Goal: Task Accomplishment & Management: Use online tool/utility

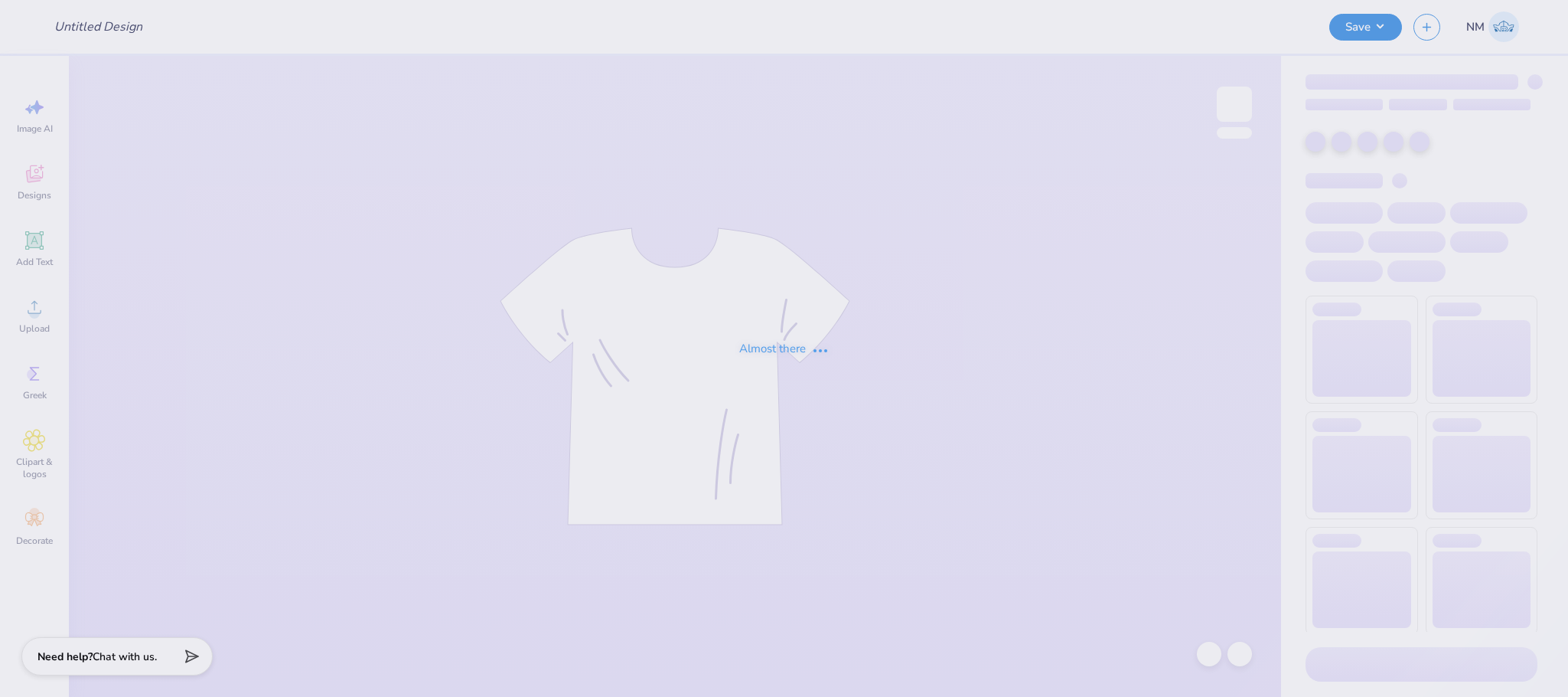
type input "Vitality Fall 25"
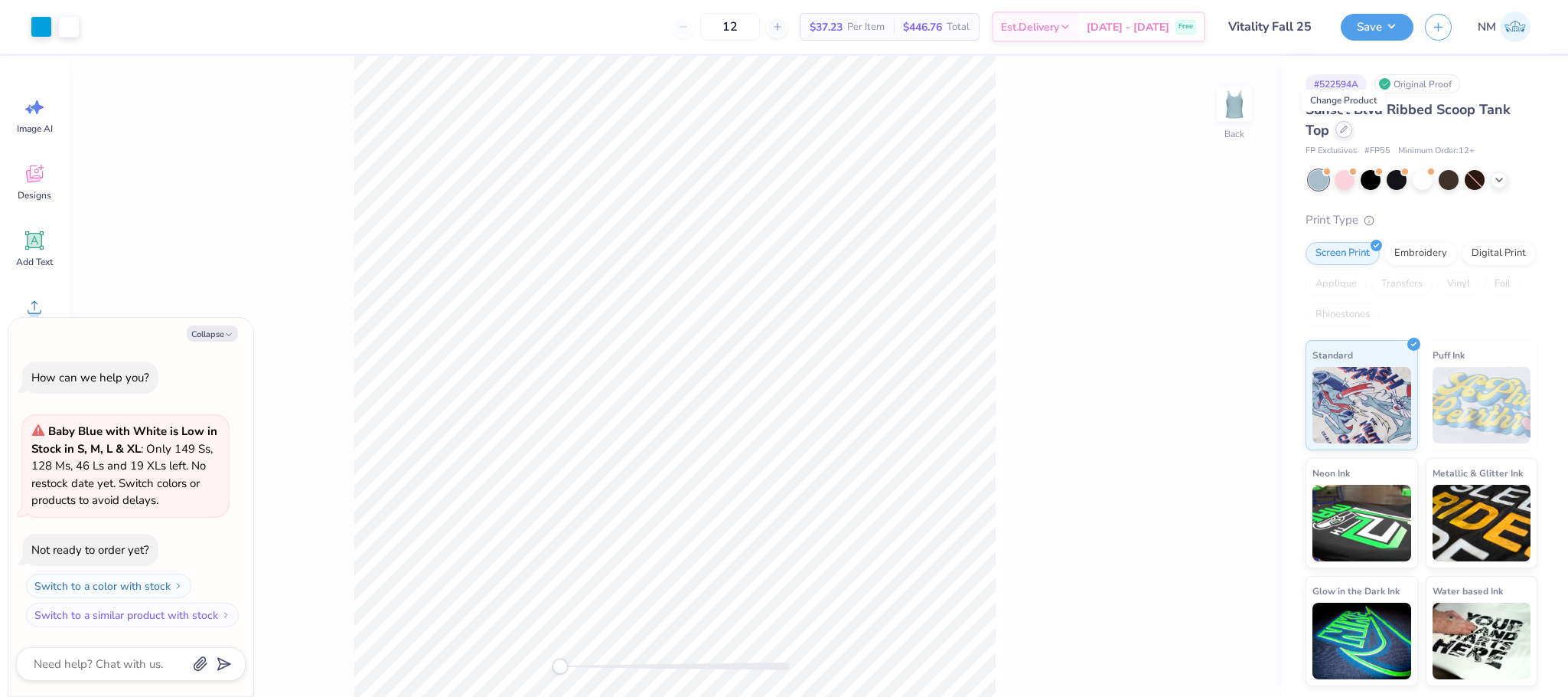
click at [1347, 126] on icon at bounding box center [1344, 129] width 8 height 8
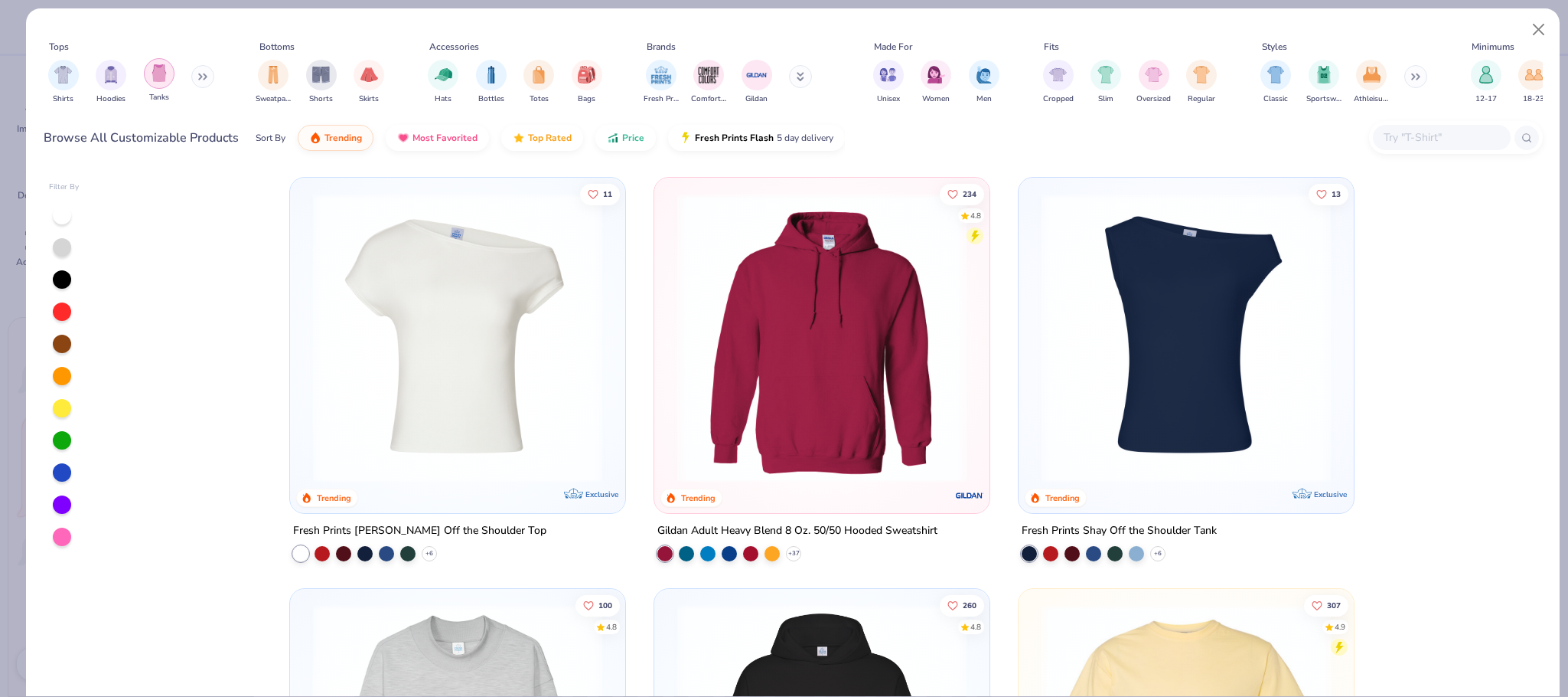
click at [156, 83] on div "filter for Tanks" at bounding box center [159, 73] width 31 height 31
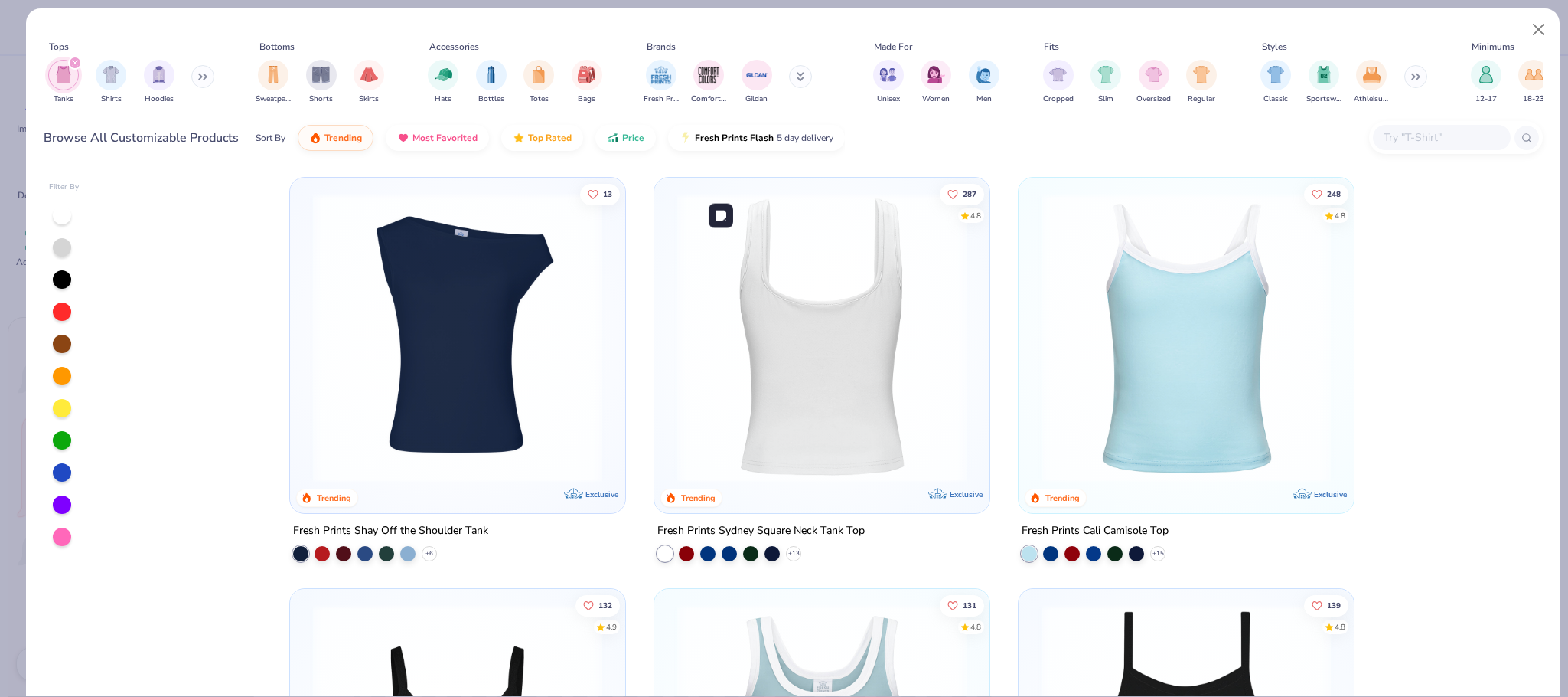
scroll to position [462, 0]
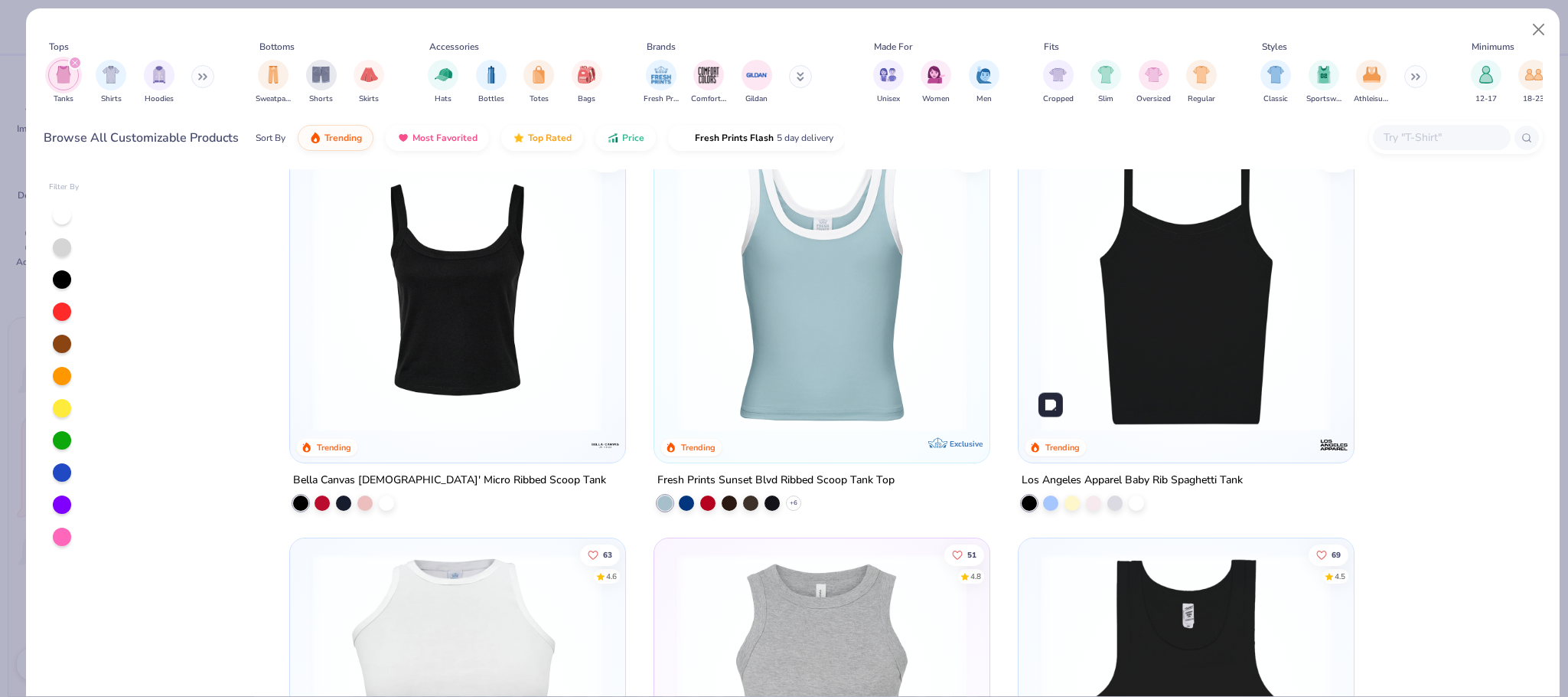
click at [1211, 348] on img at bounding box center [1186, 287] width 305 height 290
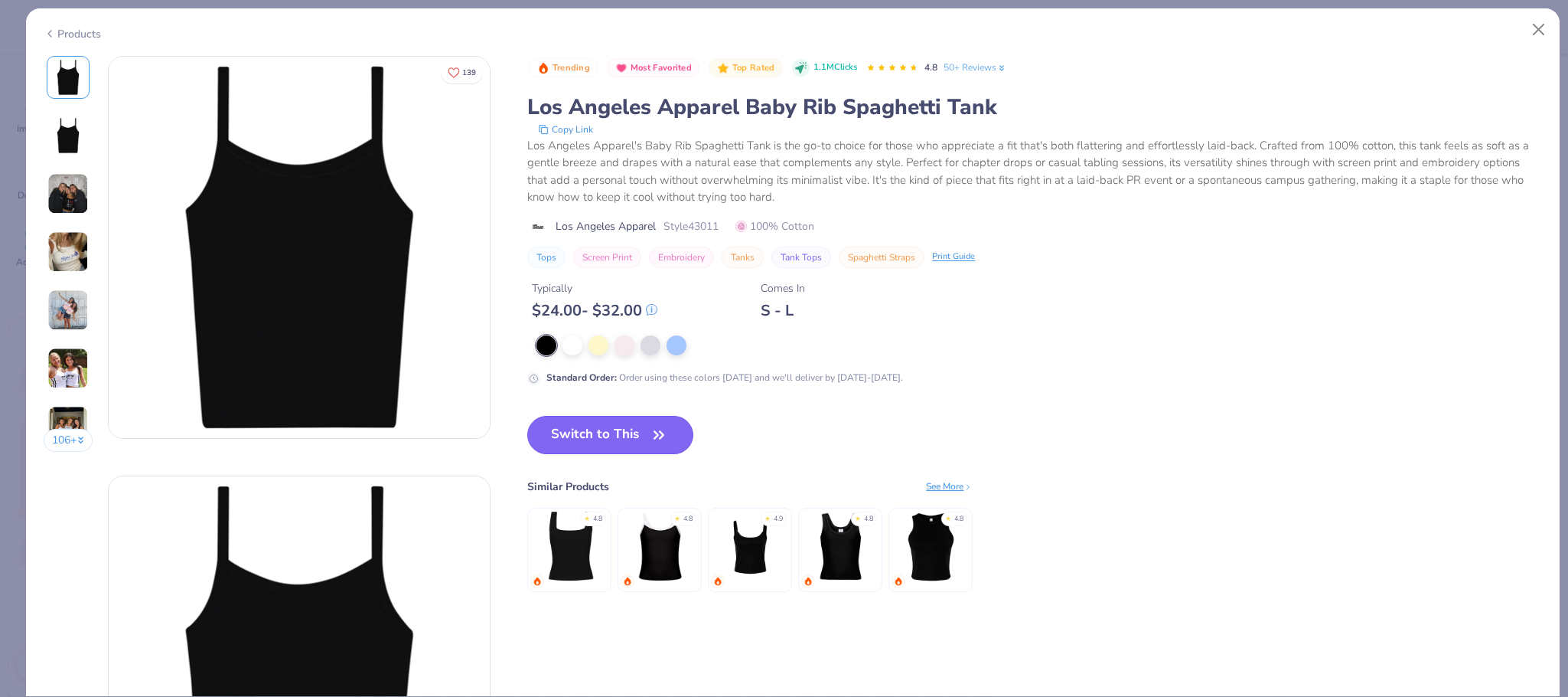
click at [614, 440] on button "Switch to This" at bounding box center [610, 435] width 166 height 38
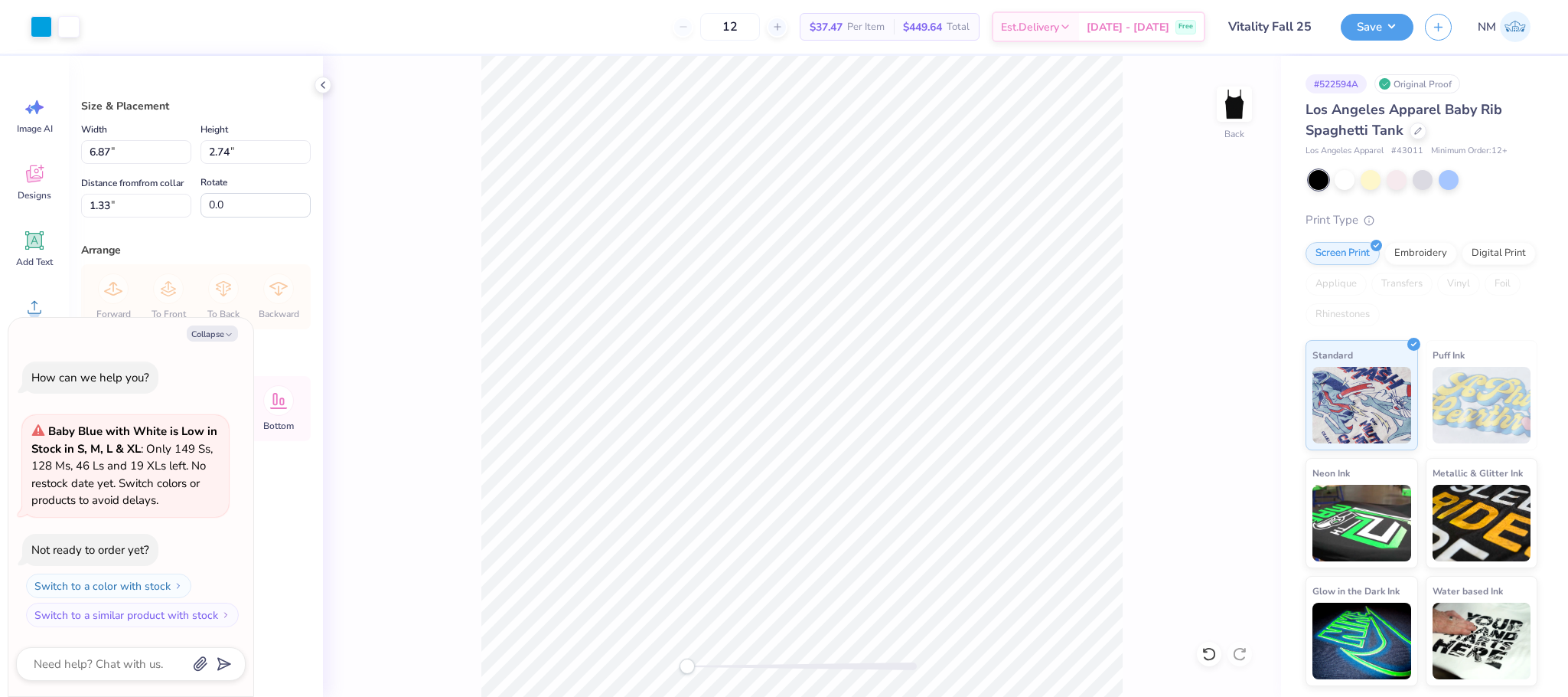
type textarea "x"
type input "7.90"
type input "3.15"
type input "3.27"
type textarea "x"
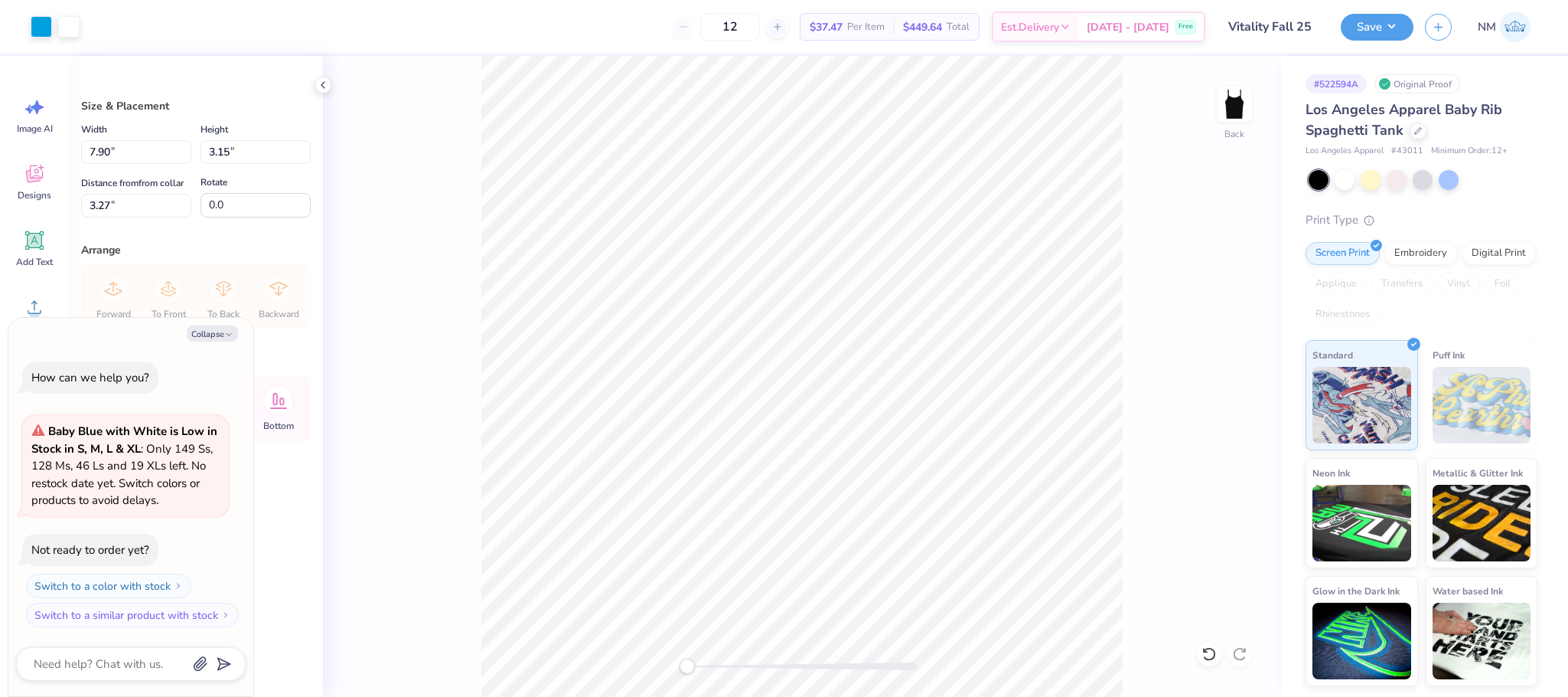
type input "8.92"
type input "3.56"
type input "2.87"
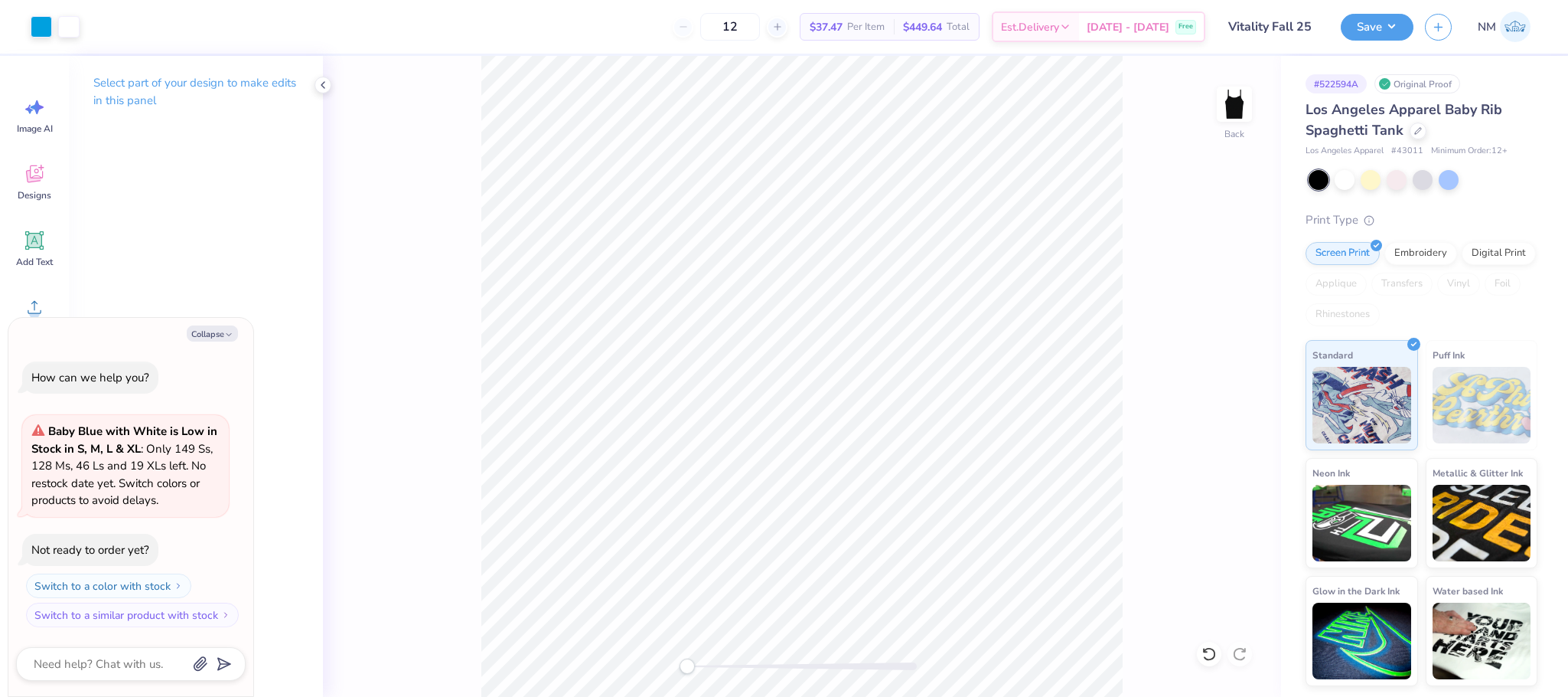
click at [1365, 8] on div "Save NM" at bounding box center [1455, 27] width 227 height 54
click at [1365, 24] on button "Save" at bounding box center [1378, 25] width 73 height 27
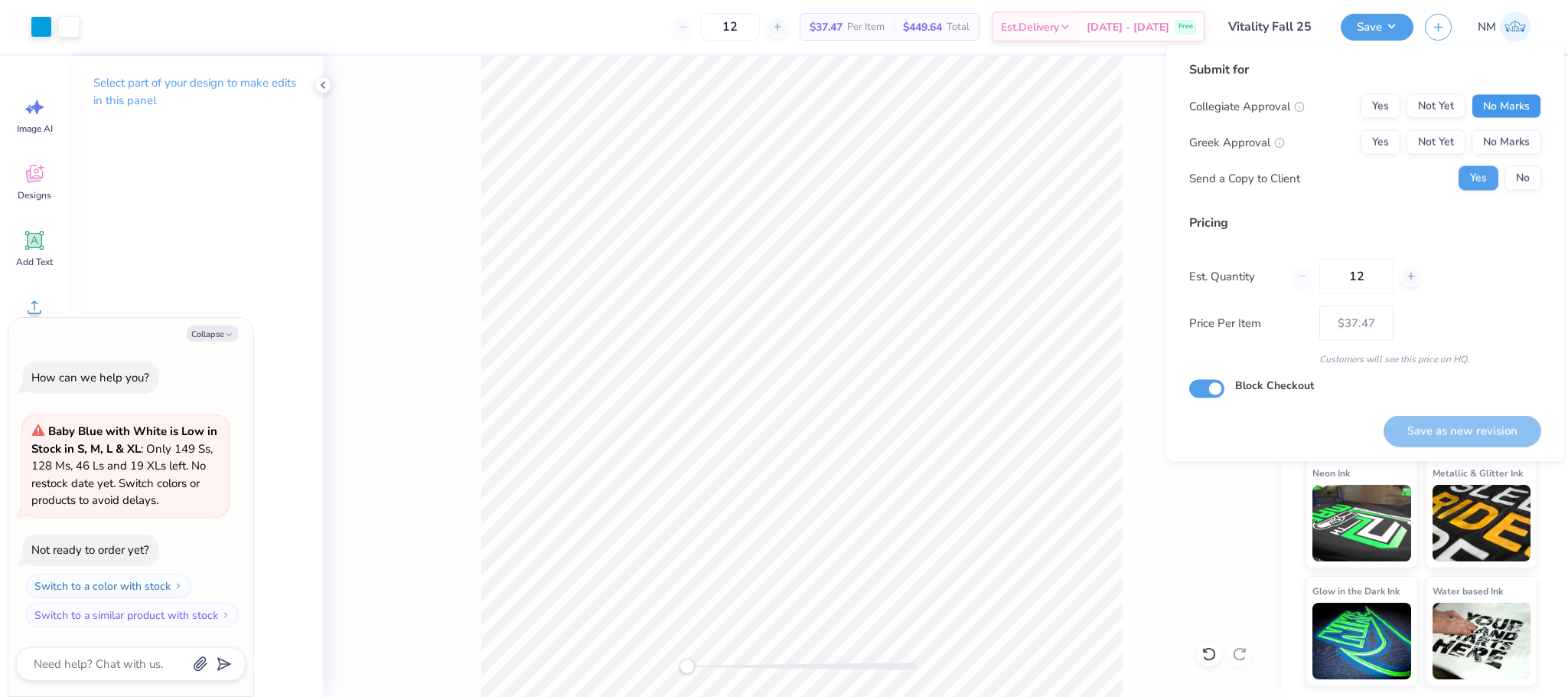
click at [1537, 97] on button "No Marks" at bounding box center [1507, 106] width 70 height 25
click at [1512, 142] on button "No Marks" at bounding box center [1507, 142] width 70 height 25
click at [1491, 417] on button "Save as new revision" at bounding box center [1462, 431] width 158 height 32
type textarea "x"
type input "– –"
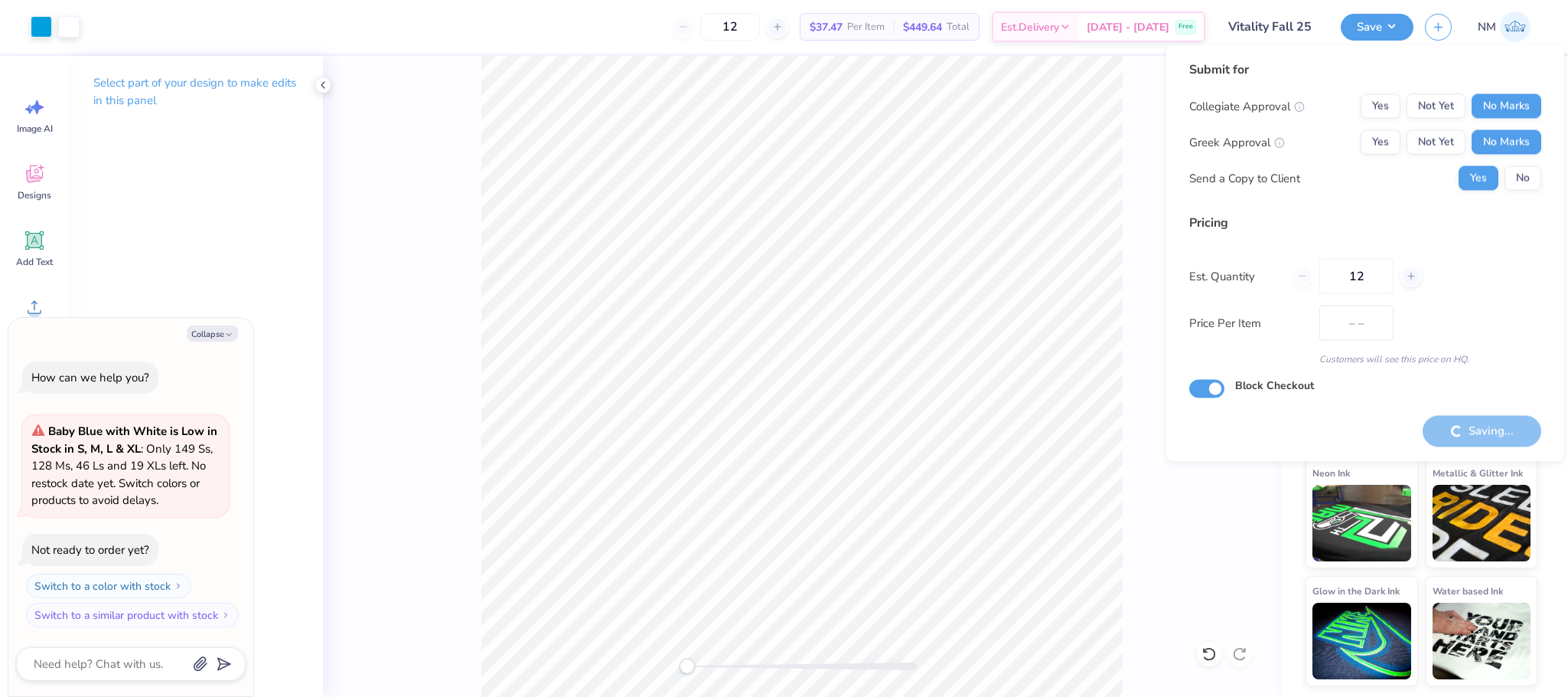
type textarea "x"
type input "$37.47"
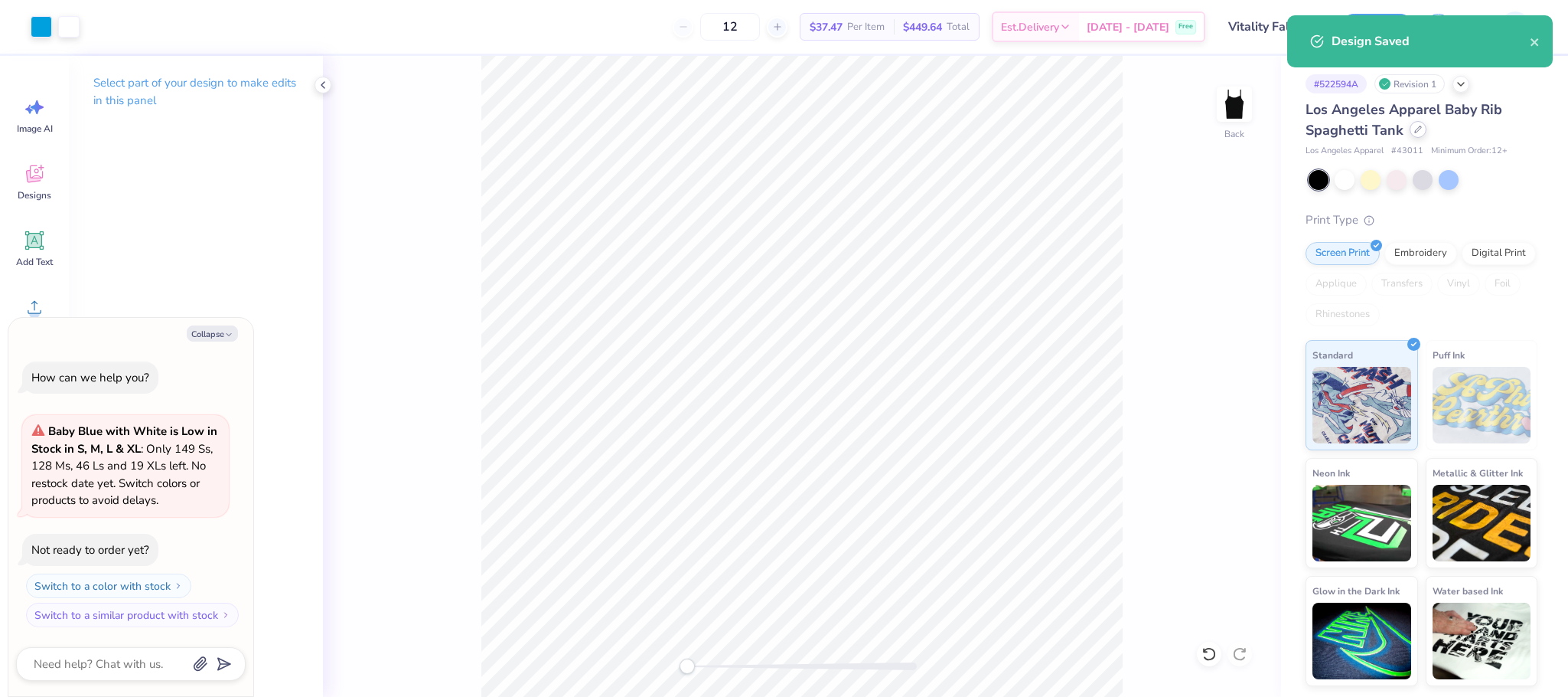
click at [1420, 136] on div at bounding box center [1418, 129] width 17 height 17
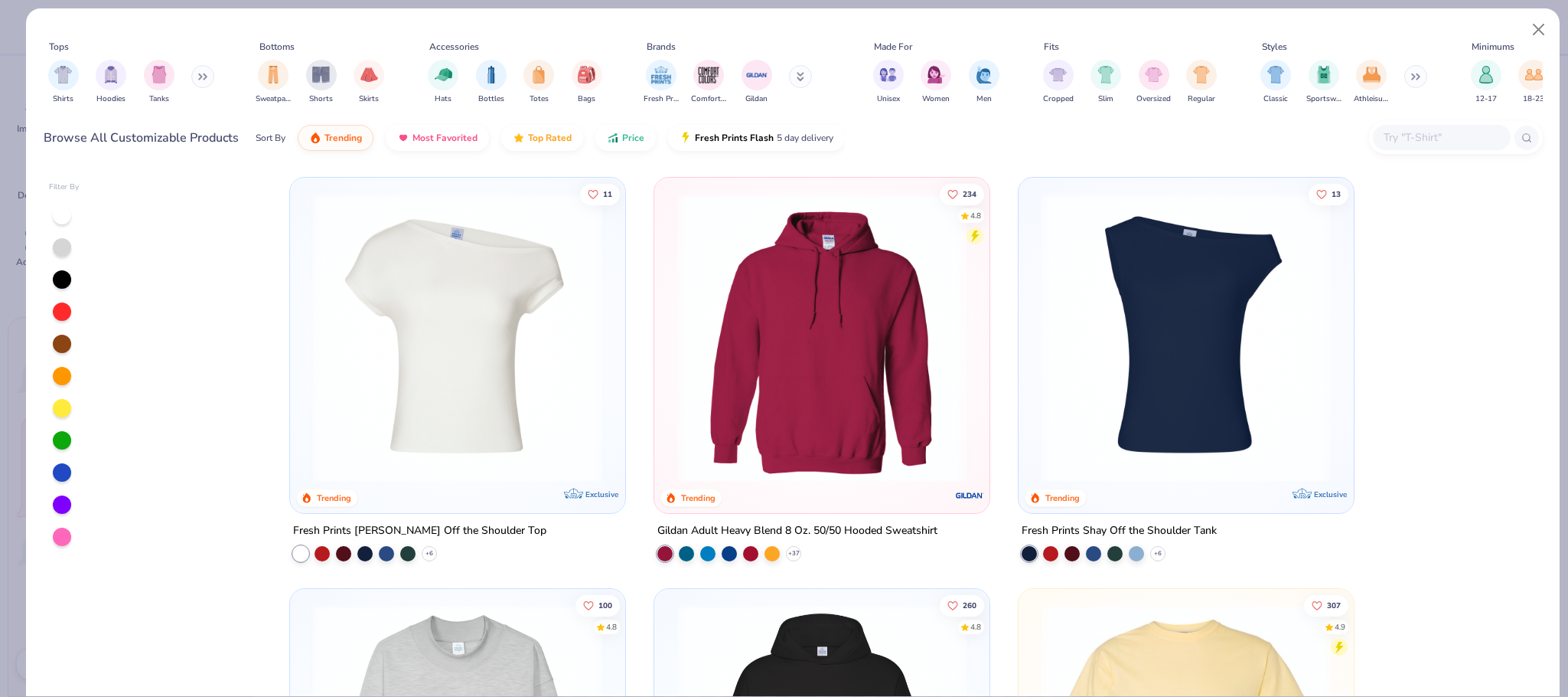
scroll to position [462, 0]
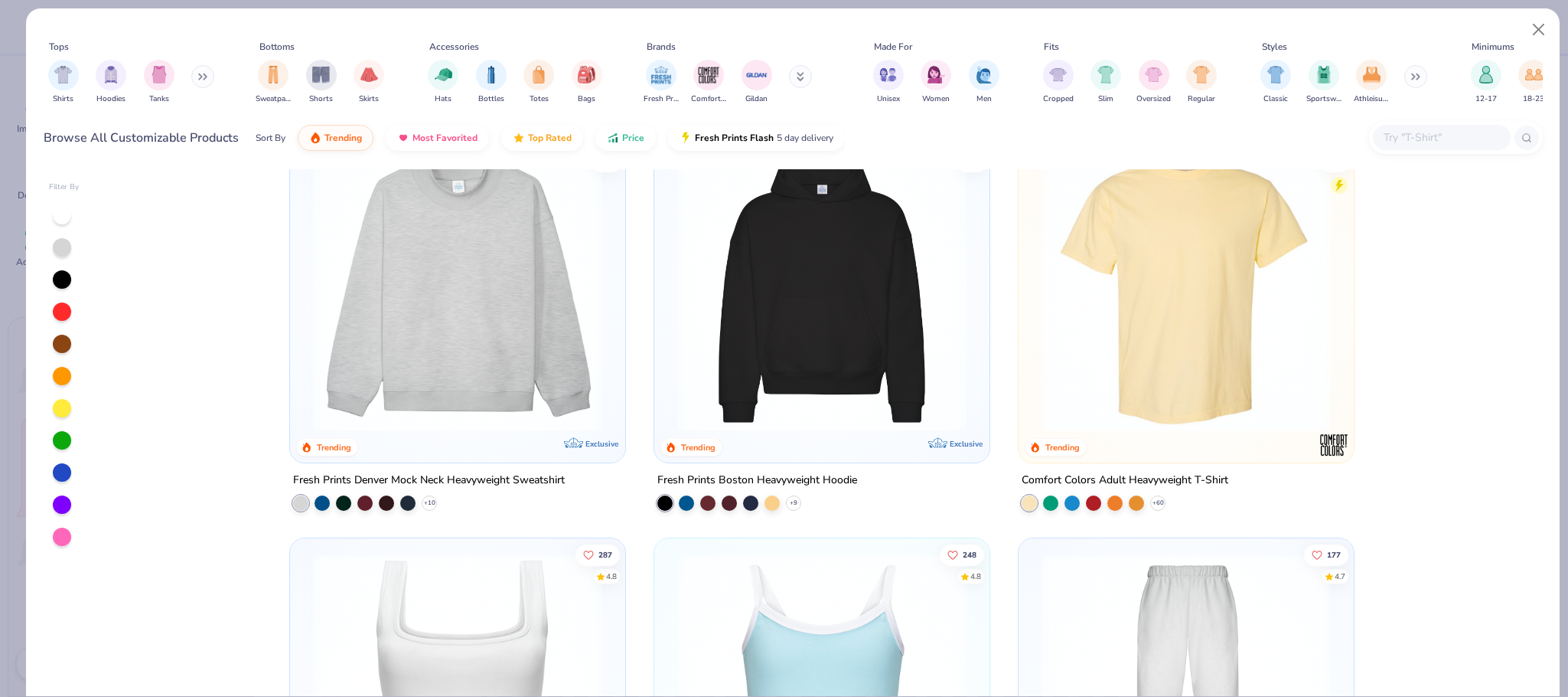
click at [162, 67] on img "filter for Tanks" at bounding box center [159, 75] width 17 height 17
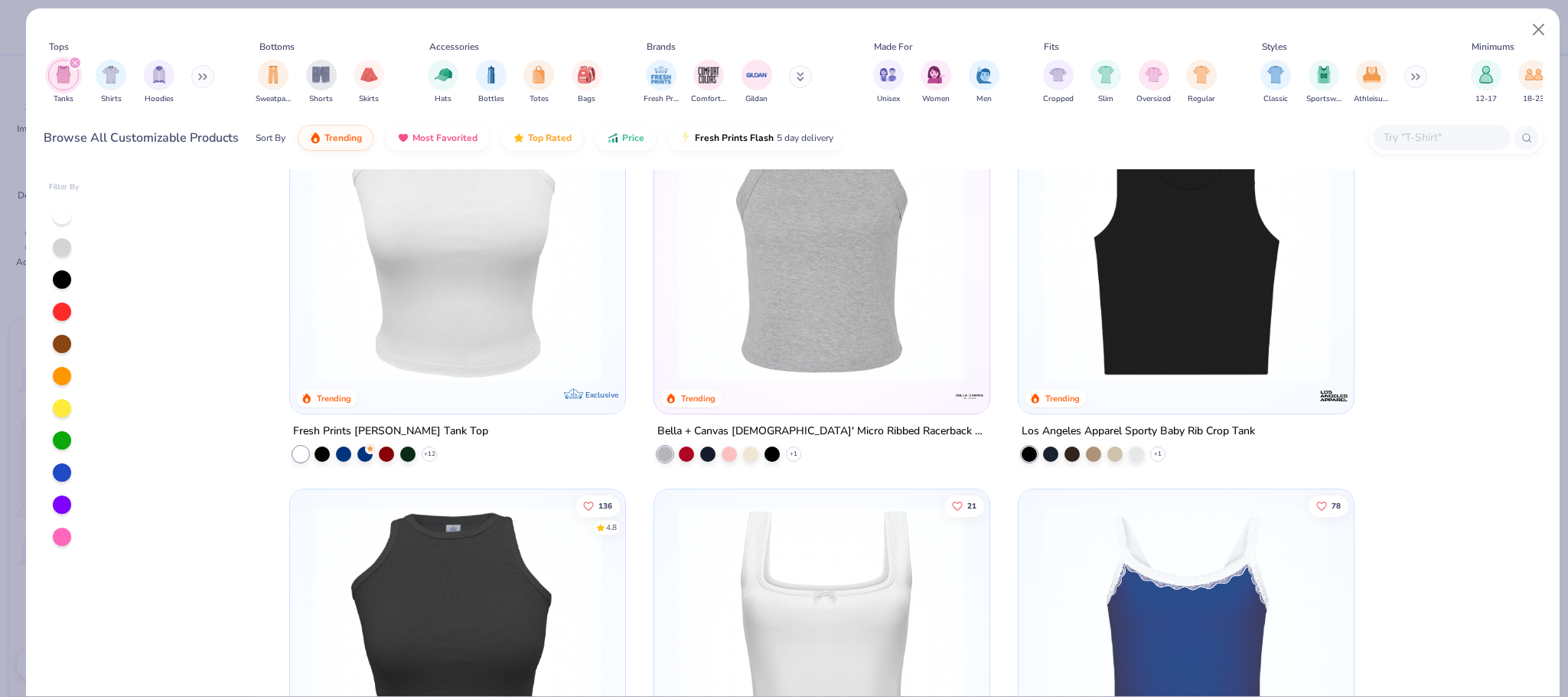
scroll to position [460, 0]
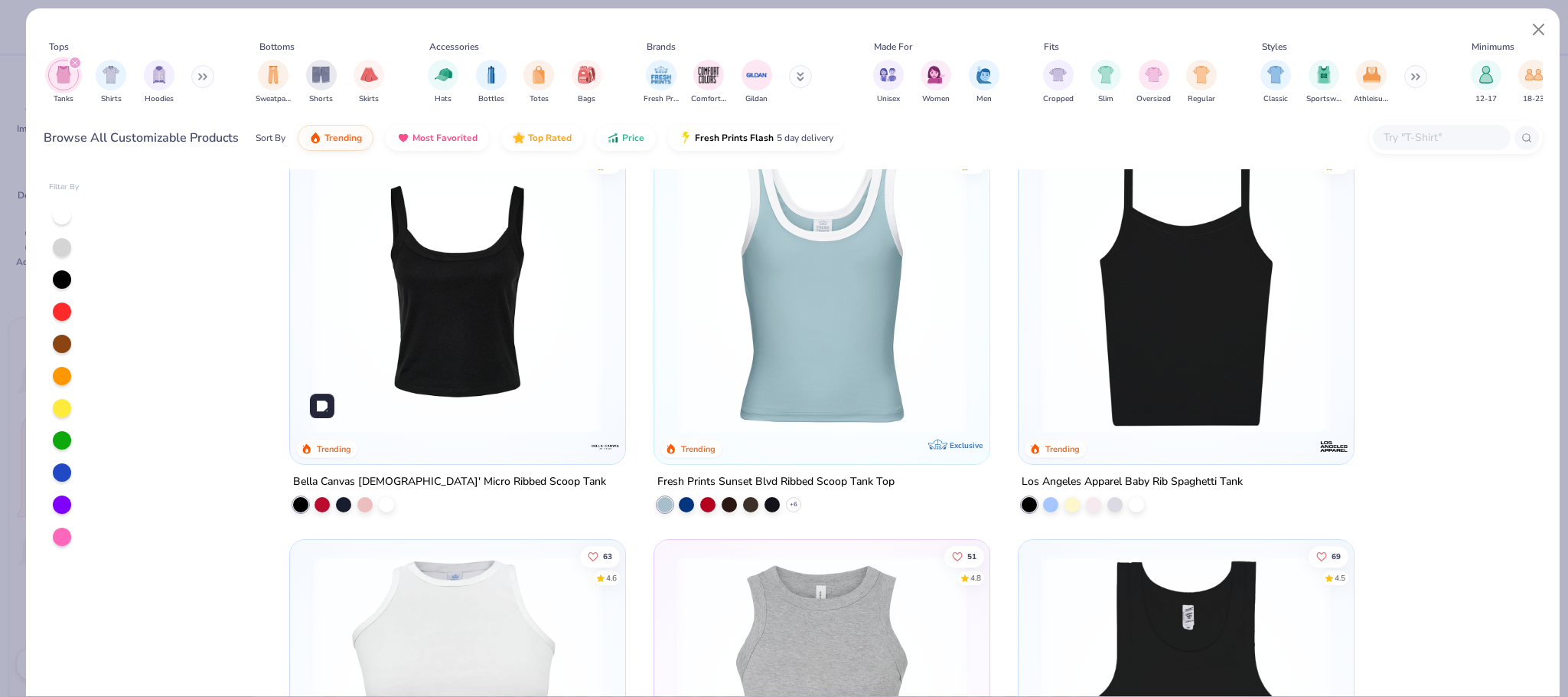
click at [551, 335] on img at bounding box center [458, 288] width 305 height 290
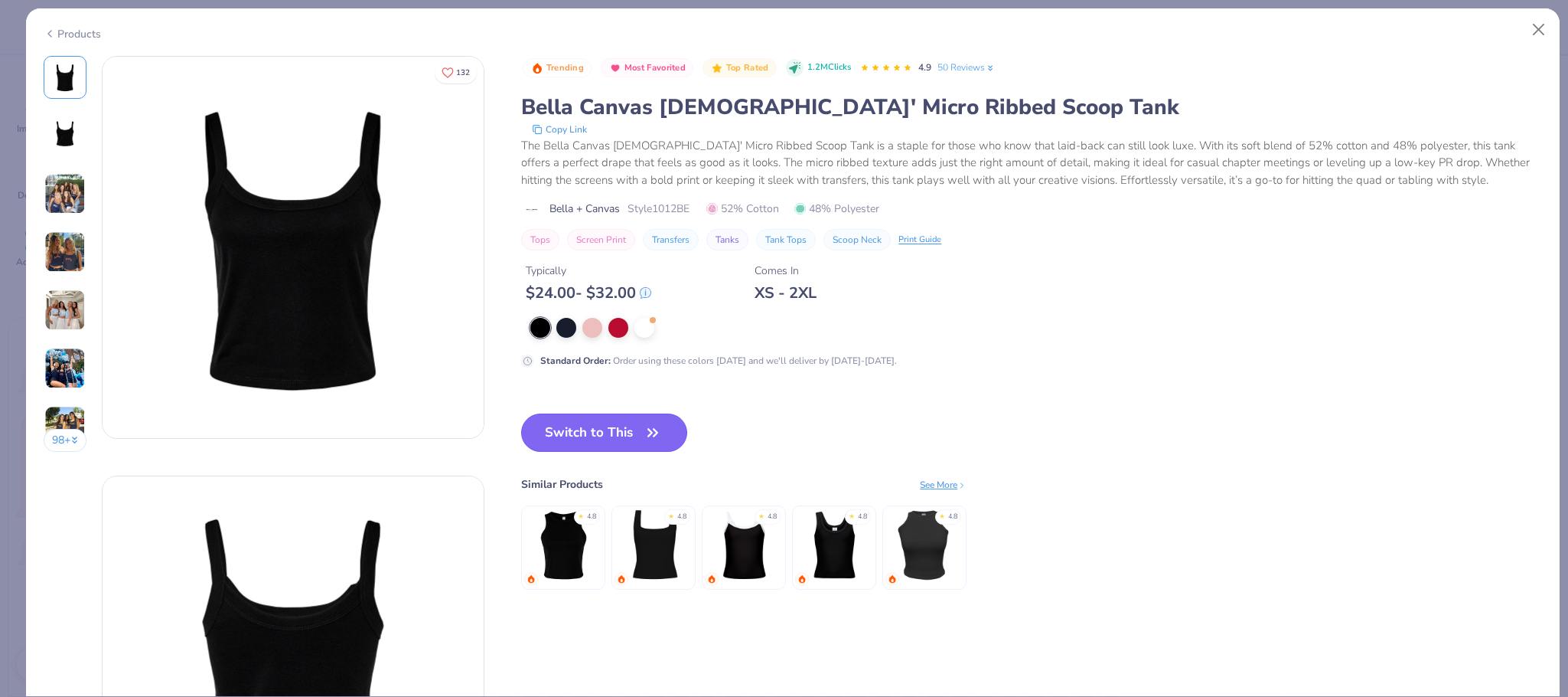
click at [584, 441] on button "Switch to This" at bounding box center [604, 433] width 166 height 38
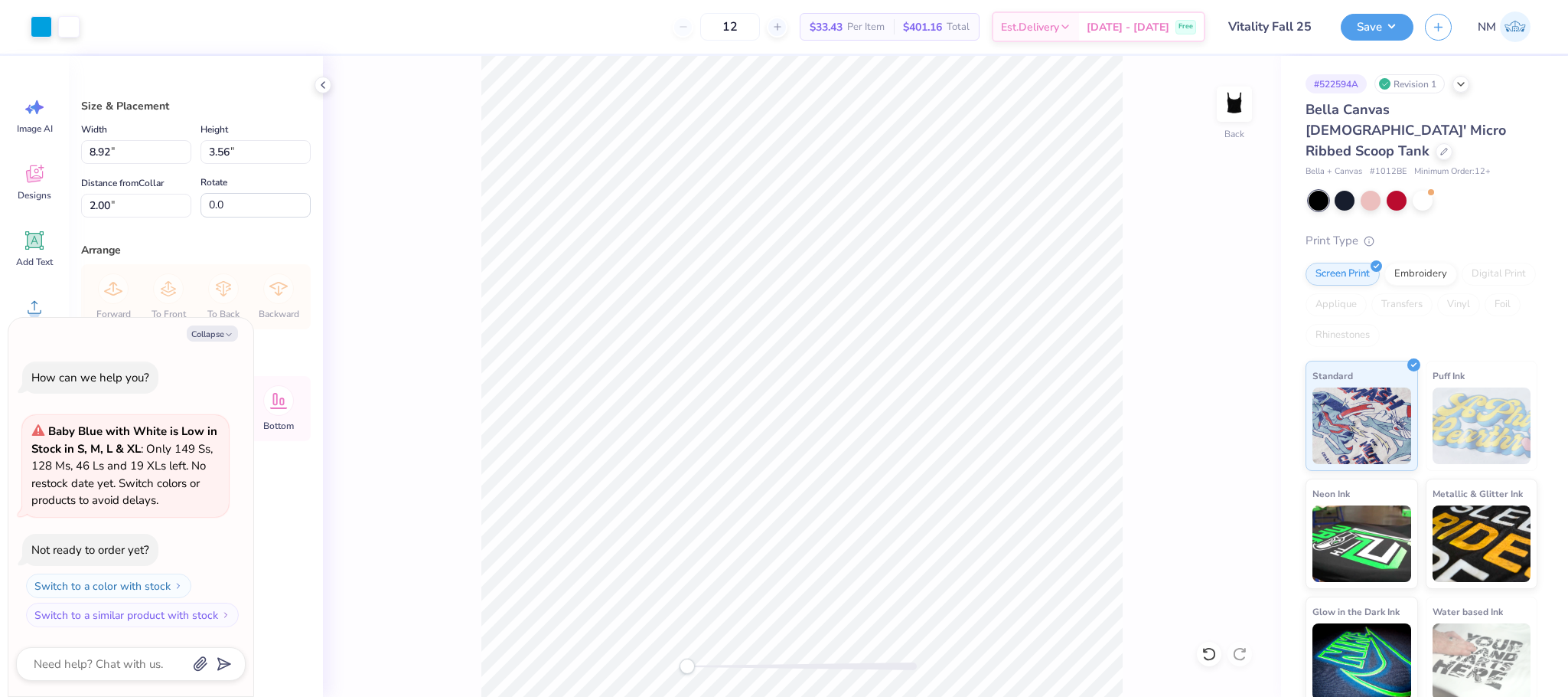
type textarea "x"
type input "7.65"
type input "3.05"
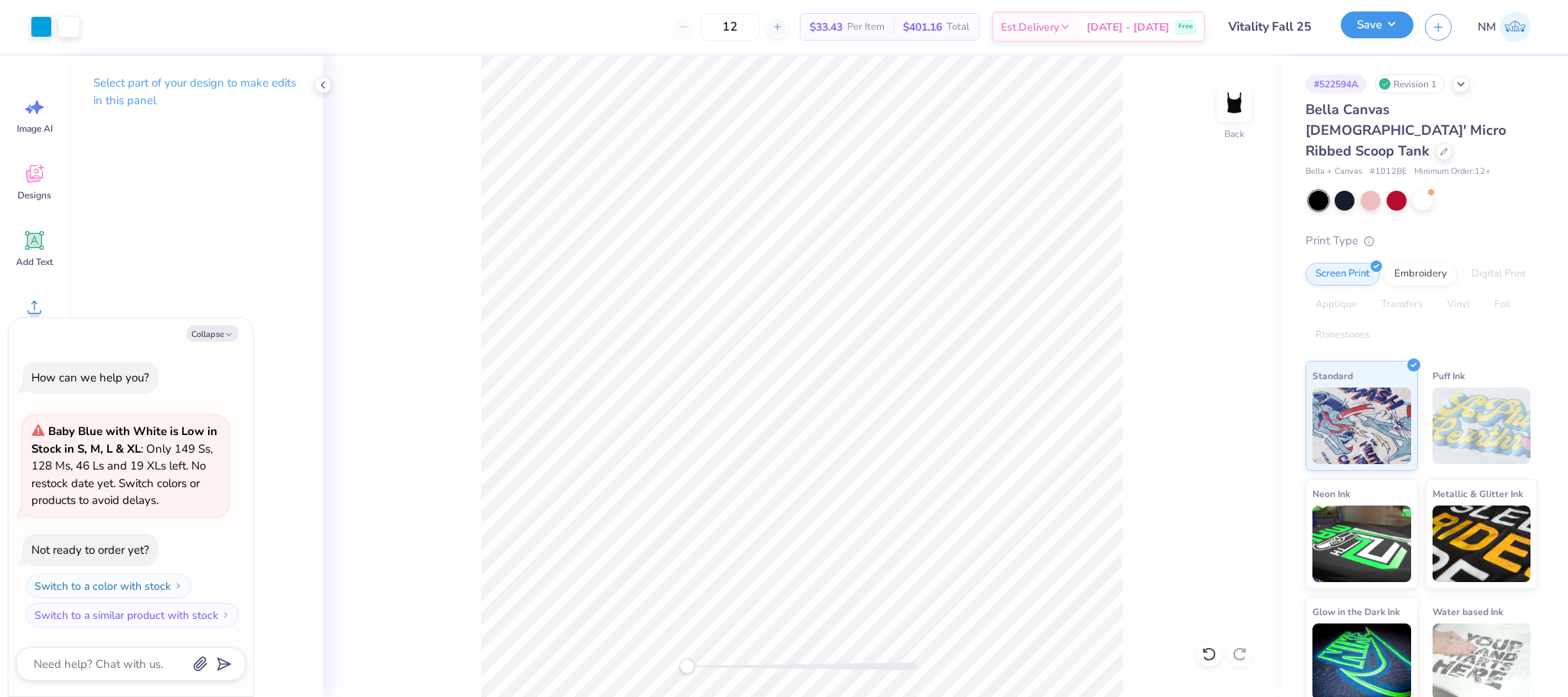
click at [1370, 25] on button "Save" at bounding box center [1378, 25] width 73 height 27
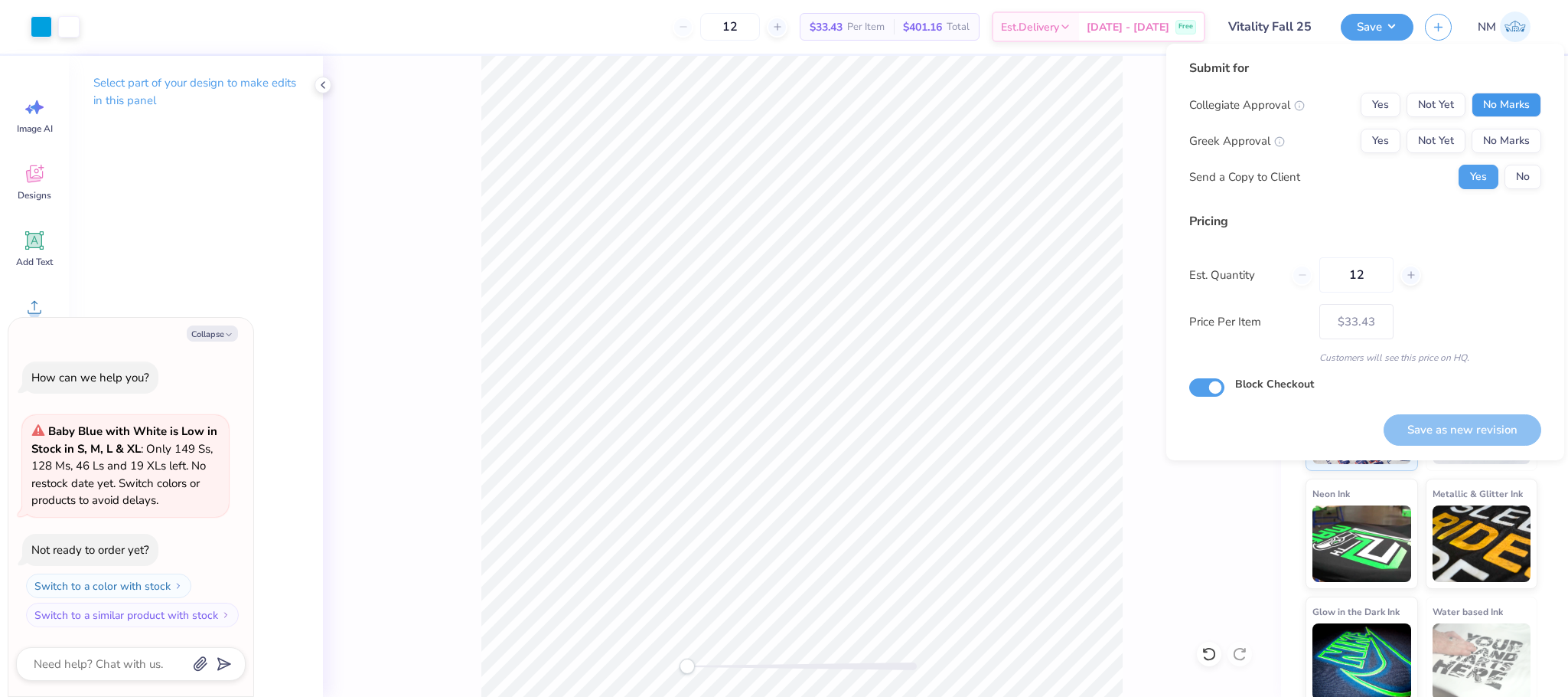
click at [1523, 97] on button "No Marks" at bounding box center [1507, 105] width 70 height 25
click at [1507, 142] on button "No Marks" at bounding box center [1507, 141] width 70 height 25
drag, startPoint x: 1511, startPoint y: 422, endPoint x: 1245, endPoint y: 207, distance: 342.0
click at [1509, 422] on button "Save as new revision" at bounding box center [1462, 430] width 158 height 32
type textarea "x"
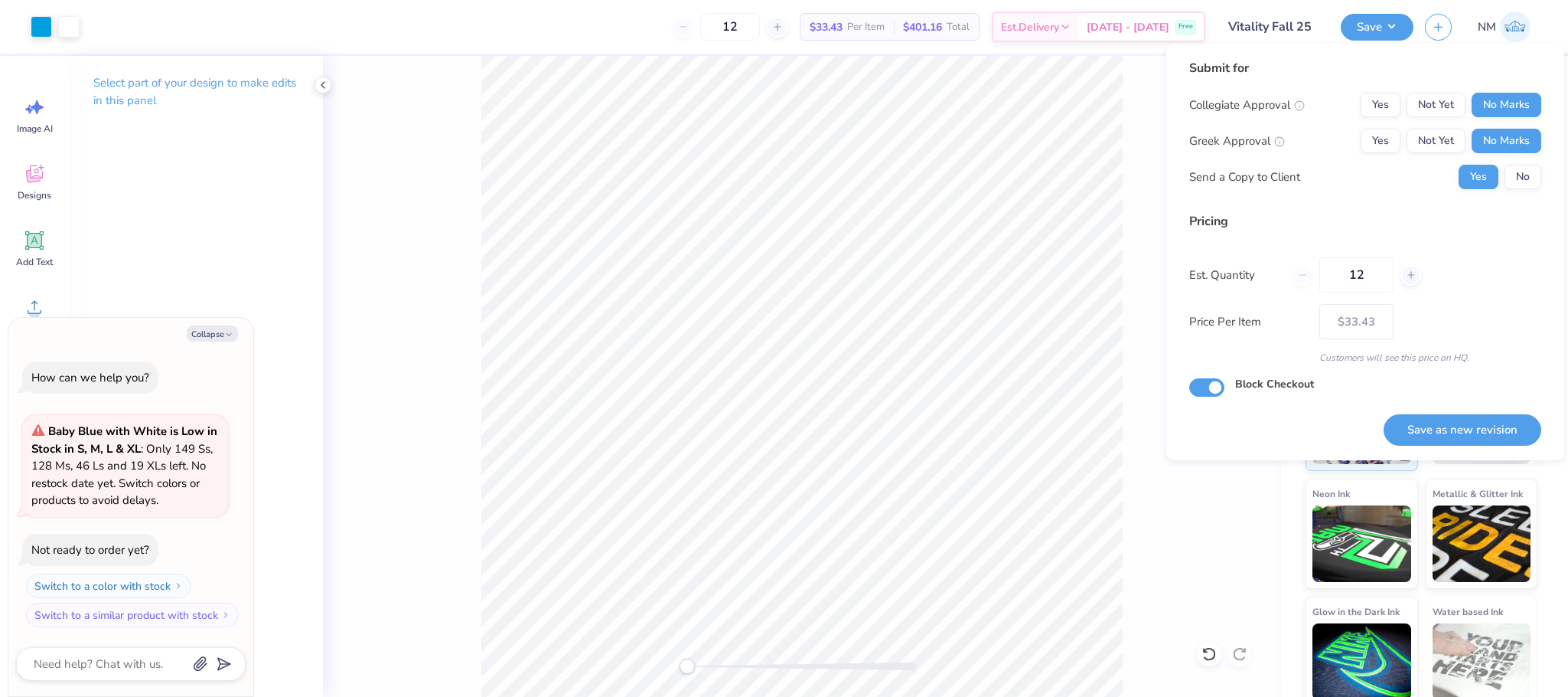
type input "– –"
type textarea "x"
type input "$33.43"
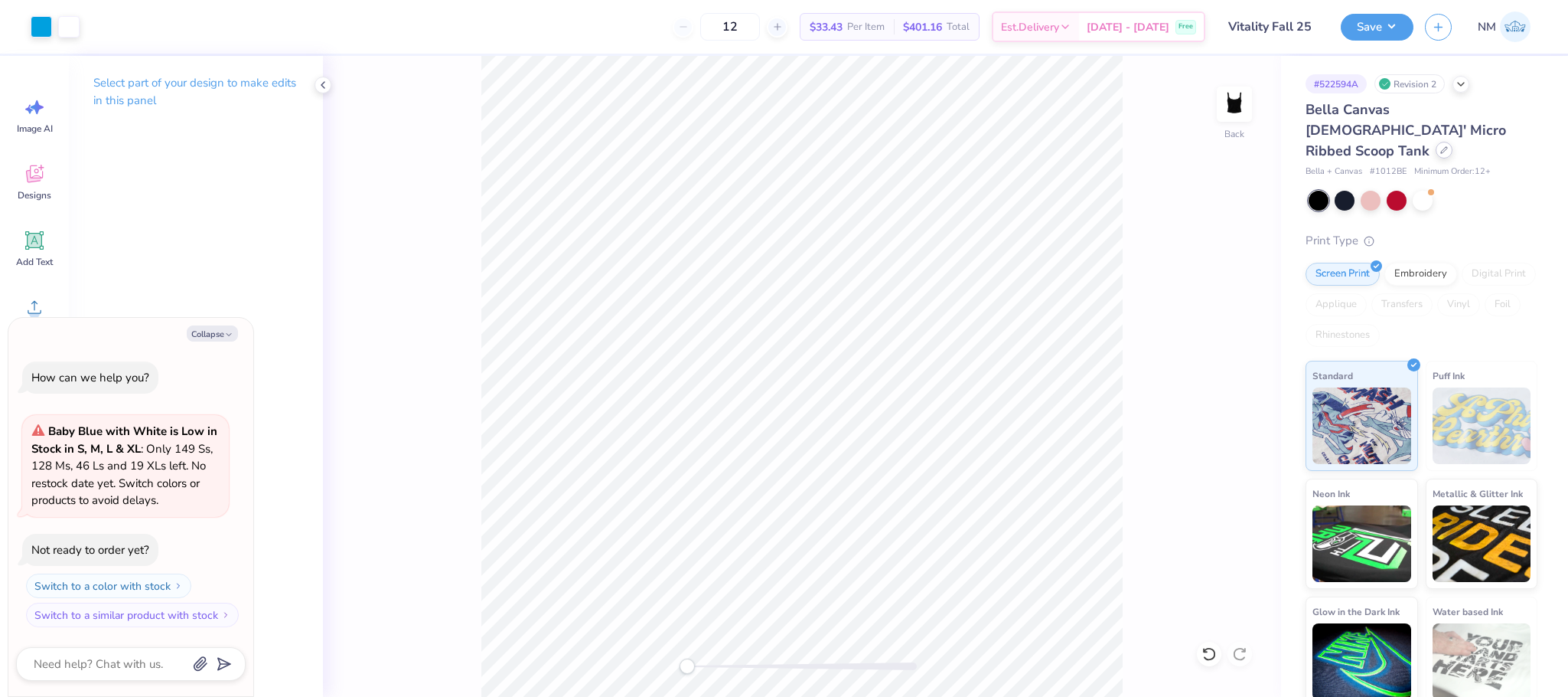
click at [1440, 146] on icon at bounding box center [1444, 150] width 8 height 8
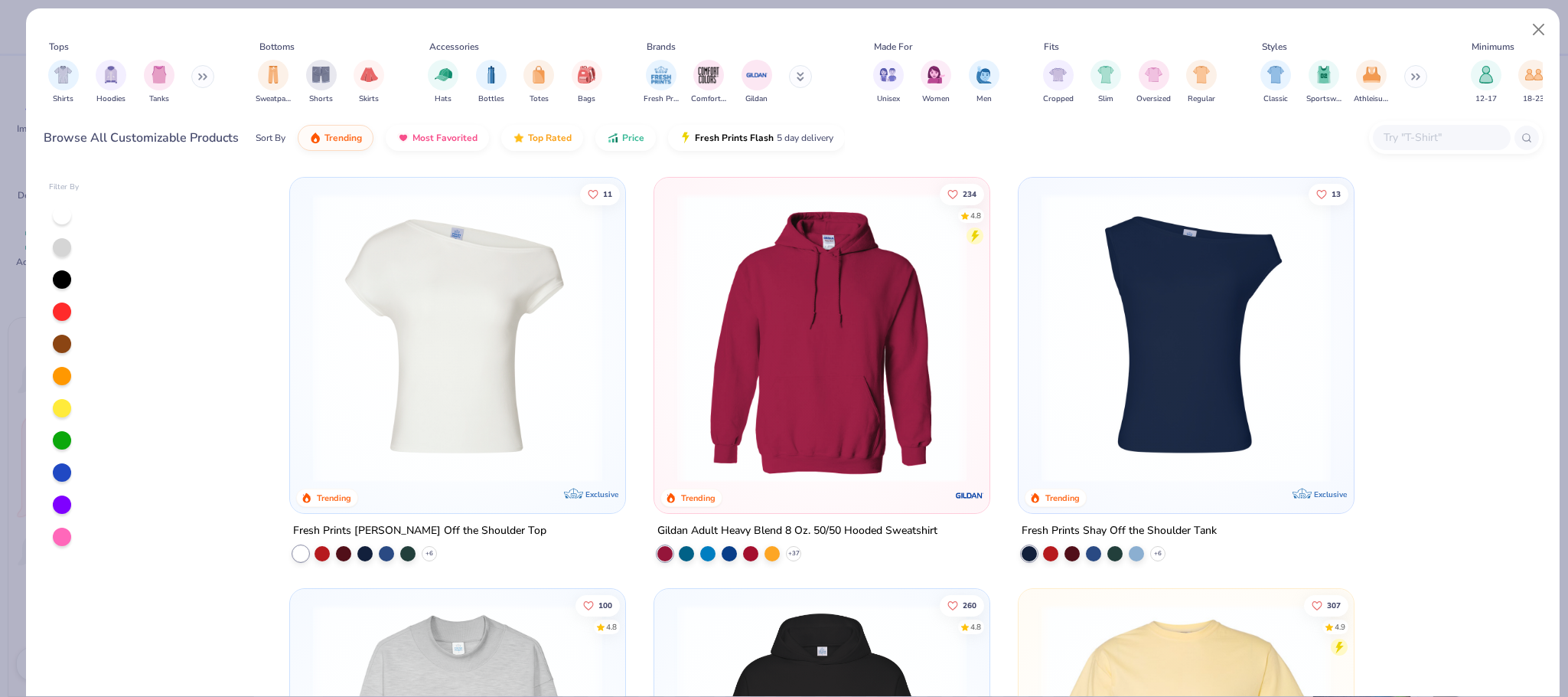
scroll to position [922, 0]
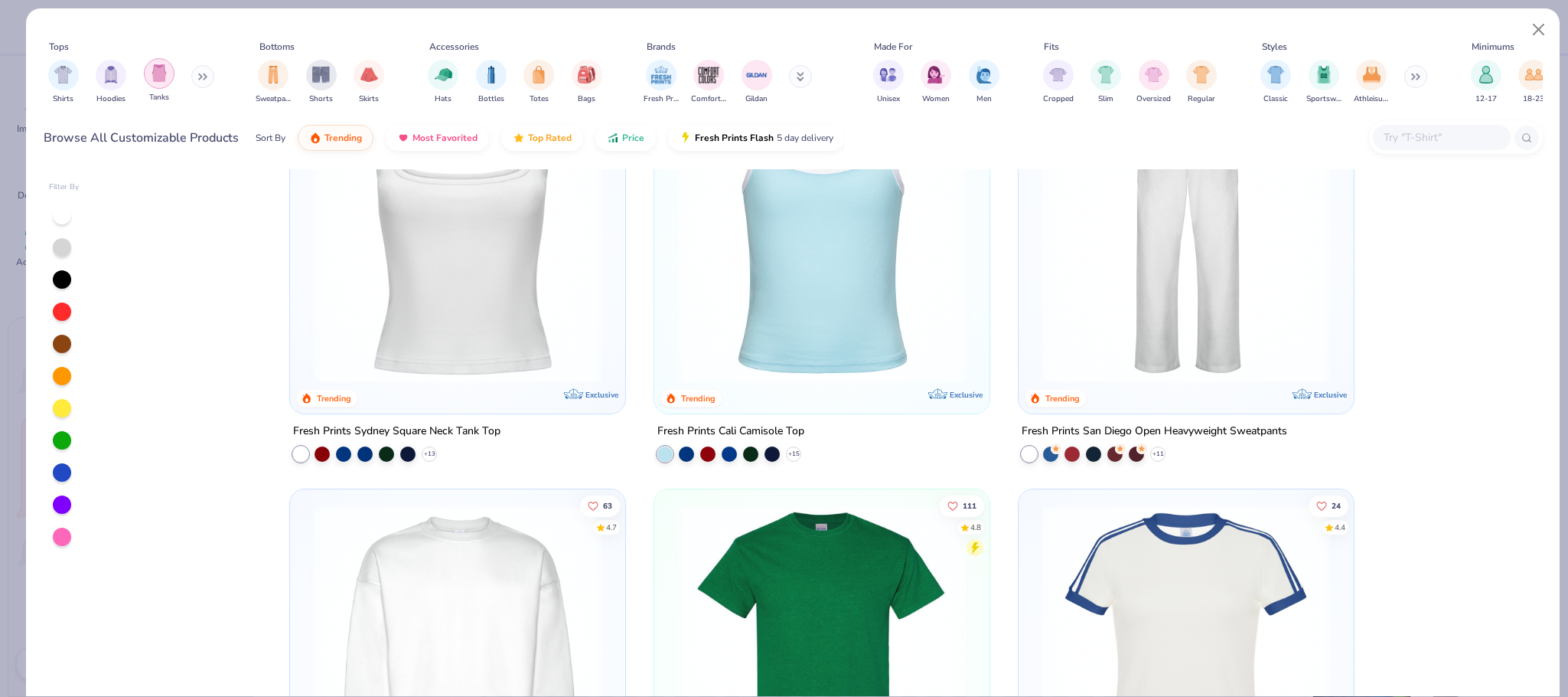
click at [157, 74] on img "filter for Tanks" at bounding box center [159, 73] width 17 height 17
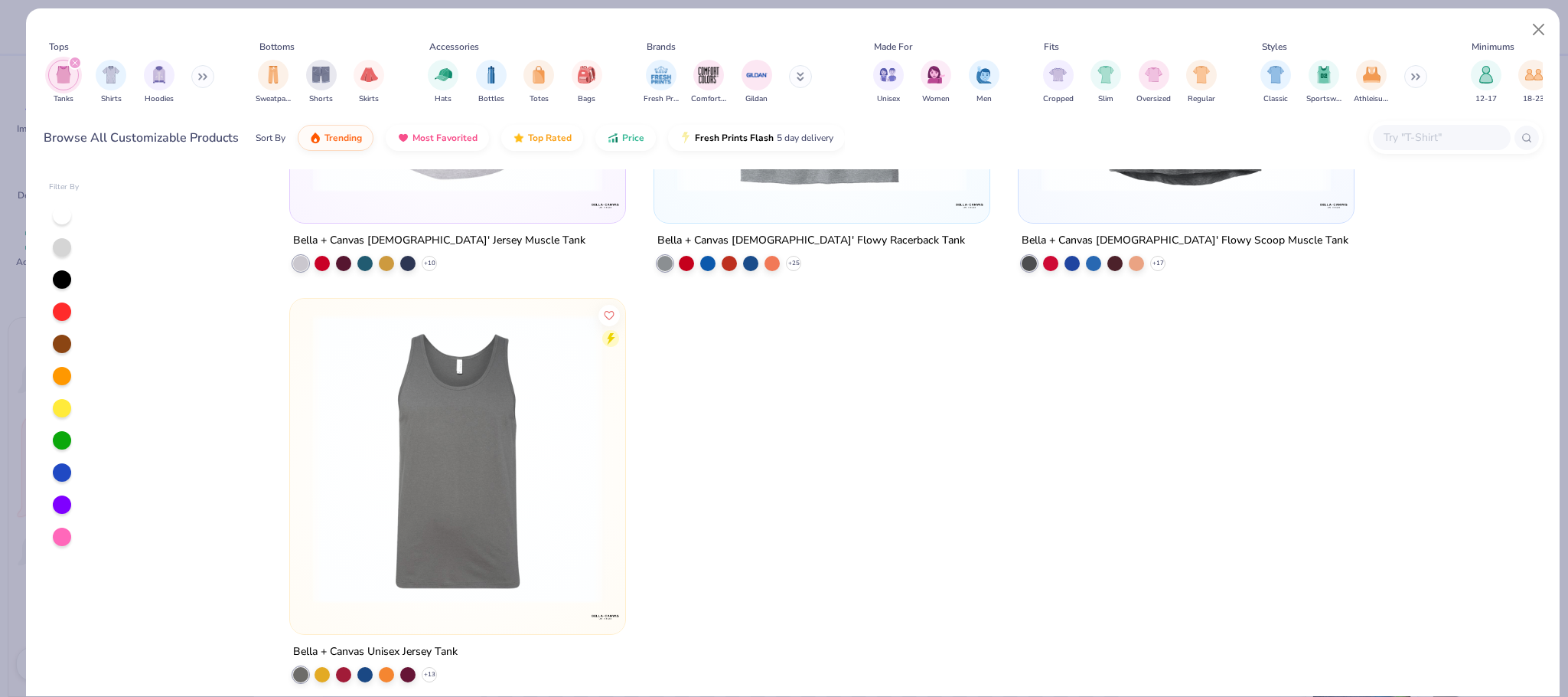
scroll to position [7292, 0]
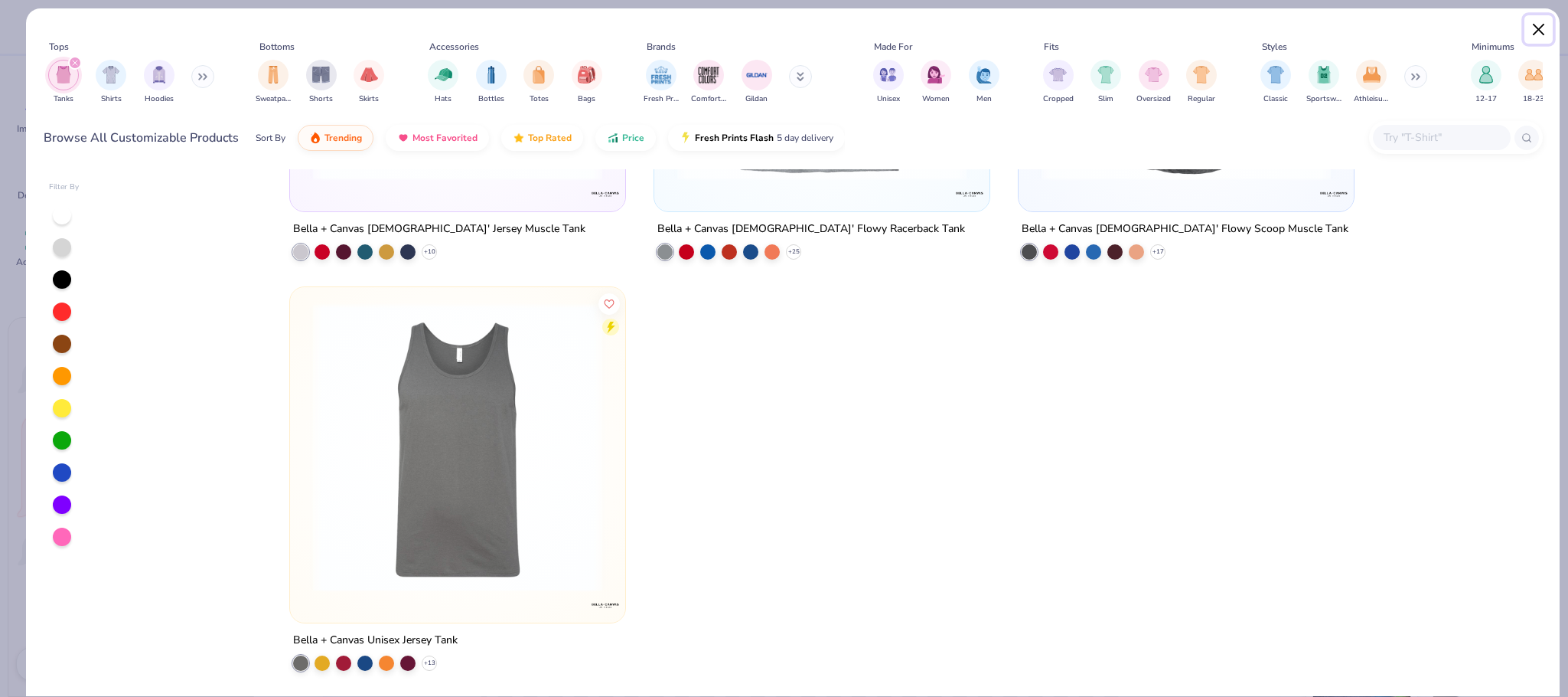
click at [1539, 37] on button "Close" at bounding box center [1539, 29] width 29 height 29
type textarea "x"
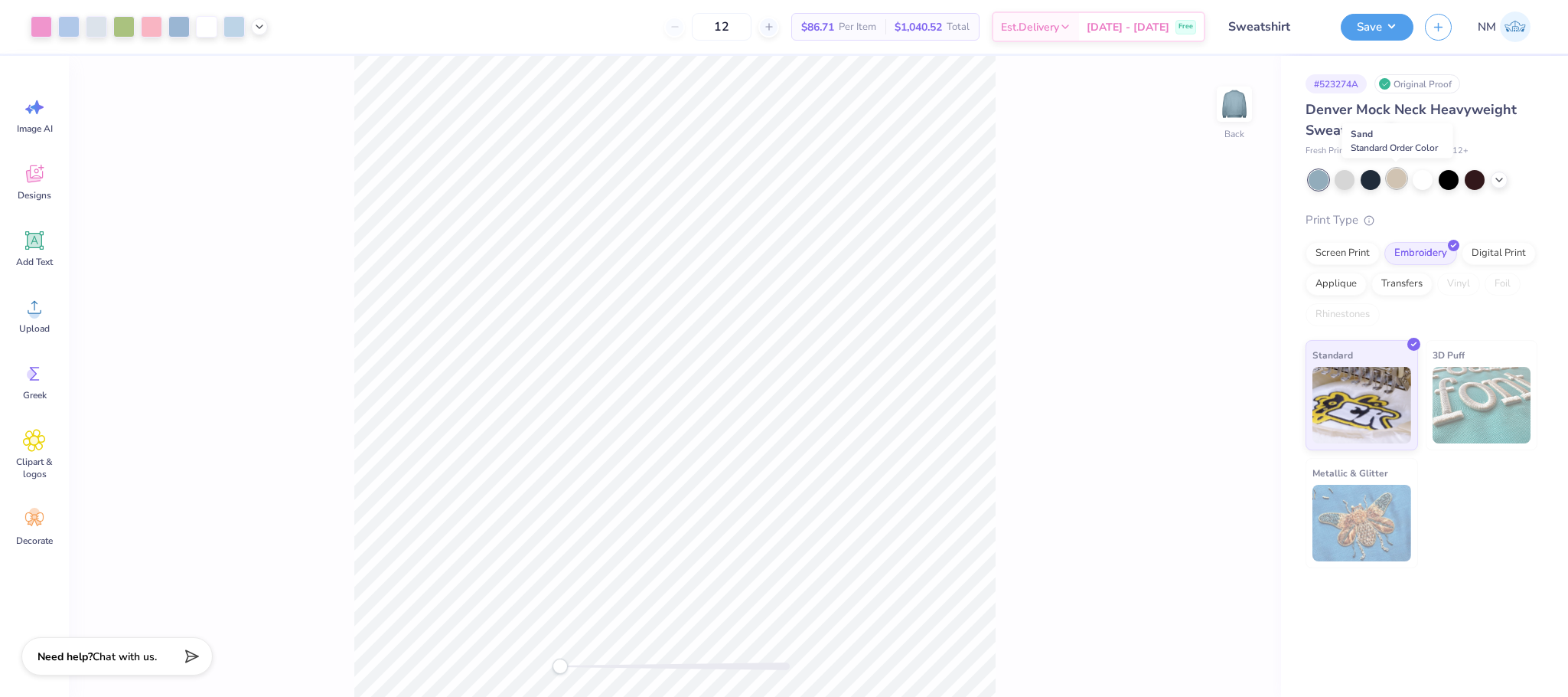
click at [1401, 177] on div at bounding box center [1397, 178] width 20 height 20
click at [1495, 180] on icon at bounding box center [1499, 178] width 12 height 12
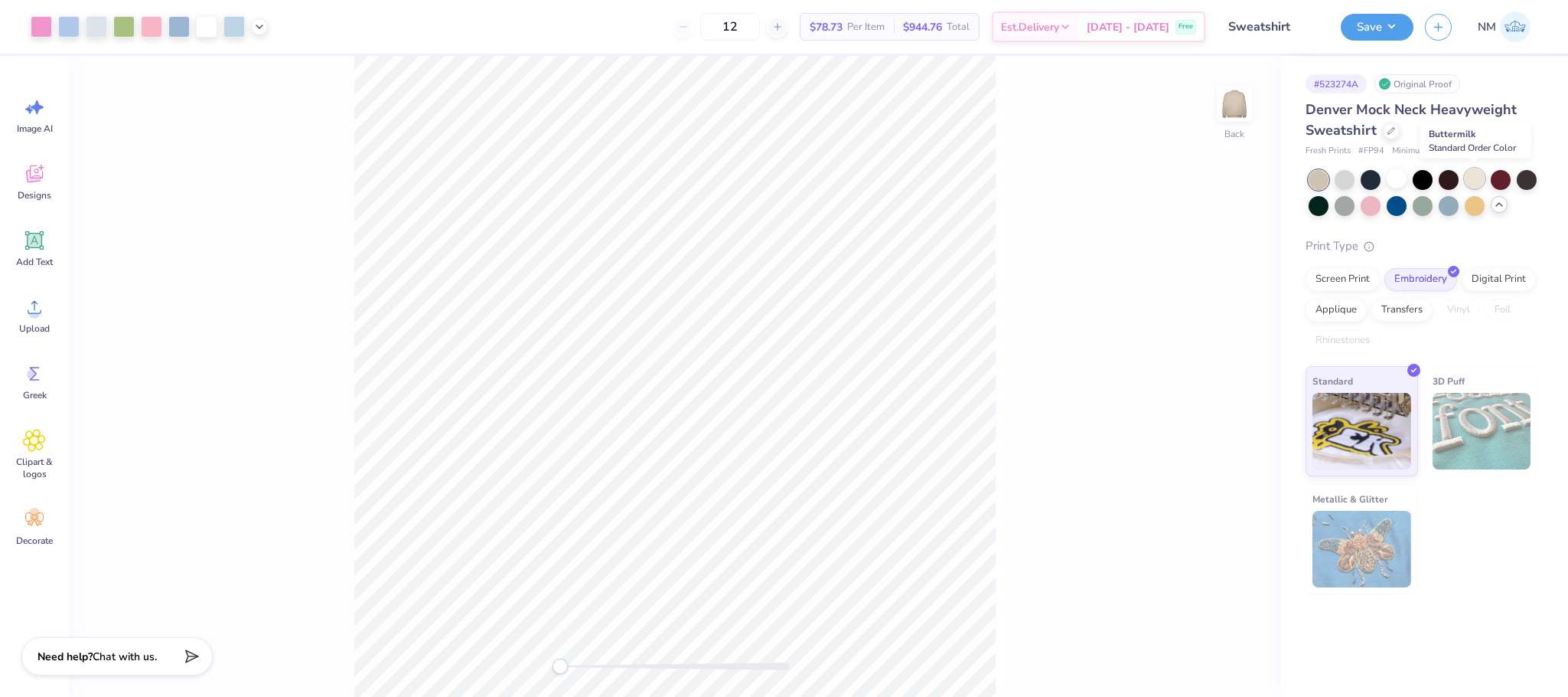
click at [1472, 179] on div at bounding box center [1474, 178] width 20 height 20
click at [1369, 177] on div at bounding box center [1370, 178] width 20 height 20
click at [1369, 23] on button "Save" at bounding box center [1378, 25] width 73 height 27
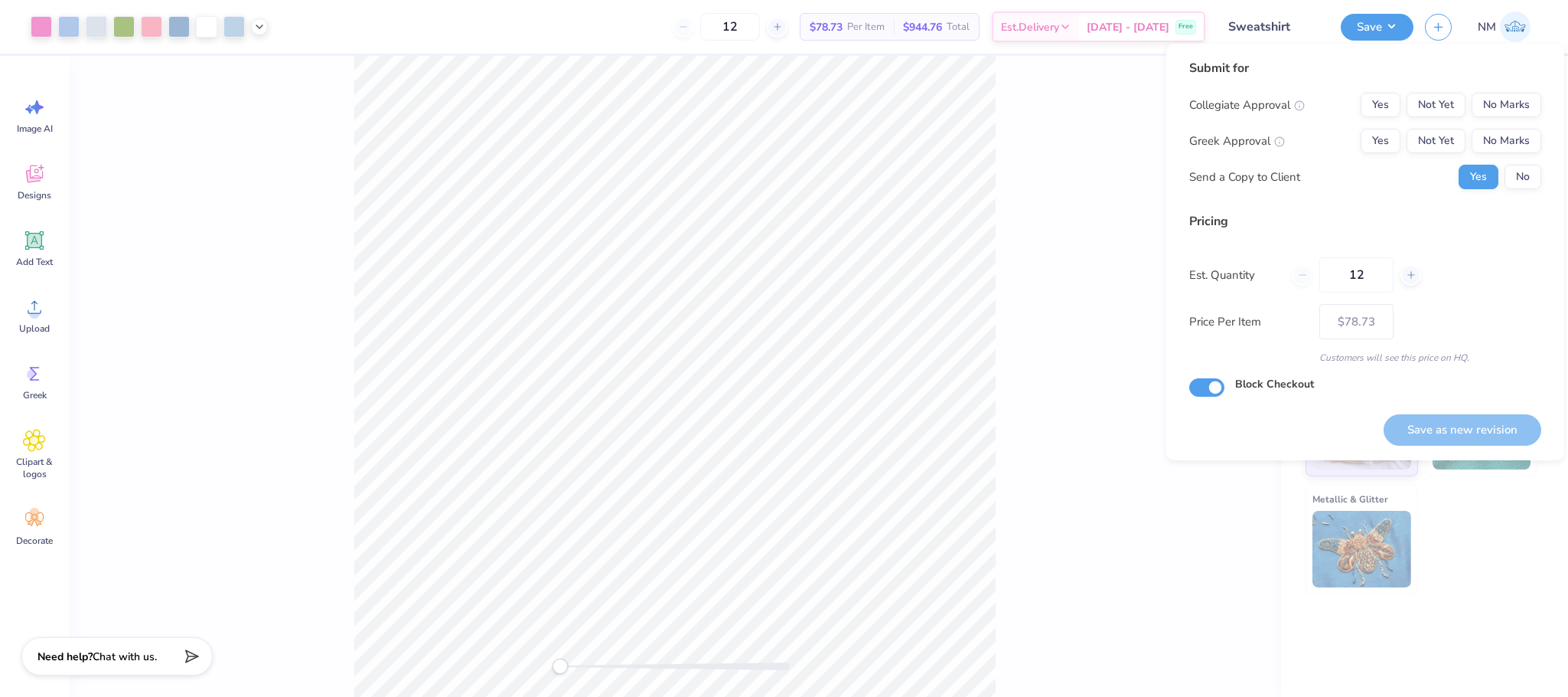
click at [1016, 125] on div "Back" at bounding box center [675, 375] width 1213 height 641
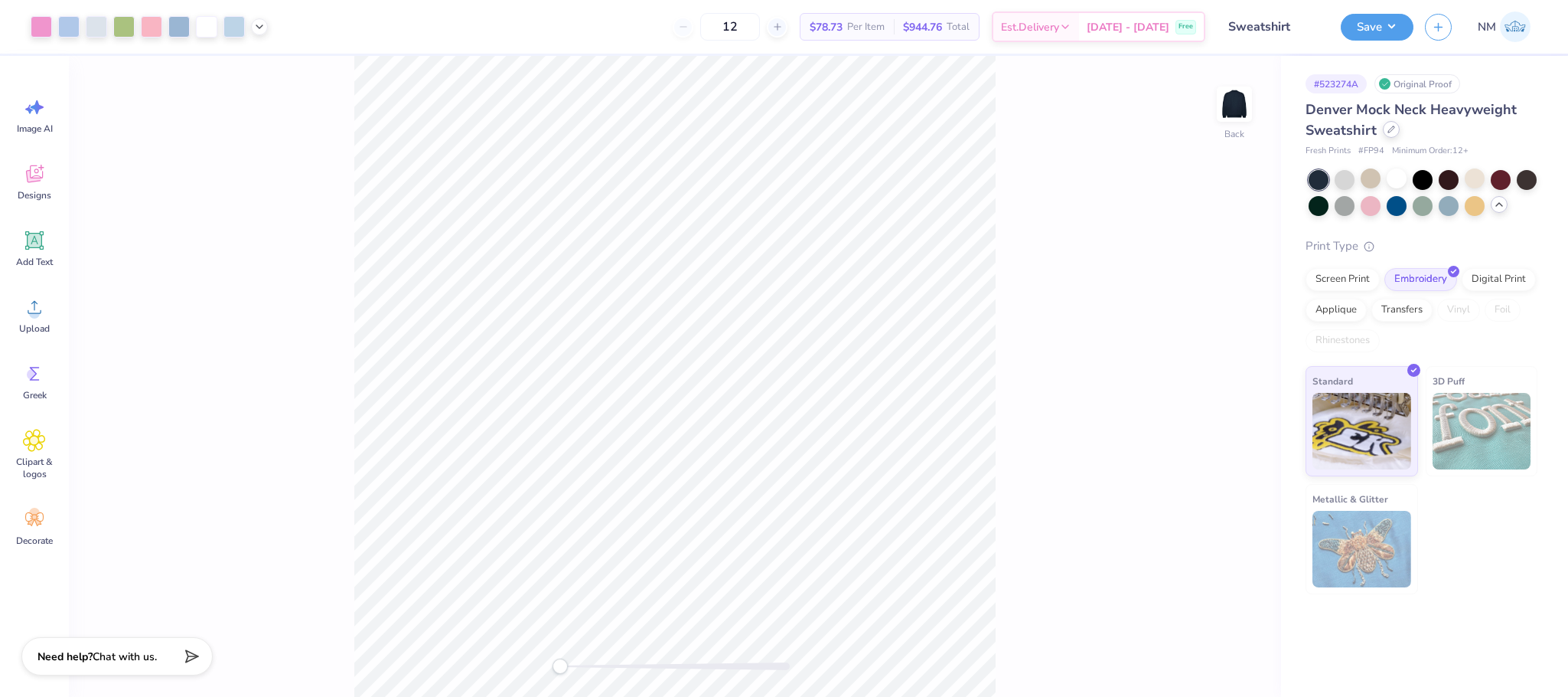
click at [1388, 127] on icon at bounding box center [1392, 129] width 8 height 8
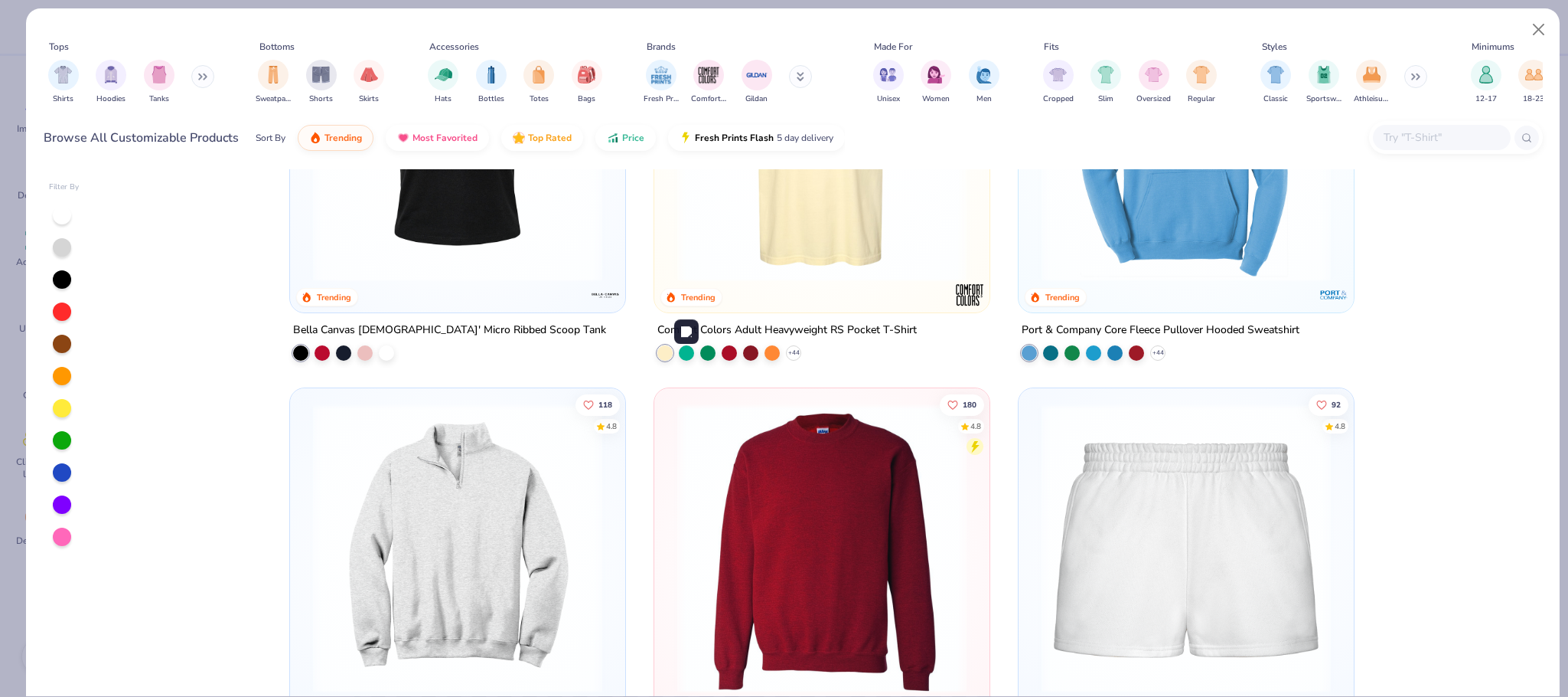
scroll to position [2353, 0]
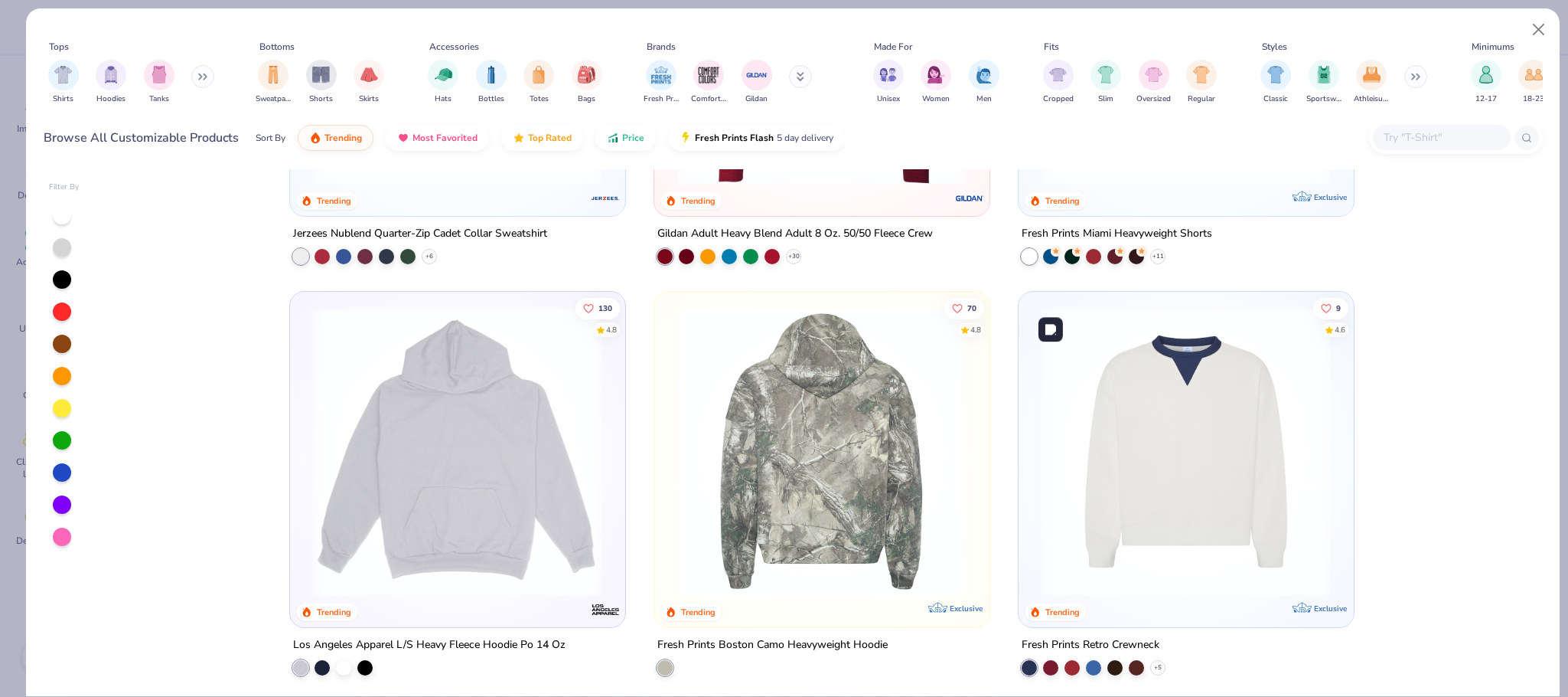
click at [1082, 432] on img at bounding box center [1186, 452] width 305 height 290
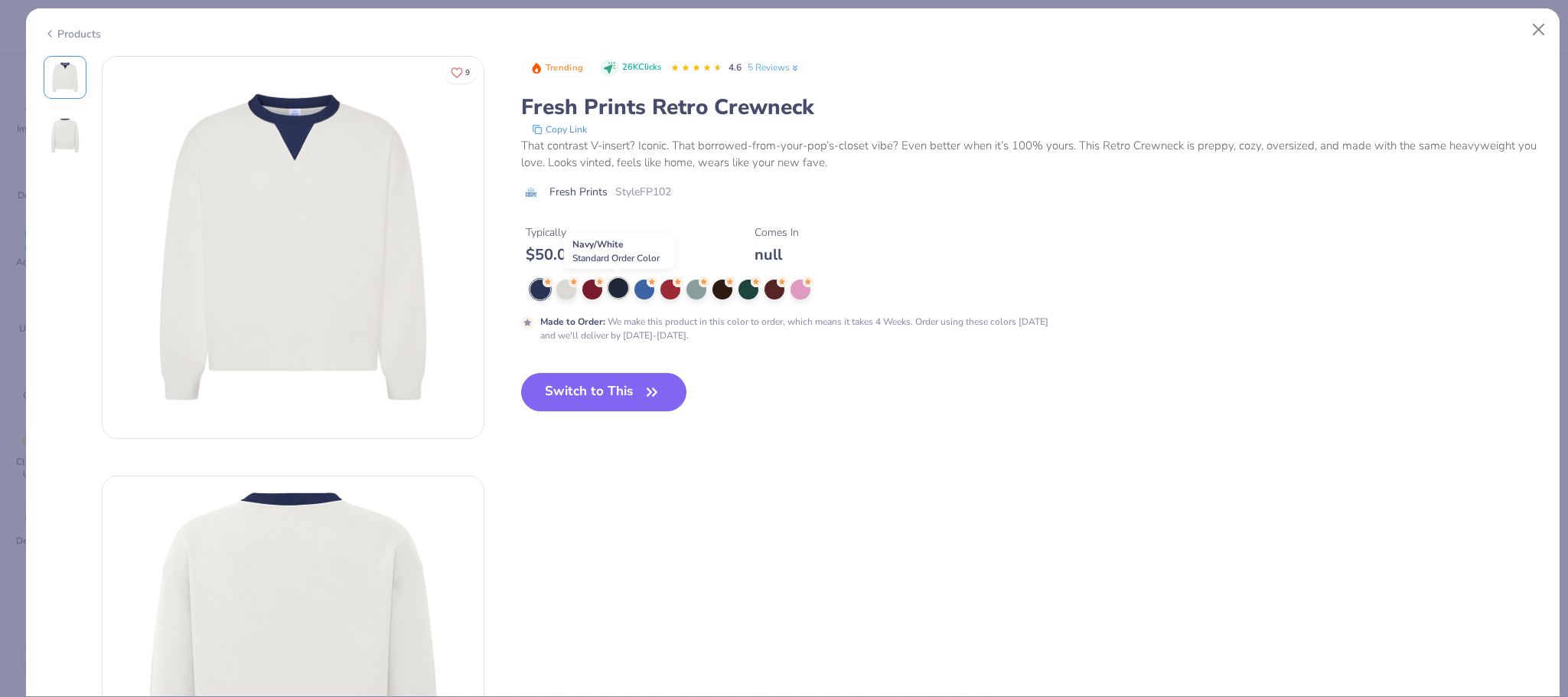
click at [616, 292] on div at bounding box center [618, 287] width 20 height 20
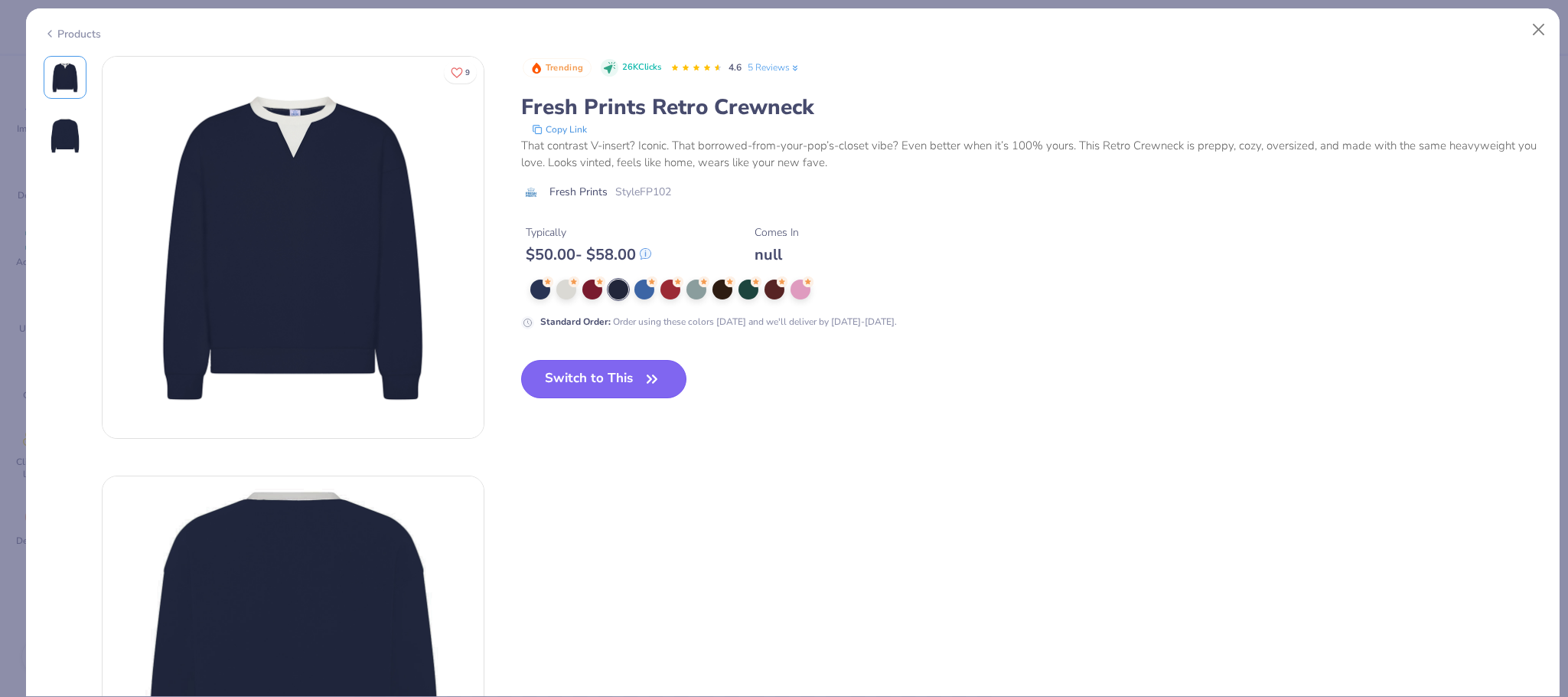
click at [570, 368] on button "Switch to This" at bounding box center [604, 379] width 166 height 38
type input "50"
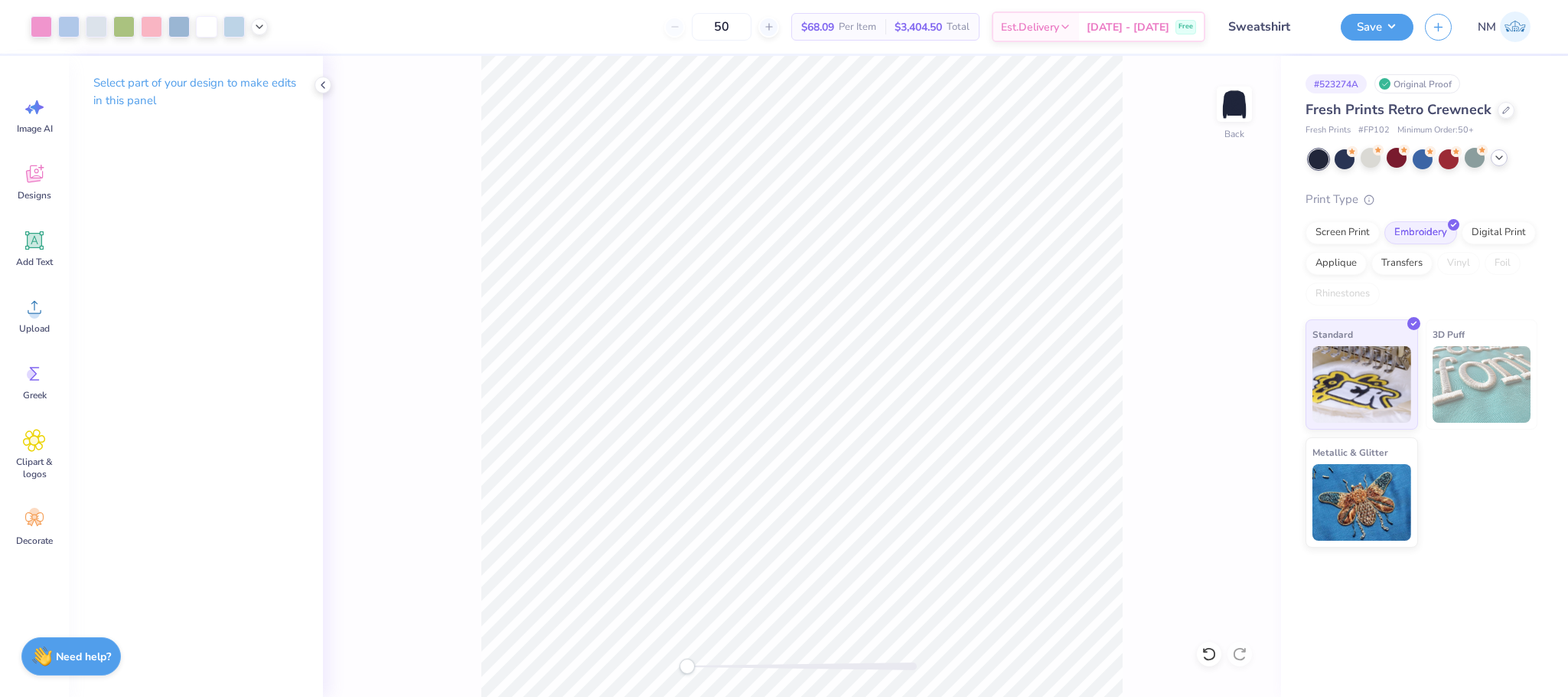
click at [1373, 11] on div "Save NM" at bounding box center [1455, 27] width 227 height 54
click at [1373, 17] on button "Save" at bounding box center [1378, 25] width 73 height 27
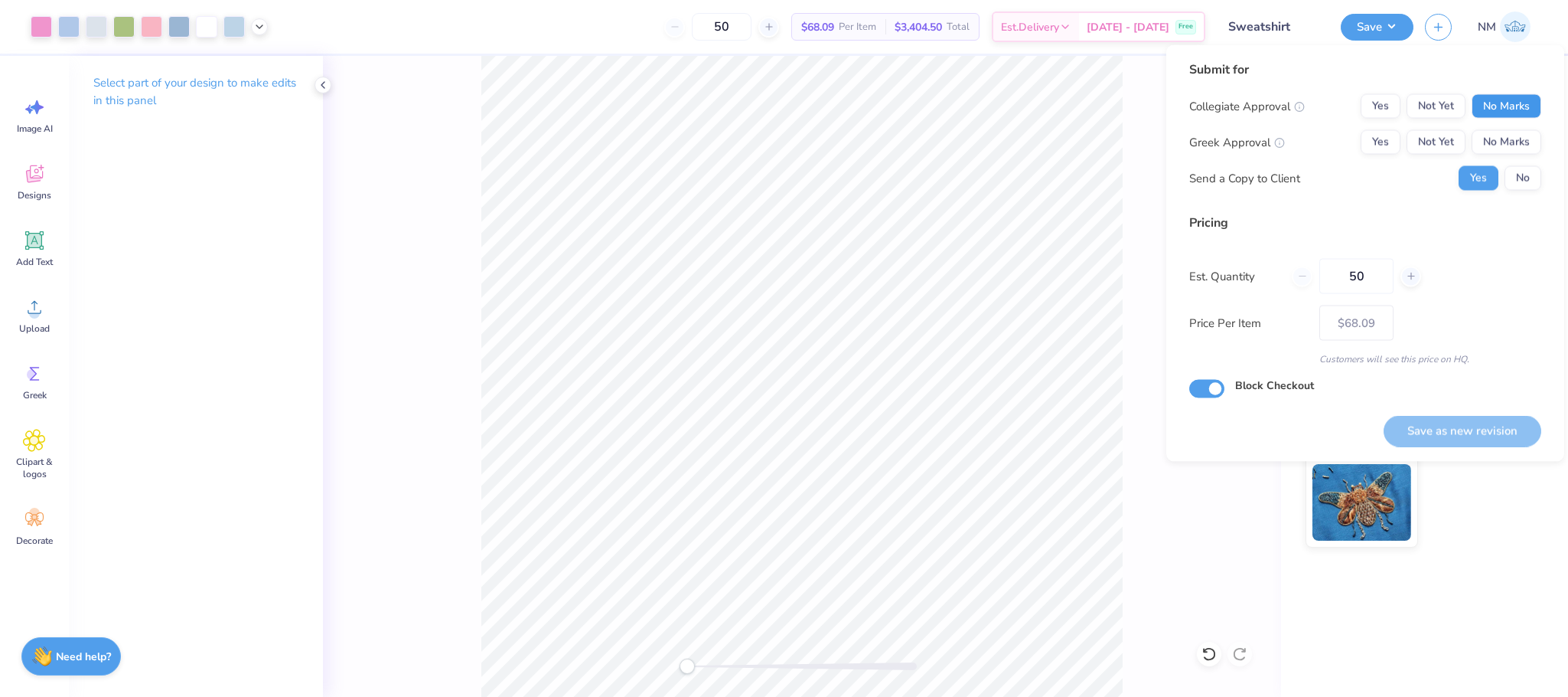
click at [1525, 106] on button "No Marks" at bounding box center [1507, 106] width 70 height 25
click at [1516, 145] on button "No Marks" at bounding box center [1507, 142] width 70 height 25
click at [1415, 422] on button "Save as new revision" at bounding box center [1462, 431] width 158 height 32
type input "$68.09"
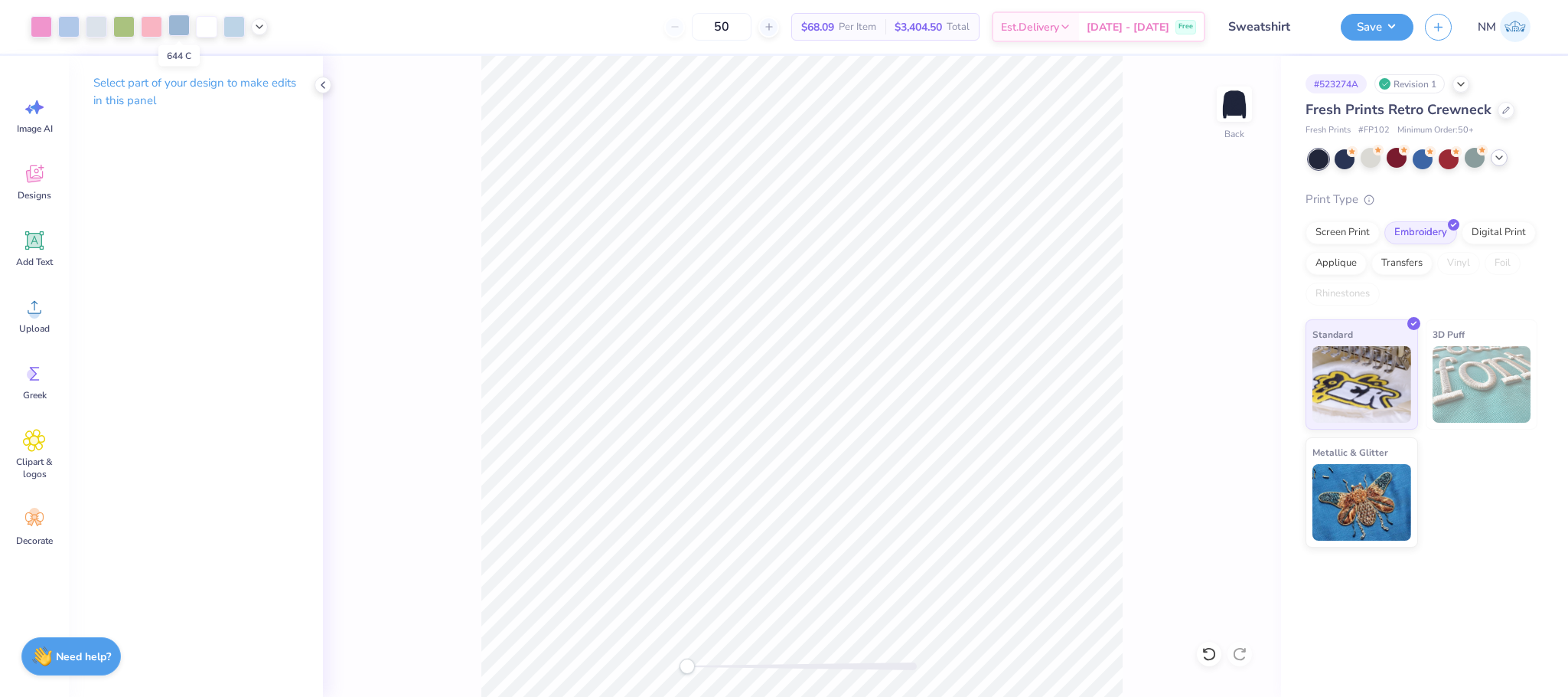
click at [183, 29] on div at bounding box center [179, 25] width 21 height 21
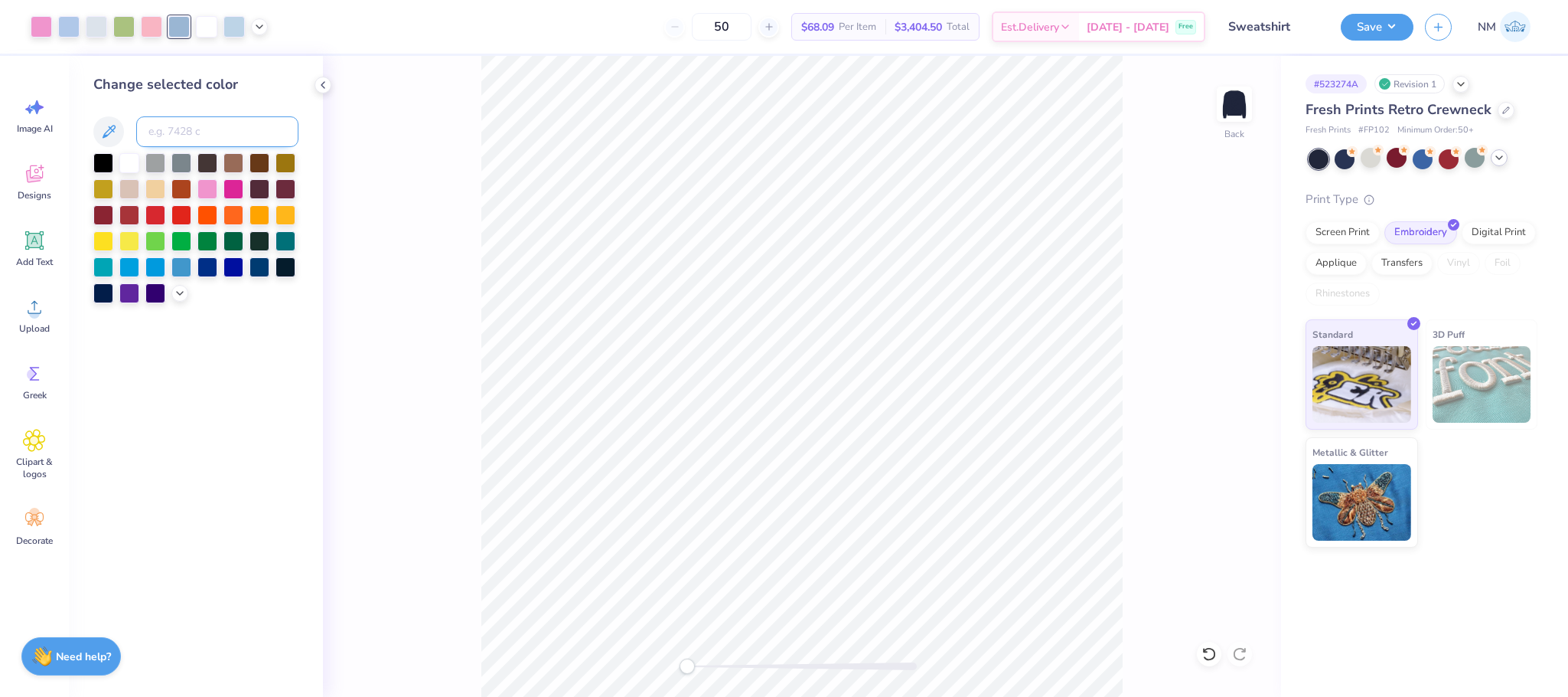
click at [213, 125] on input at bounding box center [217, 132] width 162 height 31
type input "544"
click at [237, 26] on div at bounding box center [234, 25] width 21 height 21
click at [42, 21] on div at bounding box center [41, 25] width 21 height 21
click at [237, 188] on div at bounding box center [233, 187] width 20 height 20
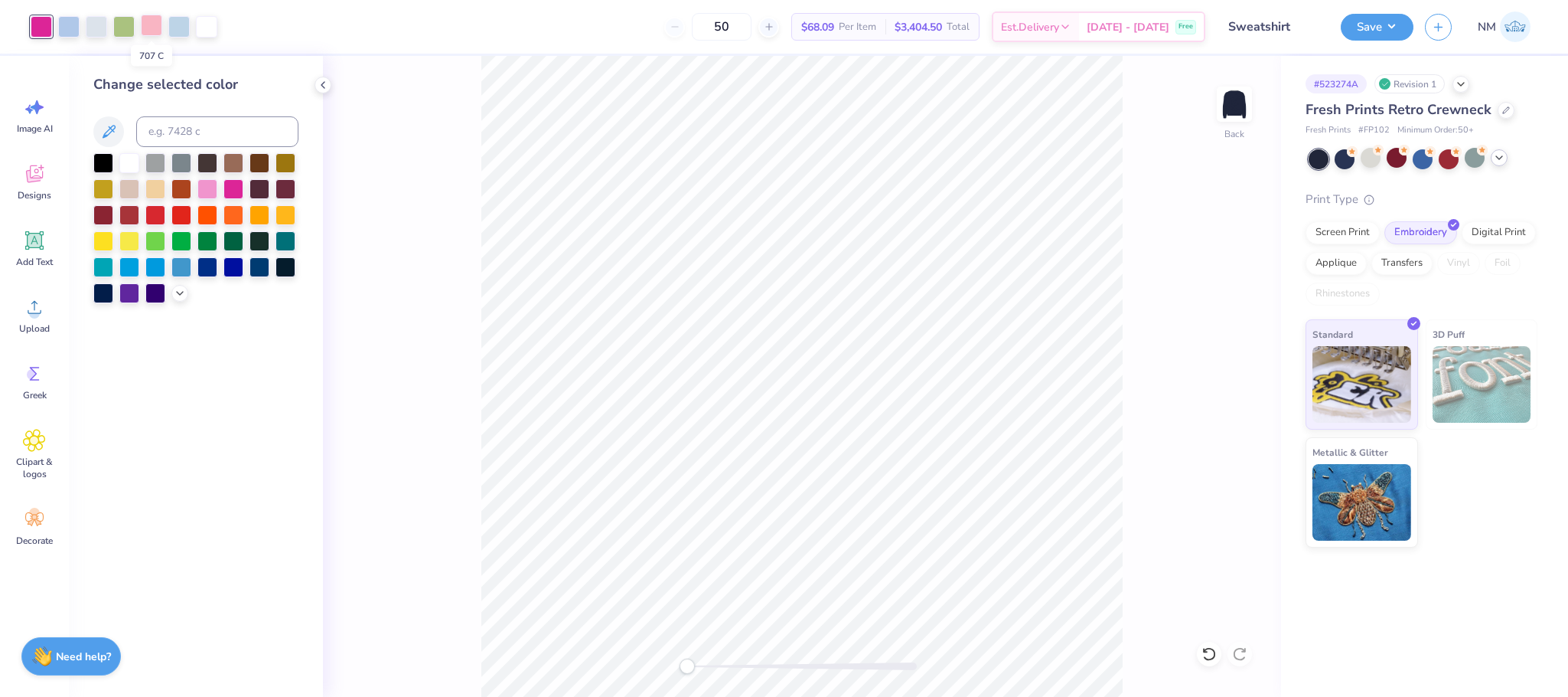
click at [143, 29] on div at bounding box center [151, 25] width 21 height 21
click at [233, 189] on div at bounding box center [233, 187] width 20 height 20
click at [64, 25] on div at bounding box center [68, 25] width 21 height 21
click at [168, 131] on input at bounding box center [217, 132] width 162 height 31
type input "544"
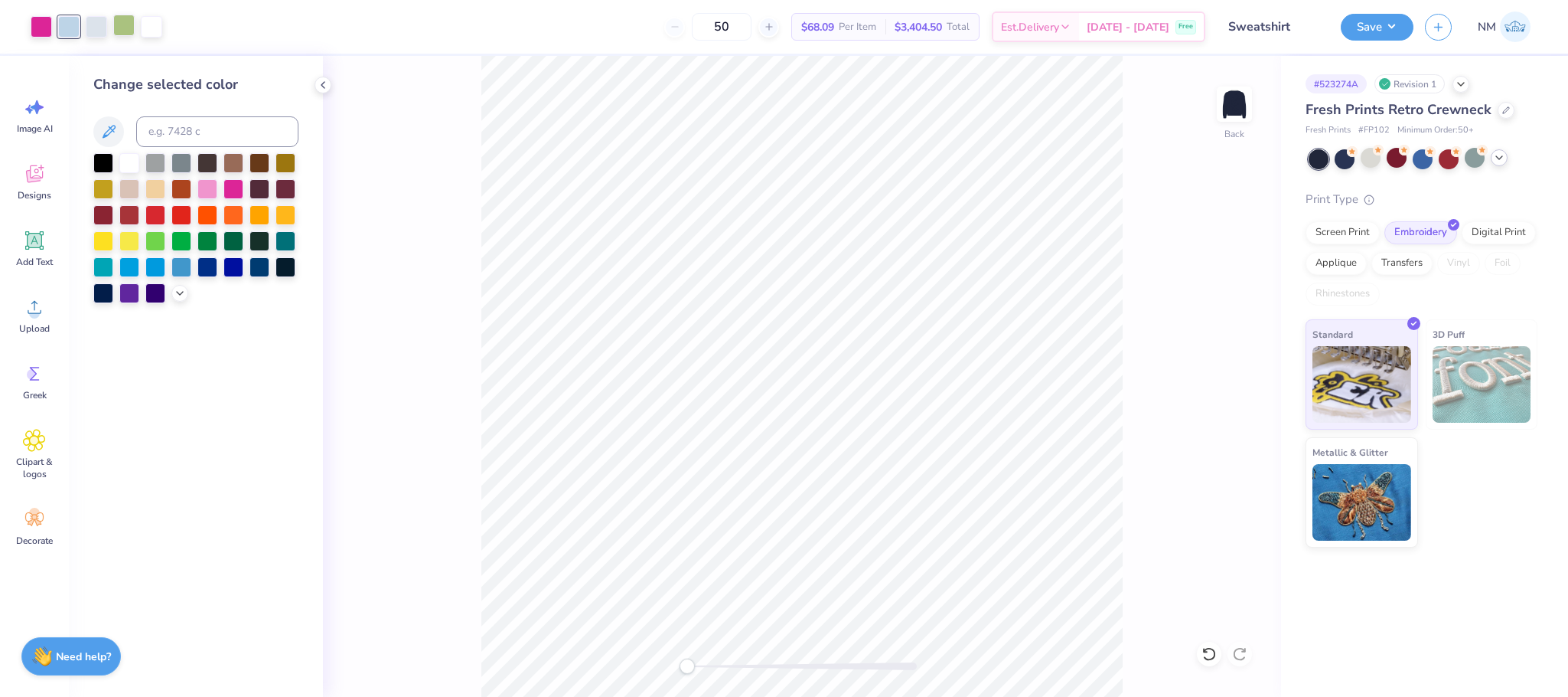
click at [125, 33] on div at bounding box center [124, 25] width 21 height 21
click at [229, 240] on div at bounding box center [233, 239] width 20 height 20
click at [173, 131] on input at bounding box center [217, 132] width 162 height 31
type input "544"
click at [102, 25] on div at bounding box center [96, 25] width 21 height 21
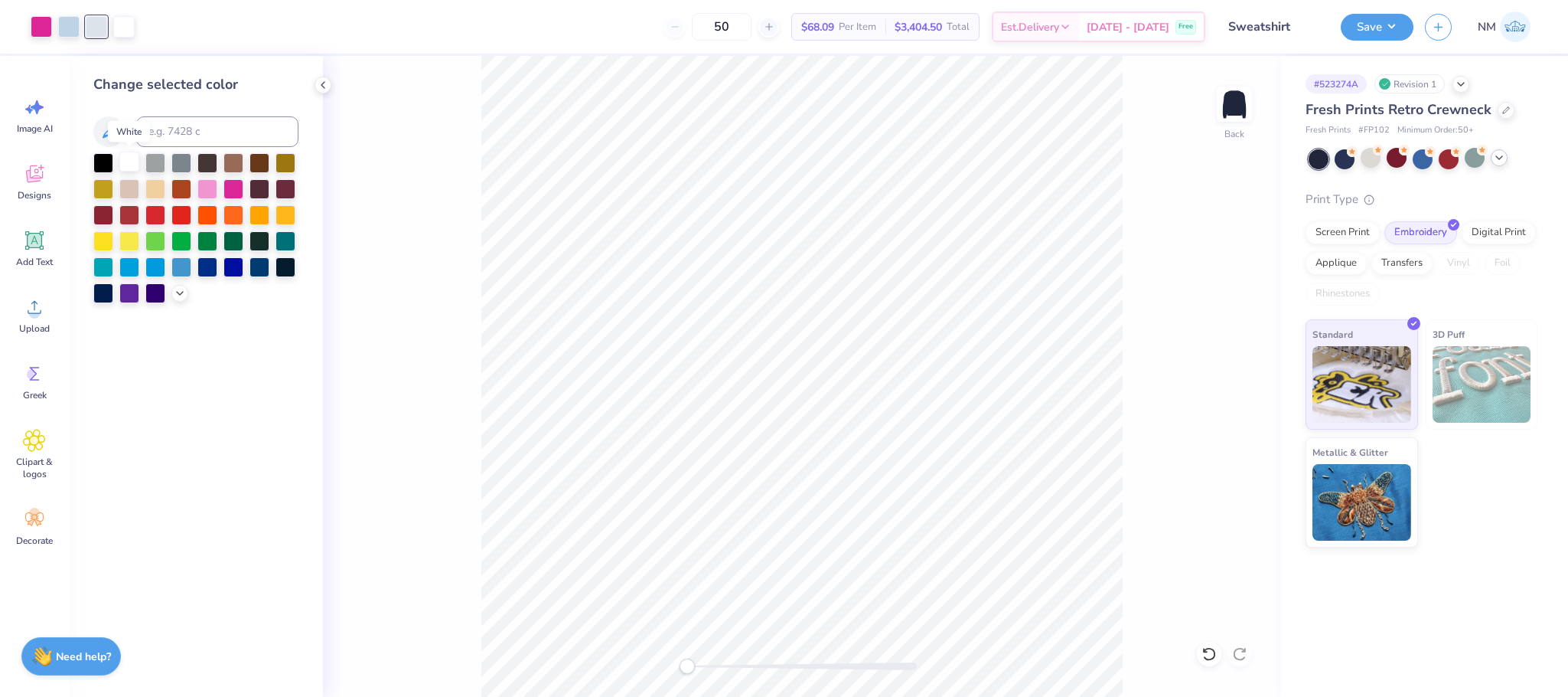
click at [134, 157] on div at bounding box center [129, 161] width 20 height 20
click at [327, 86] on icon at bounding box center [322, 84] width 12 height 12
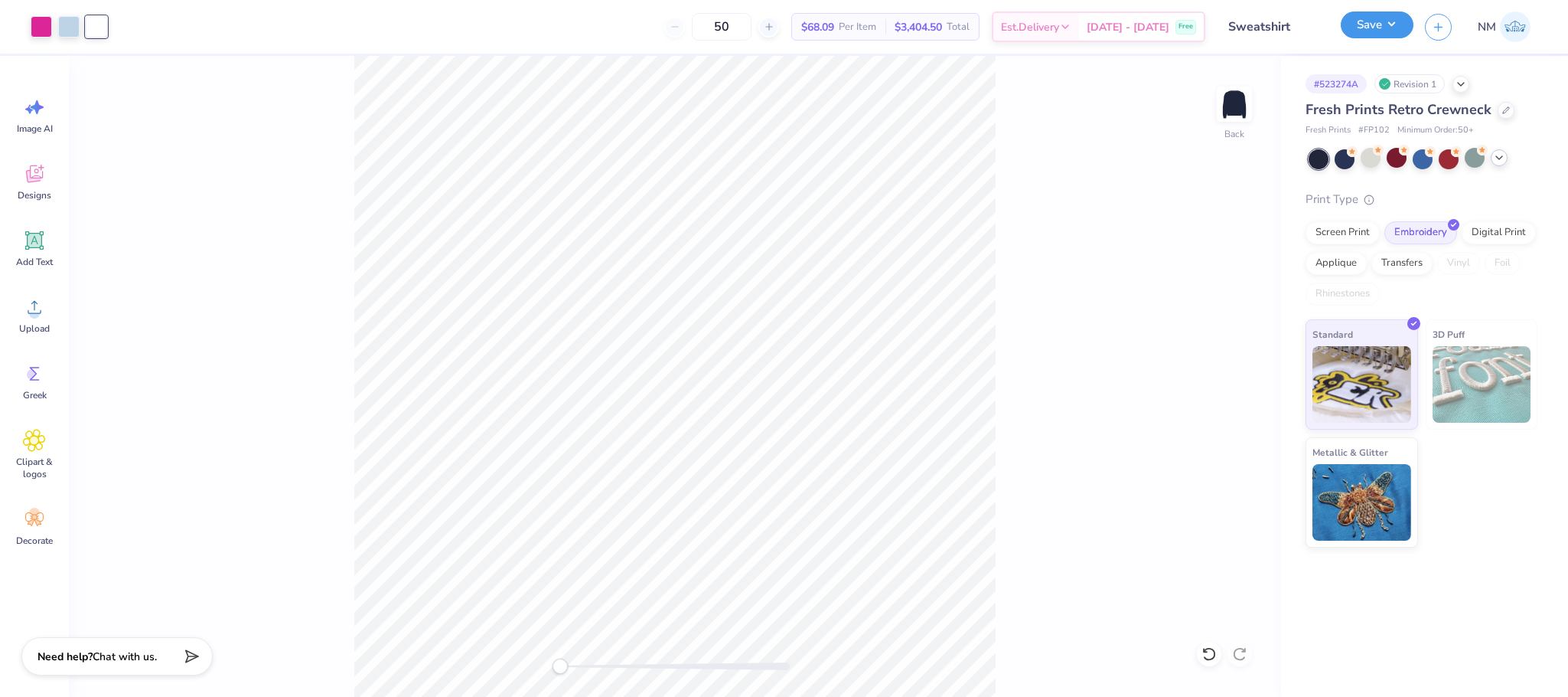
click at [1387, 35] on button "Save" at bounding box center [1378, 25] width 73 height 27
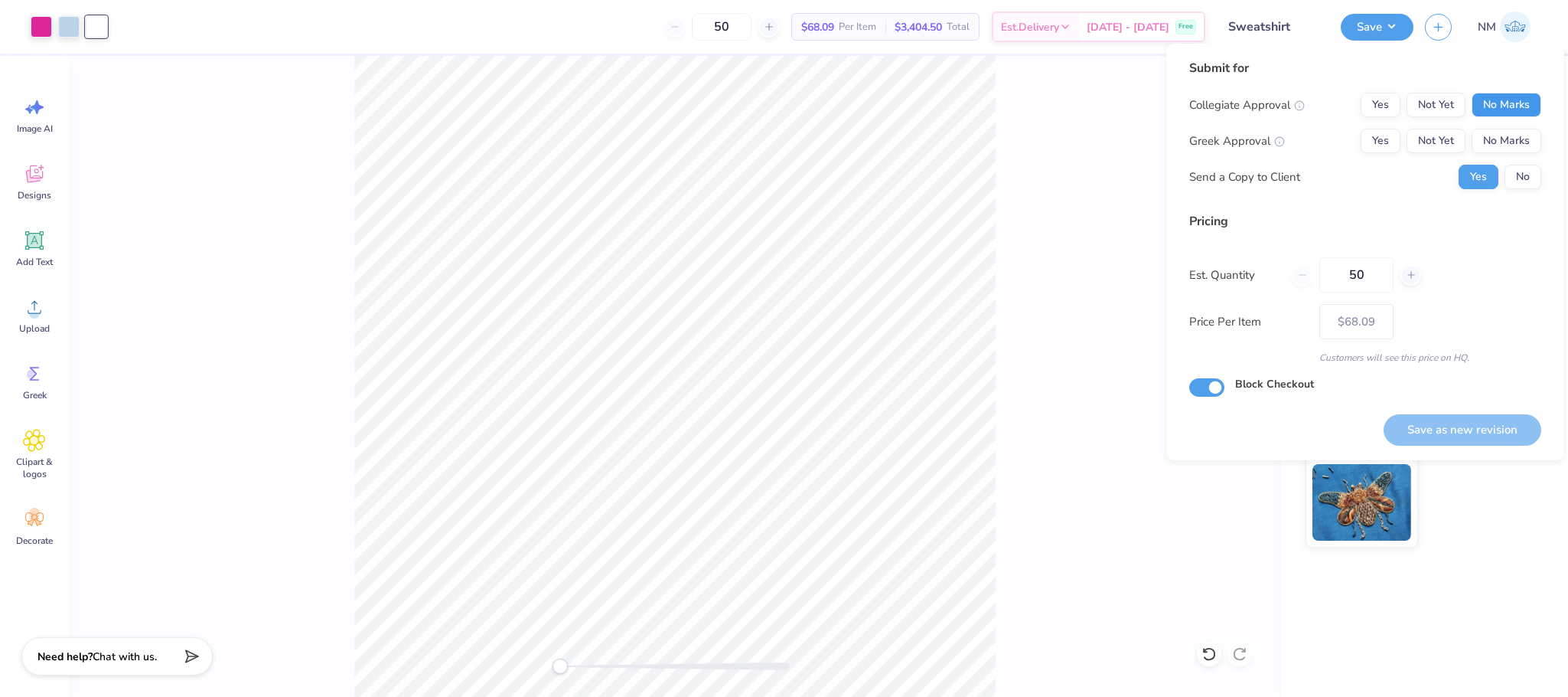
click at [1528, 97] on button "No Marks" at bounding box center [1507, 105] width 70 height 25
click at [1516, 147] on button "No Marks" at bounding box center [1507, 141] width 70 height 25
click at [1424, 430] on button "Save as new revision" at bounding box center [1462, 430] width 158 height 32
type input "$68.09"
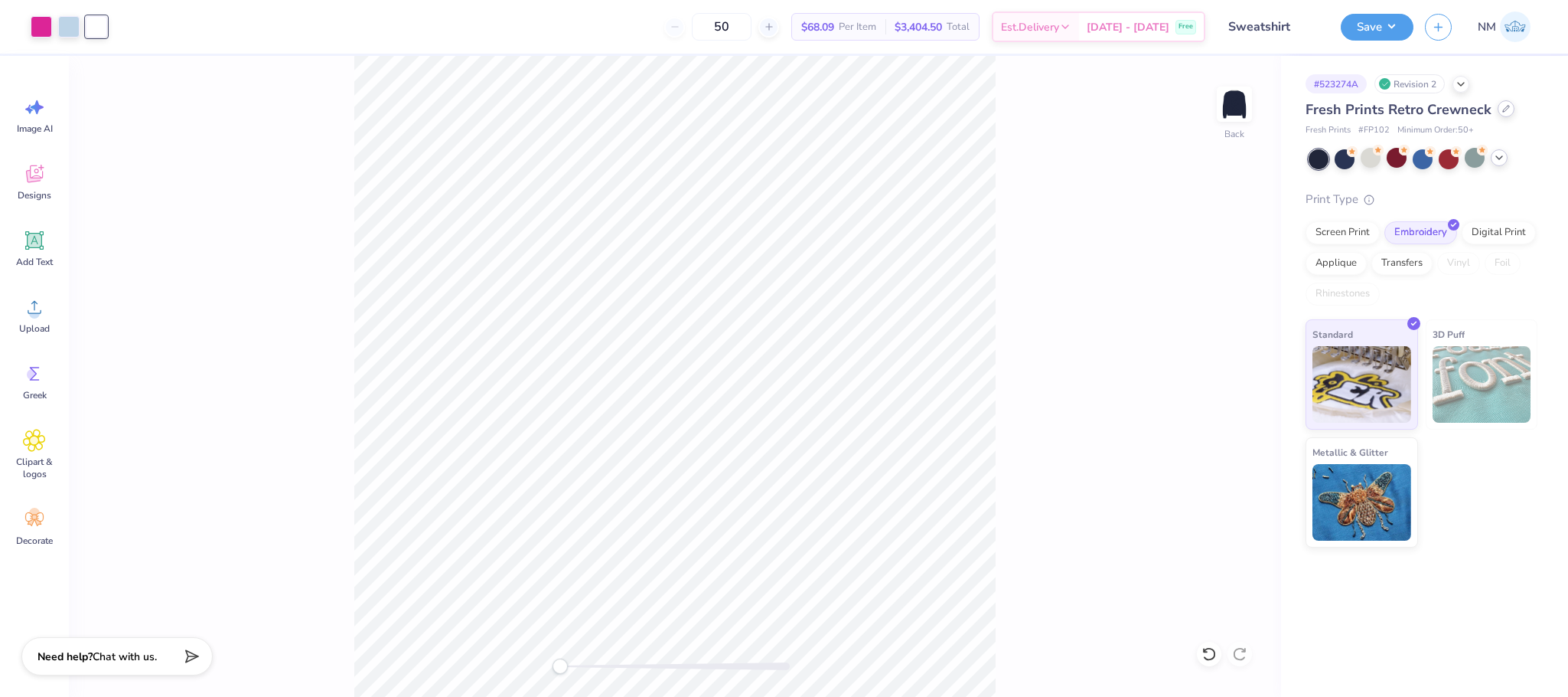
click at [1498, 111] on div at bounding box center [1506, 108] width 17 height 17
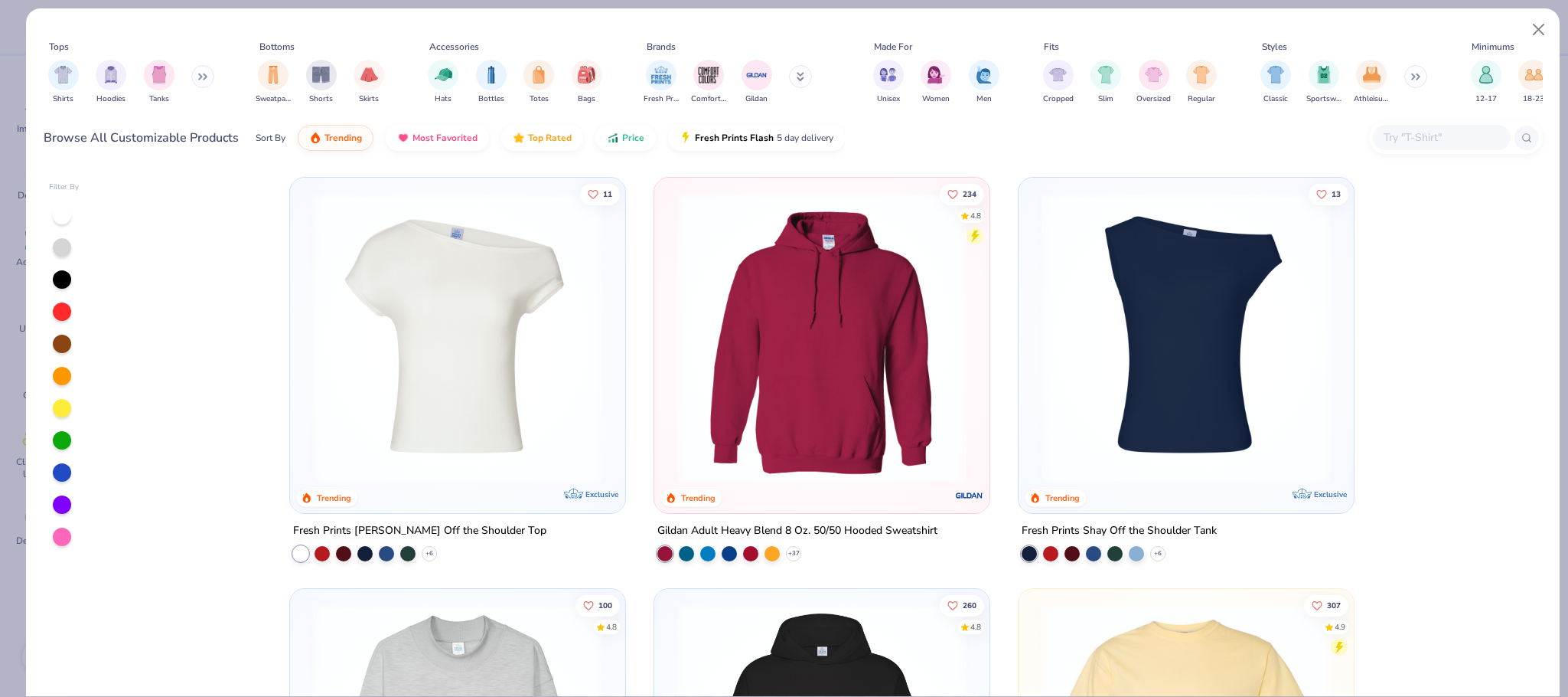
click at [1424, 142] on input "text" at bounding box center [1441, 137] width 118 height 17
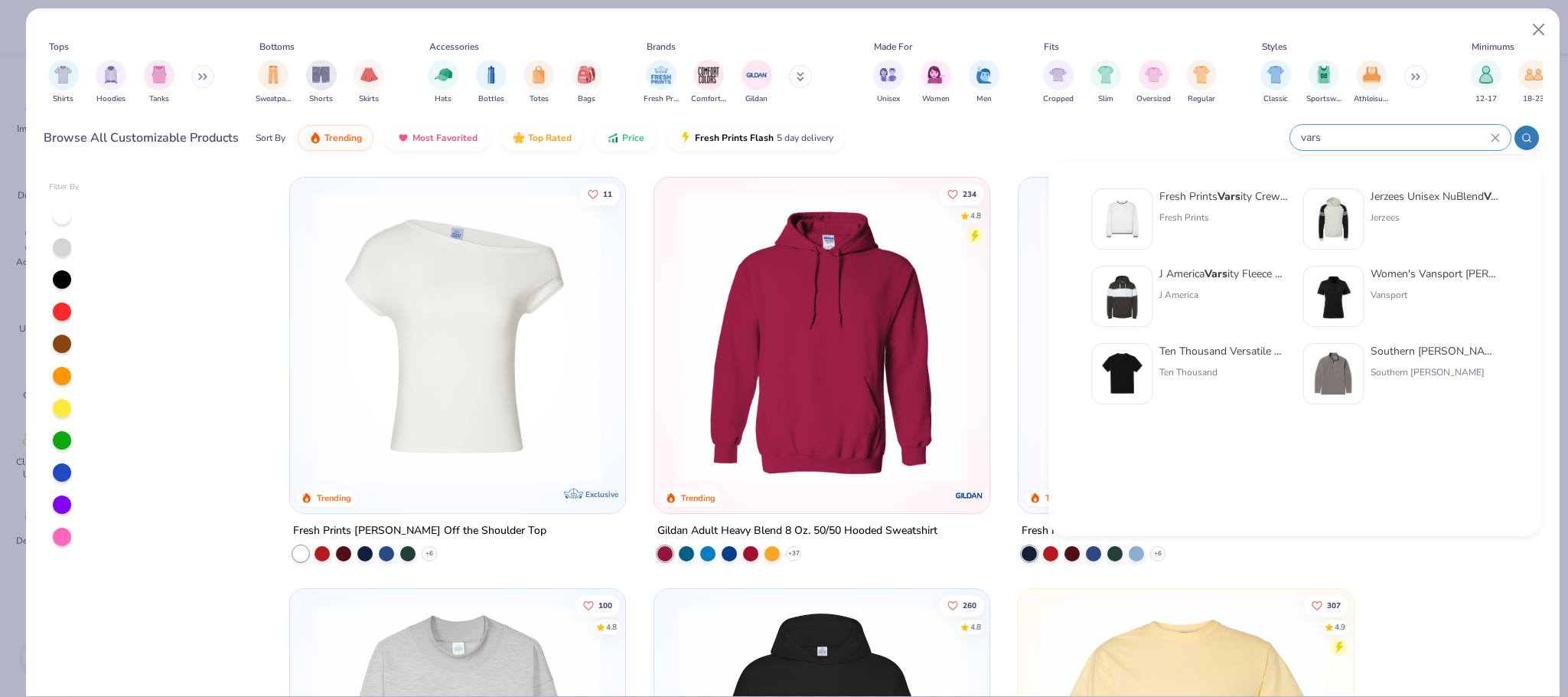
type input "vars"
click at [1259, 214] on div "Fresh Prints" at bounding box center [1224, 217] width 129 height 13
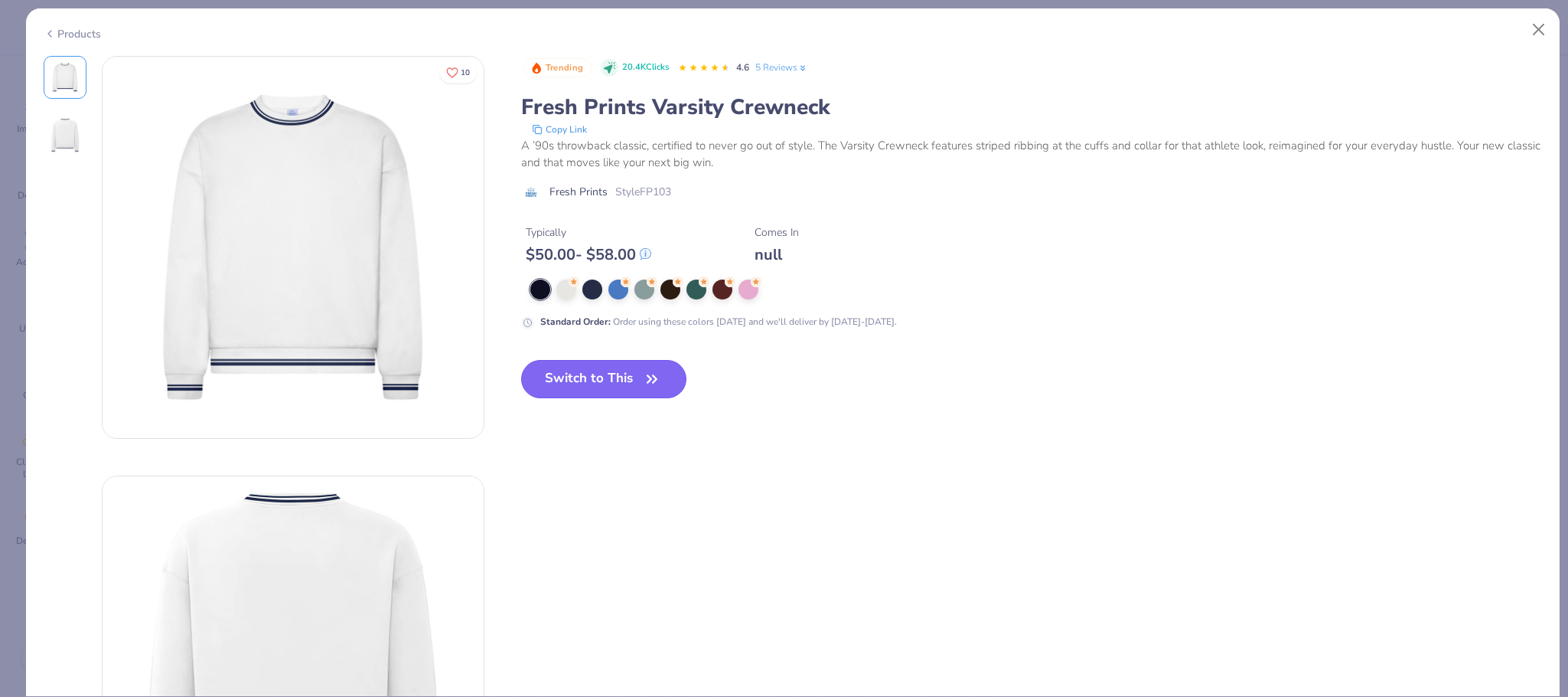
click at [622, 372] on button "Switch to This" at bounding box center [604, 379] width 166 height 38
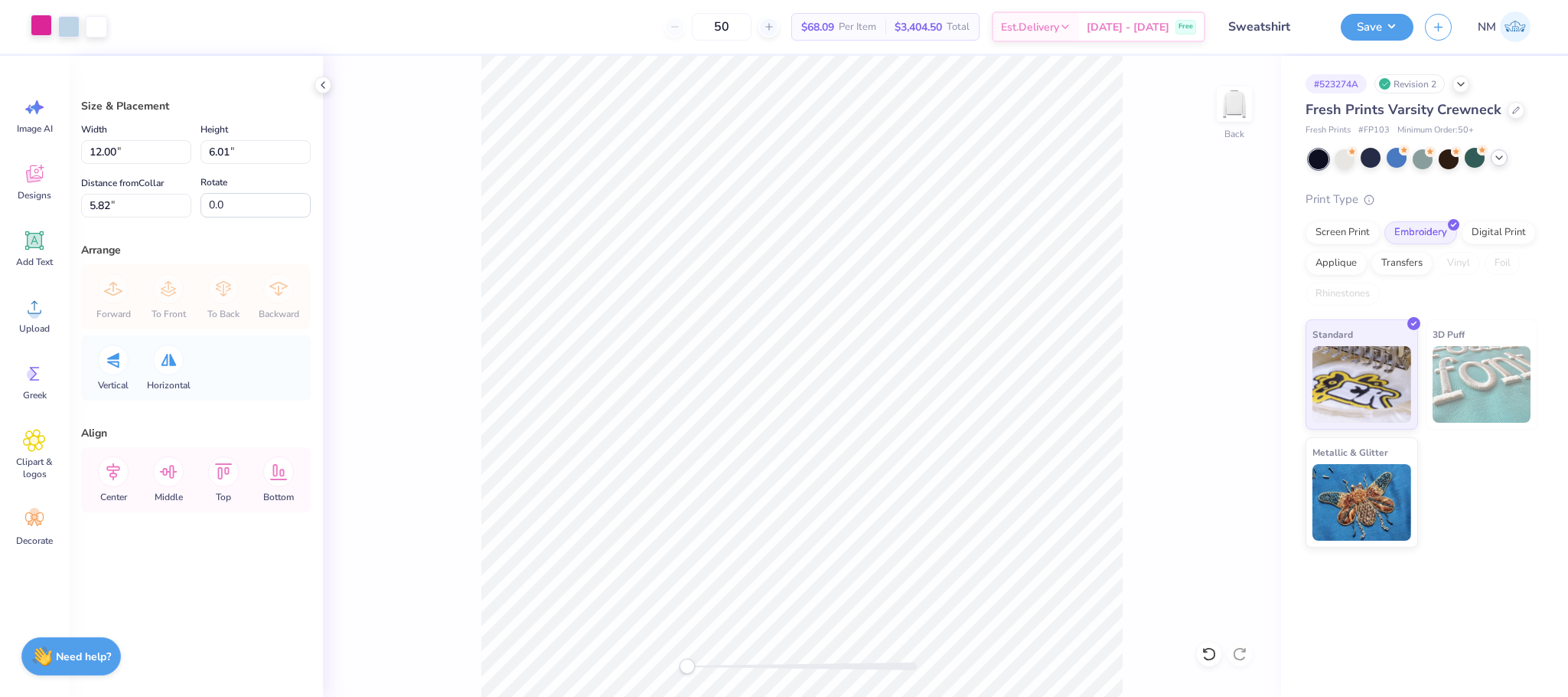
click at [44, 21] on div at bounding box center [41, 25] width 21 height 21
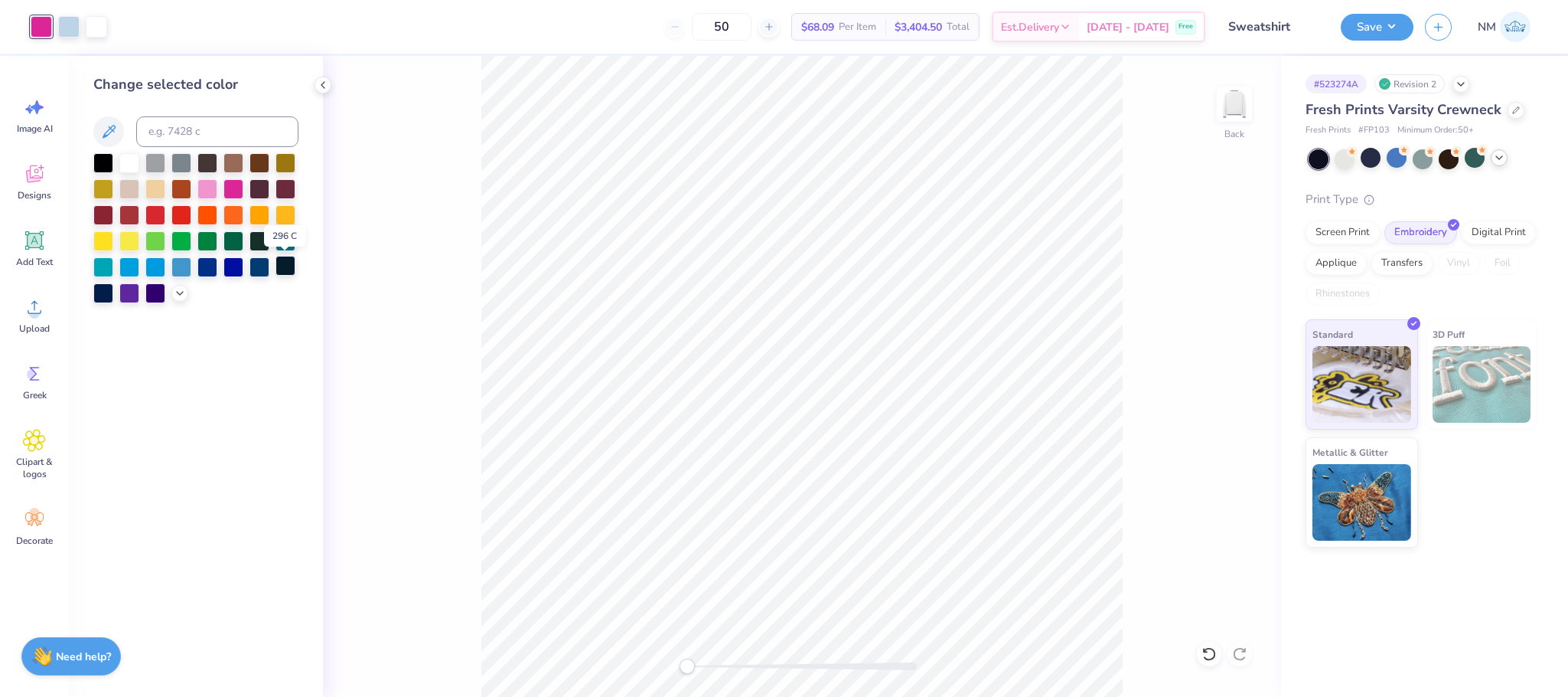
click at [276, 265] on div at bounding box center [285, 265] width 20 height 20
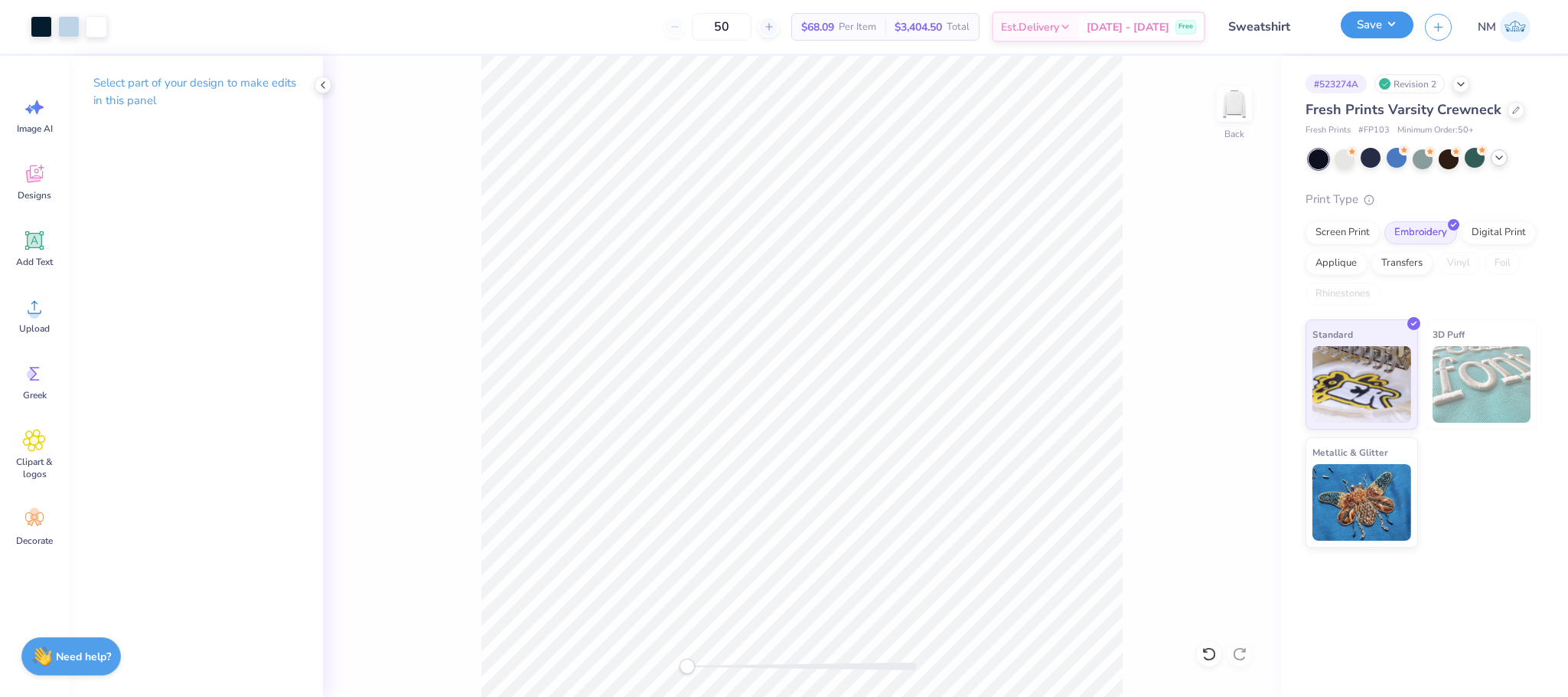
click at [1376, 19] on button "Save" at bounding box center [1378, 25] width 73 height 27
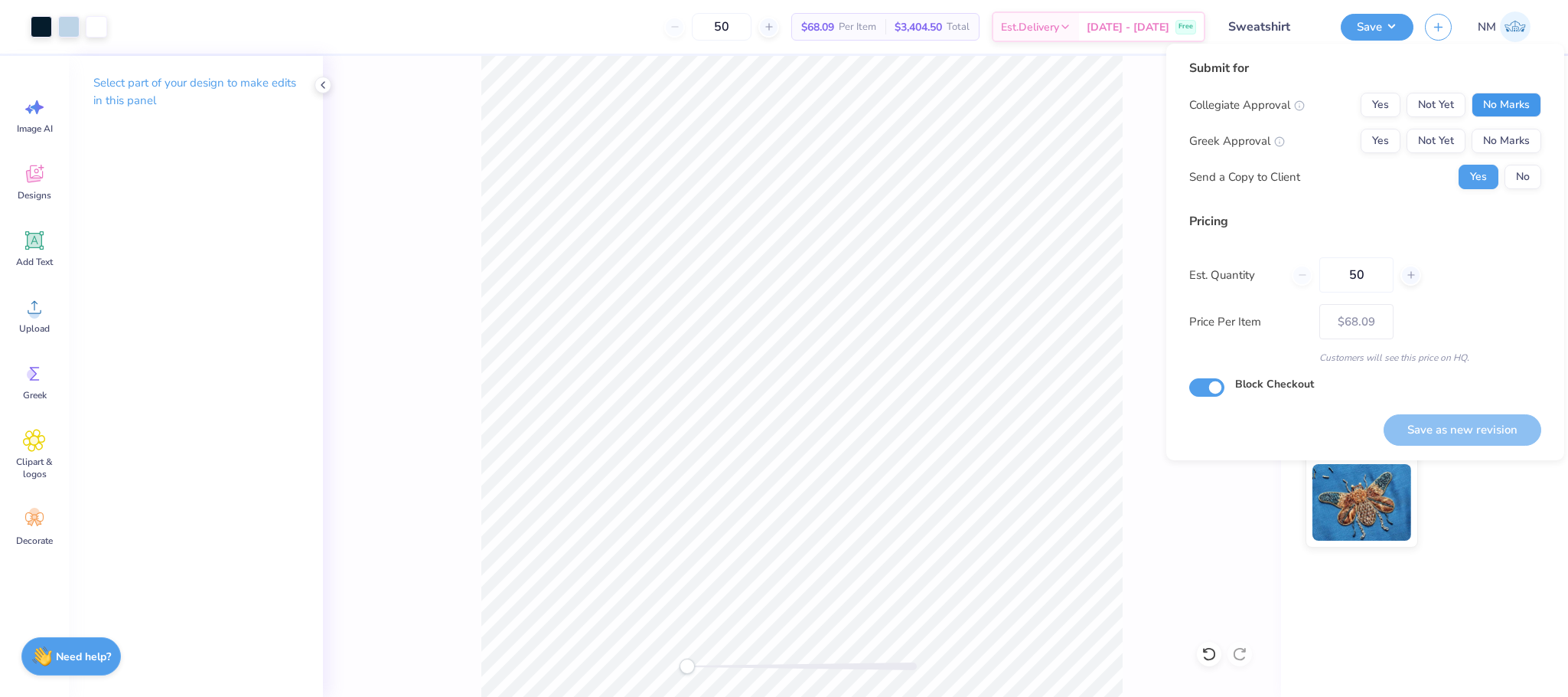
click at [1512, 101] on button "No Marks" at bounding box center [1507, 105] width 70 height 25
click at [1498, 129] on button "No Marks" at bounding box center [1507, 141] width 70 height 25
click at [1447, 427] on button "Save as new revision" at bounding box center [1462, 430] width 158 height 32
type input "$68.09"
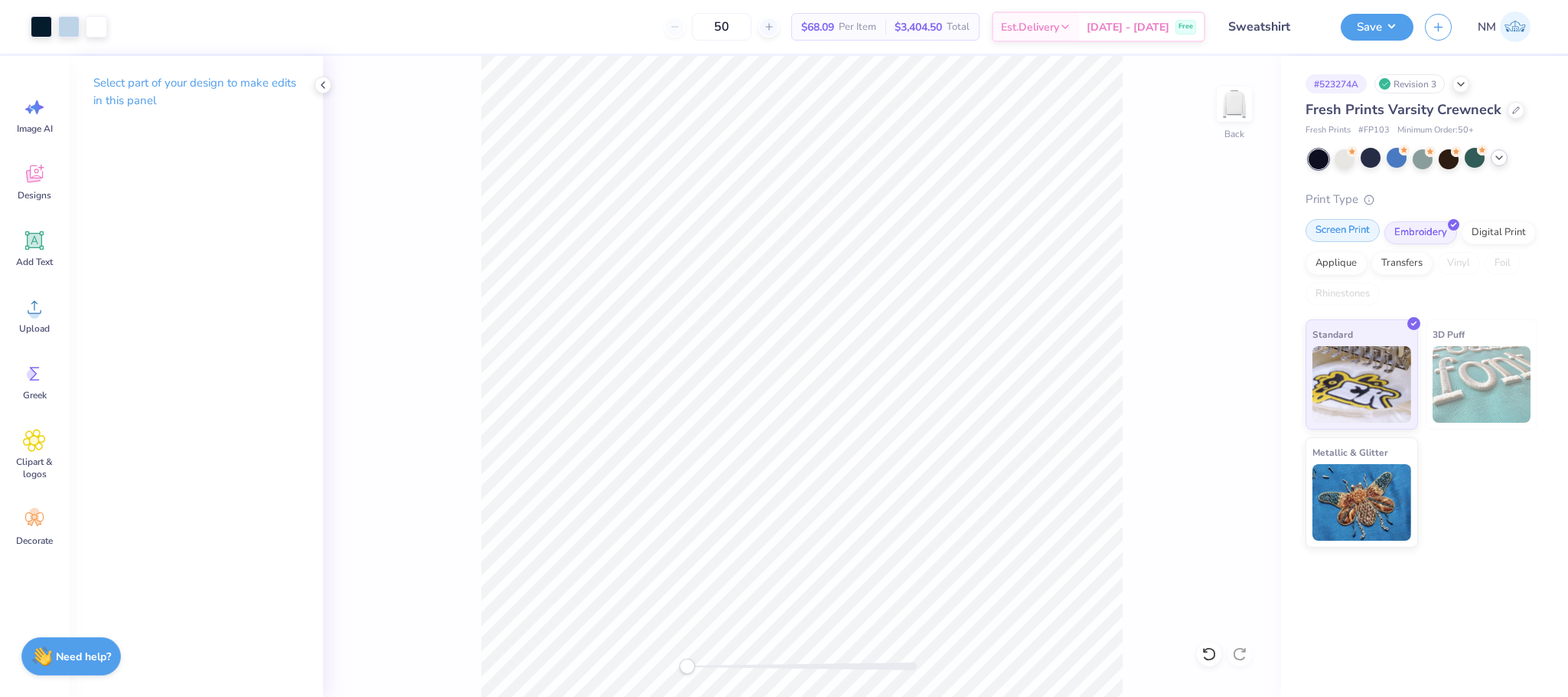
click at [1335, 234] on div "Screen Print" at bounding box center [1343, 230] width 75 height 23
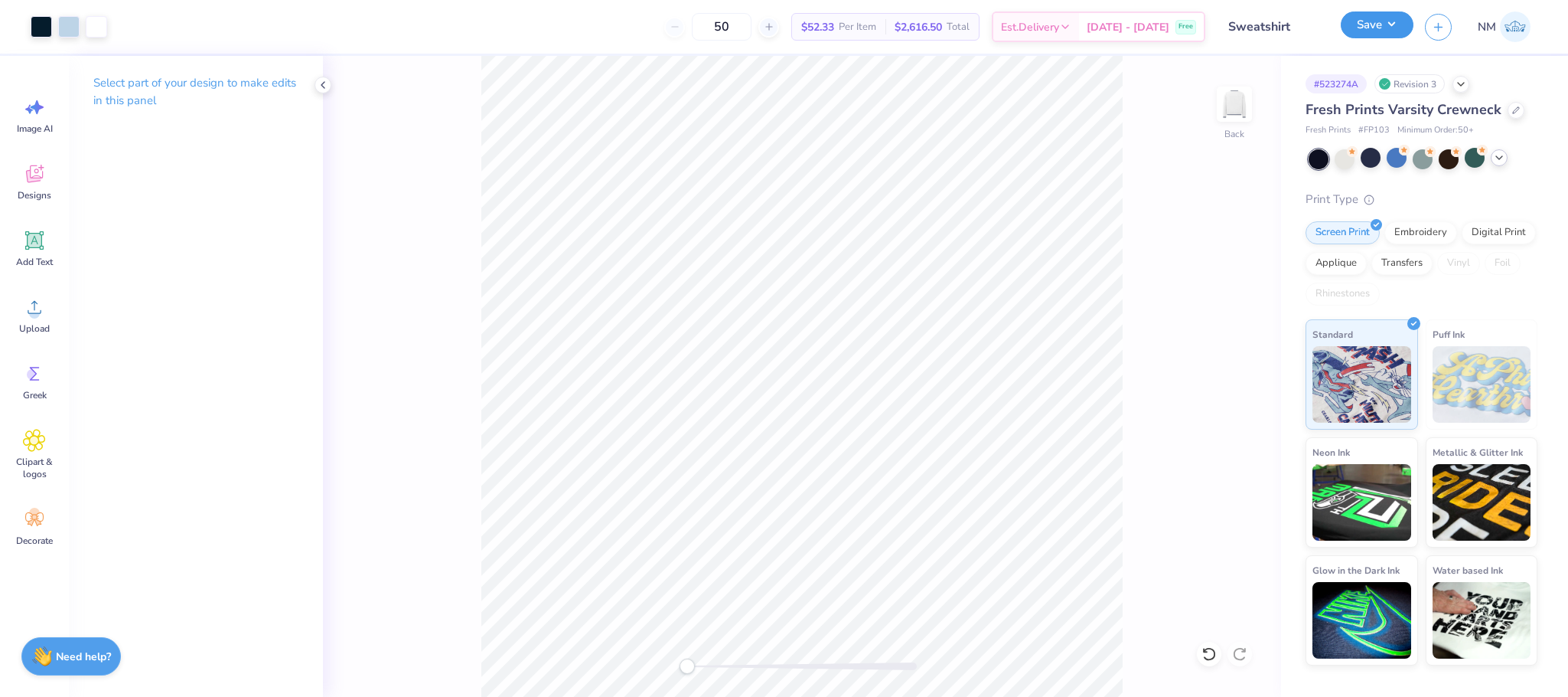
click at [1380, 28] on button "Save" at bounding box center [1378, 25] width 73 height 27
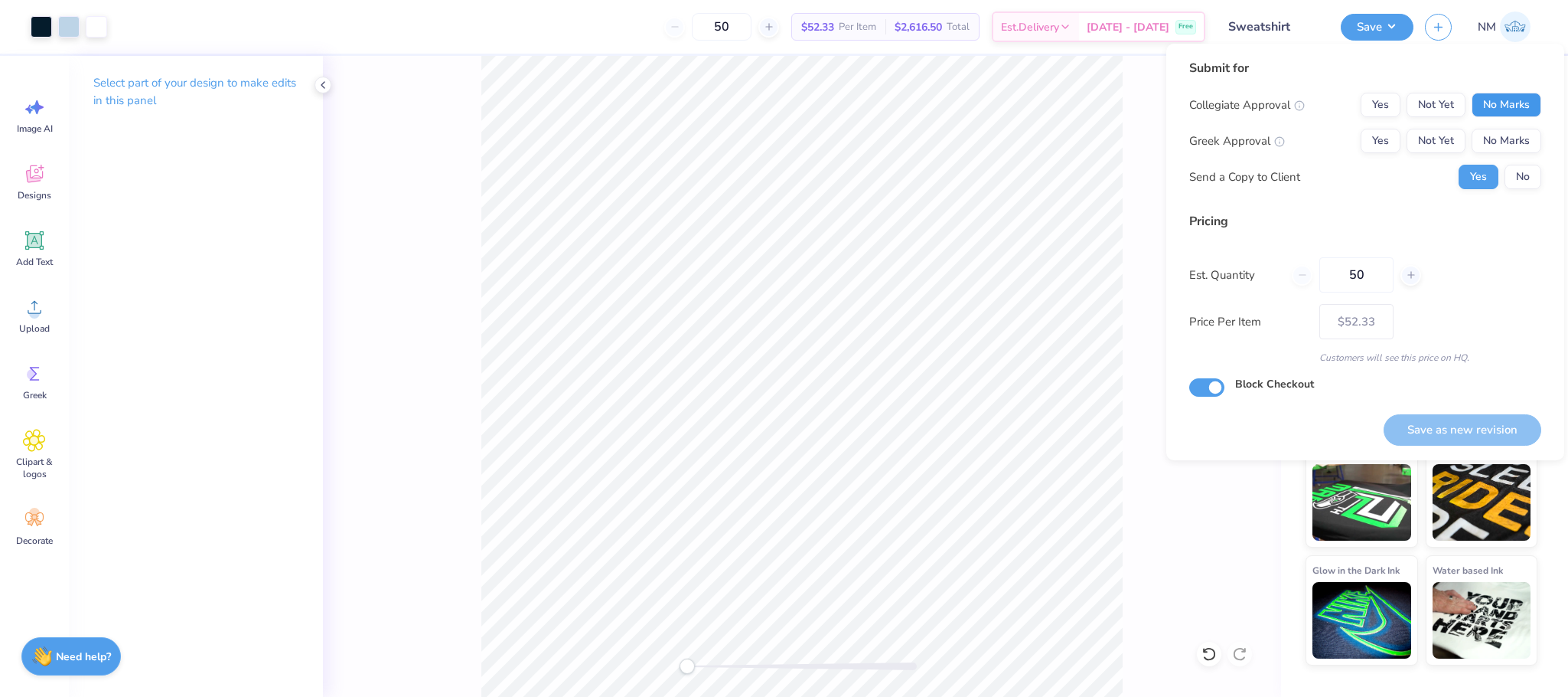
click at [1497, 103] on button "No Marks" at bounding box center [1507, 105] width 70 height 25
click at [1493, 141] on button "No Marks" at bounding box center [1507, 141] width 70 height 25
click at [1457, 437] on button "Save as new revision" at bounding box center [1462, 430] width 158 height 32
type input "$52.33"
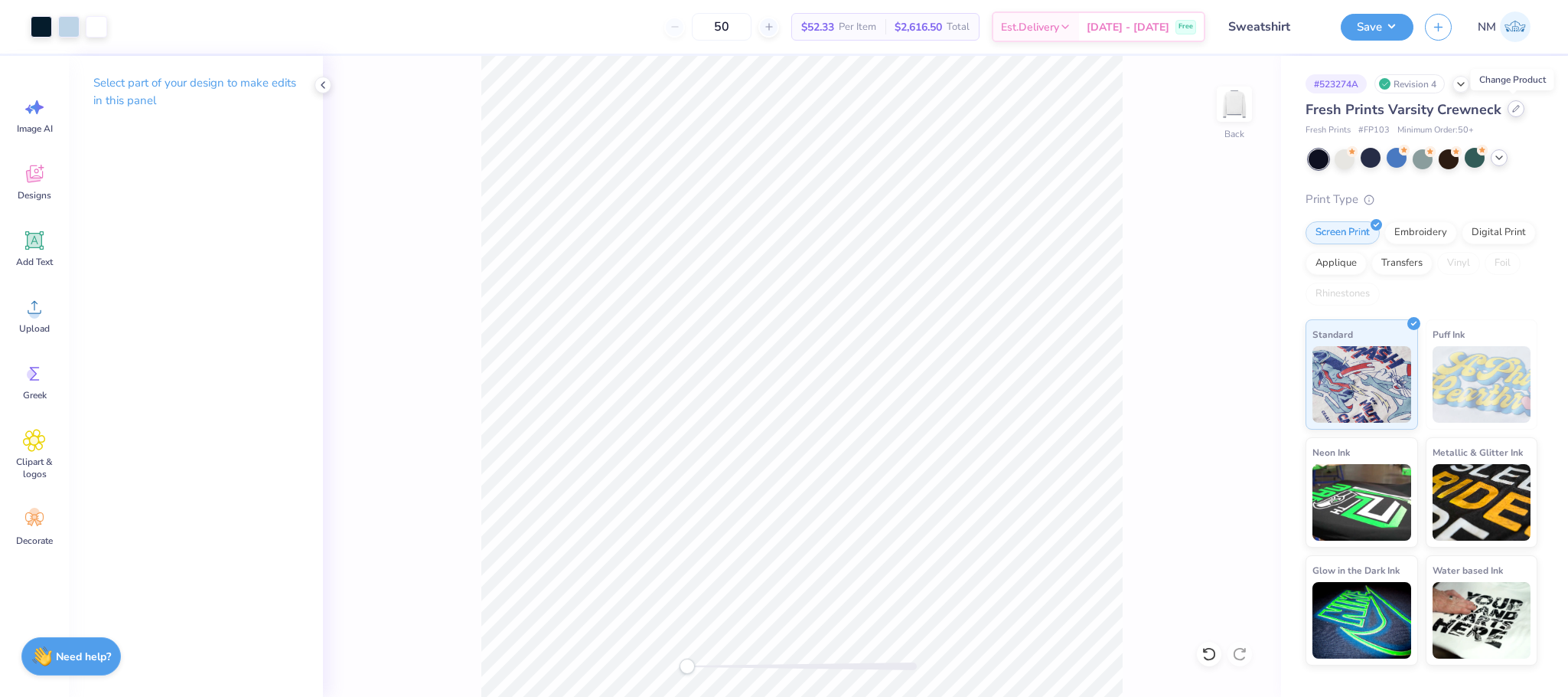
click at [1520, 106] on div at bounding box center [1516, 108] width 17 height 17
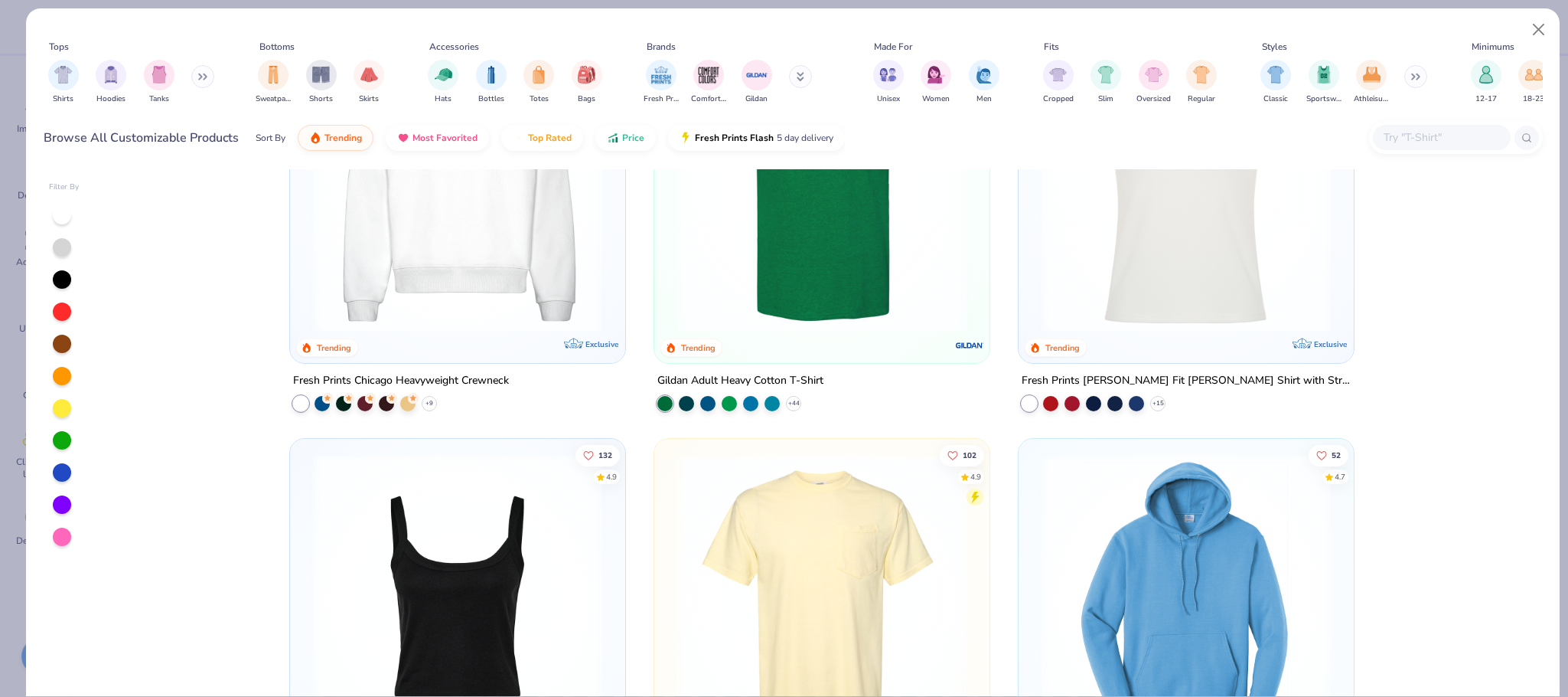
scroll to position [1846, 0]
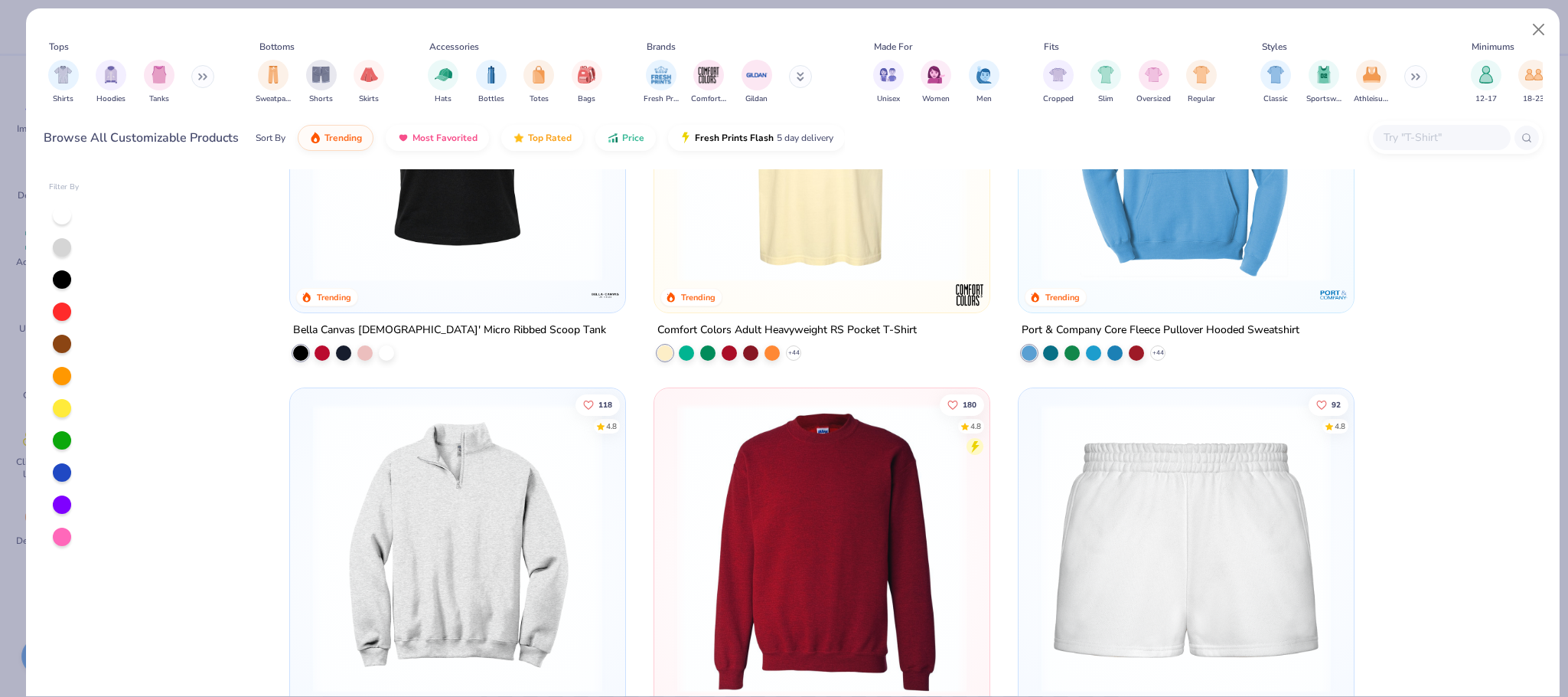
click at [201, 79] on icon at bounding box center [203, 77] width 10 height 8
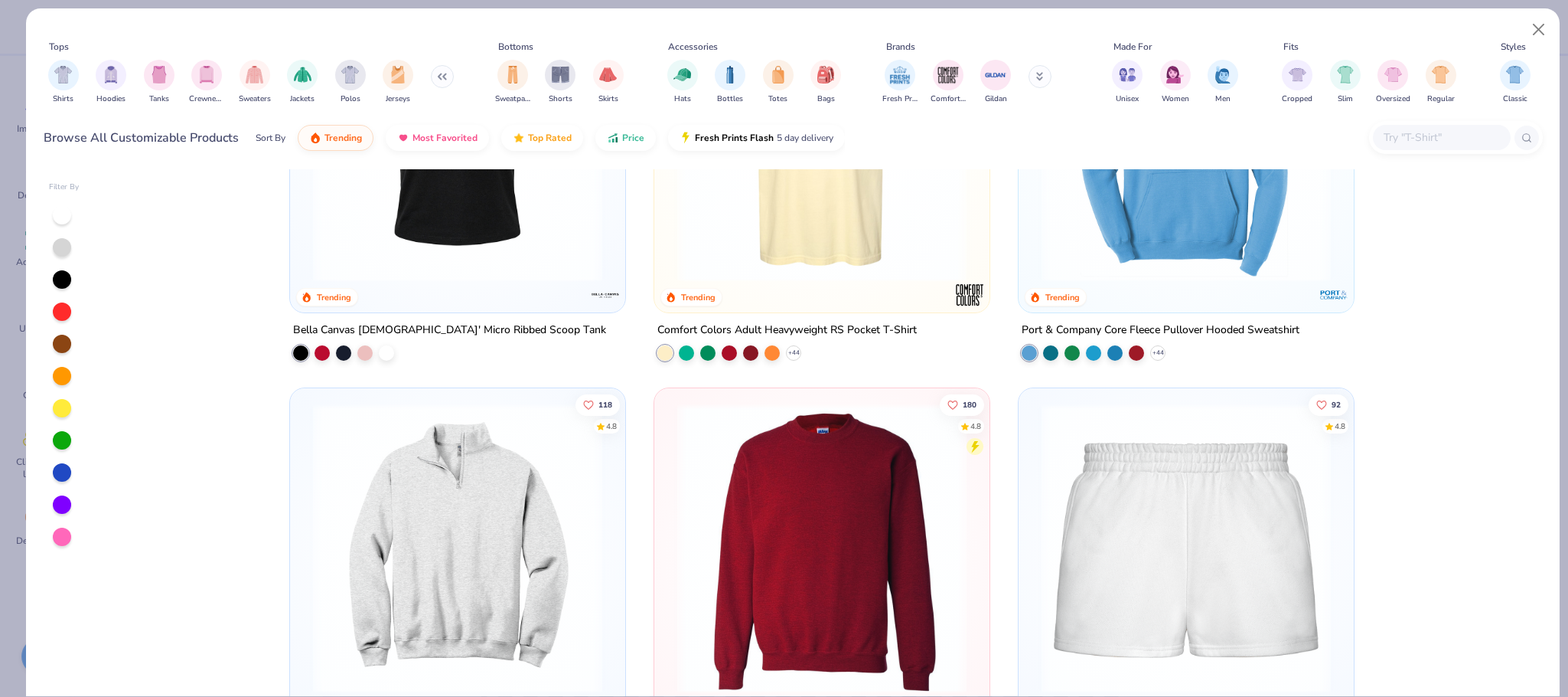
click at [1404, 139] on input "text" at bounding box center [1441, 137] width 118 height 17
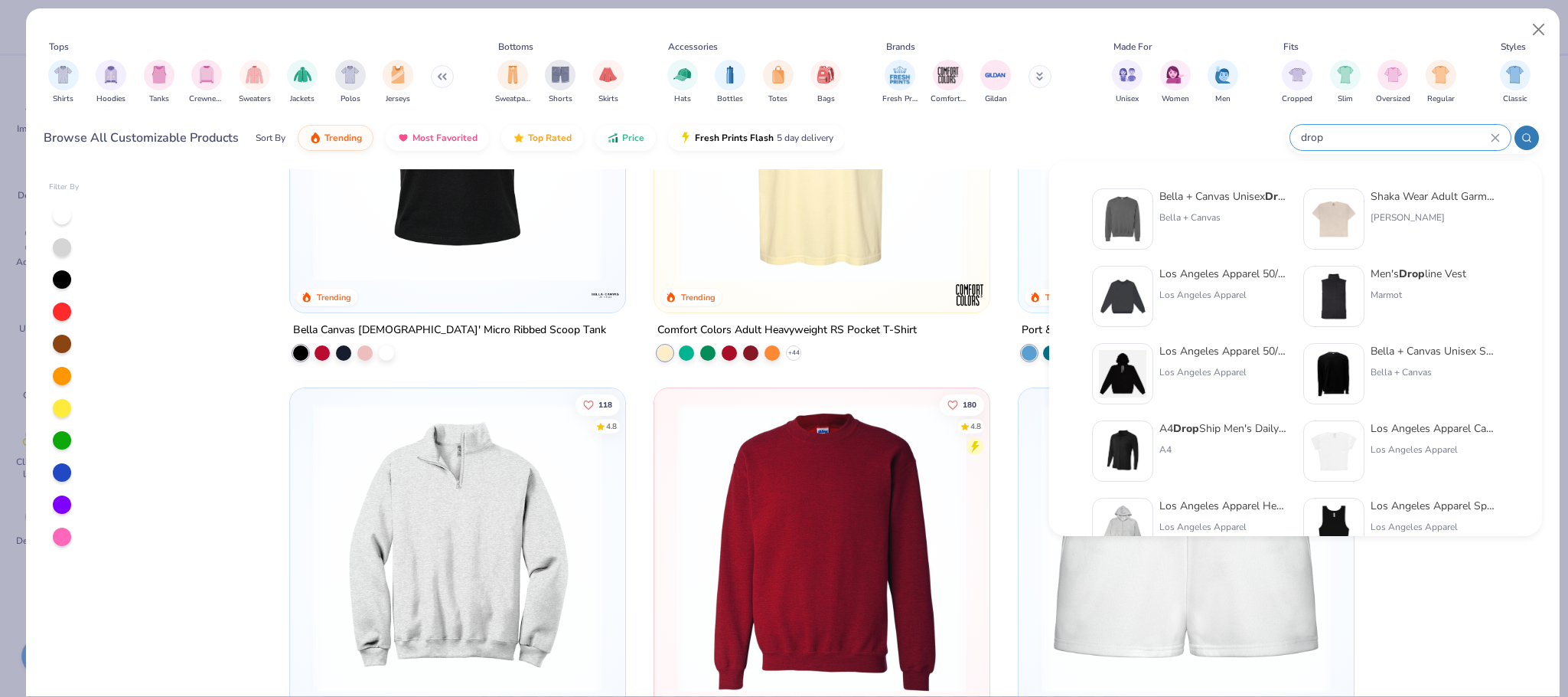
type input "drop"
click at [1244, 260] on div "Bella + Canvas Unisex Drop Shoulder Fleece Bella + Canvas" at bounding box center [1189, 226] width 196 height 76
click at [1177, 269] on div "Los Angeles Apparel 50/50 Drop Shoulder Crew Neck" at bounding box center [1224, 274] width 129 height 16
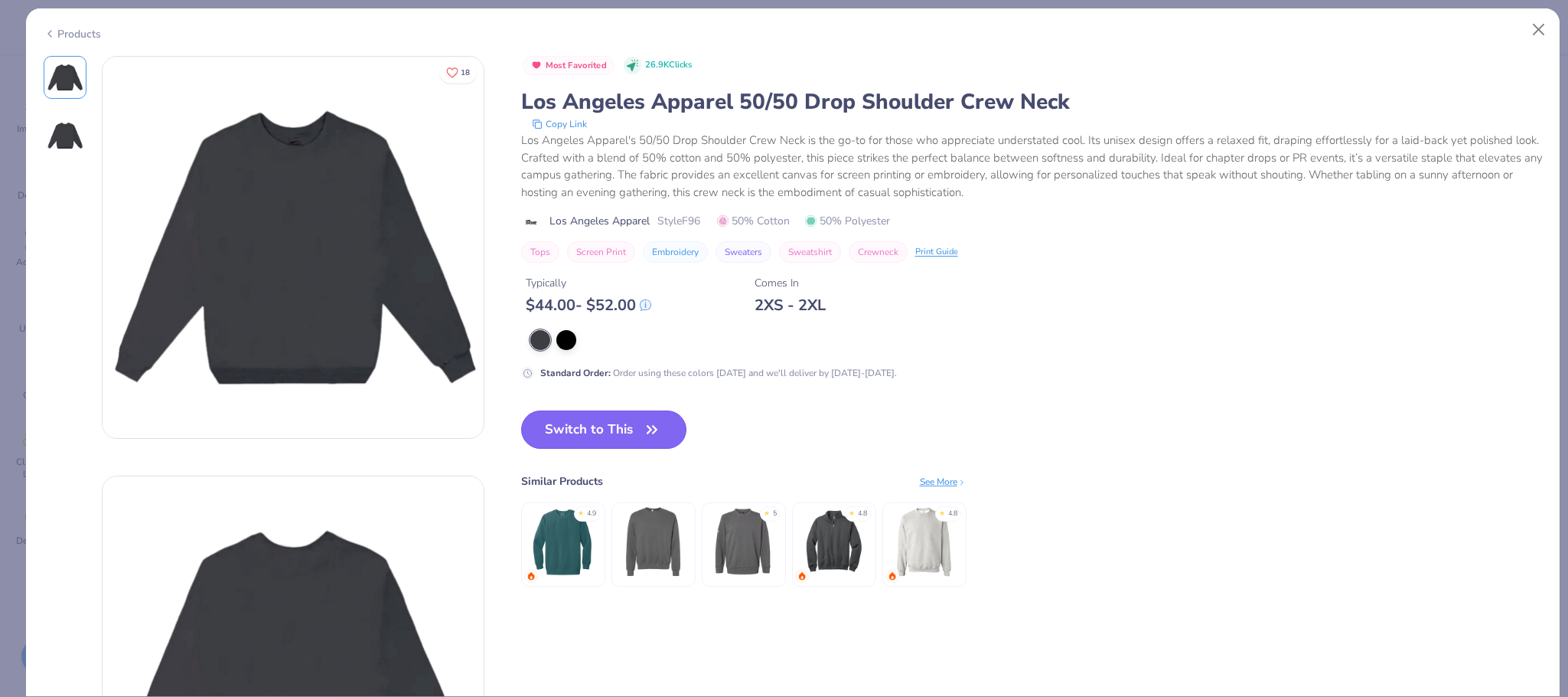
click at [568, 425] on button "Switch to This" at bounding box center [604, 429] width 166 height 38
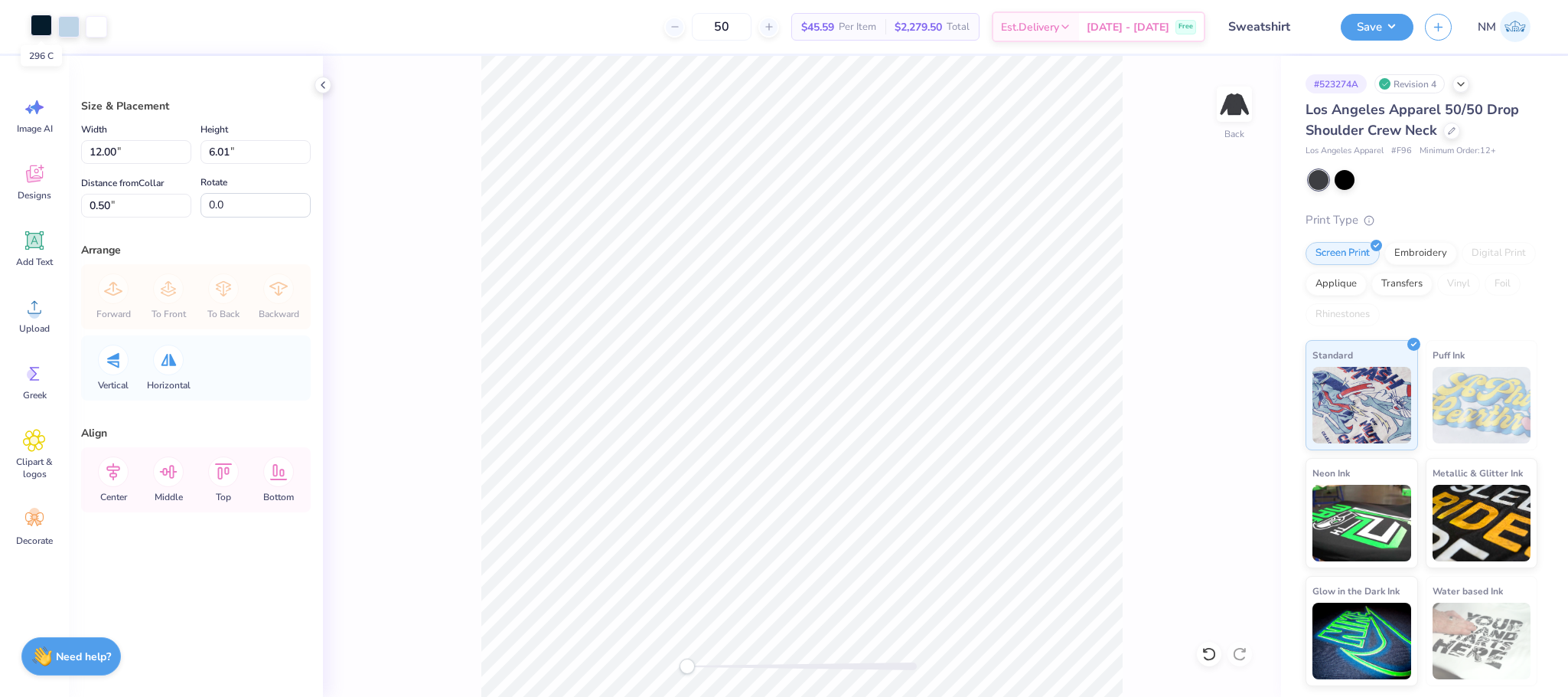
click at [37, 25] on div at bounding box center [41, 25] width 21 height 21
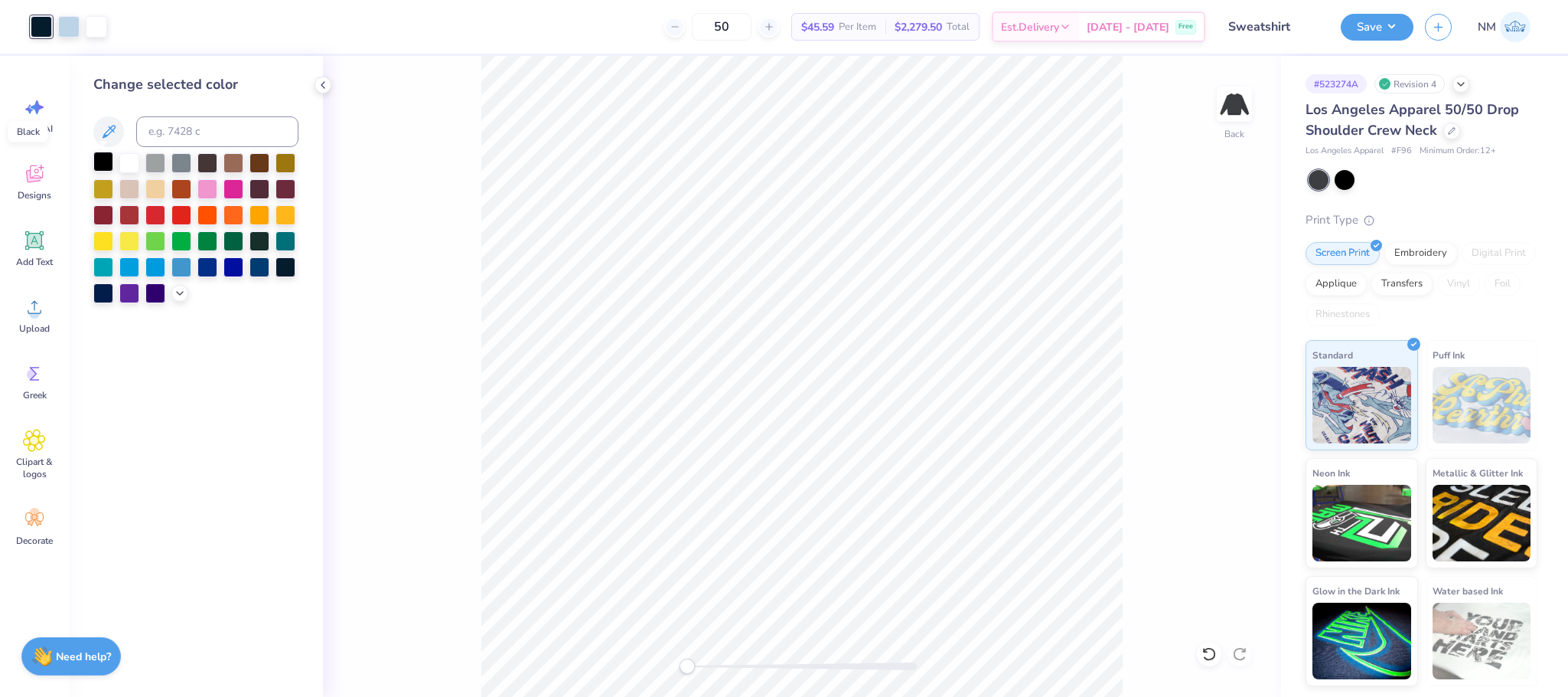
click at [101, 159] on div at bounding box center [103, 161] width 20 height 20
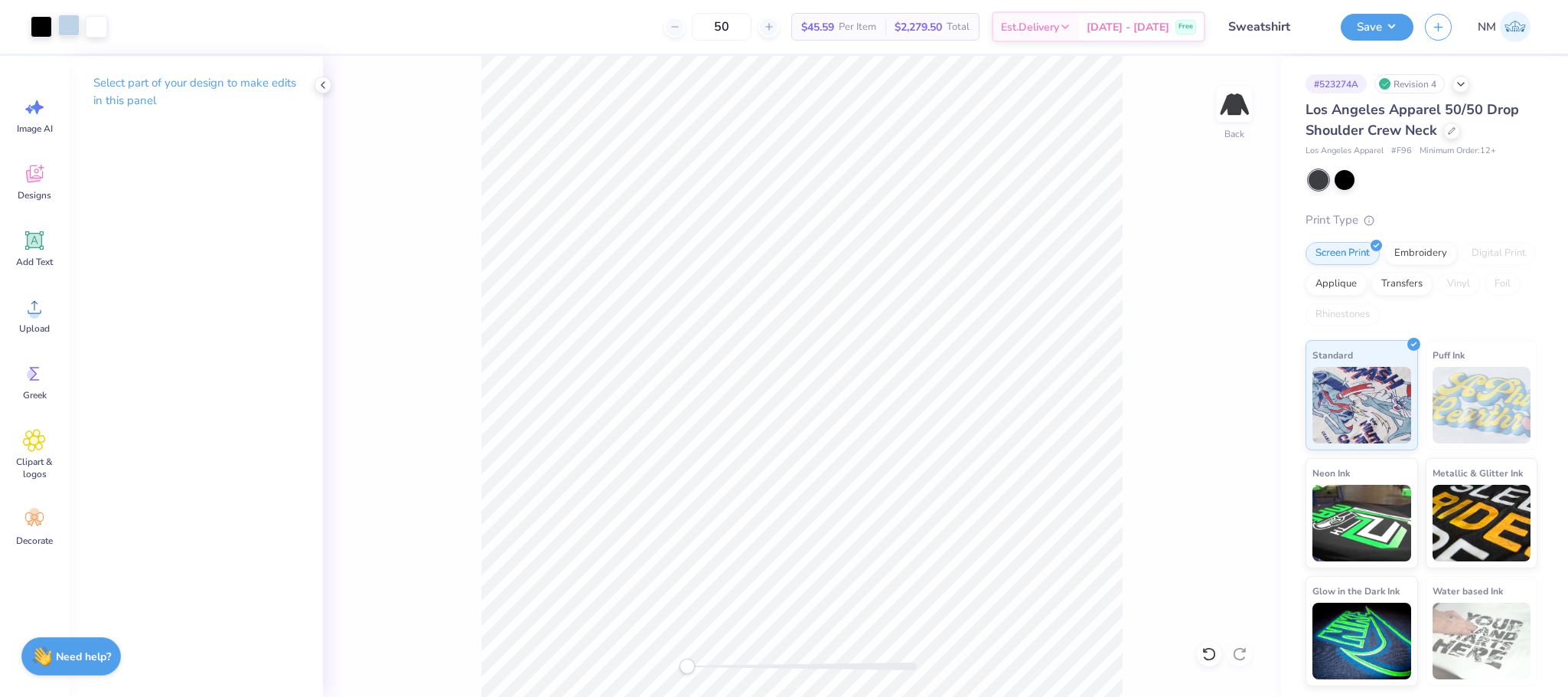
click at [69, 28] on div at bounding box center [68, 25] width 21 height 21
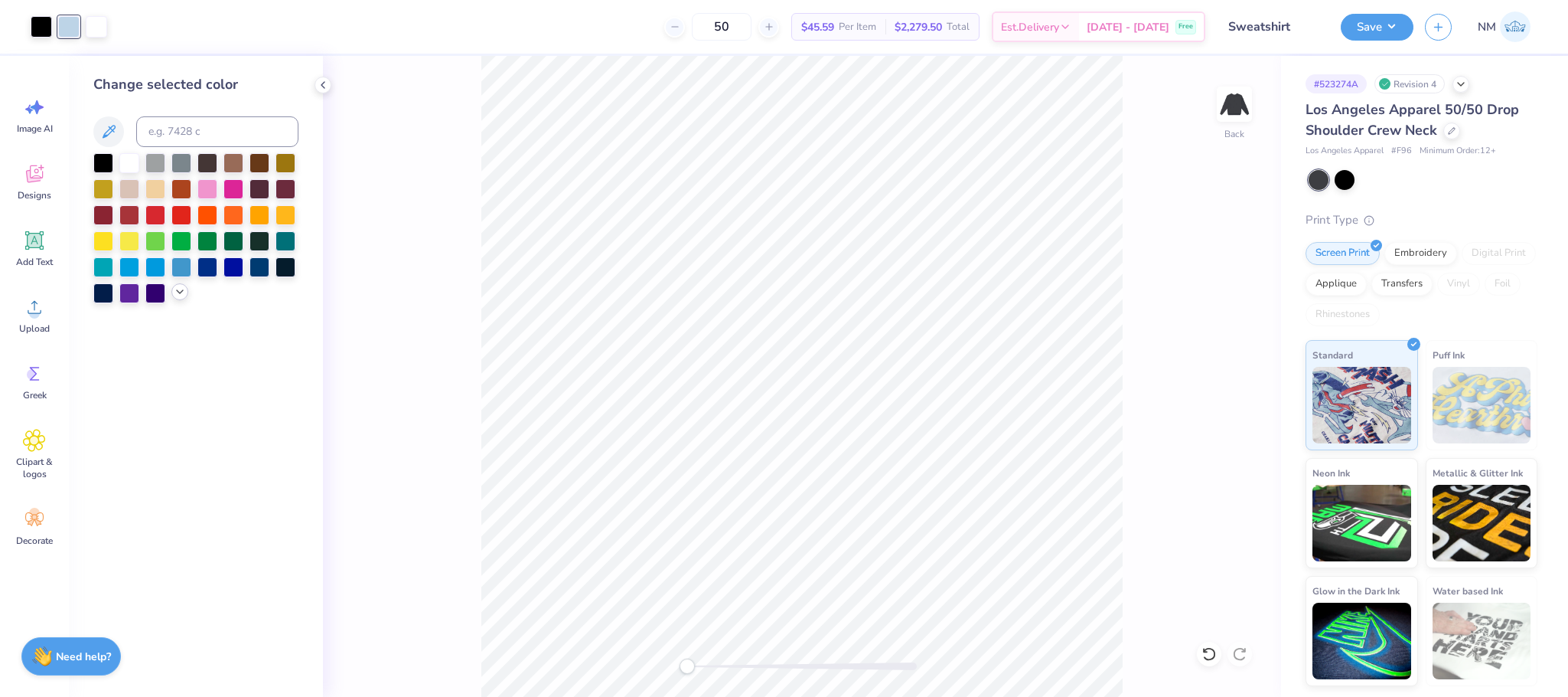
click at [182, 291] on polyline at bounding box center [180, 292] width 6 height 3
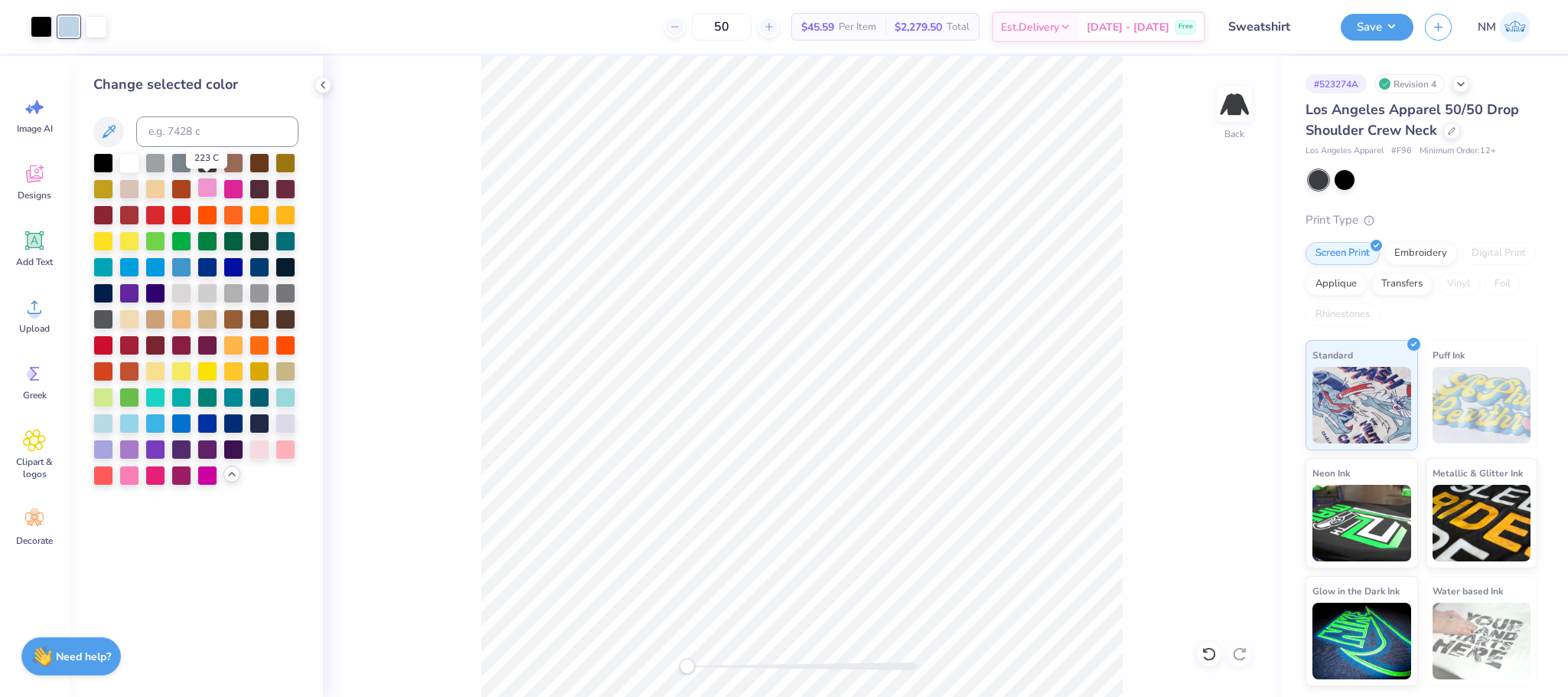
click at [209, 184] on div at bounding box center [207, 187] width 20 height 20
click at [48, 26] on div at bounding box center [41, 25] width 21 height 21
click at [227, 182] on div at bounding box center [233, 187] width 20 height 20
click at [320, 79] on icon at bounding box center [322, 84] width 12 height 12
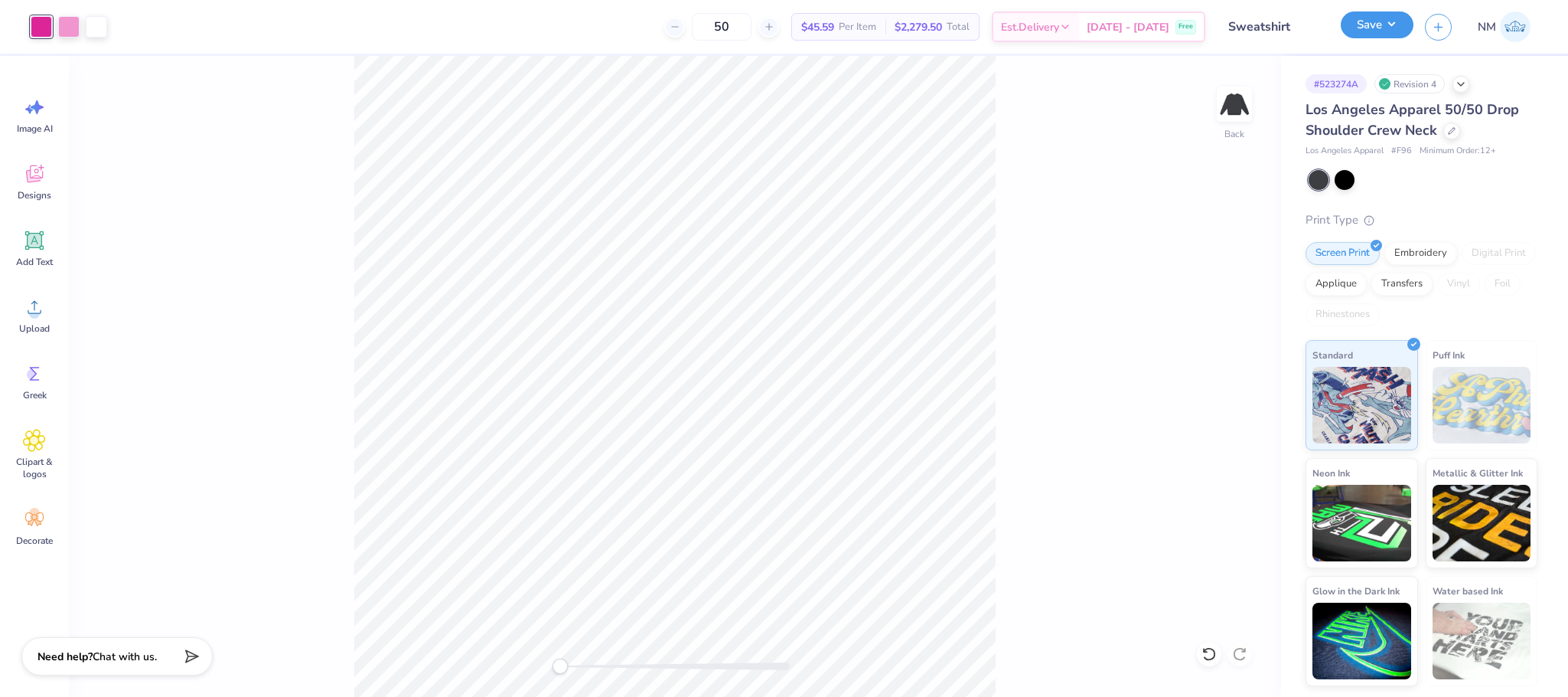
click at [1382, 23] on button "Save" at bounding box center [1378, 25] width 73 height 27
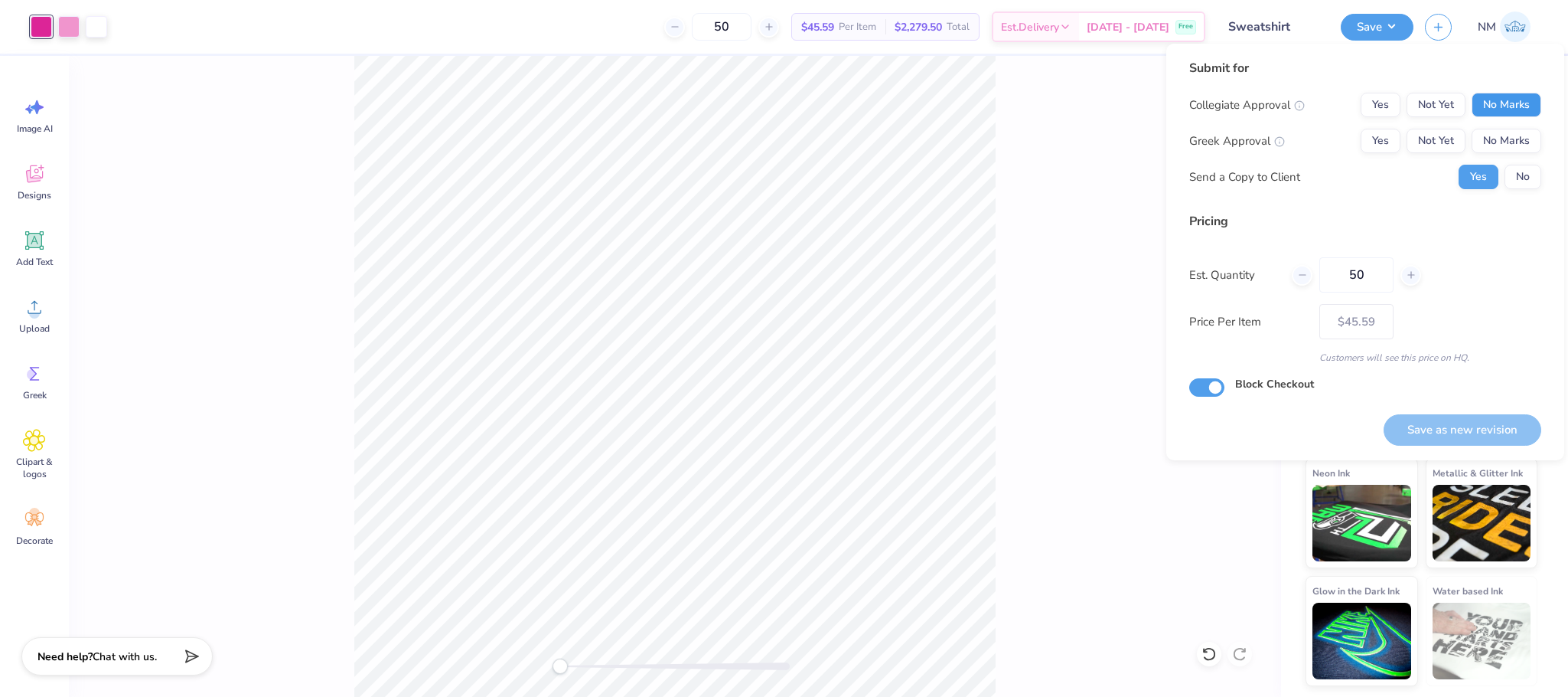
click at [1506, 94] on button "No Marks" at bounding box center [1507, 105] width 70 height 25
click at [1508, 136] on button "No Marks" at bounding box center [1507, 141] width 70 height 25
click at [1458, 421] on button "Save as new revision" at bounding box center [1462, 430] width 158 height 32
type input "$45.59"
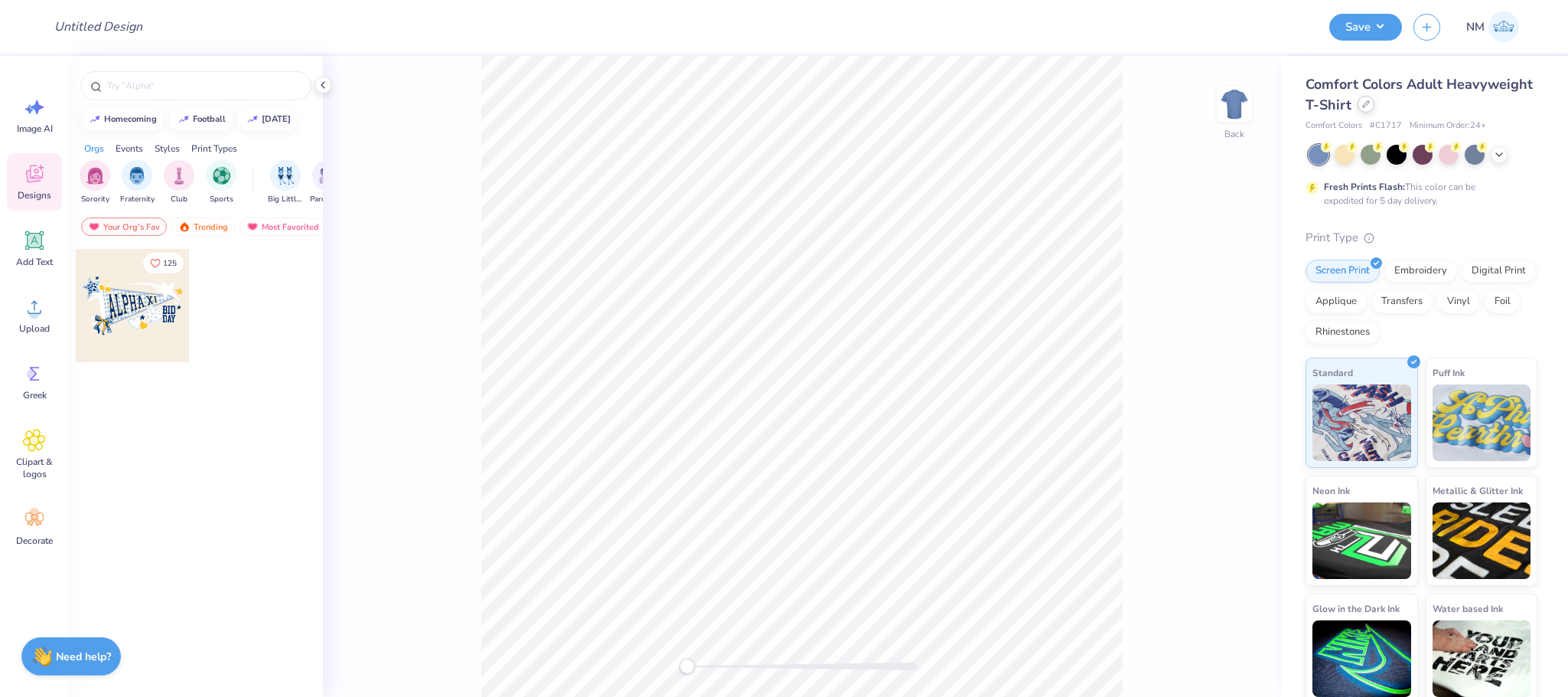
click at [1374, 101] on div at bounding box center [1366, 104] width 17 height 17
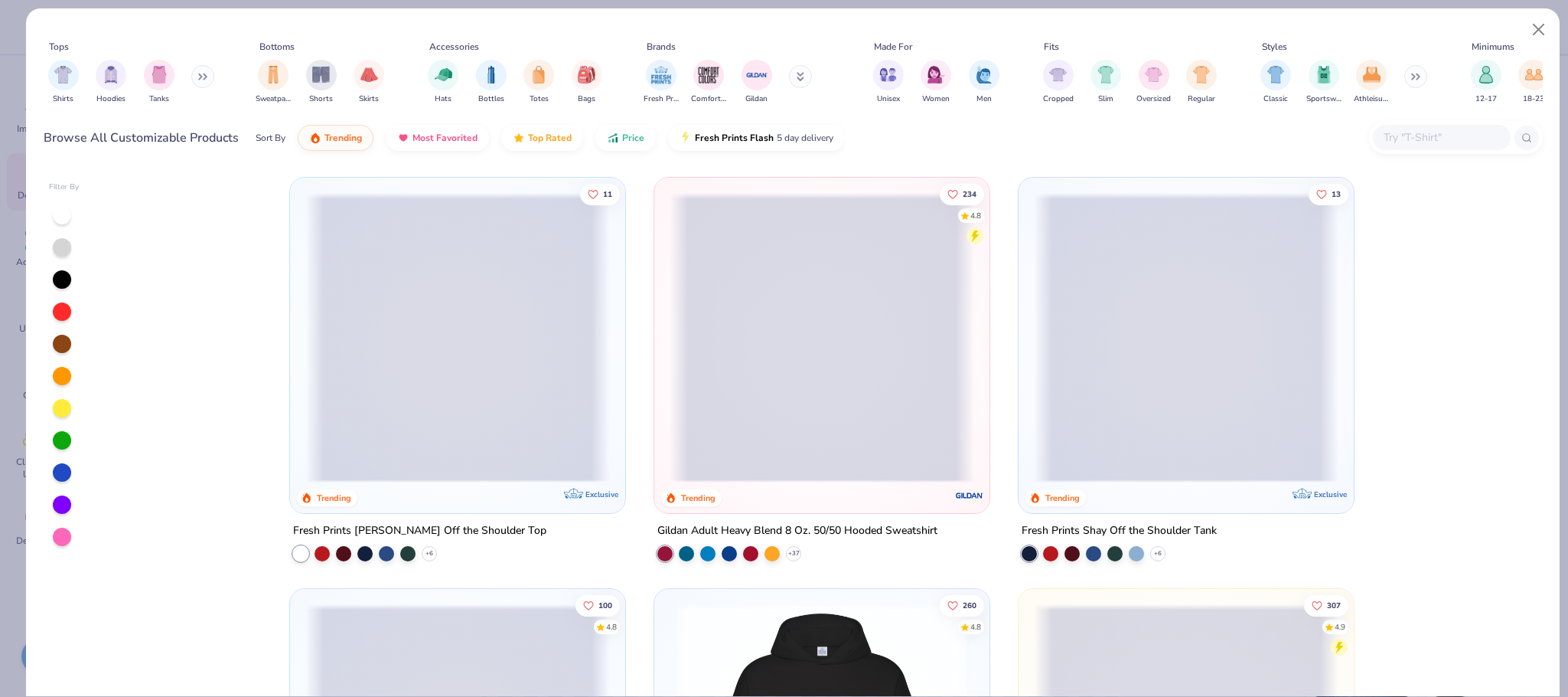
click at [794, 76] on button at bounding box center [800, 76] width 23 height 23
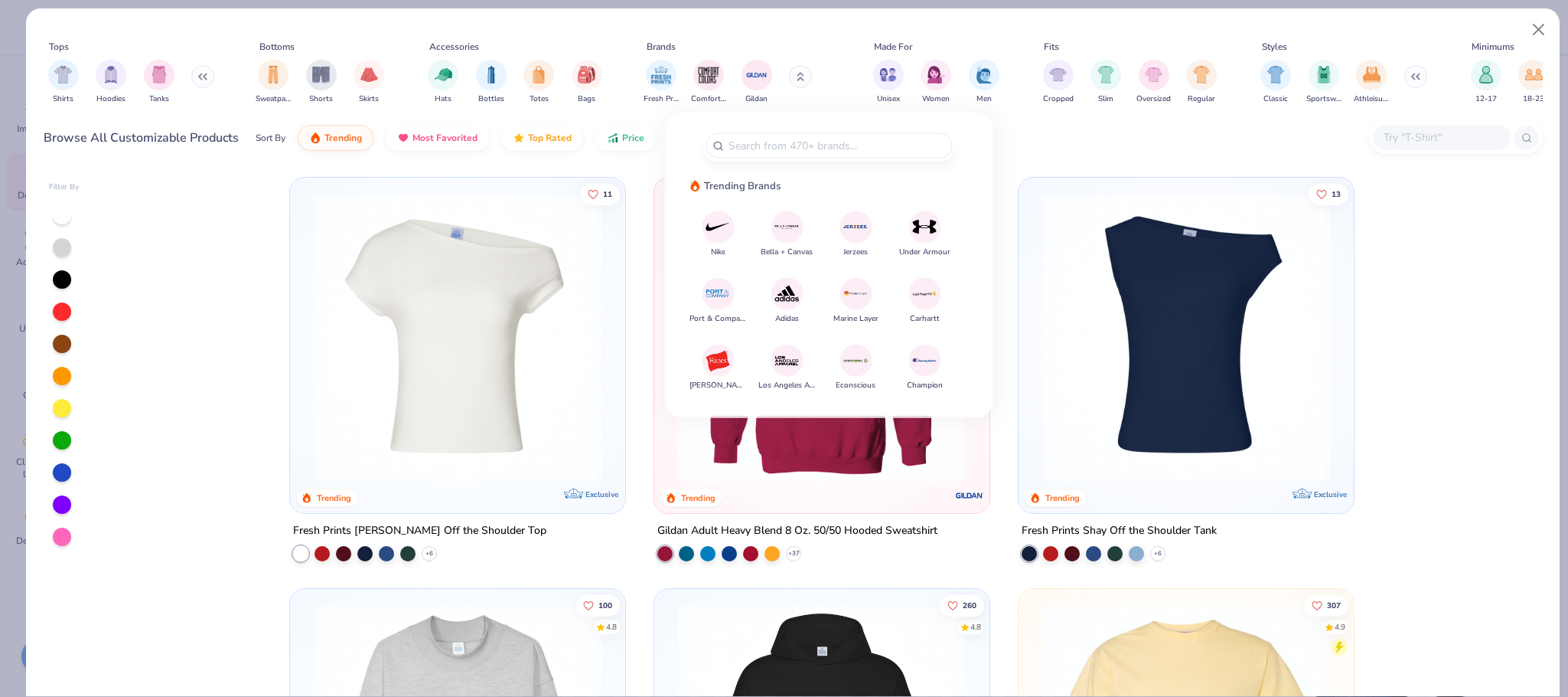
click at [728, 230] on img at bounding box center [718, 227] width 27 height 27
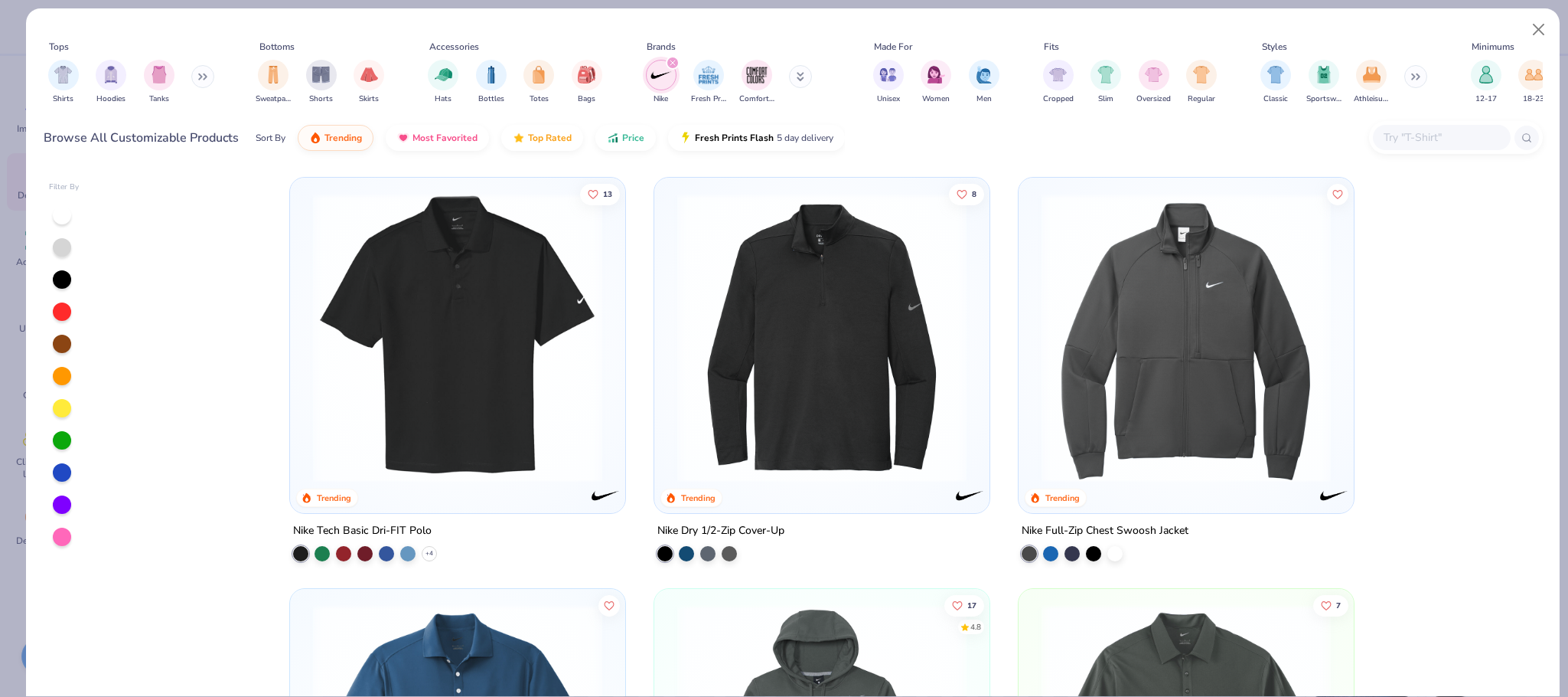
click at [498, 329] on img at bounding box center [458, 337] width 305 height 290
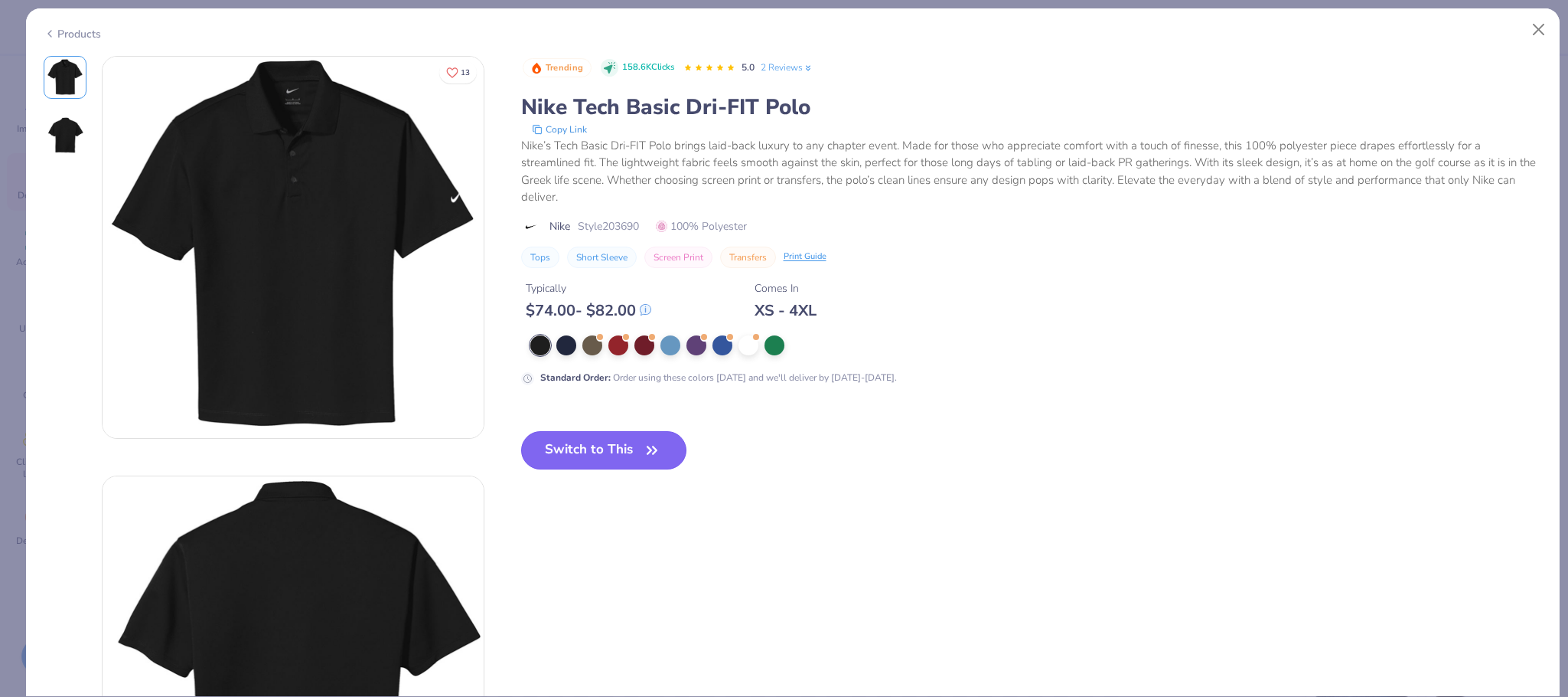
click at [635, 443] on button "Switch to This" at bounding box center [604, 450] width 166 height 38
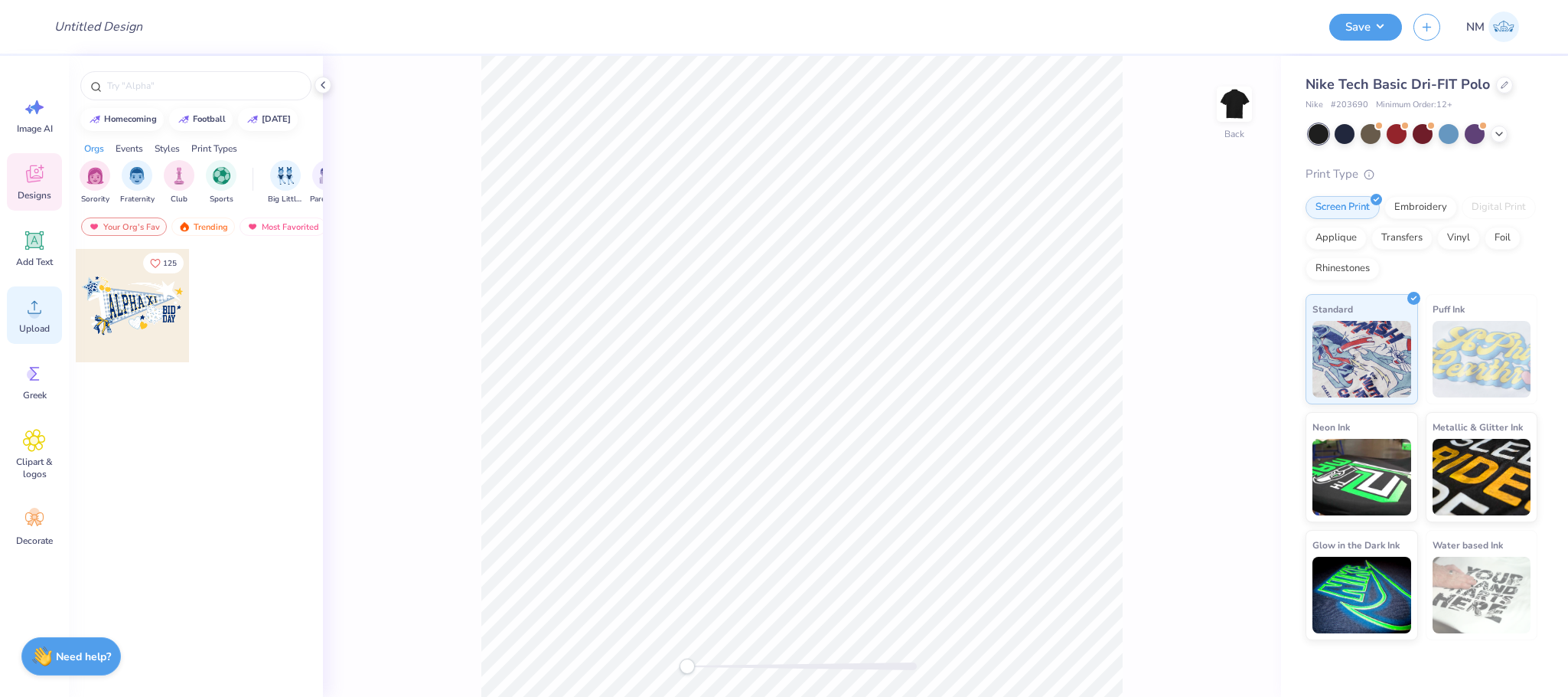
click at [39, 303] on icon at bounding box center [34, 306] width 23 height 23
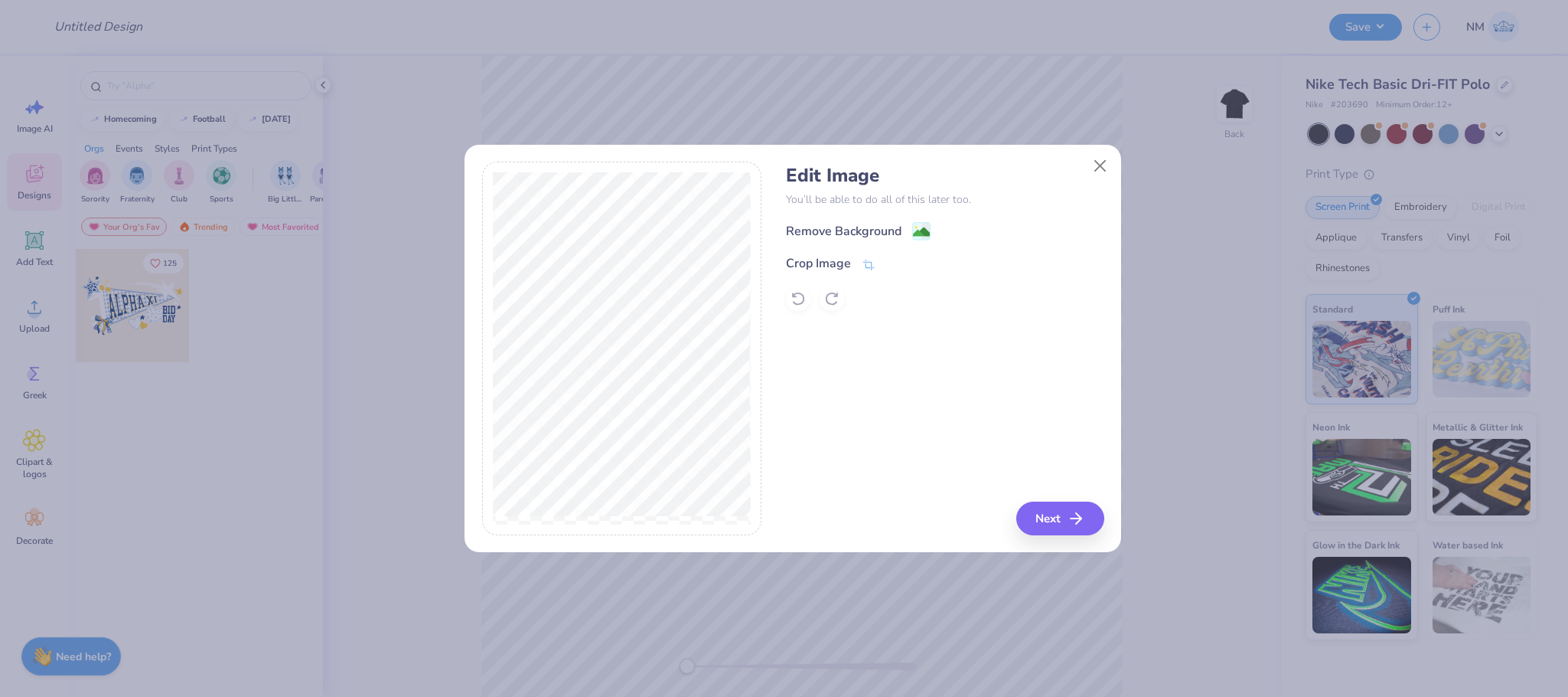
click at [931, 228] on div "Remove Background" at bounding box center [945, 231] width 317 height 19
click at [923, 229] on image at bounding box center [921, 233] width 17 height 17
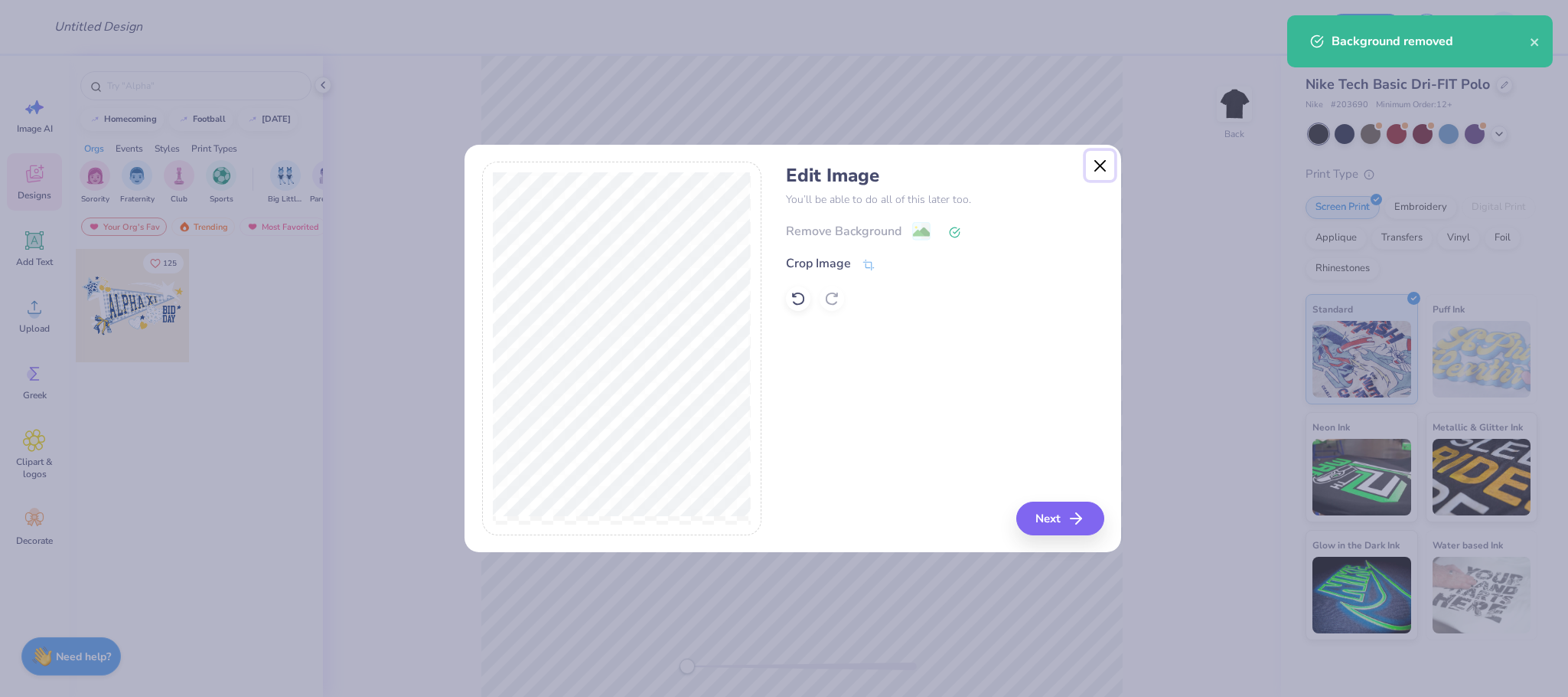
click at [1102, 168] on button "Close" at bounding box center [1101, 165] width 29 height 29
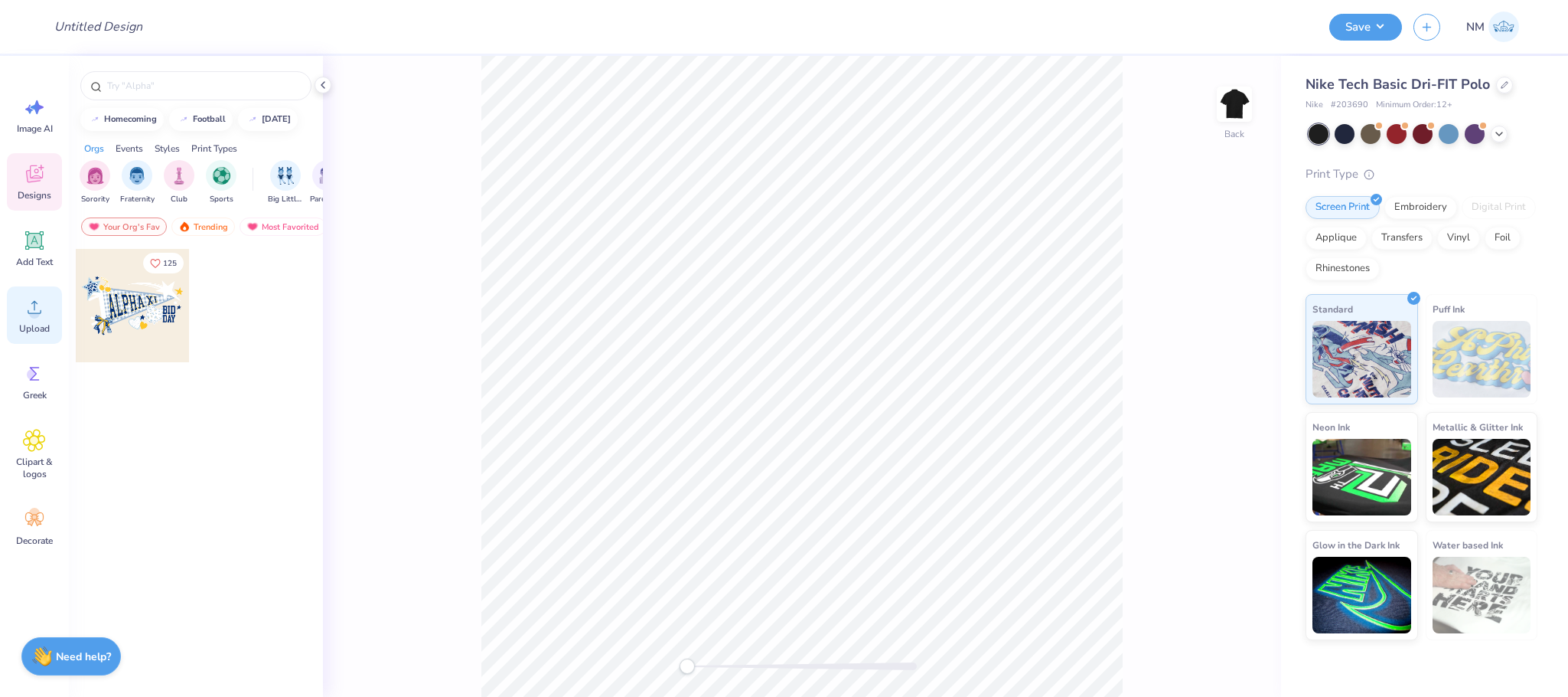
click at [8, 308] on div "Upload" at bounding box center [34, 315] width 55 height 57
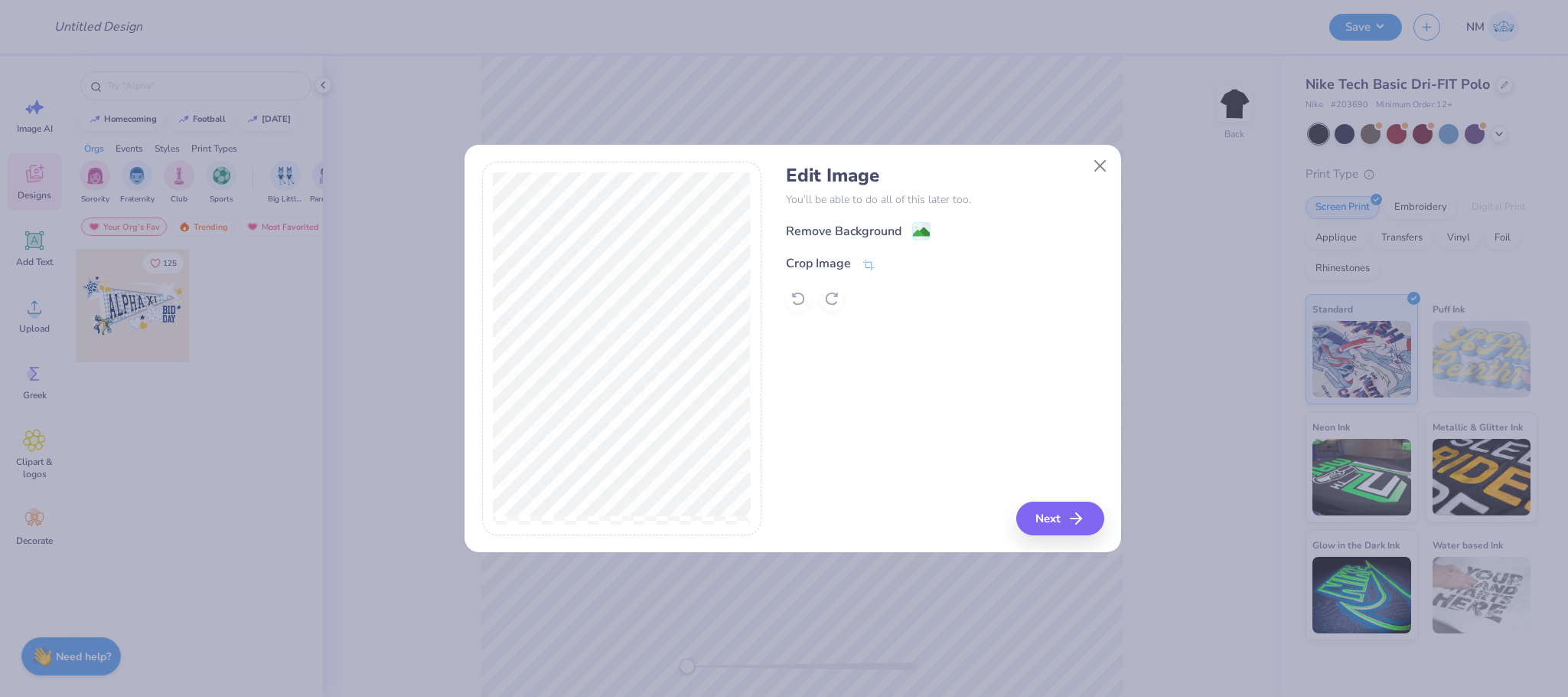
click at [932, 235] on div "Remove Background" at bounding box center [945, 231] width 317 height 19
click at [923, 235] on image at bounding box center [921, 233] width 17 height 17
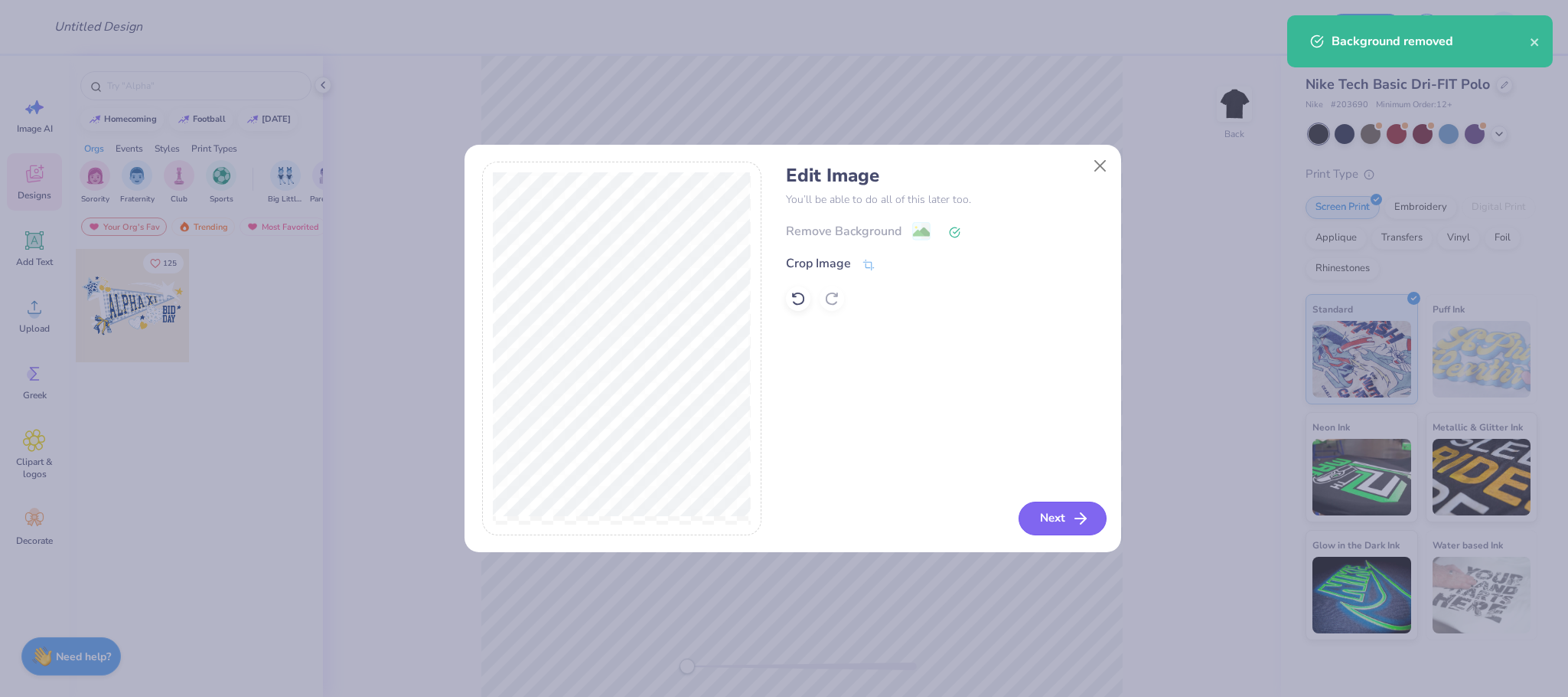
click at [1063, 514] on button "Next" at bounding box center [1063, 518] width 88 height 33
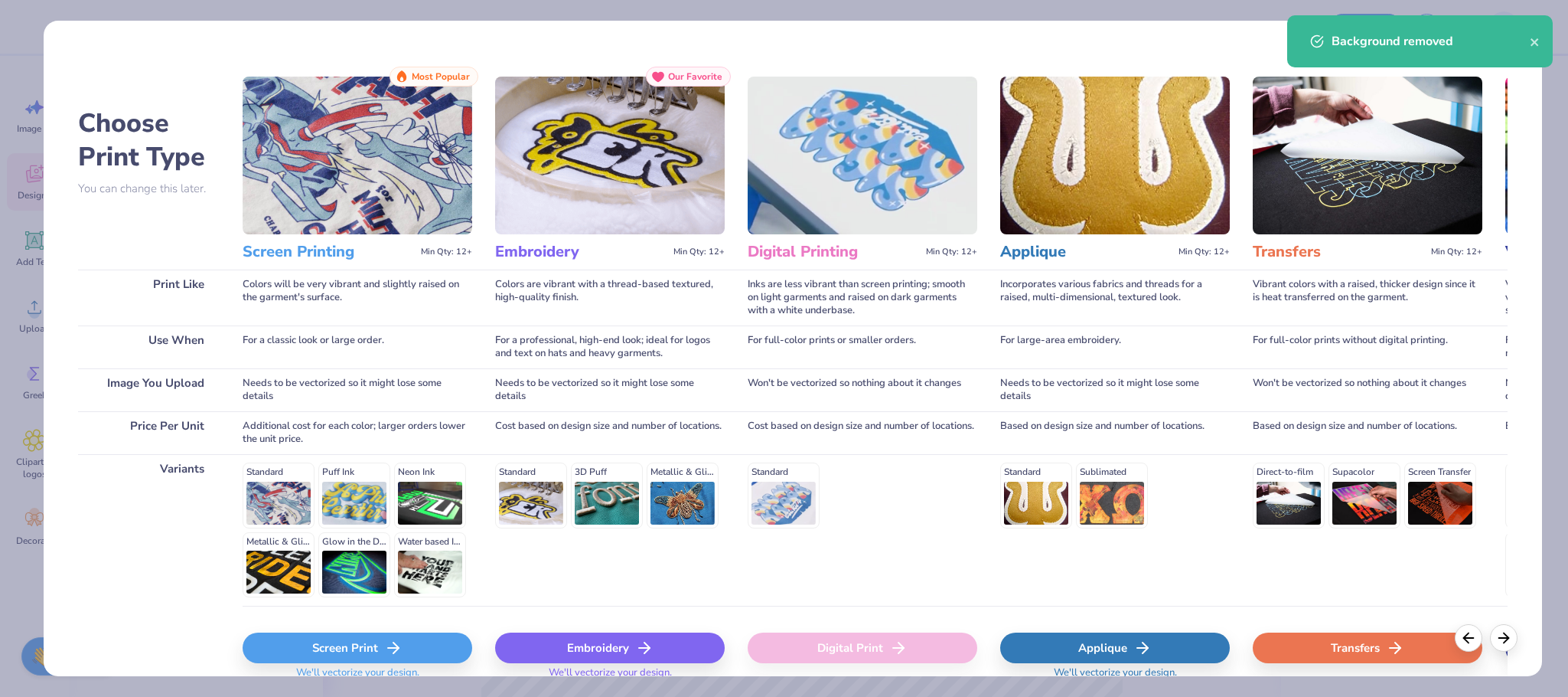
click at [579, 635] on div "Embroidery" at bounding box center [609, 648] width 229 height 31
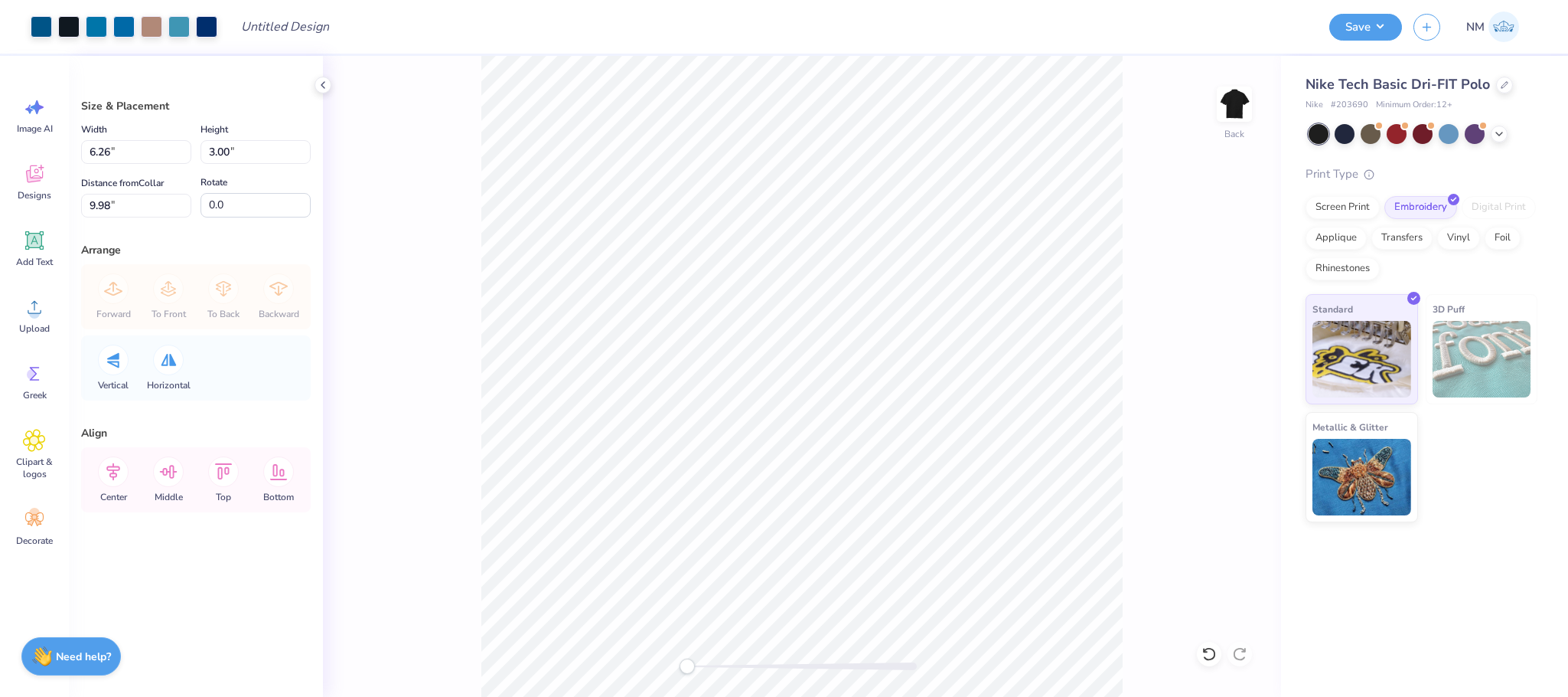
type input "6.26"
type input "3.00"
type input "4.11"
type input "1.97"
type input "3.00"
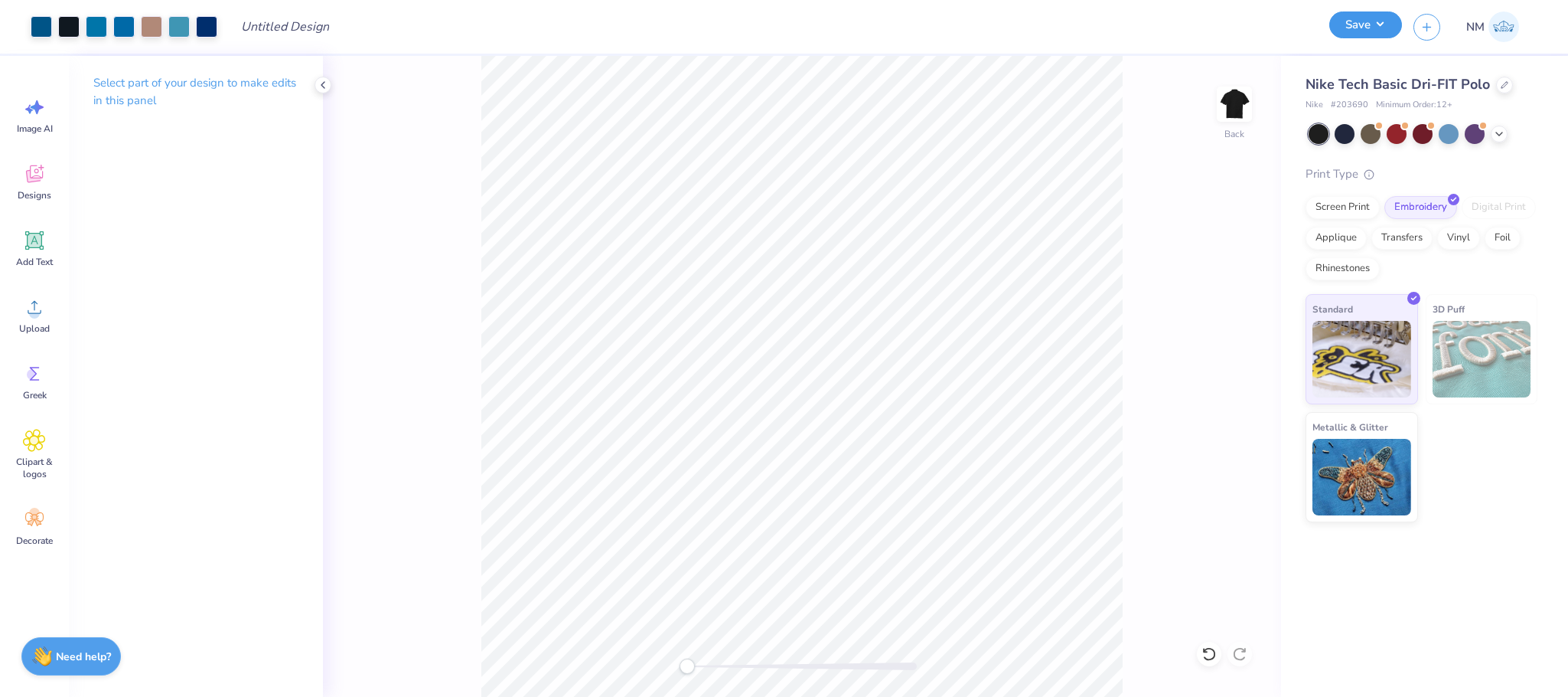
click at [1378, 26] on button "Save" at bounding box center [1366, 25] width 73 height 27
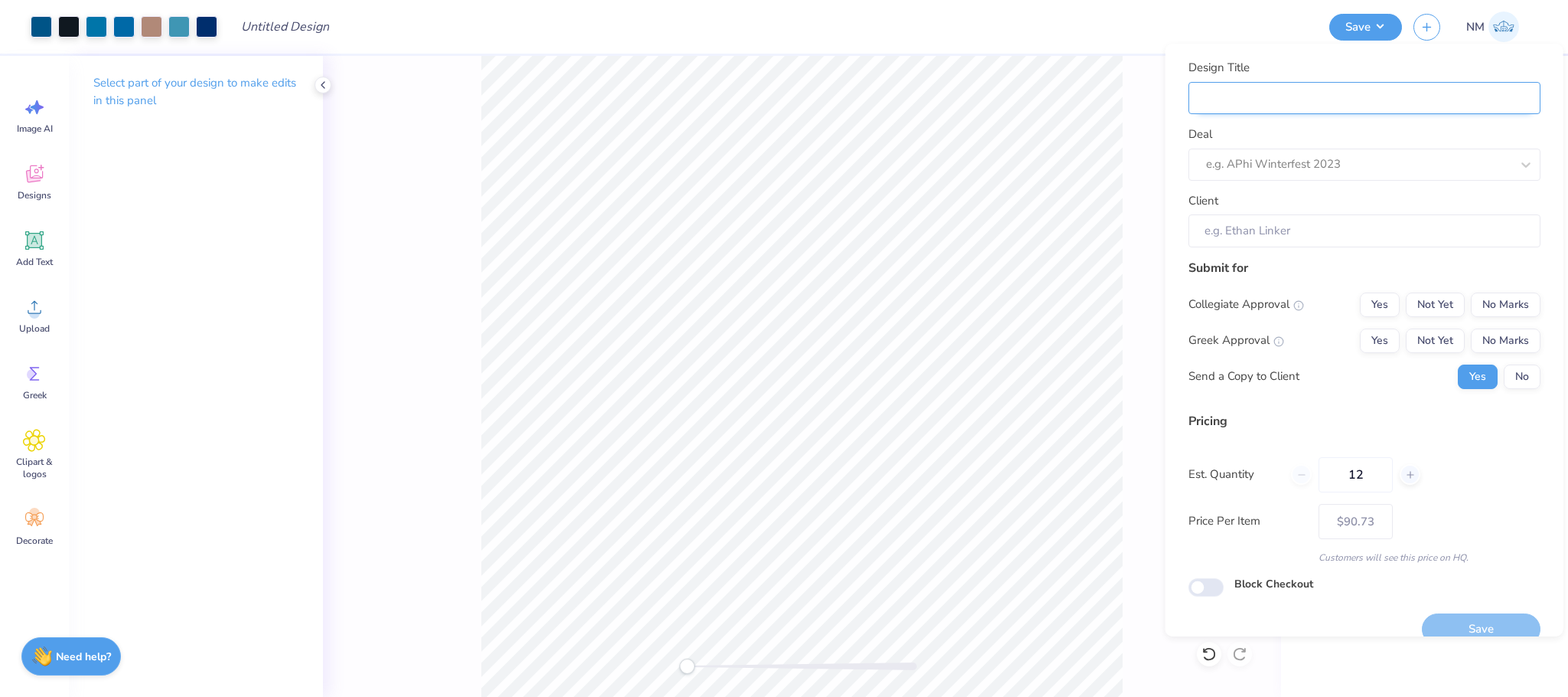
click at [1455, 102] on input "Design Title" at bounding box center [1365, 98] width 352 height 33
type input "B"
type input "Bi"
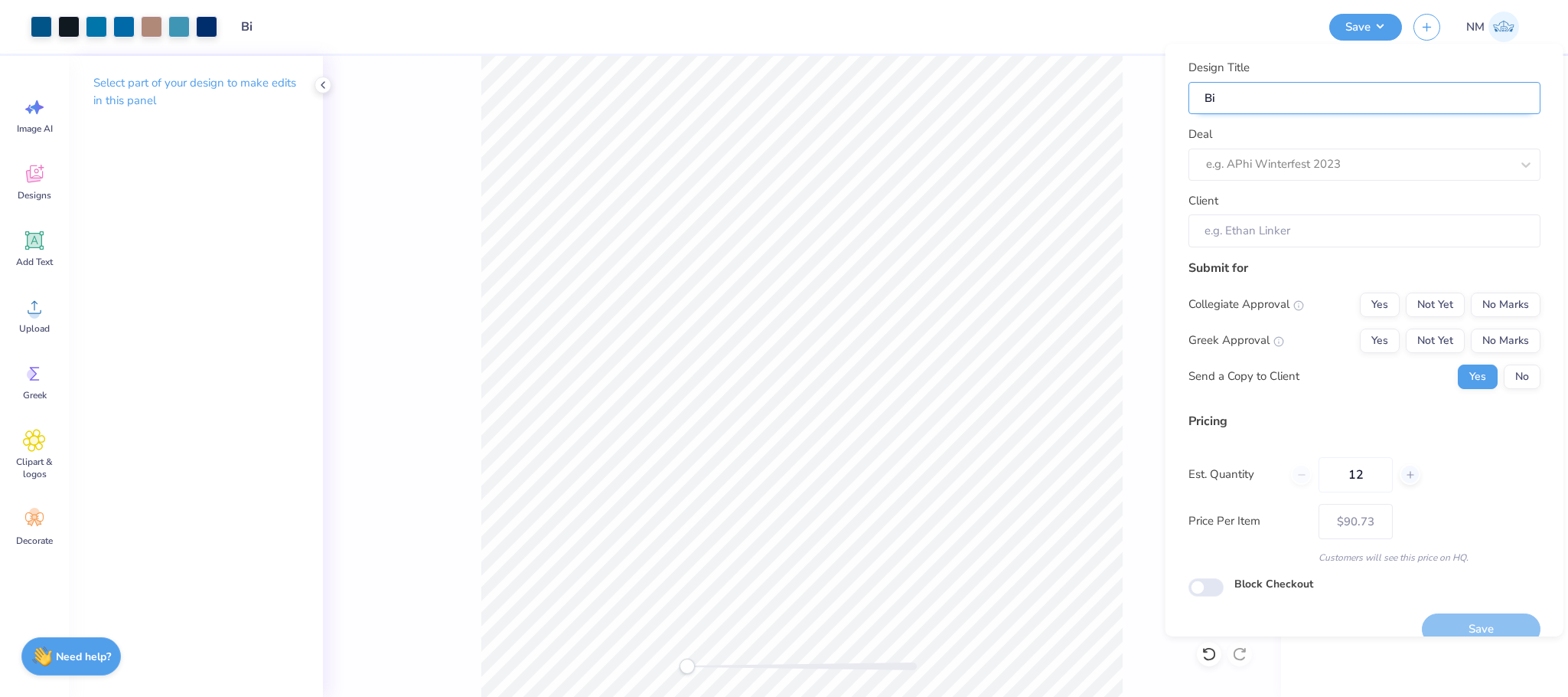
type input "Bic"
type input "Bick"
type input "Bickf"
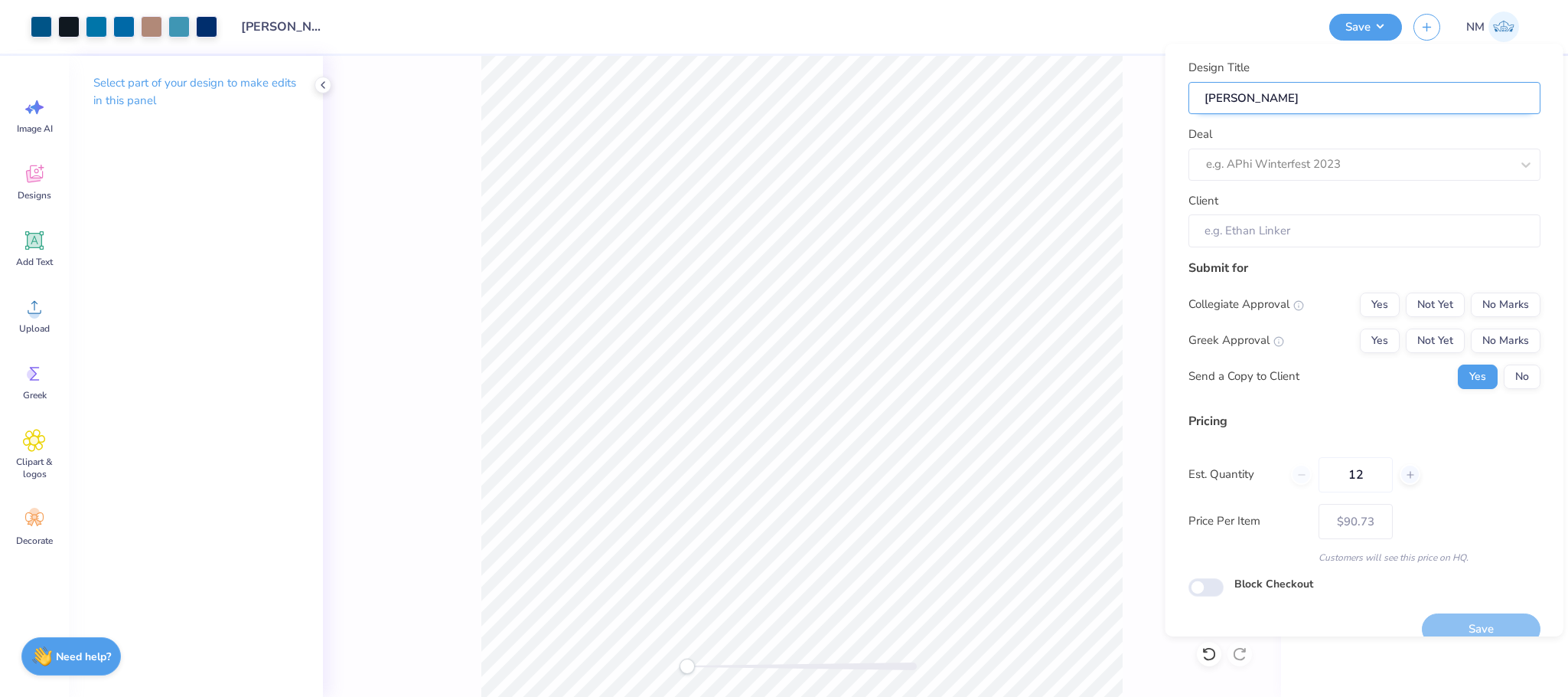
type input "Bickf"
type input "Bickfo"
type input "Bickfor"
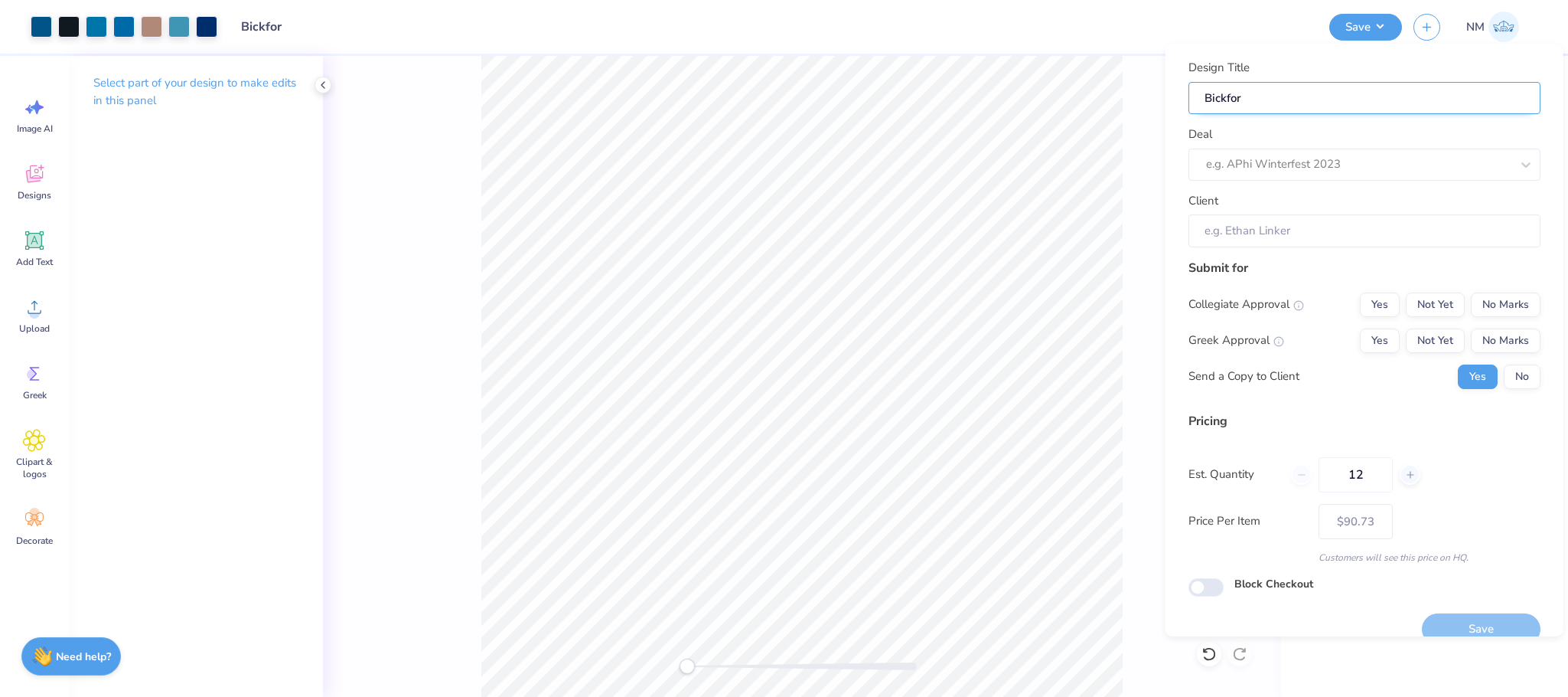
type input "Bickford"
type input "Bickford F"
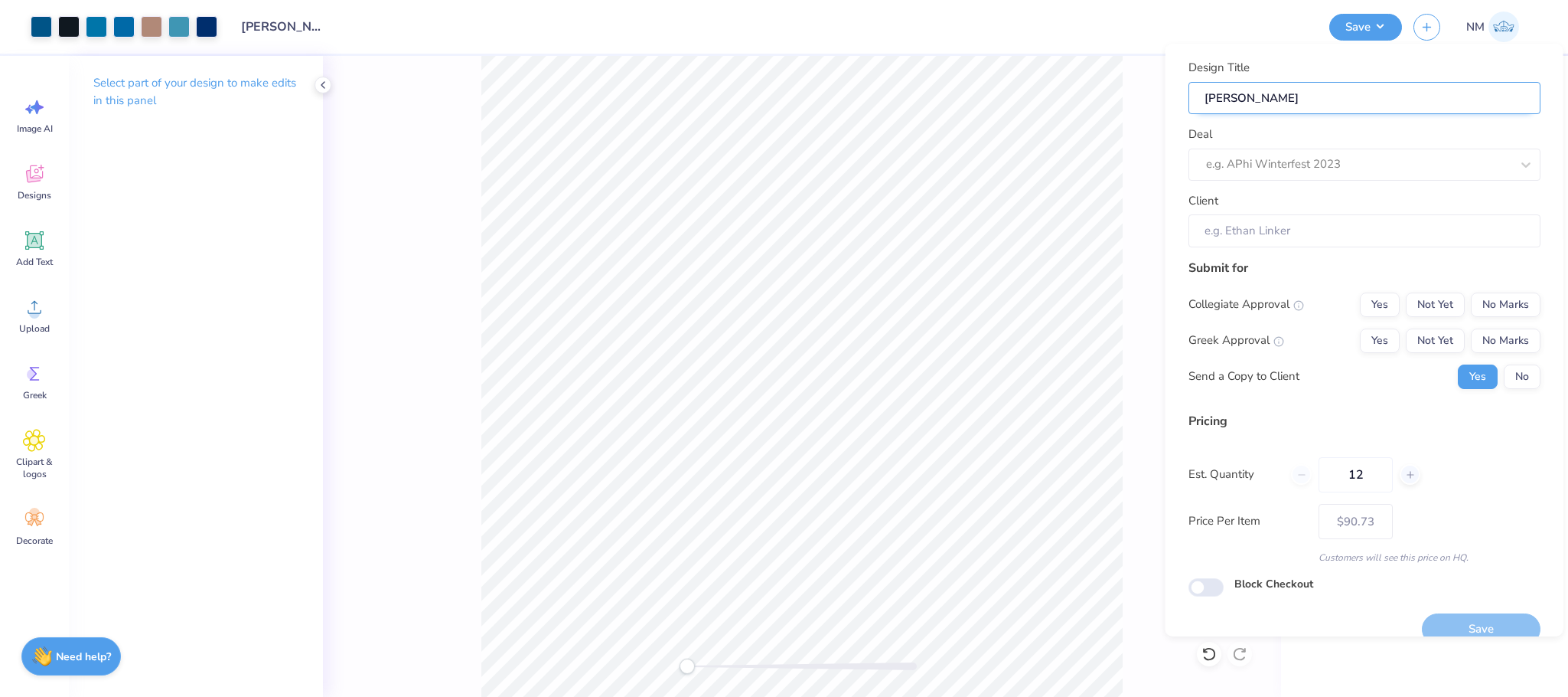
type input "Bickford F"
type input "Bickford Fo"
type input "Bickford For"
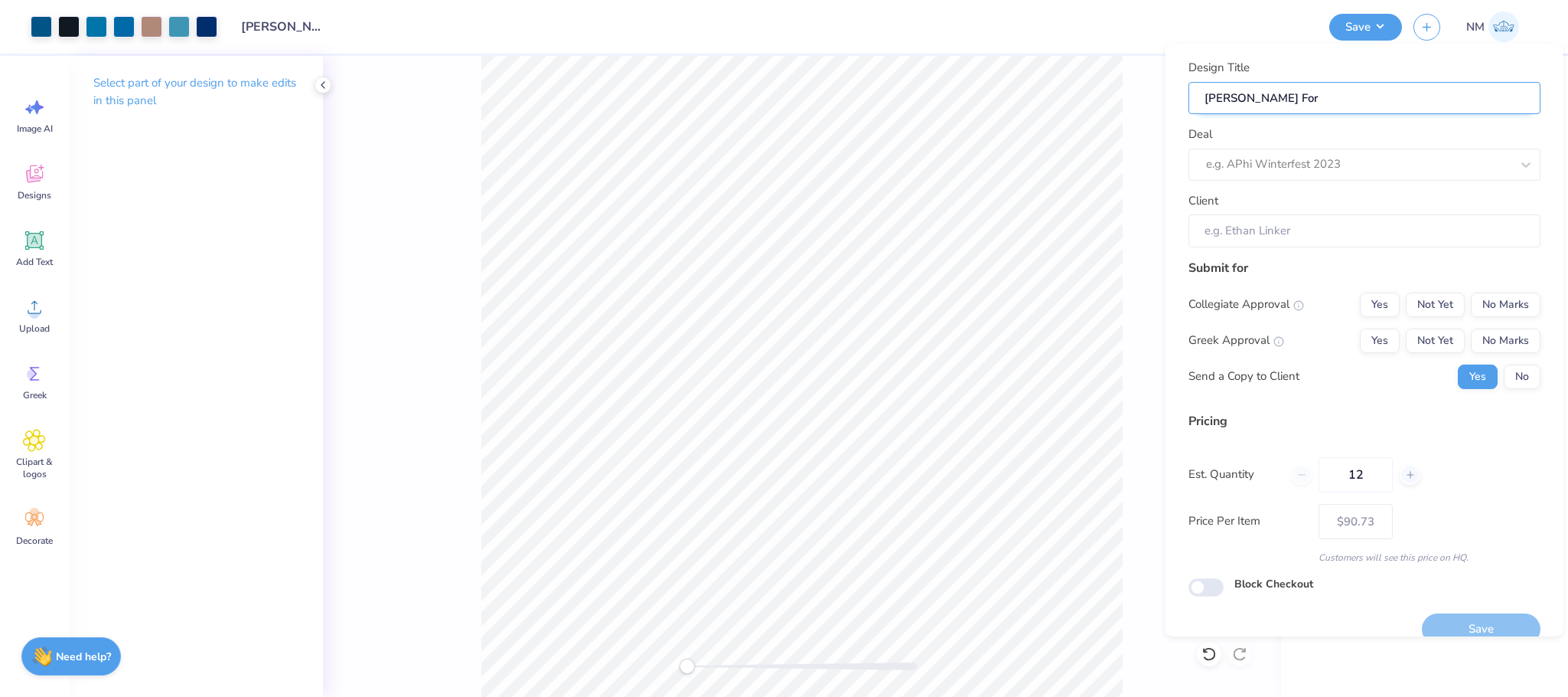
type input "Bickford Ford"
click at [1385, 163] on div at bounding box center [1343, 164] width 274 height 21
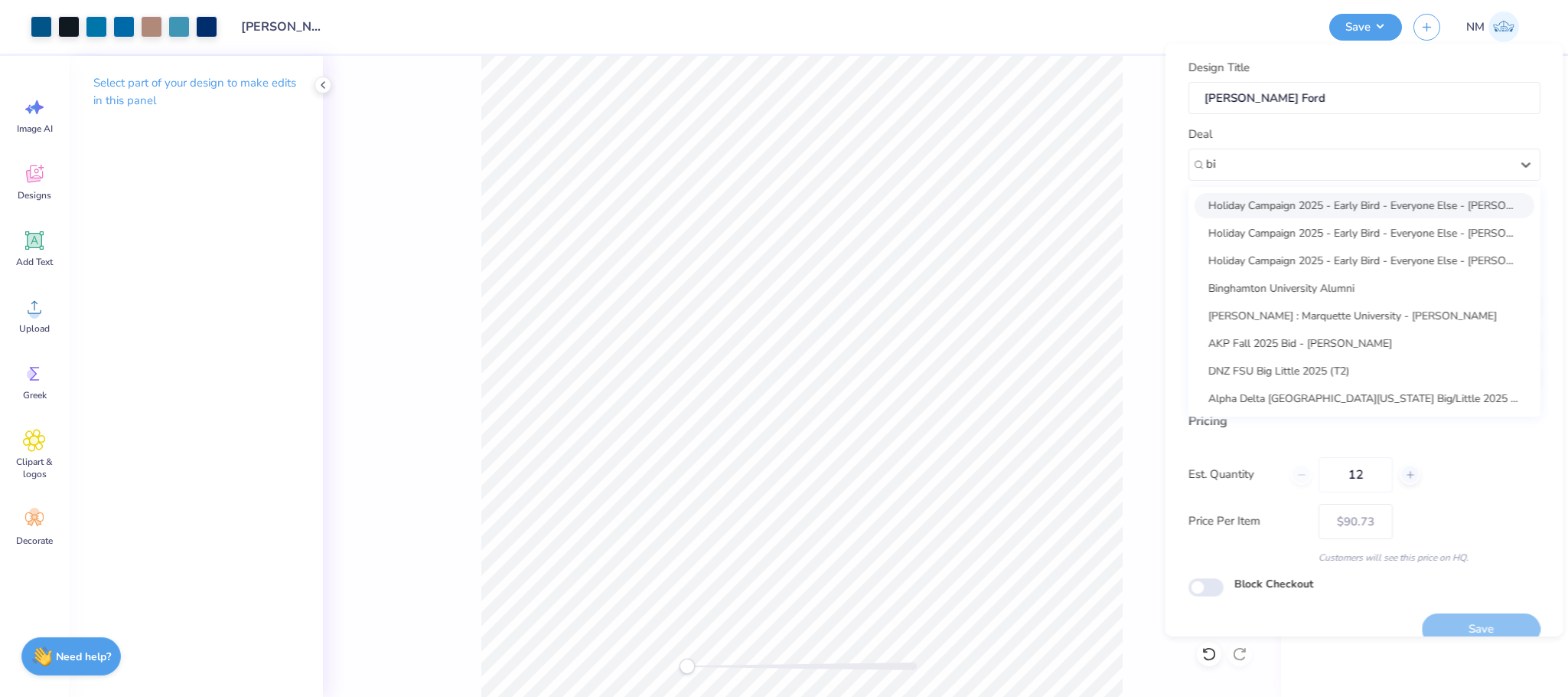
click at [1282, 203] on div "Holiday Campaign 2025 - Early Bird - Everyone Else - Carrie Powell" at bounding box center [1365, 206] width 340 height 25
type input "bi"
type input "Carrie Powell"
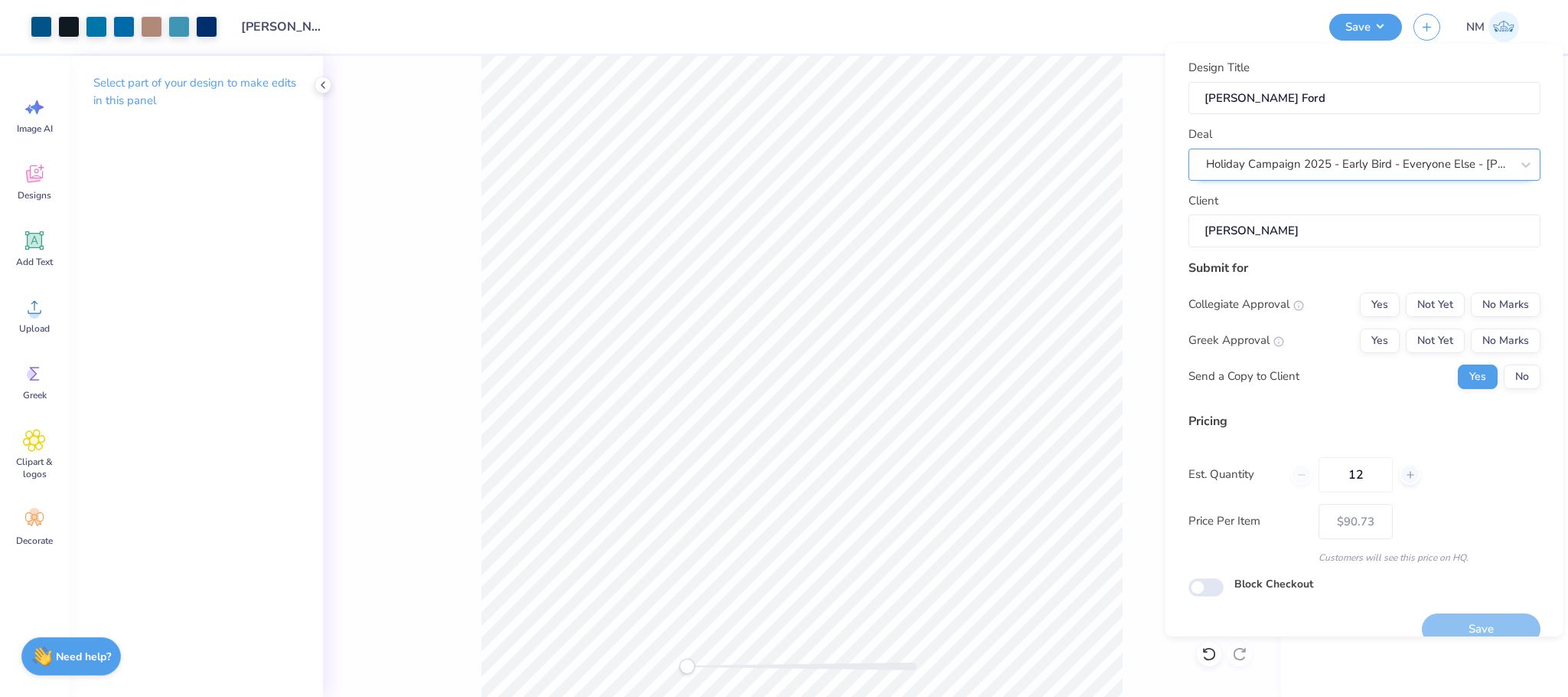
click at [1339, 171] on div "Holiday Campaign 2025 - Early Bird - Everyone Else - Carrie Powell" at bounding box center [1359, 164] width 308 height 24
click at [1325, 205] on div "Holiday Campaign 2025 - Early Bird - Everyone Else - Jason Bickford" at bounding box center [1365, 206] width 340 height 25
type input "bickford"
type input "Jason Bickford"
click at [1490, 304] on button "No Marks" at bounding box center [1506, 304] width 70 height 25
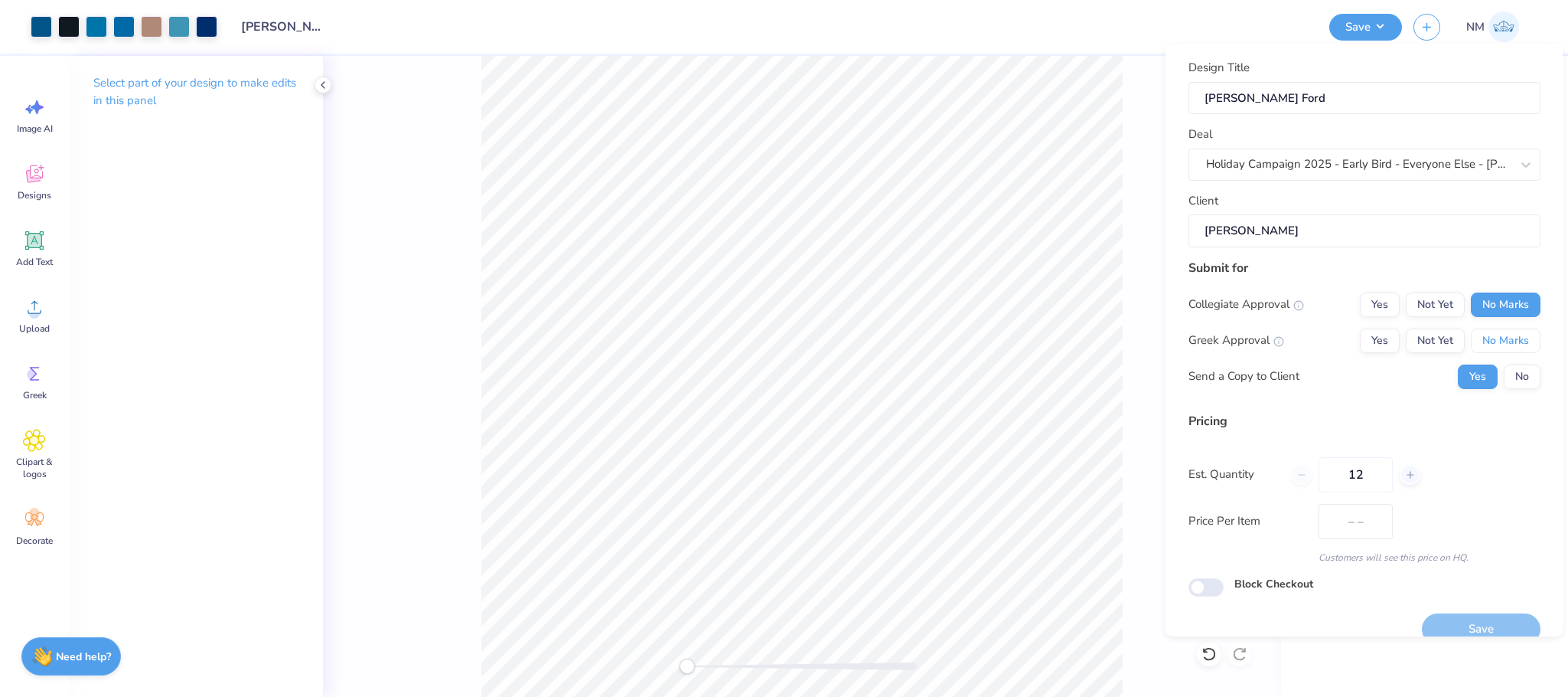
click at [1497, 341] on button "No Marks" at bounding box center [1506, 341] width 70 height 25
type input "$90.73"
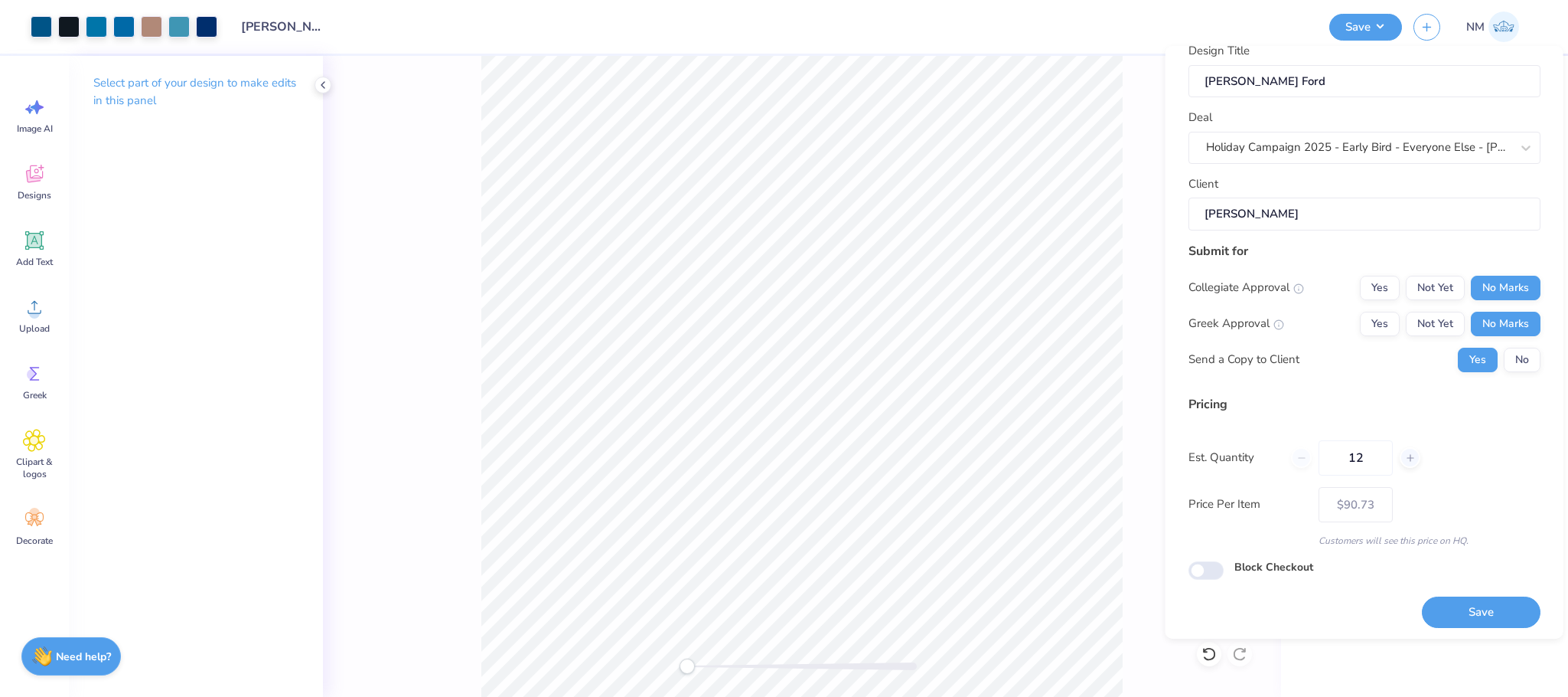
scroll to position [25, 0]
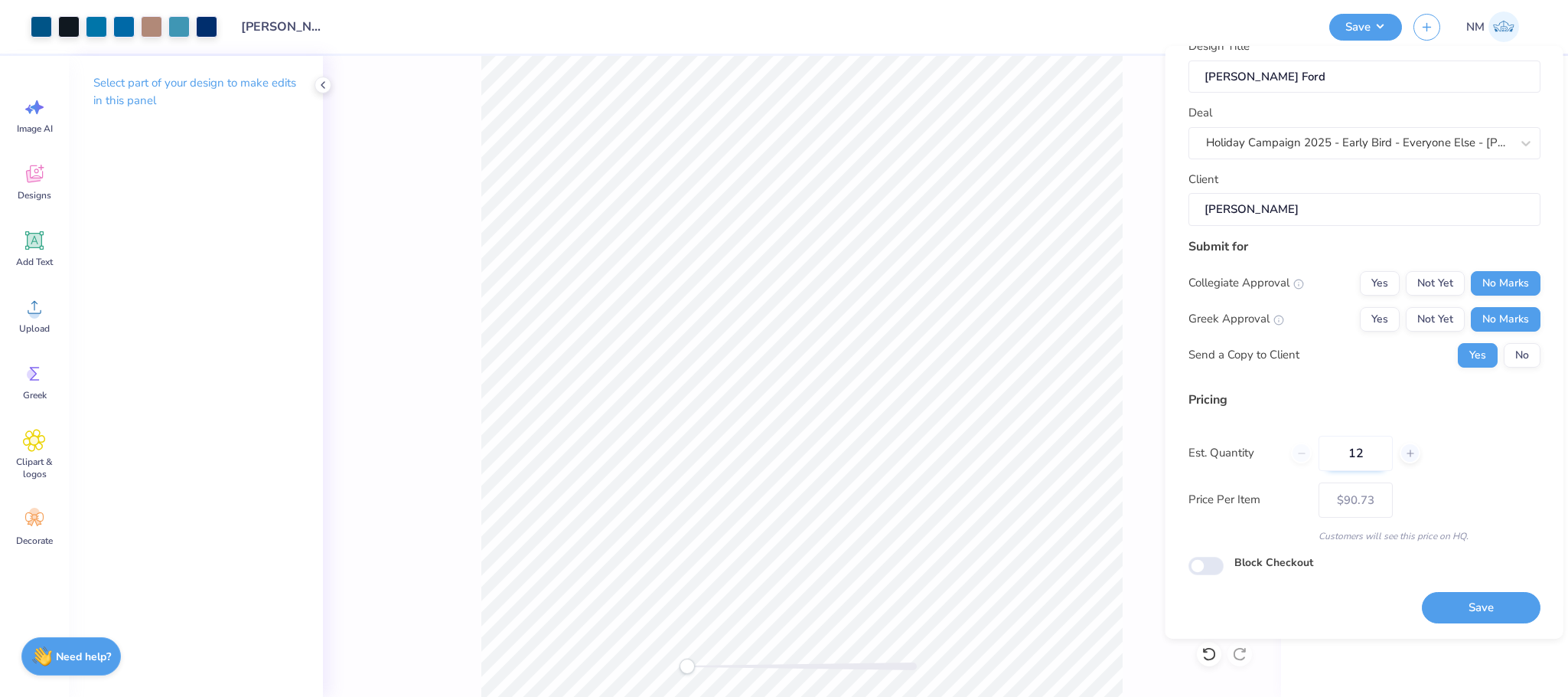
click at [1380, 446] on input "12" at bounding box center [1356, 453] width 75 height 35
type input "1"
type input "70"
type input "$81.93"
type input "70"
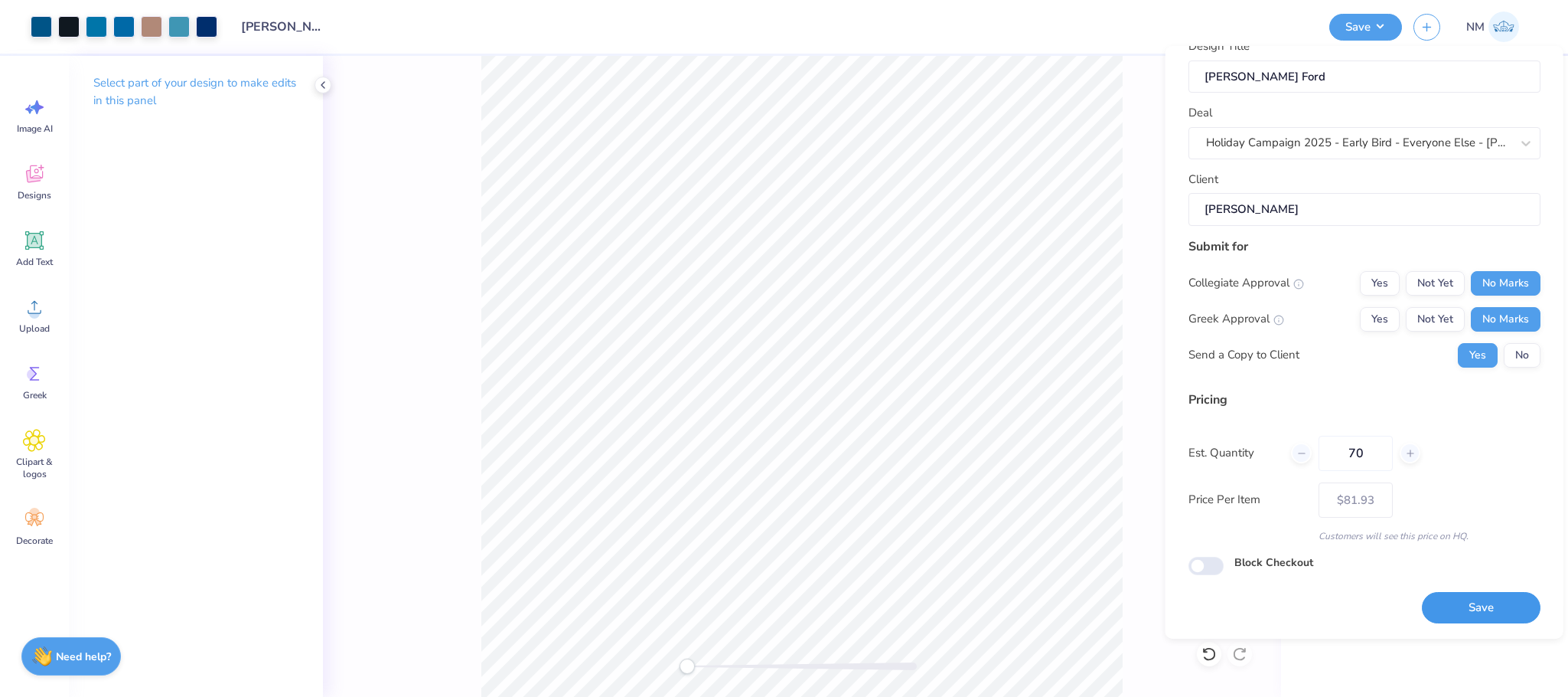
click at [1437, 598] on button "Save" at bounding box center [1482, 608] width 119 height 32
type input "– –"
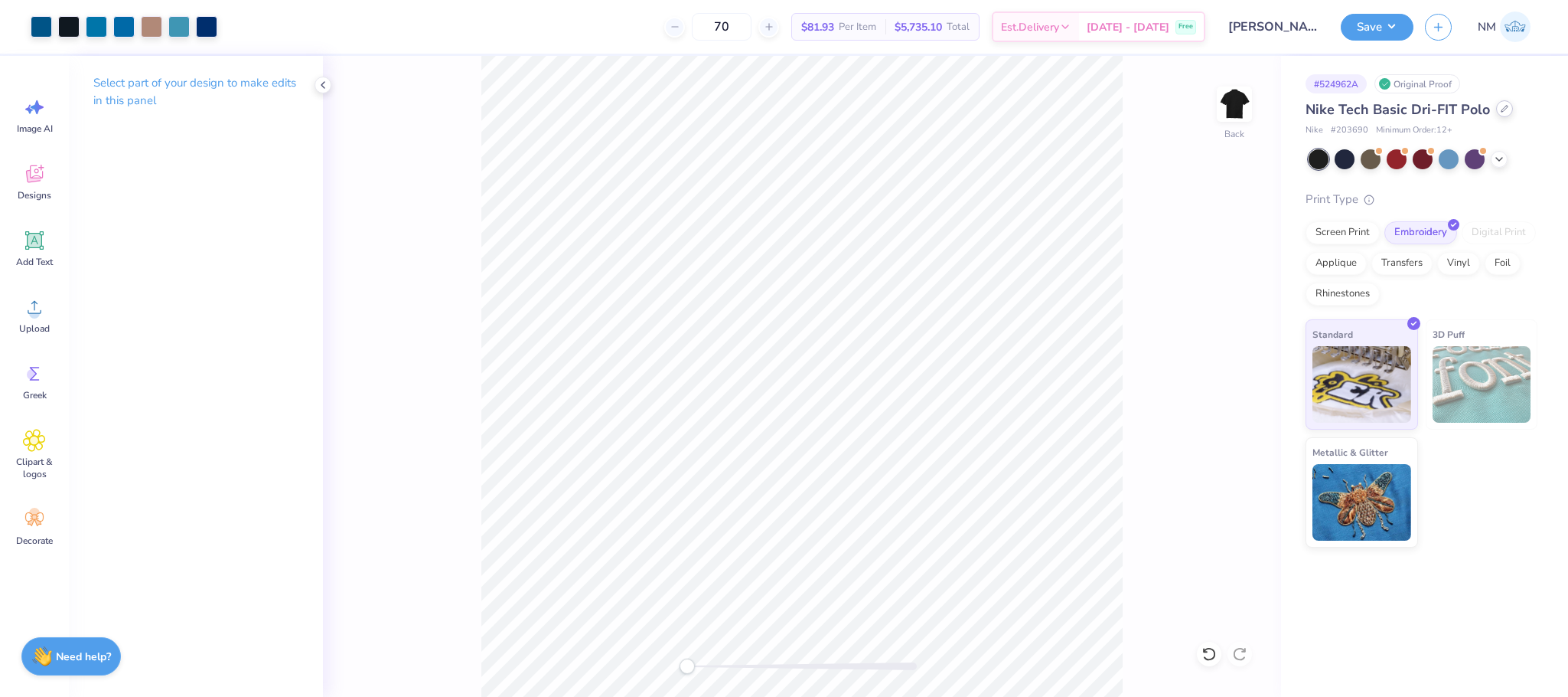
click at [1493, 116] on div "Nike Tech Basic Dri-FIT Polo" at bounding box center [1422, 110] width 232 height 21
click at [1502, 109] on icon at bounding box center [1505, 109] width 6 height 6
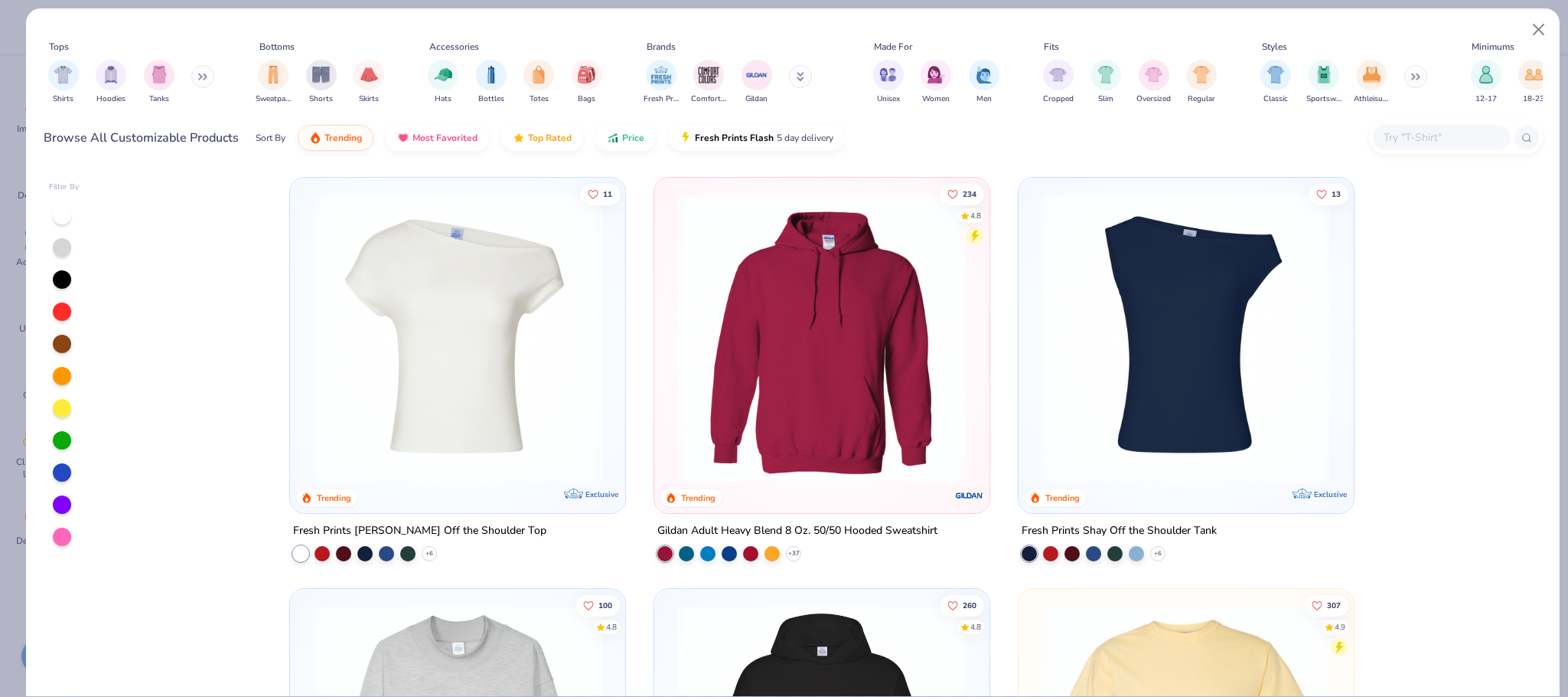
click at [799, 79] on icon at bounding box center [801, 77] width 8 height 10
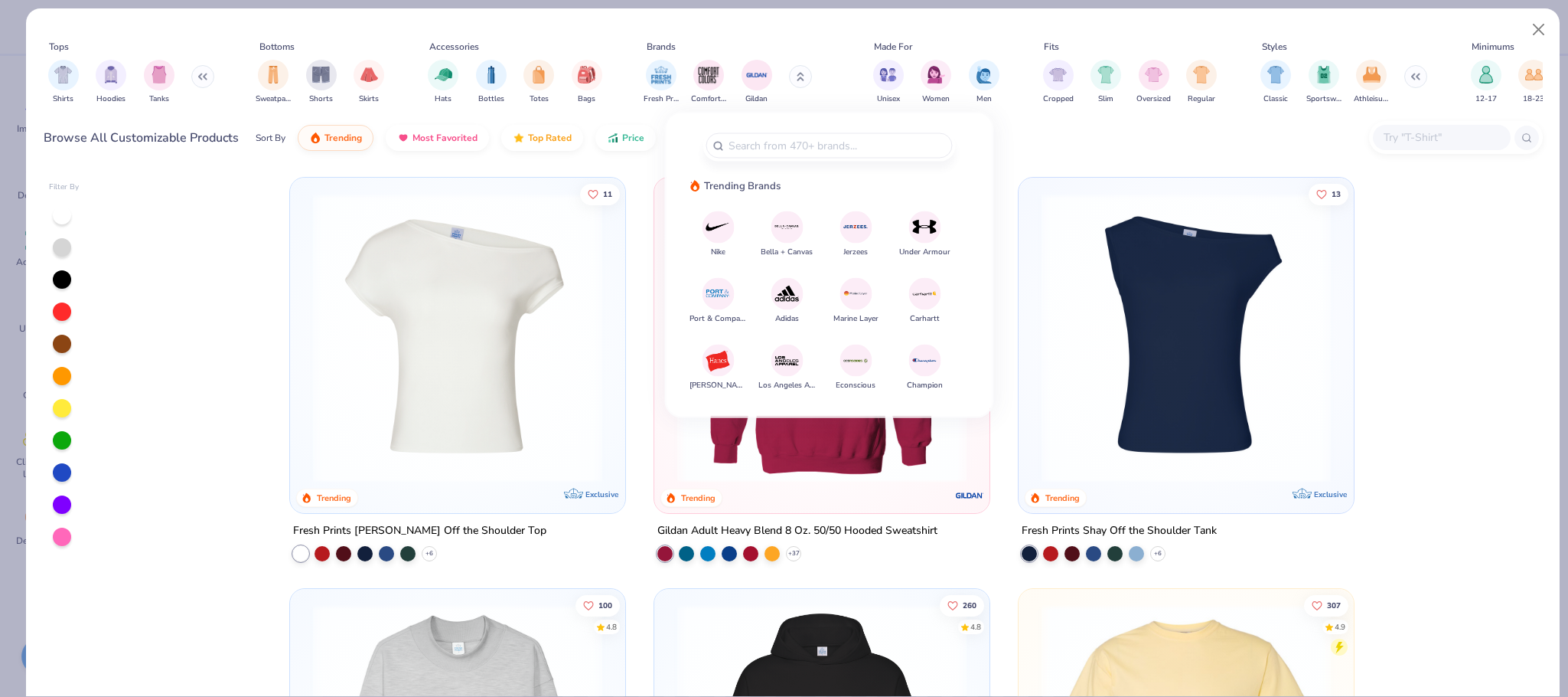
click at [717, 227] on img at bounding box center [718, 227] width 27 height 27
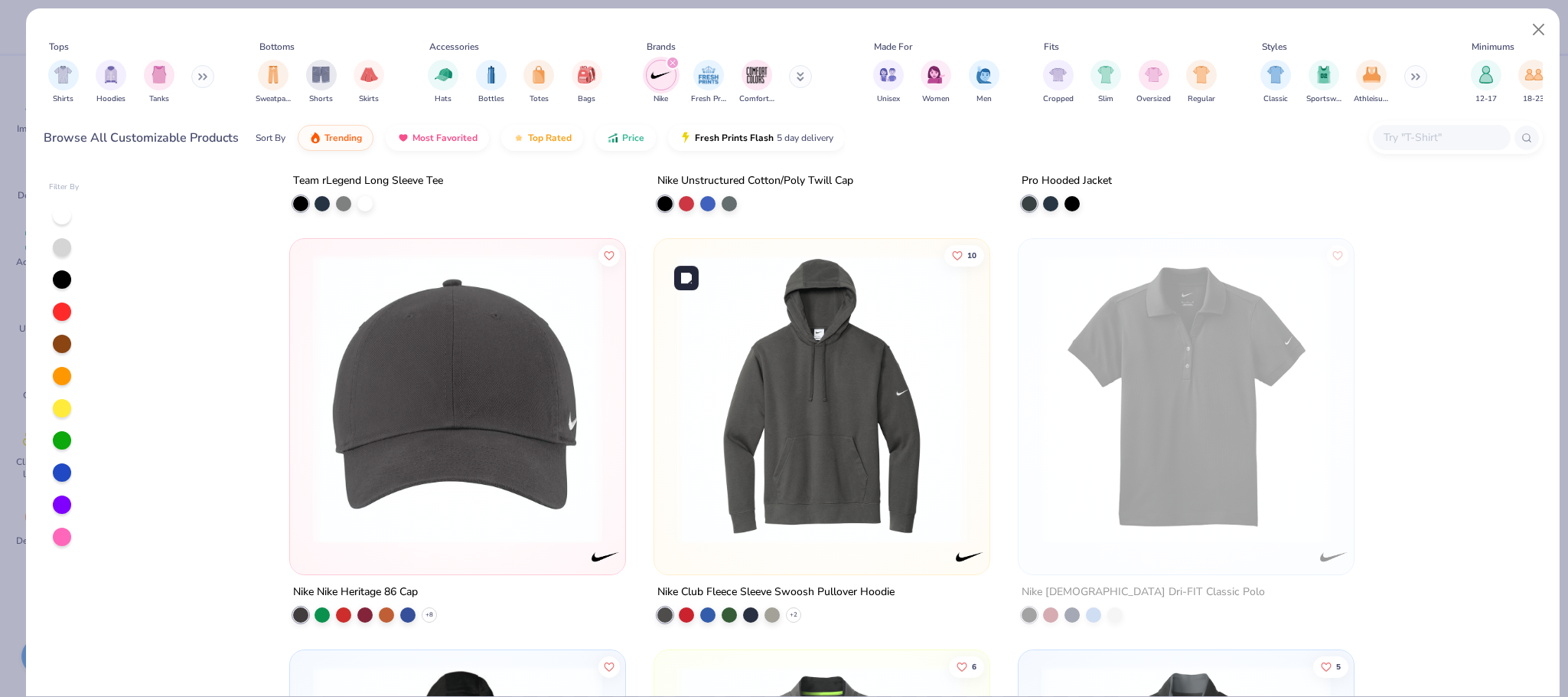
scroll to position [2768, 0]
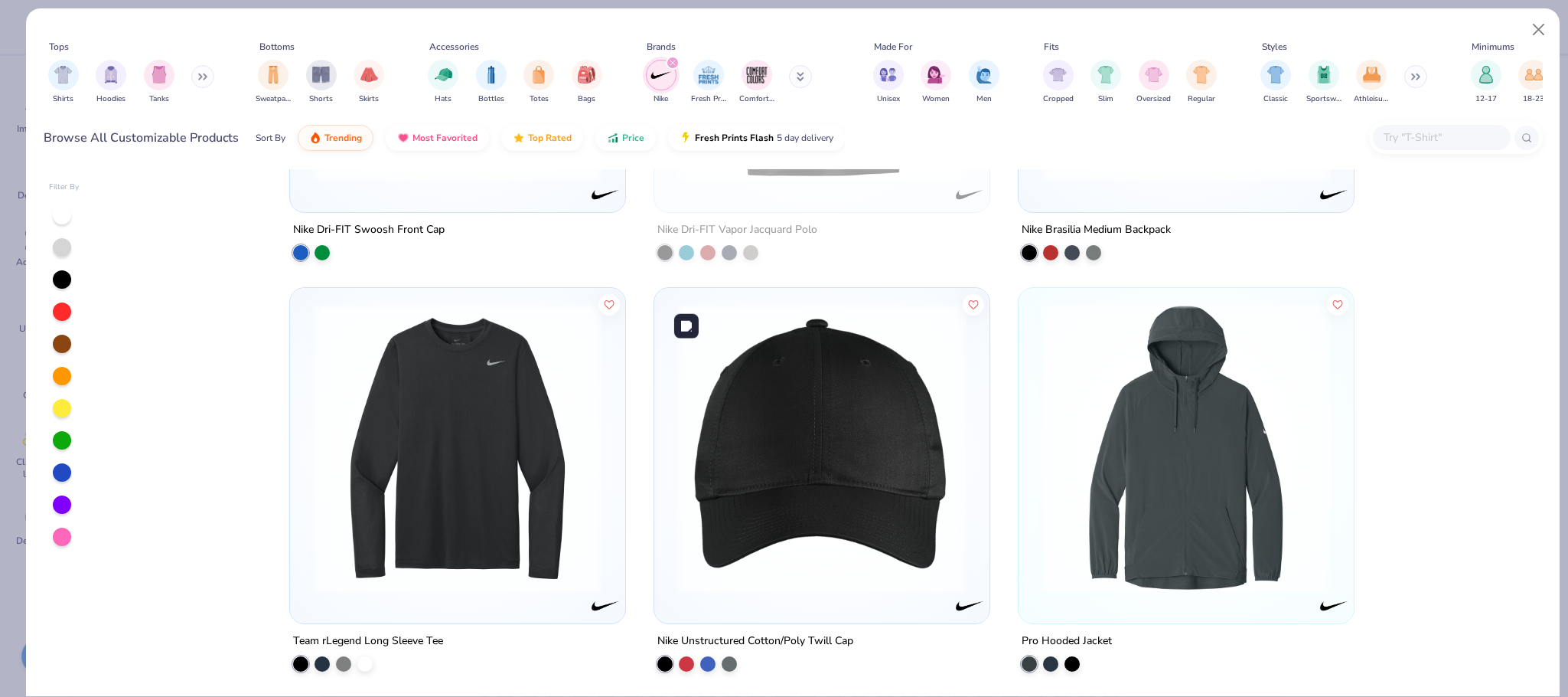
click at [797, 375] on img at bounding box center [822, 448] width 305 height 290
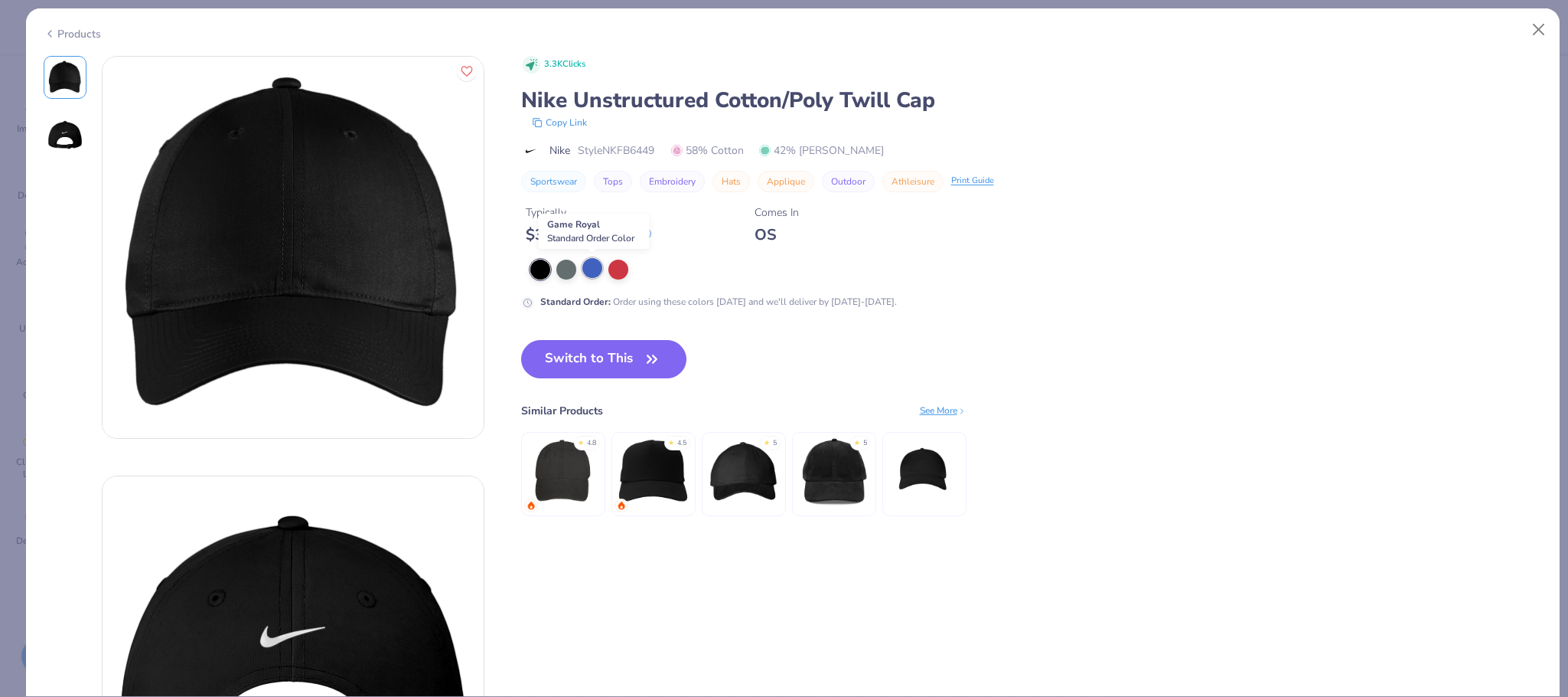
click at [586, 265] on div at bounding box center [592, 268] width 20 height 20
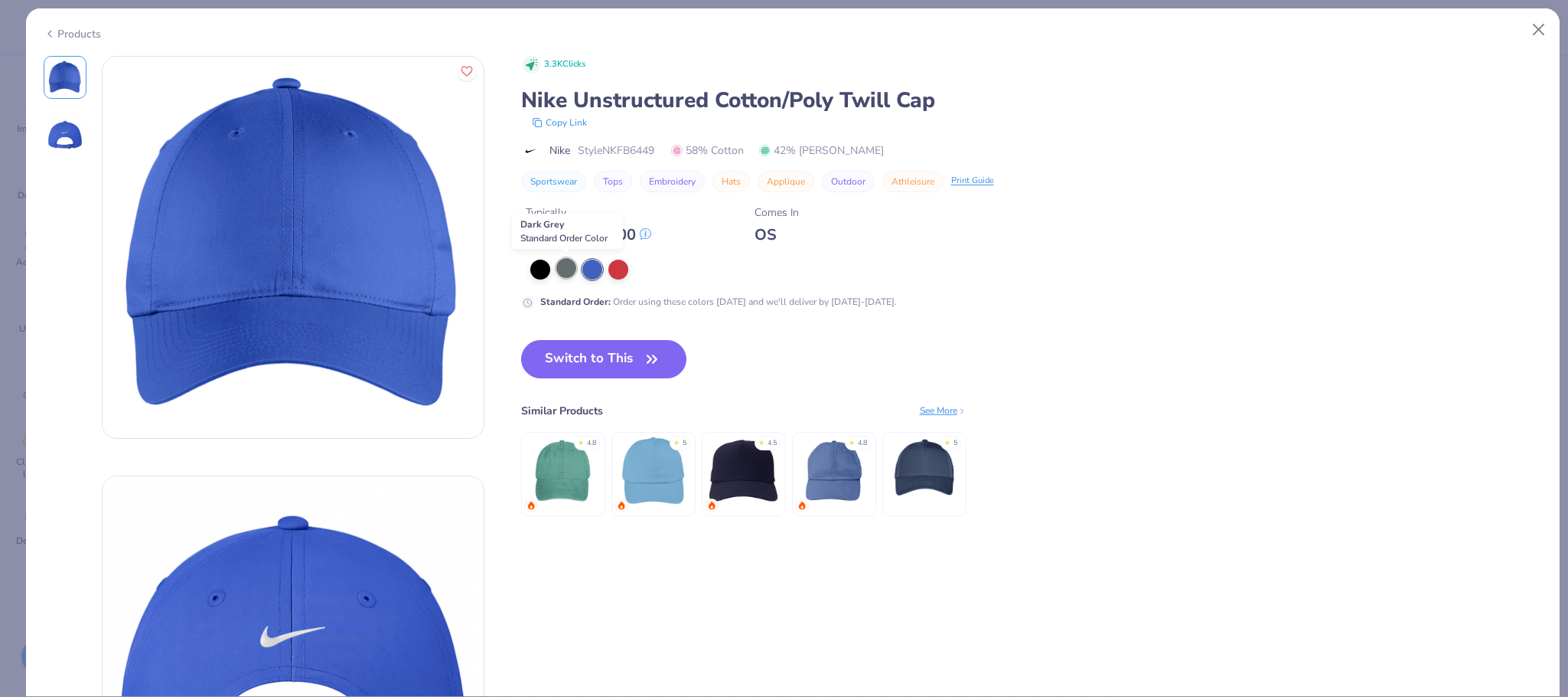
click at [568, 269] on div at bounding box center [566, 268] width 20 height 20
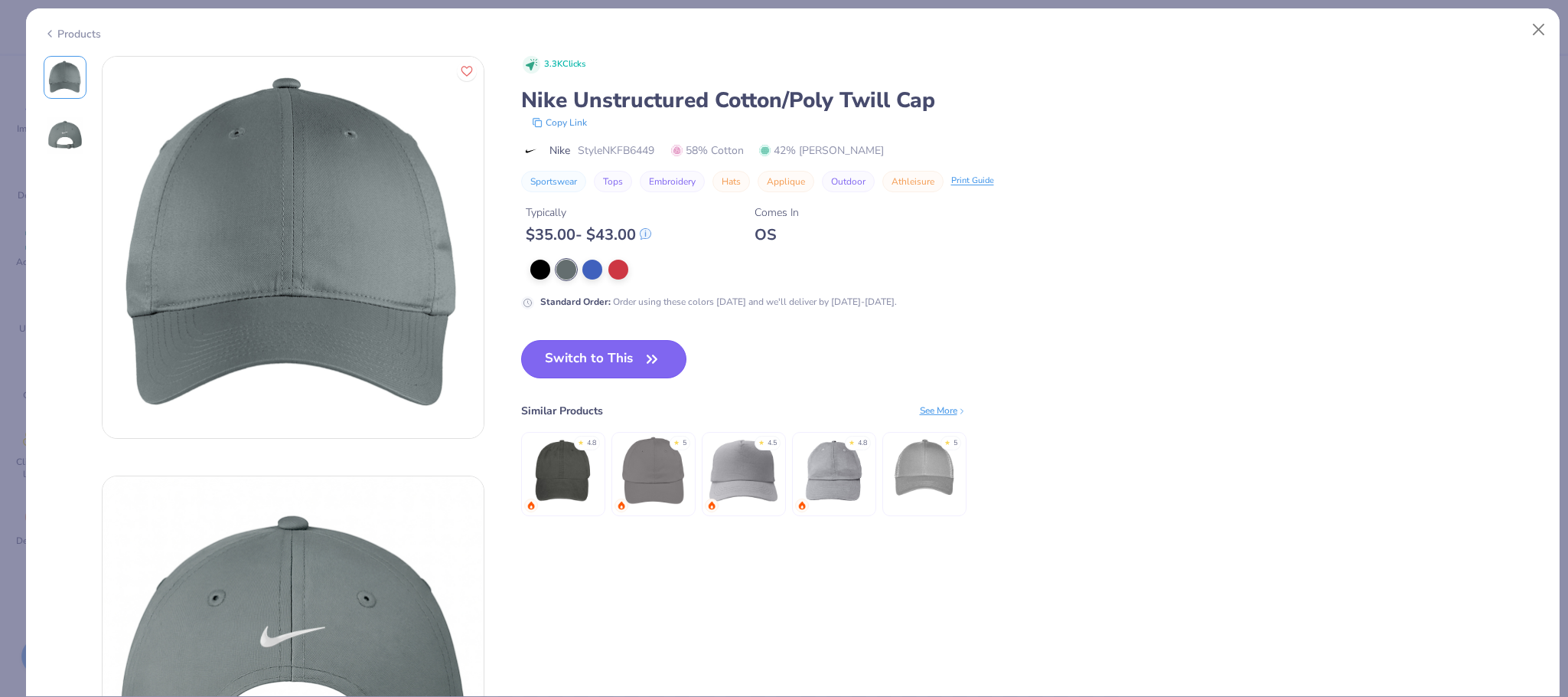
click at [598, 352] on button "Switch to This" at bounding box center [604, 359] width 166 height 38
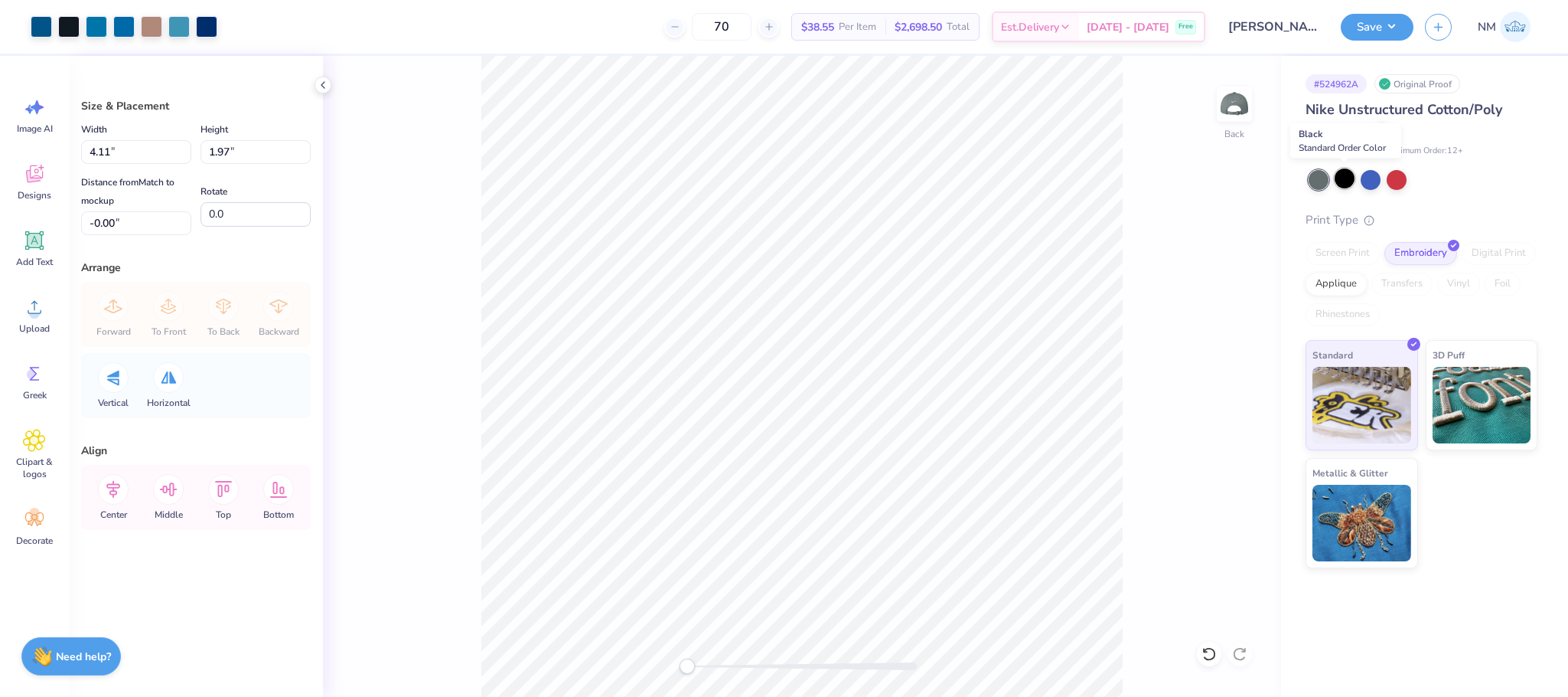
click at [1351, 172] on div at bounding box center [1344, 178] width 20 height 20
type input "0.90"
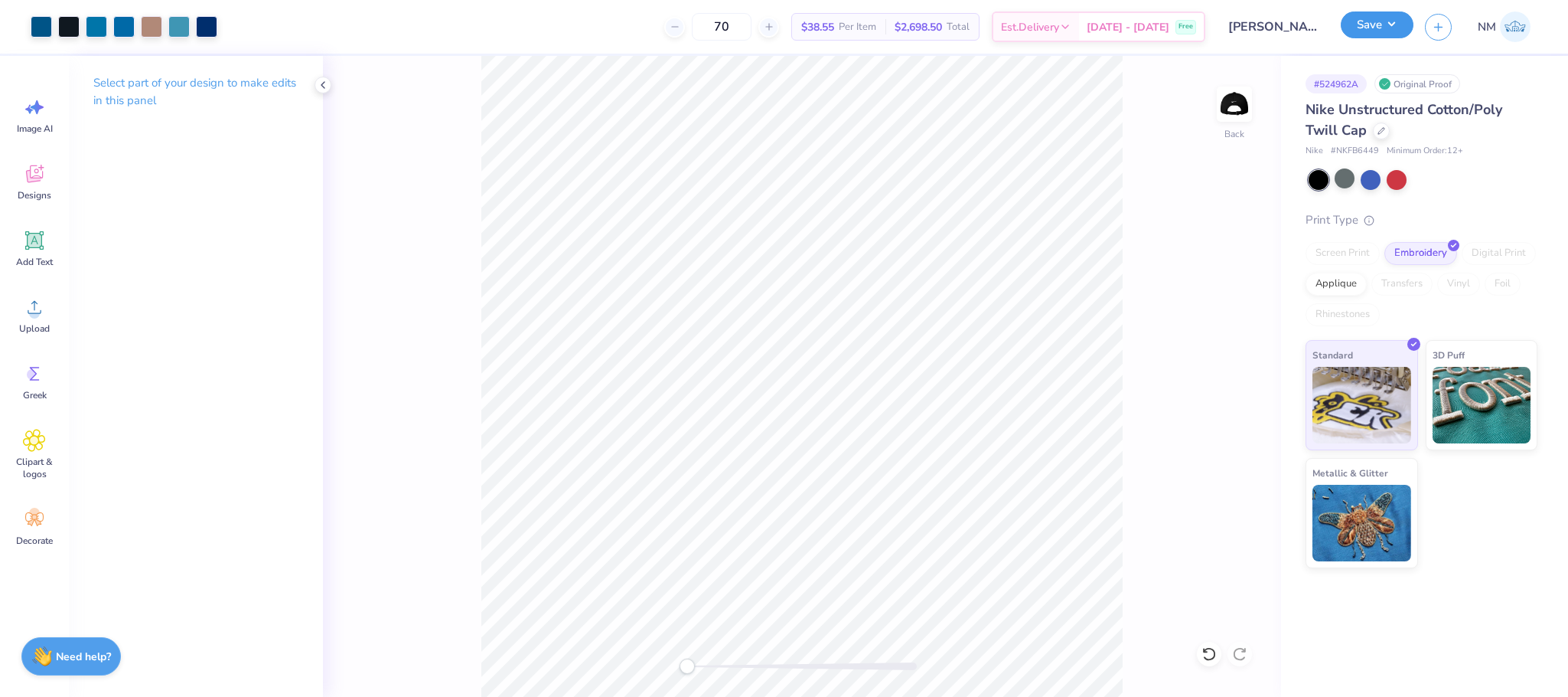
click at [1374, 19] on button "Save" at bounding box center [1378, 25] width 73 height 27
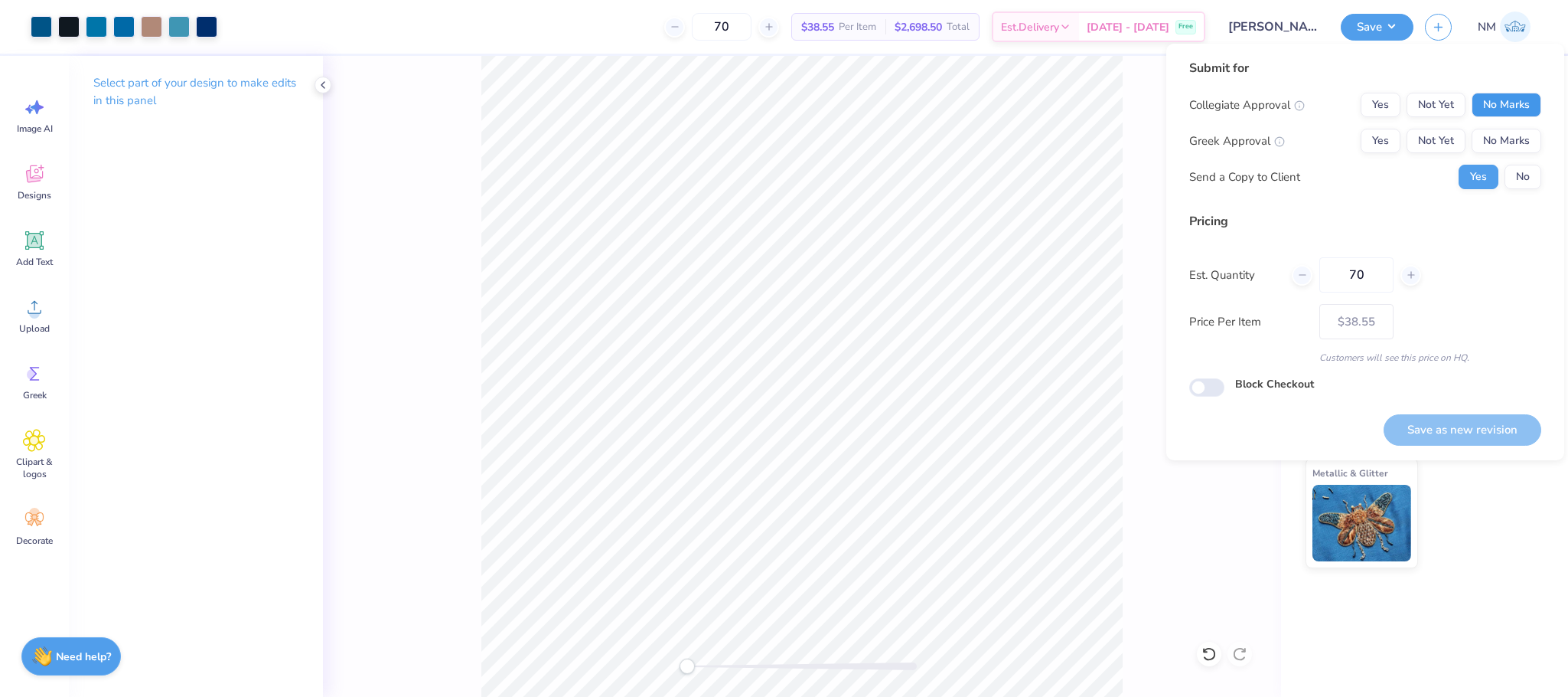
click at [1496, 97] on button "No Marks" at bounding box center [1507, 105] width 70 height 25
click at [1506, 141] on button "No Marks" at bounding box center [1507, 141] width 70 height 25
click at [1516, 426] on button "Save as new revision" at bounding box center [1462, 430] width 158 height 32
type input "$38.55"
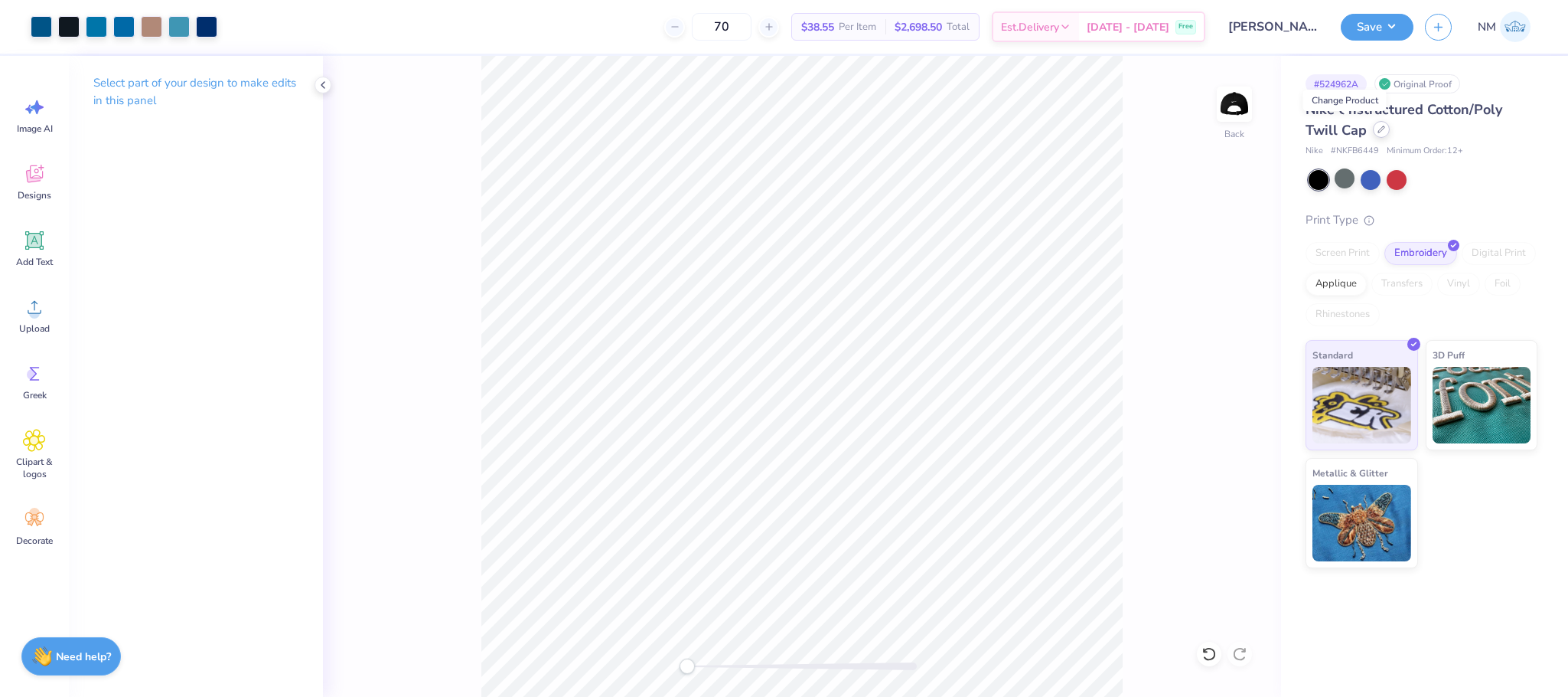
click at [1378, 127] on icon at bounding box center [1382, 129] width 8 height 8
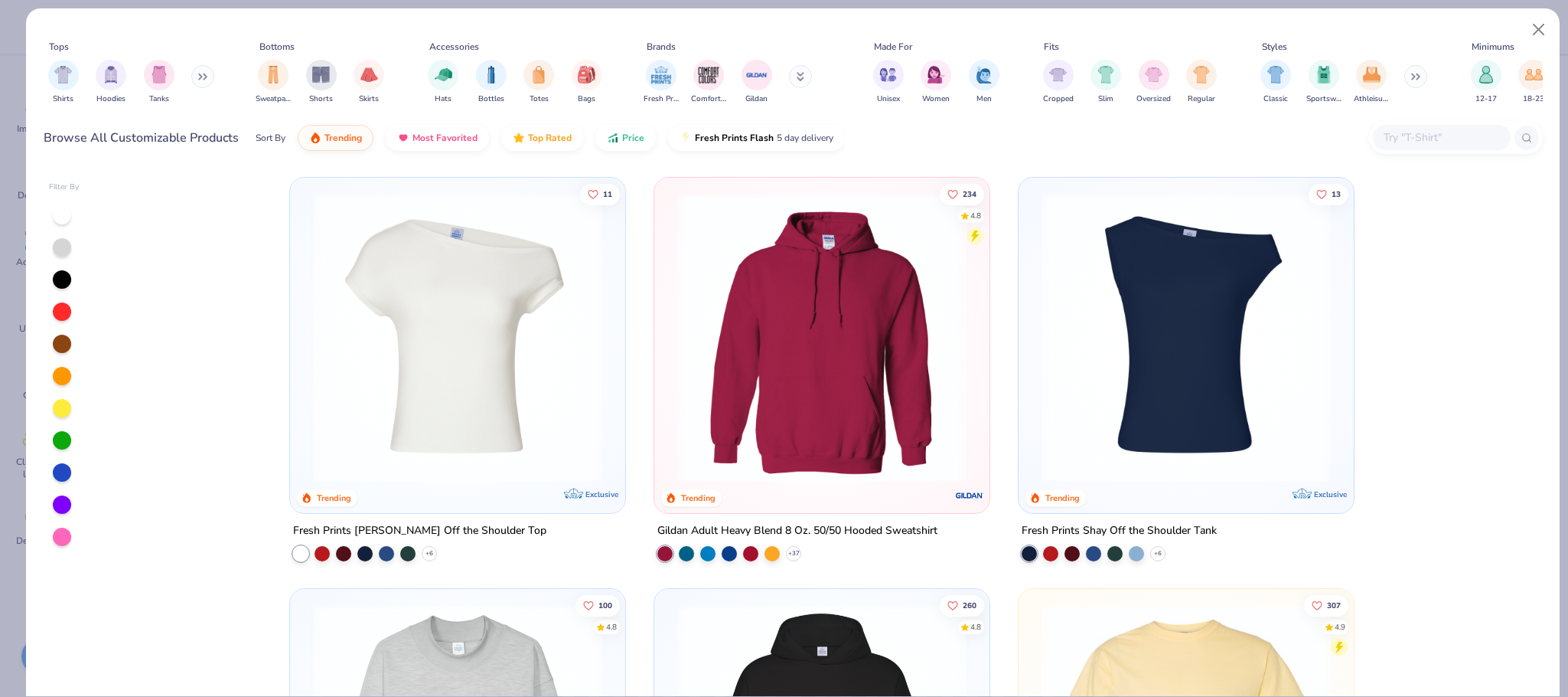
click at [806, 75] on button at bounding box center [800, 76] width 23 height 23
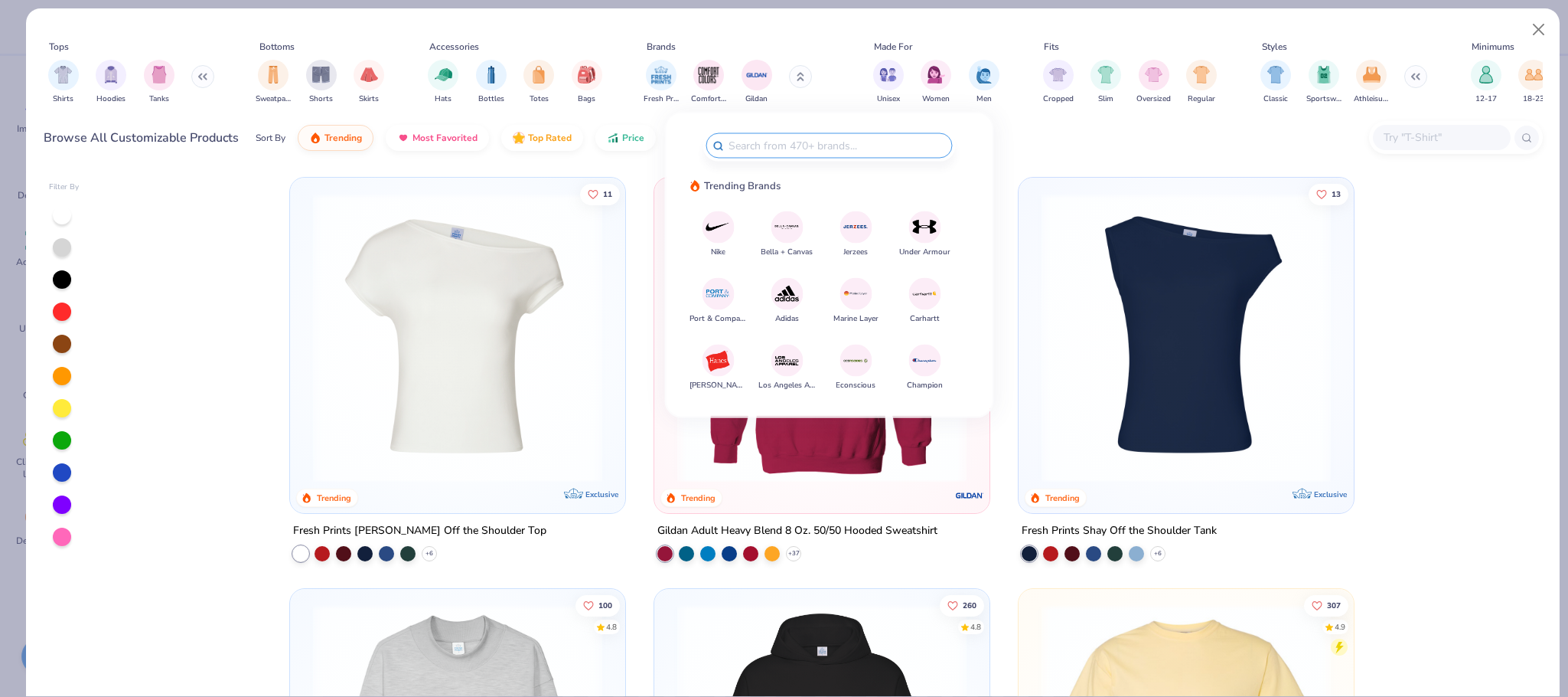
click at [914, 230] on img at bounding box center [925, 227] width 27 height 27
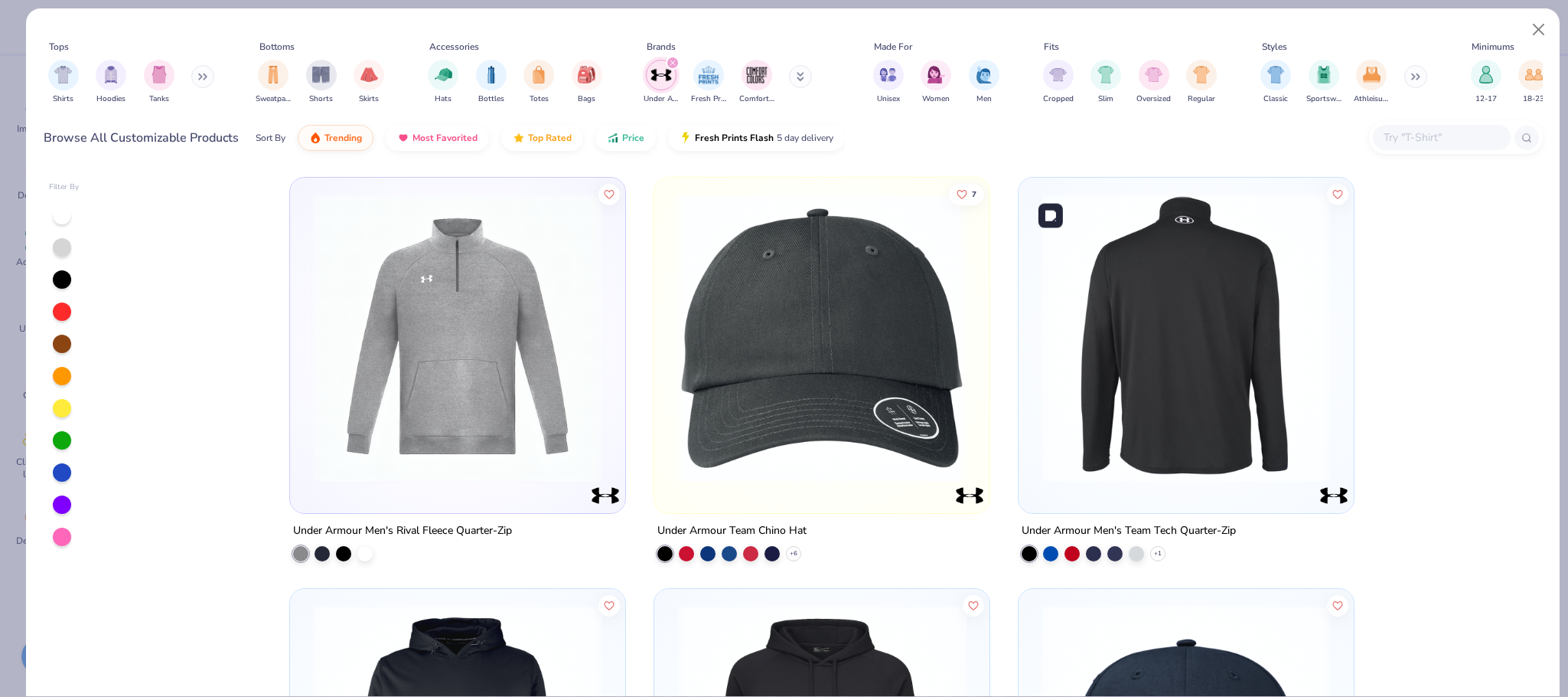
click at [1192, 302] on img at bounding box center [1186, 337] width 305 height 290
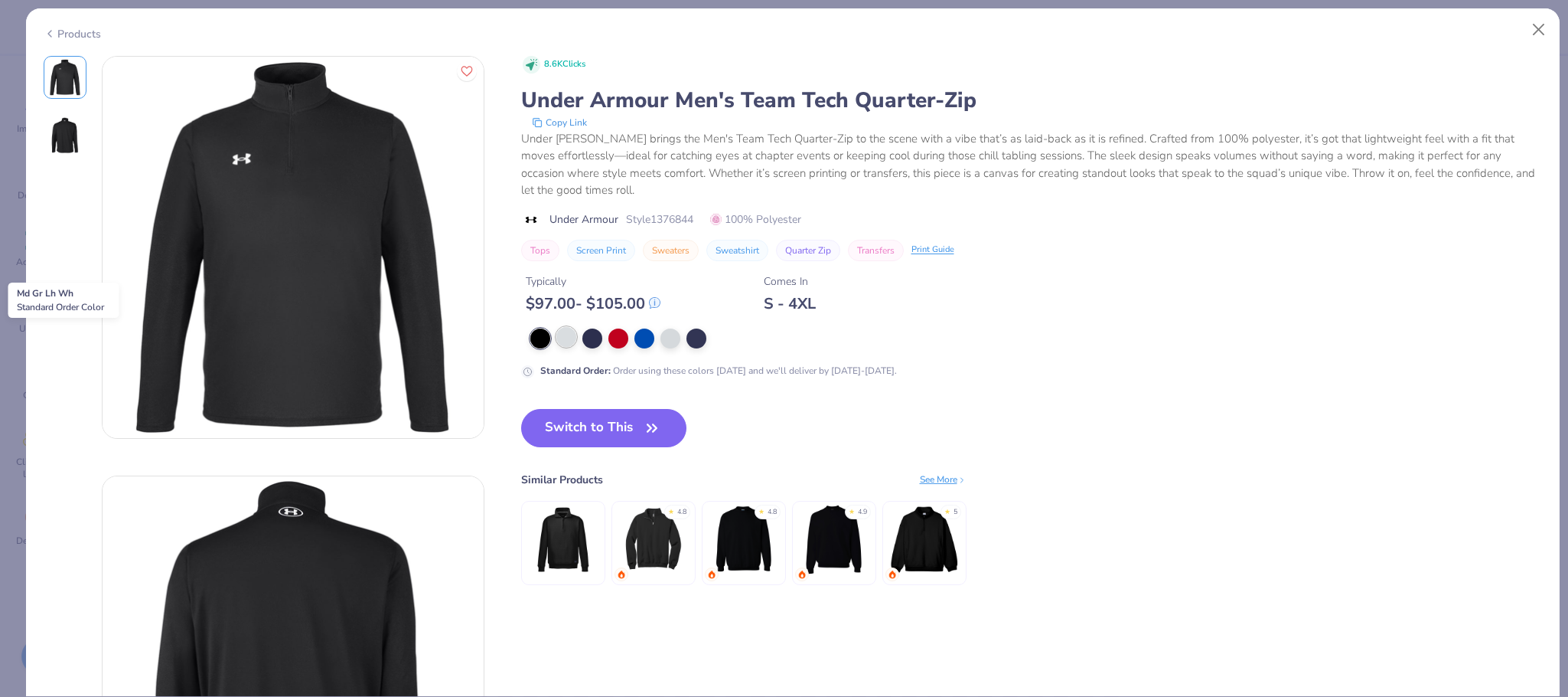
click at [561, 345] on div at bounding box center [566, 337] width 20 height 20
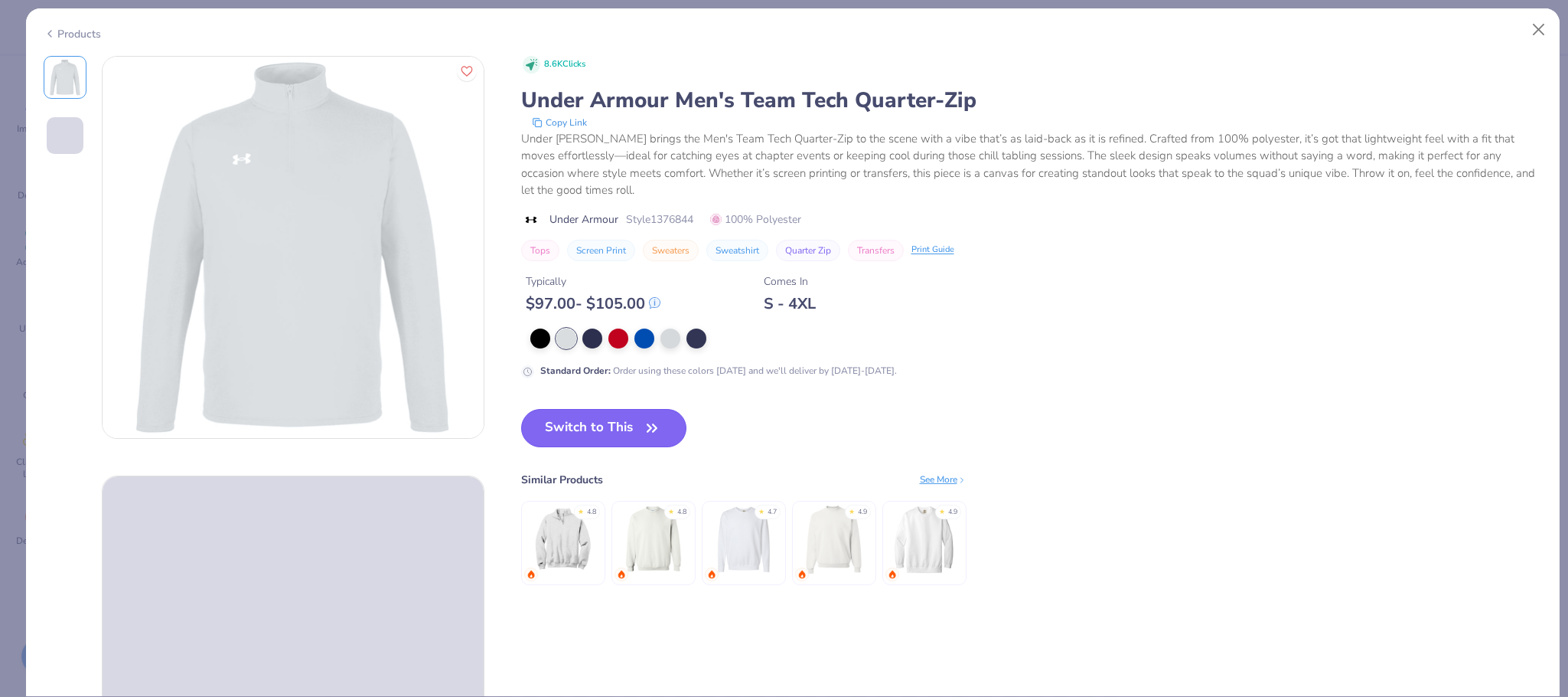
click at [600, 418] on button "Switch to This" at bounding box center [604, 428] width 166 height 38
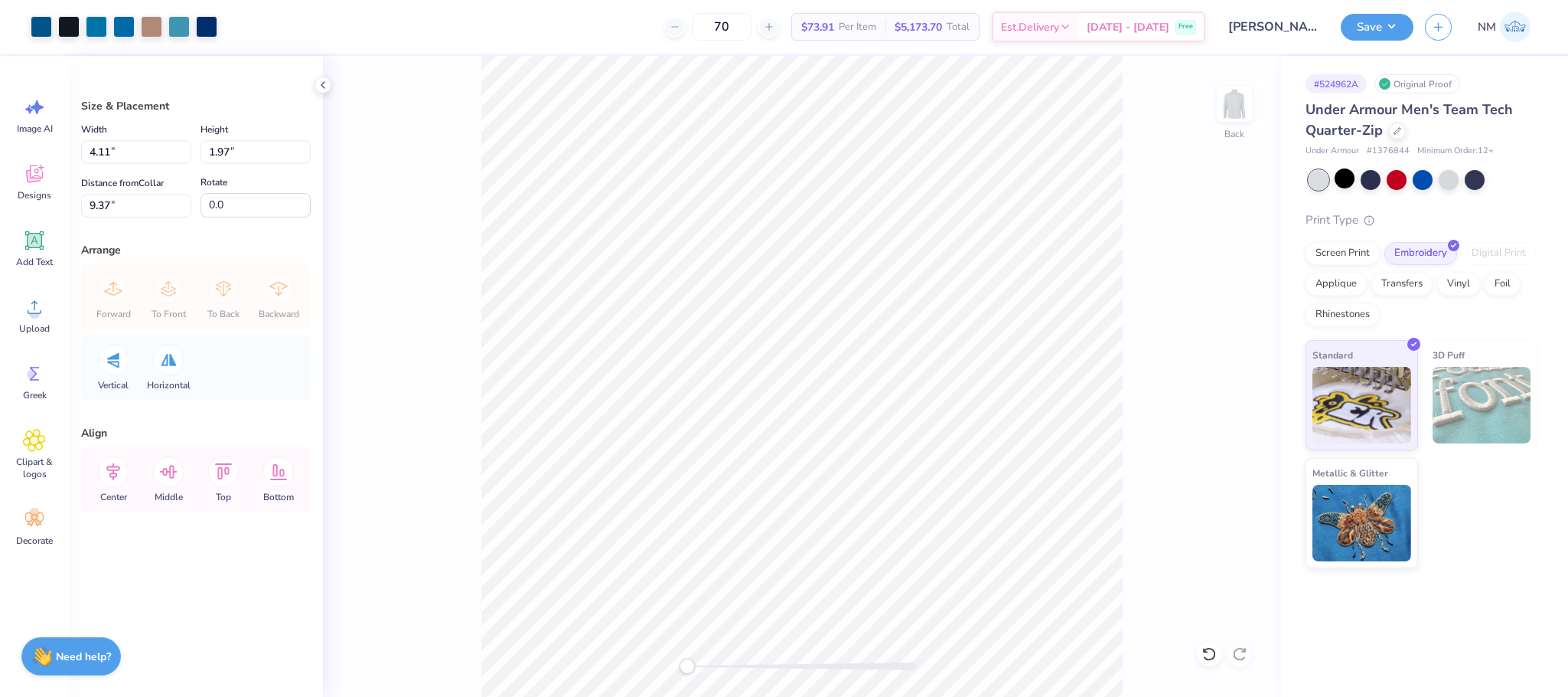
type input "2.93"
type input "1.40"
type input "3.00"
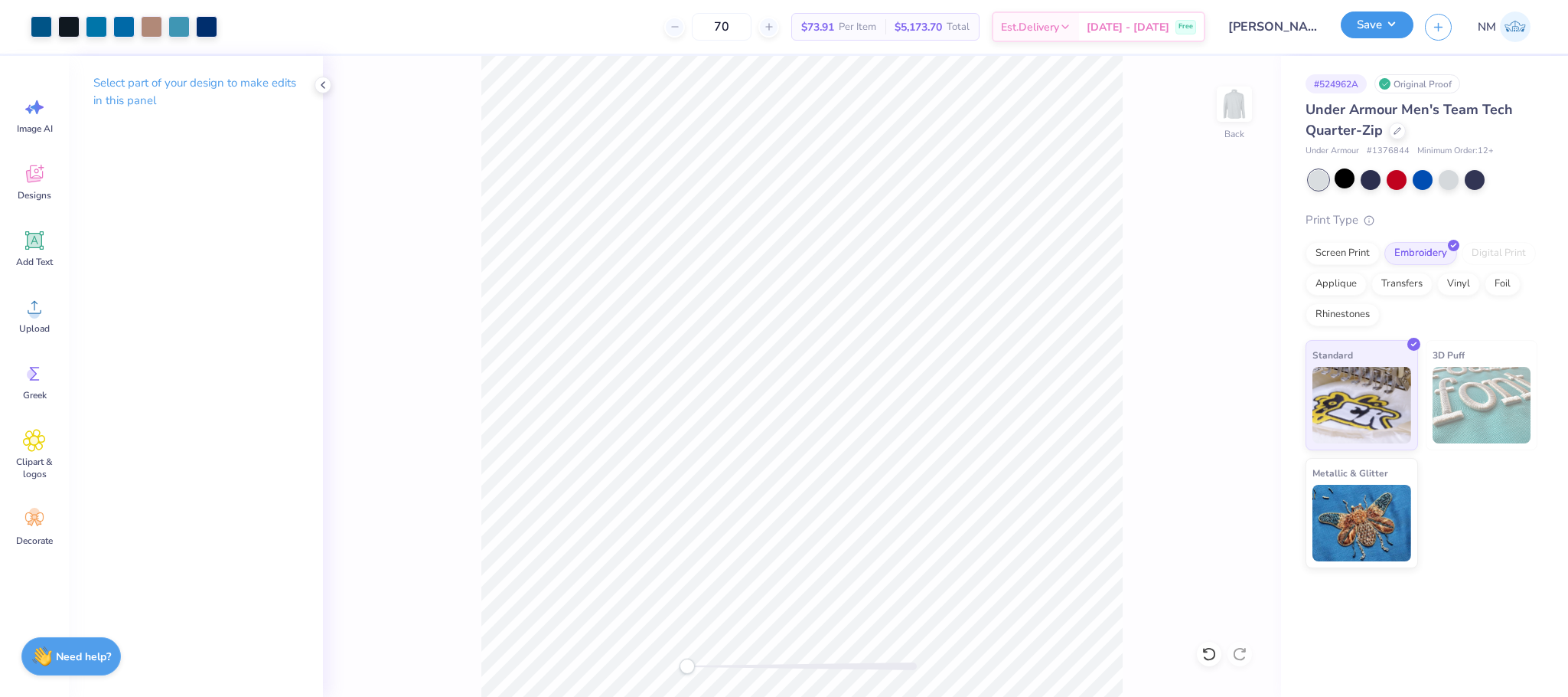
click at [1393, 29] on button "Save" at bounding box center [1378, 25] width 73 height 27
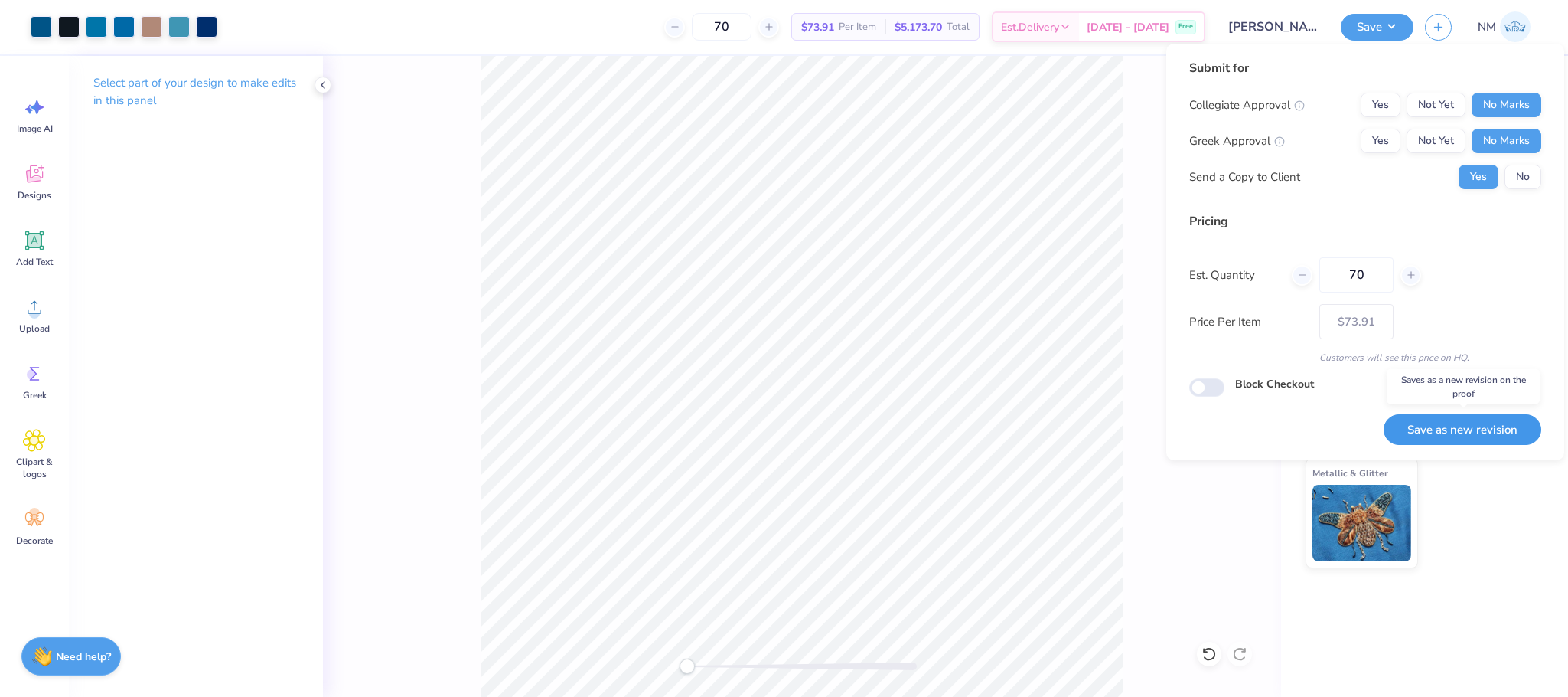
click at [1406, 437] on button "Save as new revision" at bounding box center [1462, 430] width 158 height 32
type input "$73.91"
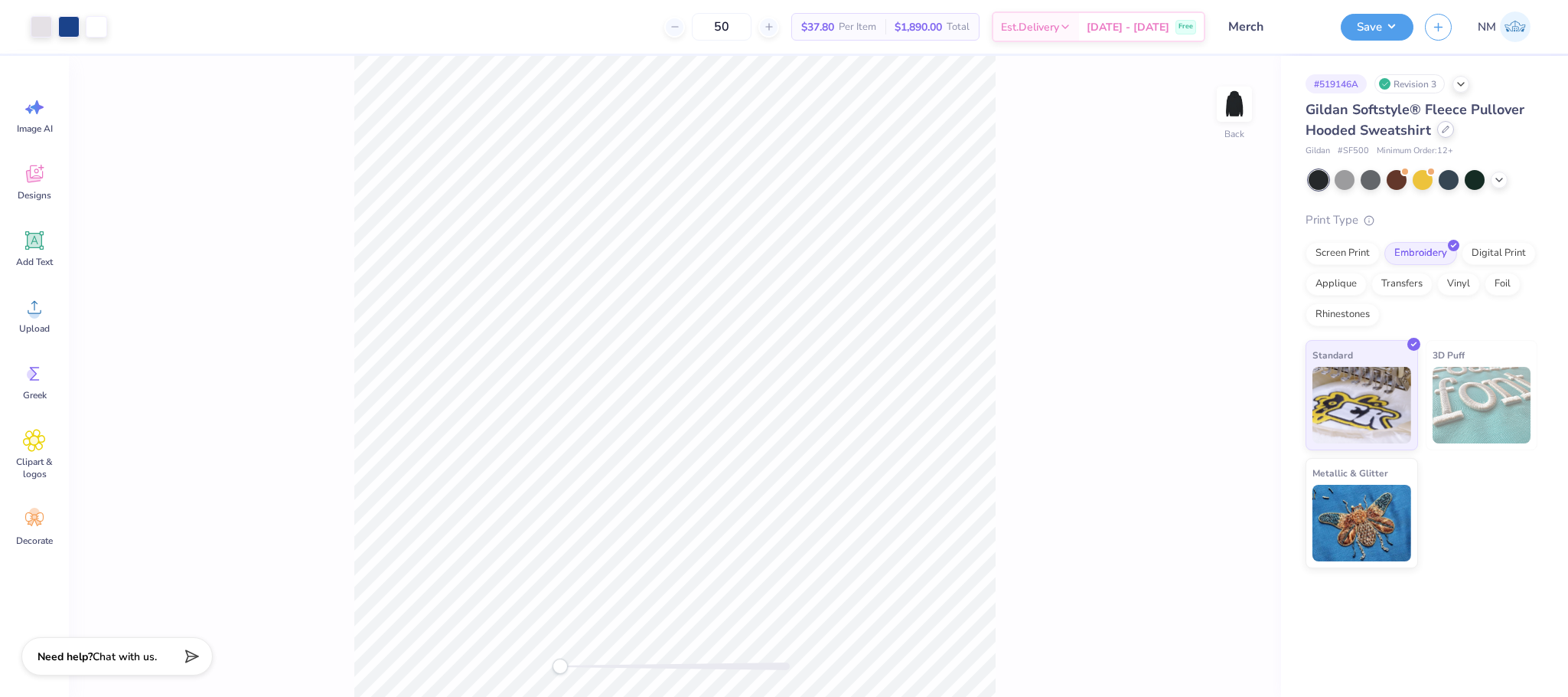
click at [1442, 133] on icon at bounding box center [1446, 129] width 8 height 8
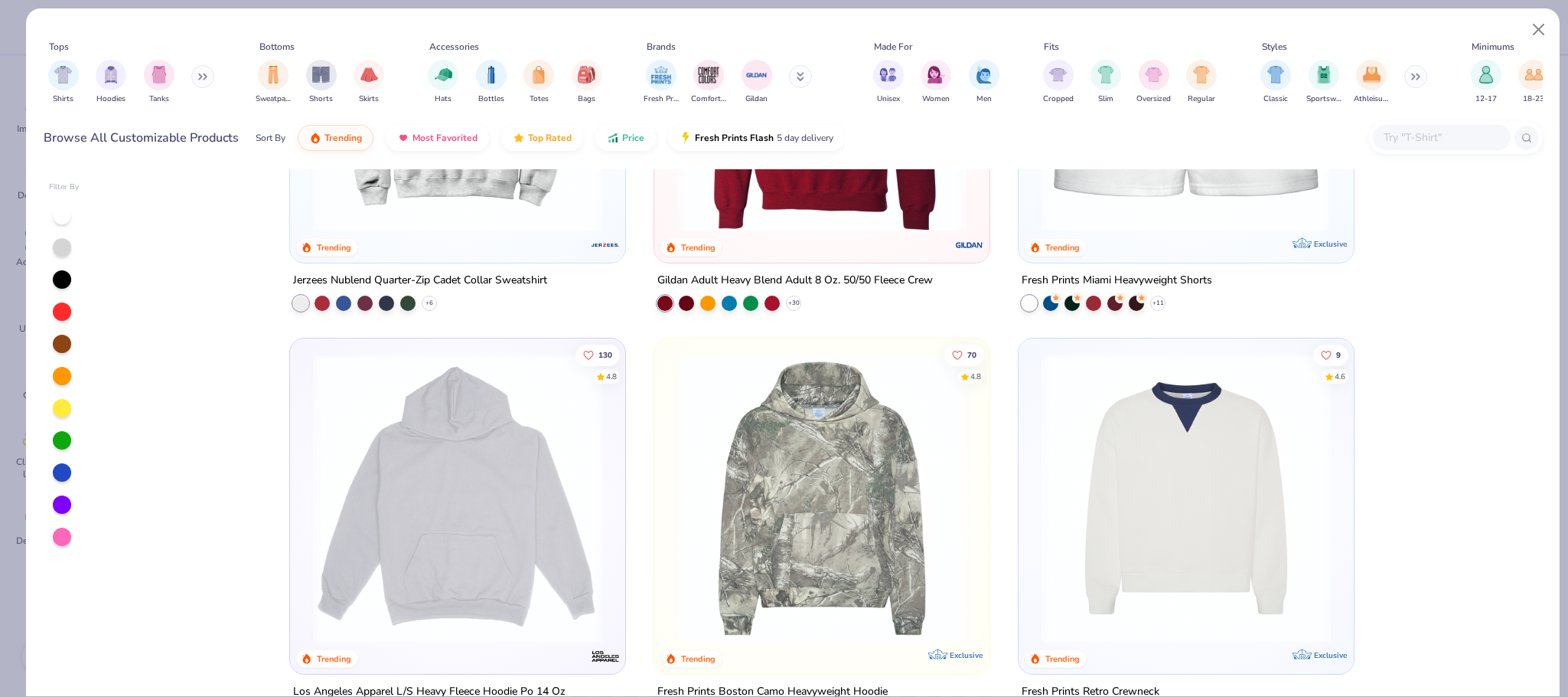
scroll to position [1846, 0]
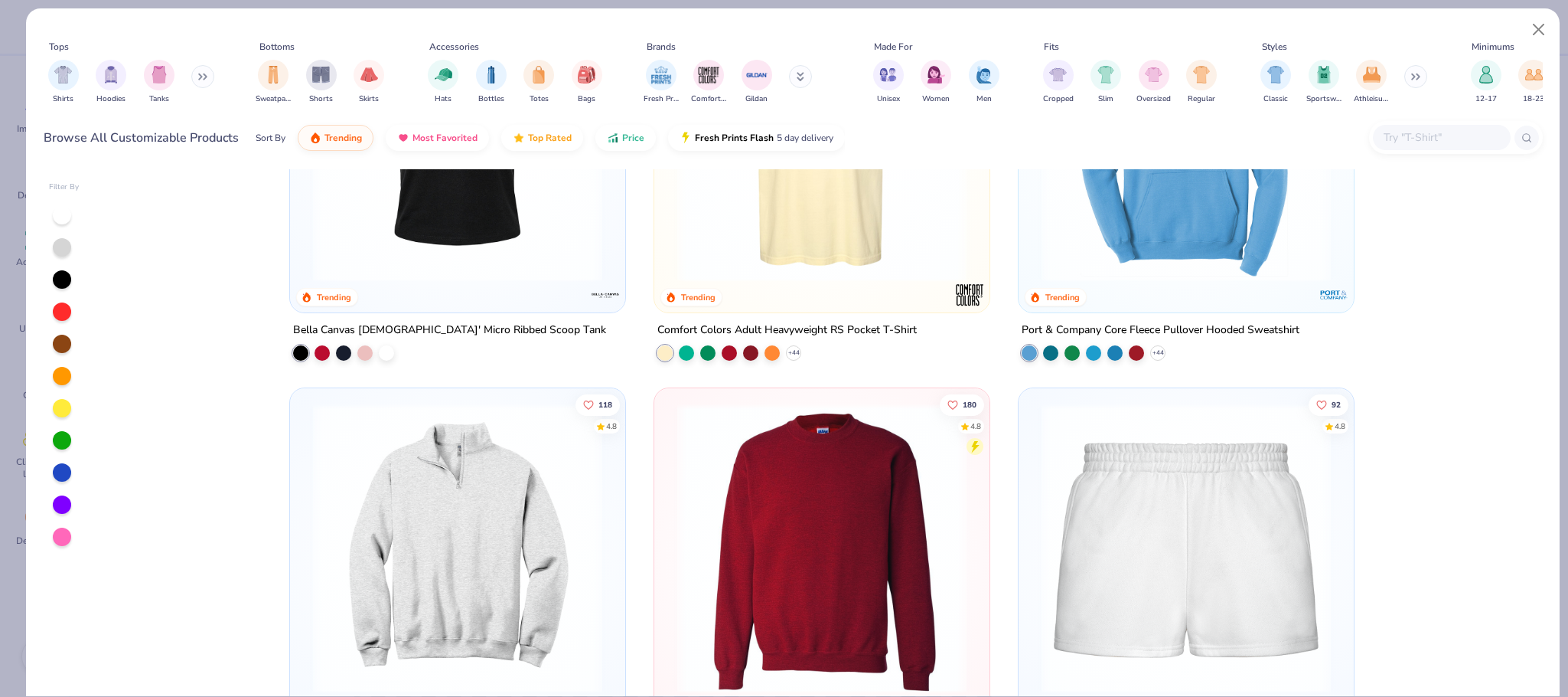
click at [211, 72] on button at bounding box center [202, 76] width 23 height 23
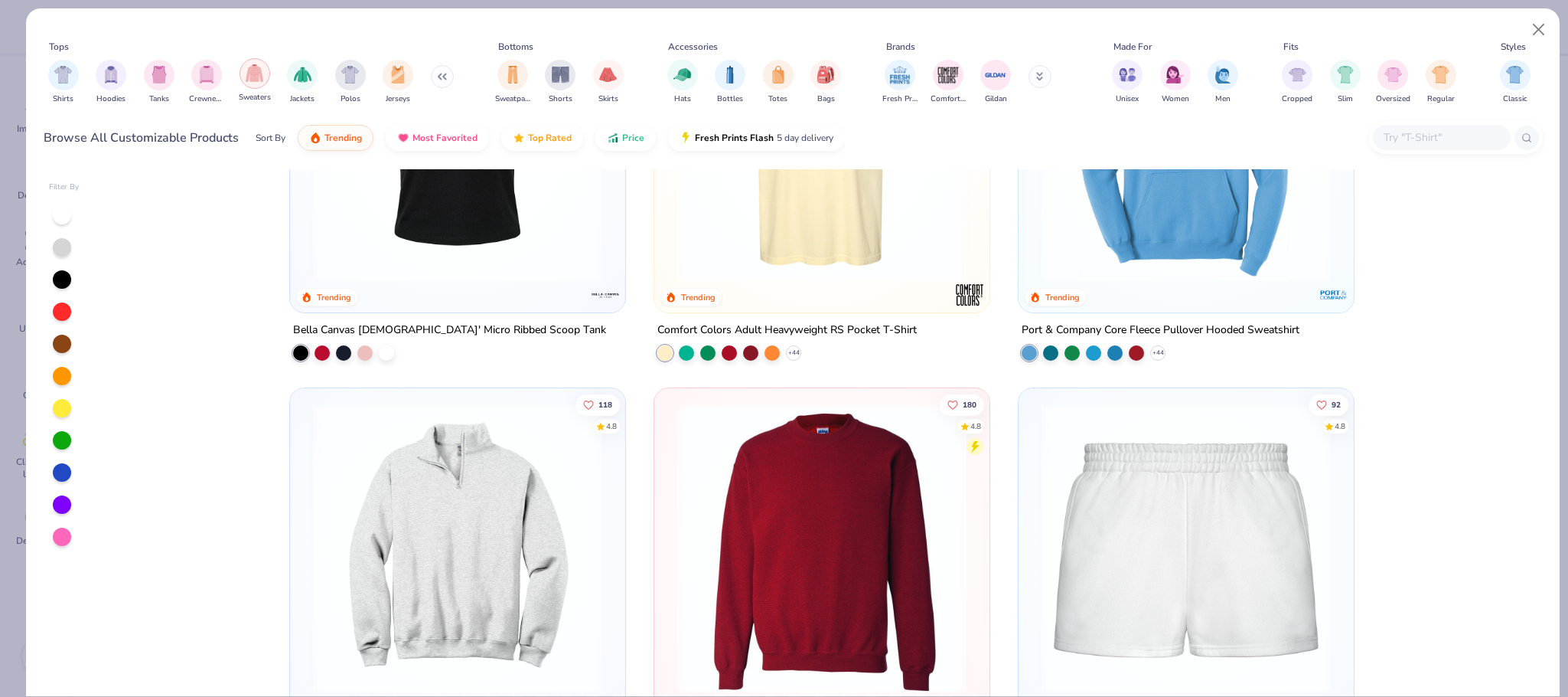
click at [262, 71] on img "filter for Sweaters" at bounding box center [255, 73] width 17 height 17
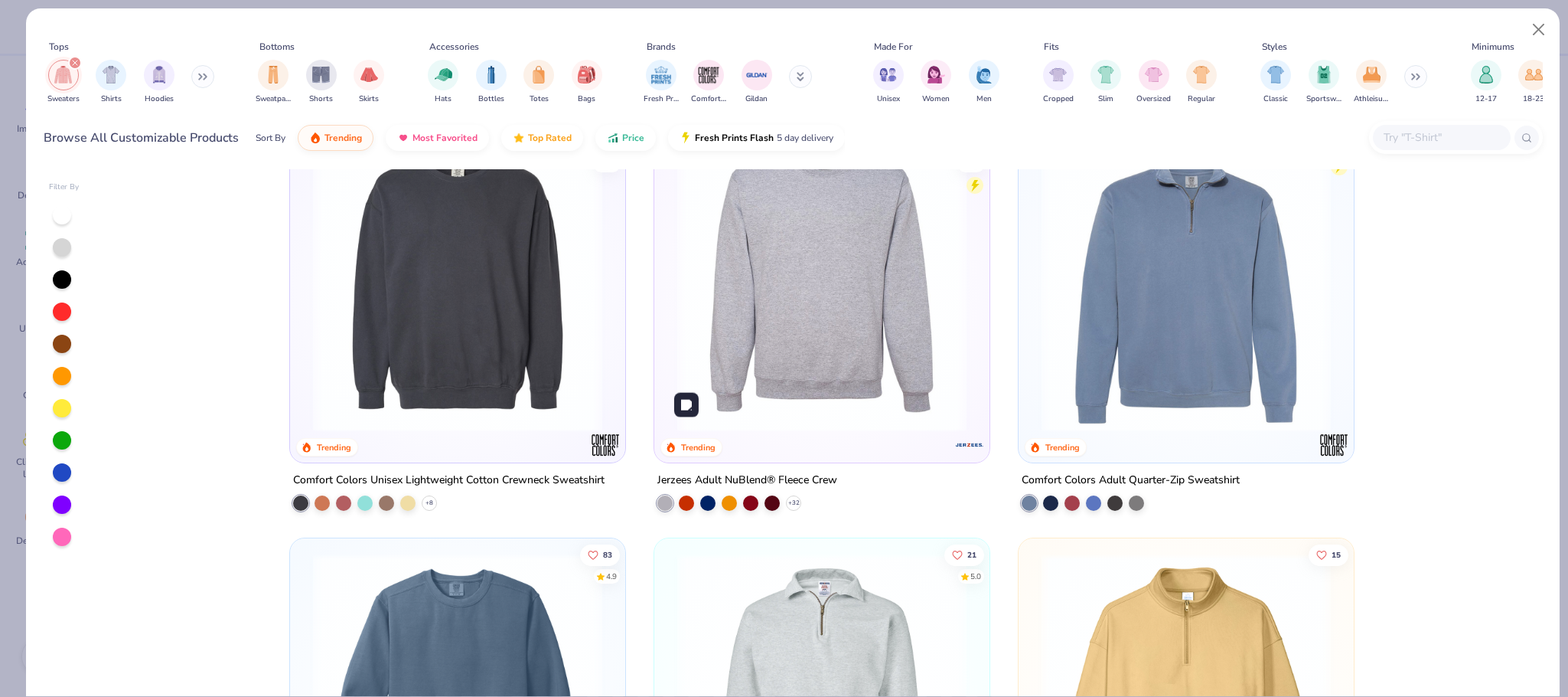
scroll to position [922, 0]
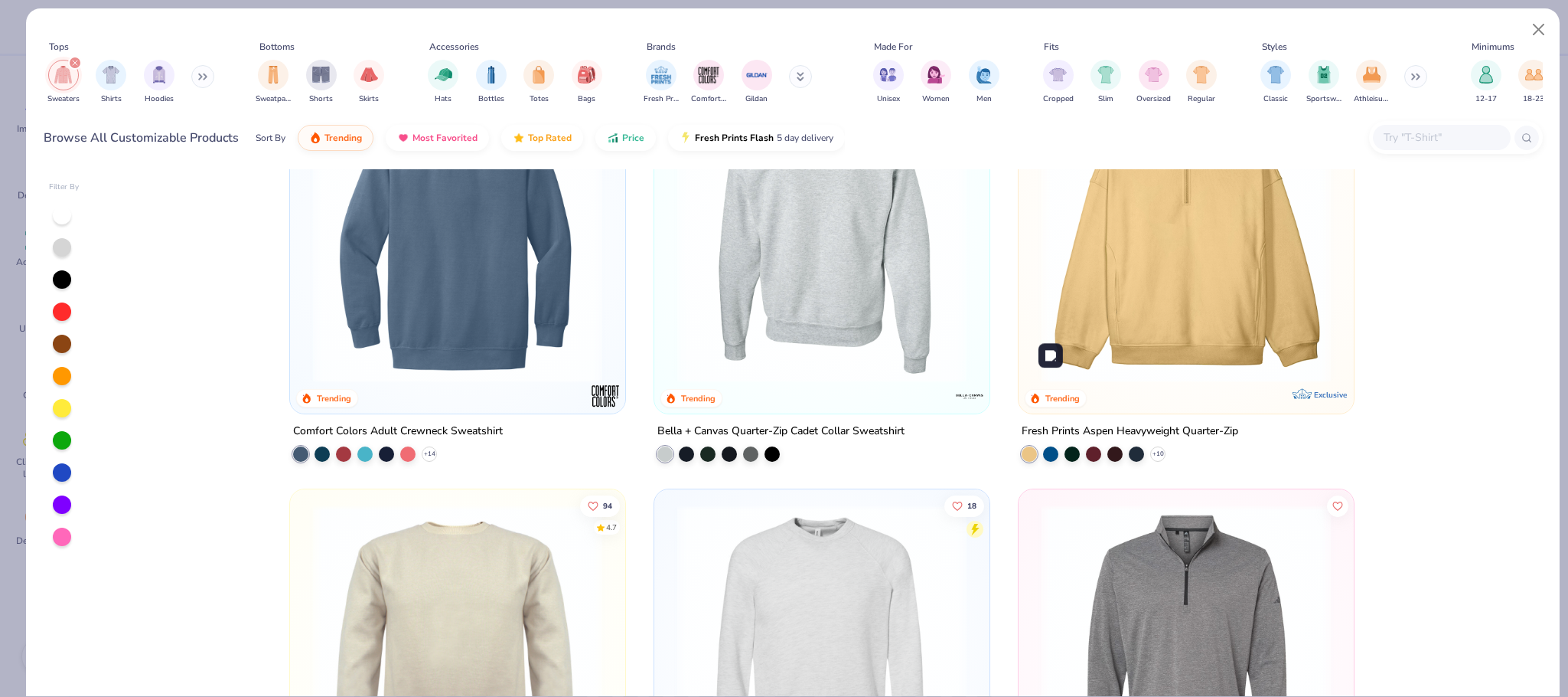
click at [1137, 320] on img at bounding box center [1186, 238] width 305 height 290
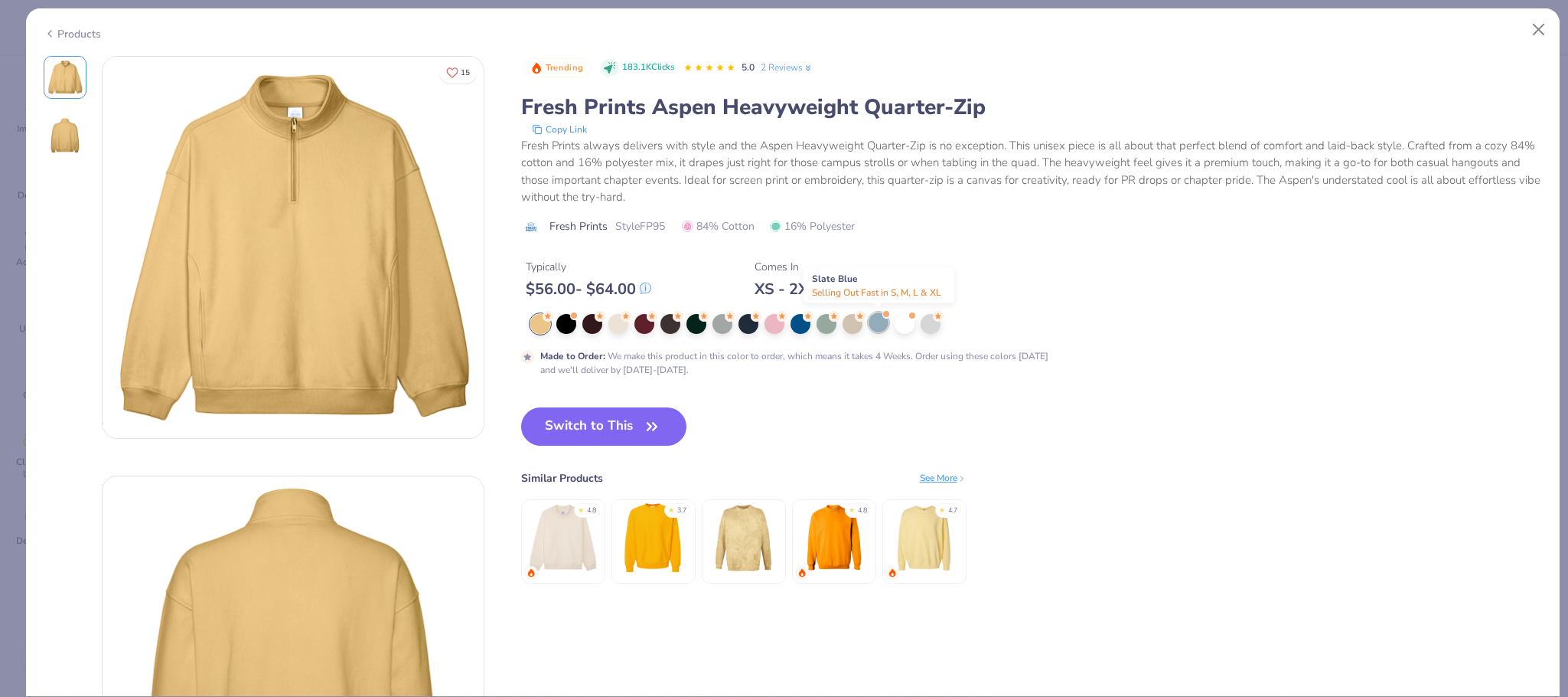
click at [880, 322] on div at bounding box center [878, 322] width 20 height 20
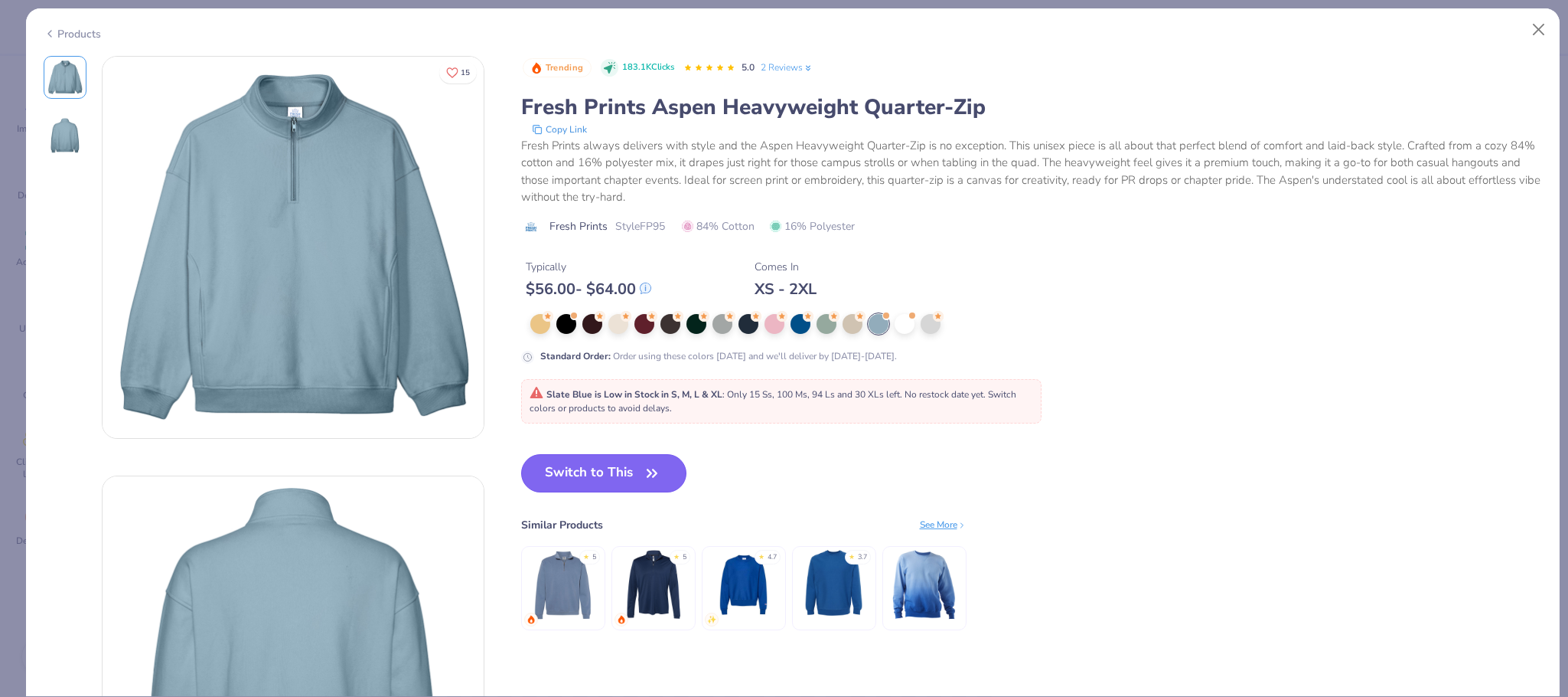
click at [611, 474] on button "Switch to This" at bounding box center [604, 473] width 166 height 38
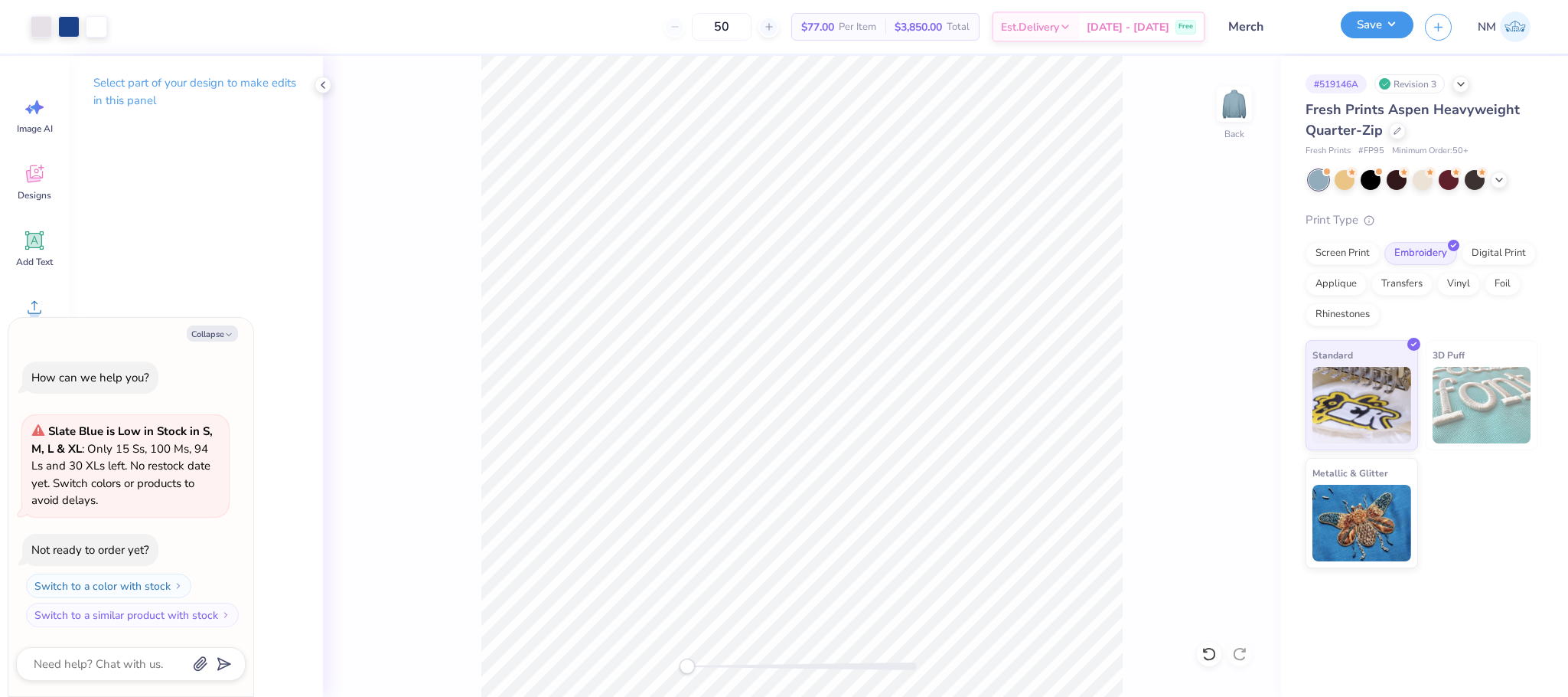
click at [1357, 28] on button "Save" at bounding box center [1378, 25] width 73 height 27
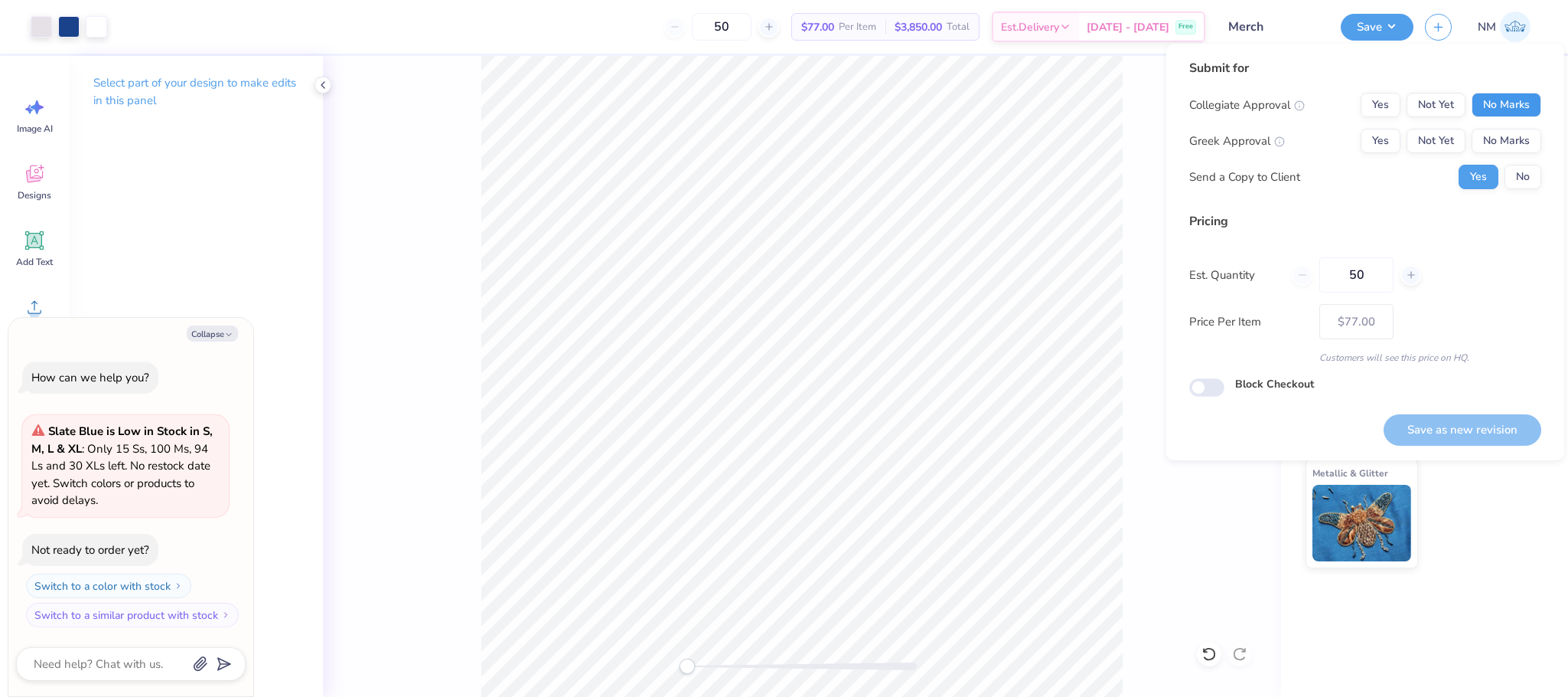
click at [1477, 99] on button "No Marks" at bounding box center [1507, 105] width 70 height 25
click at [1506, 133] on button "No Marks" at bounding box center [1507, 141] width 70 height 25
click at [1417, 422] on button "Save as new revision" at bounding box center [1462, 430] width 158 height 32
type textarea "x"
type input "– –"
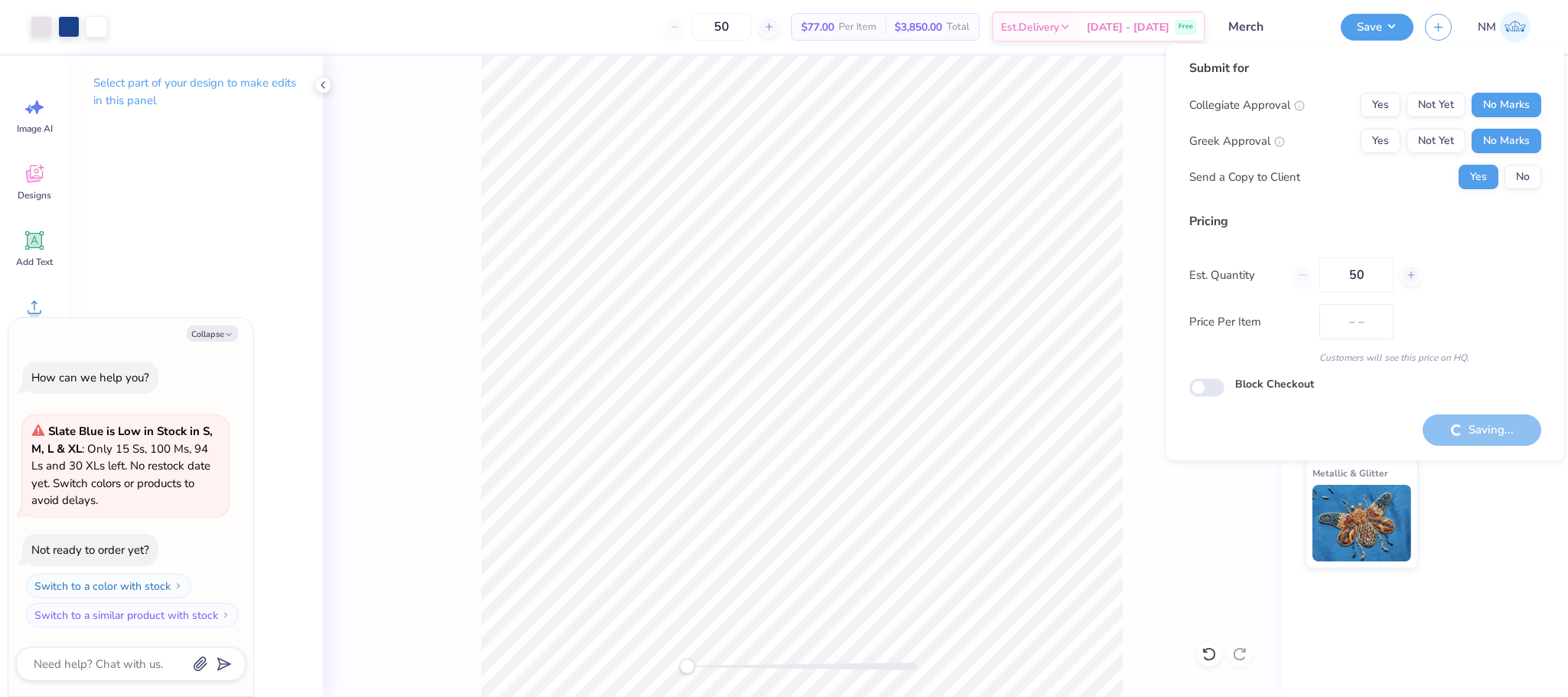
type textarea "x"
type input "$77.00"
type textarea "x"
checkbox input "true"
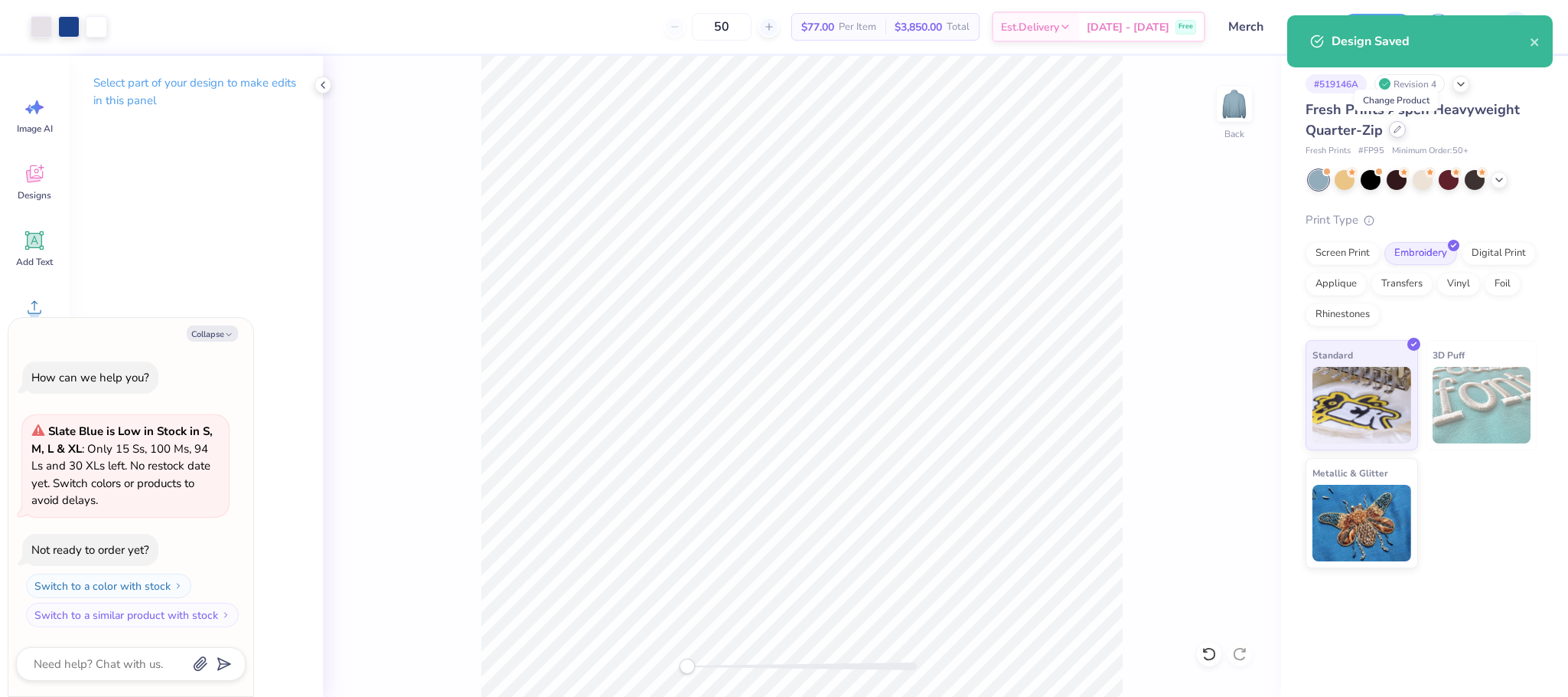
click at [1398, 133] on icon at bounding box center [1397, 129] width 8 height 8
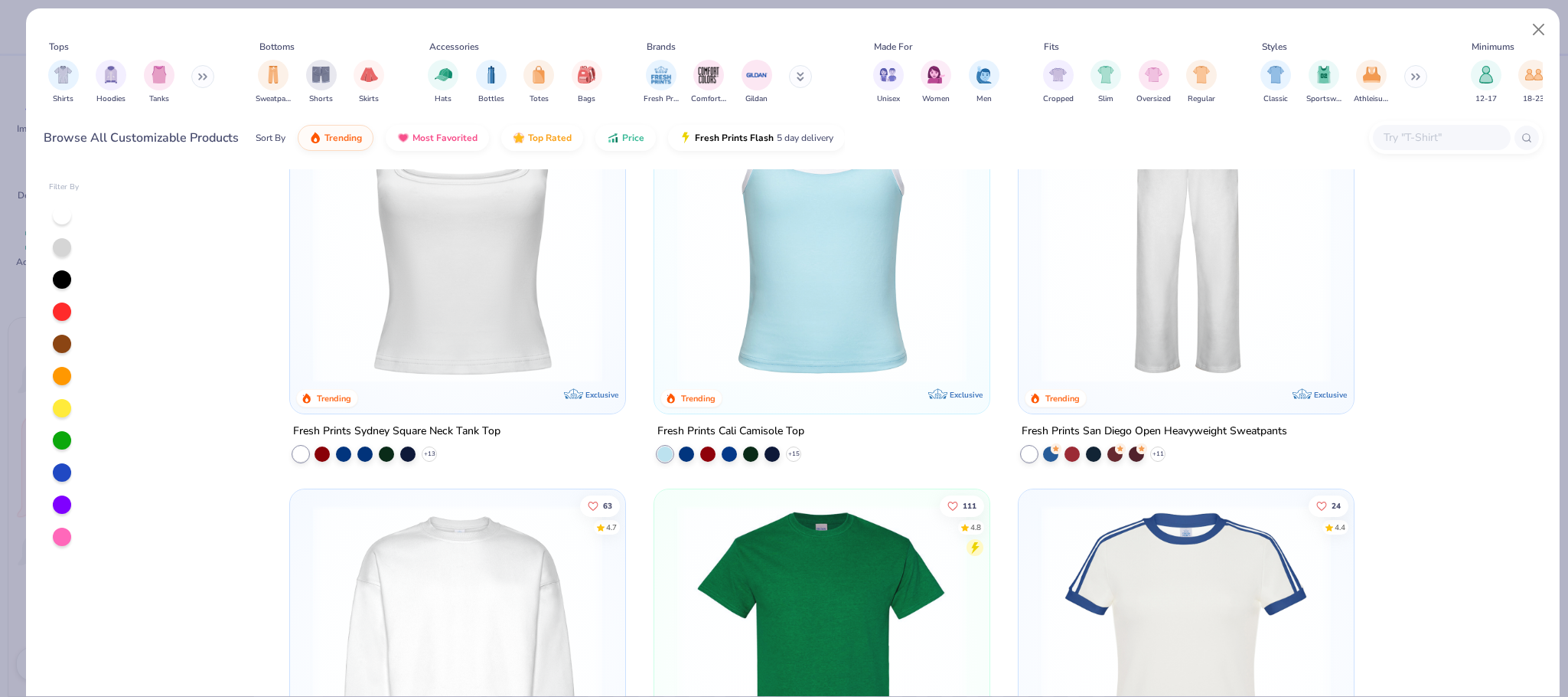
scroll to position [1384, 0]
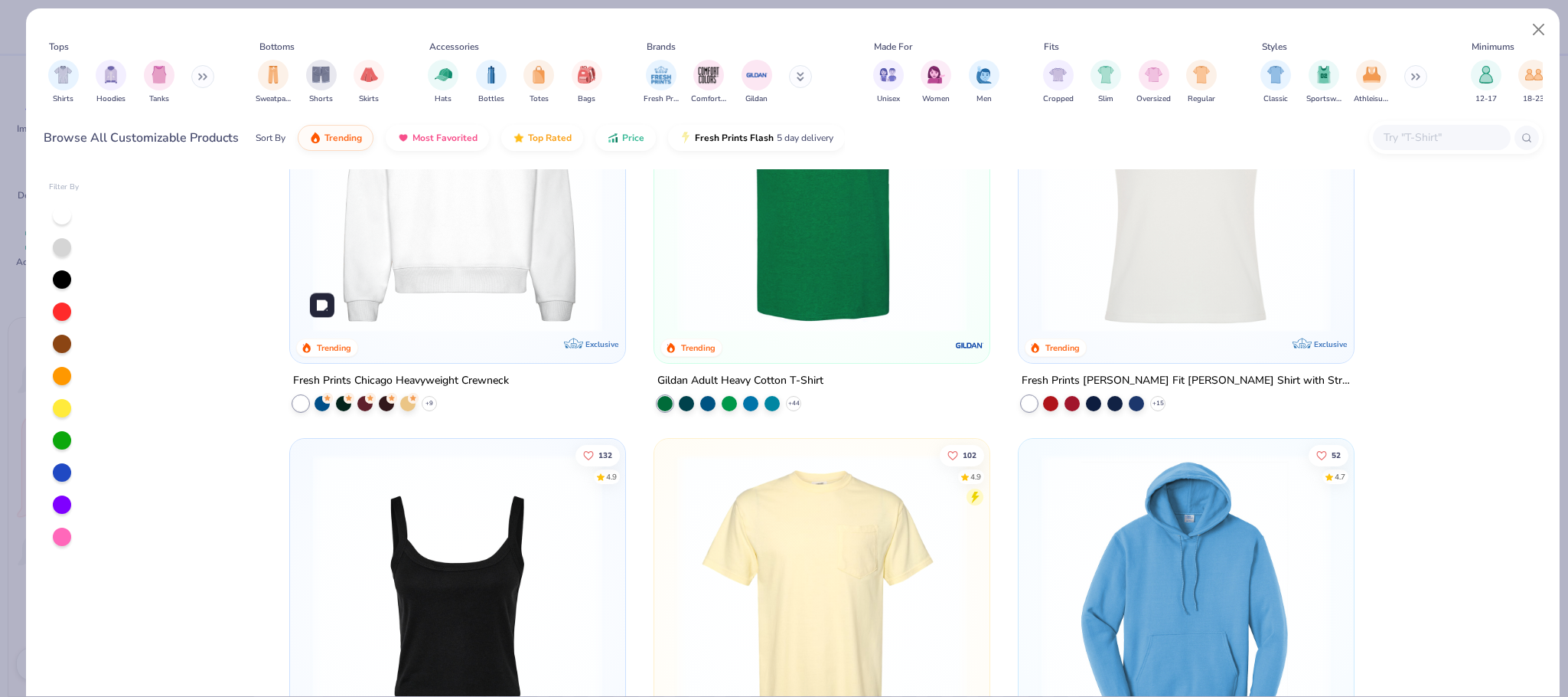
click at [482, 232] on img at bounding box center [458, 187] width 305 height 290
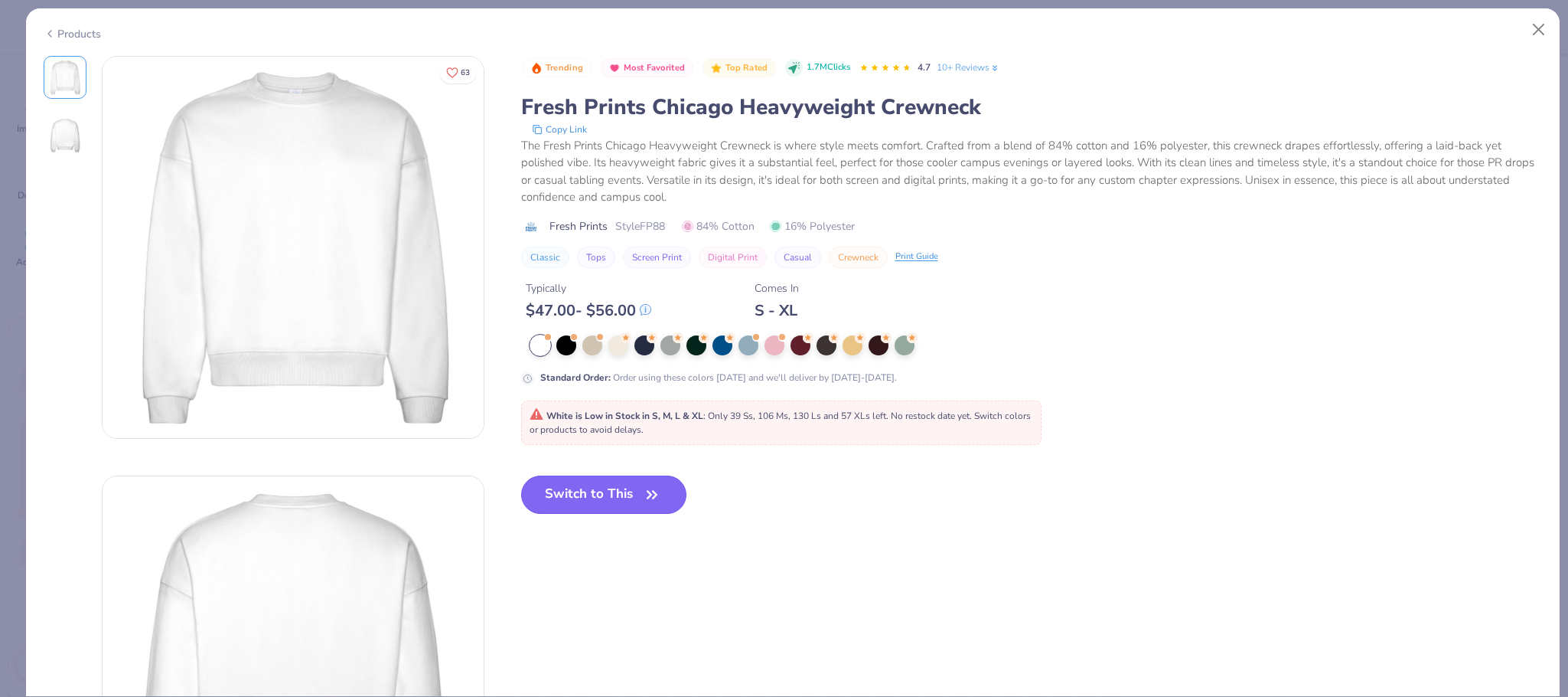
click at [611, 494] on button "Switch to This" at bounding box center [604, 495] width 166 height 38
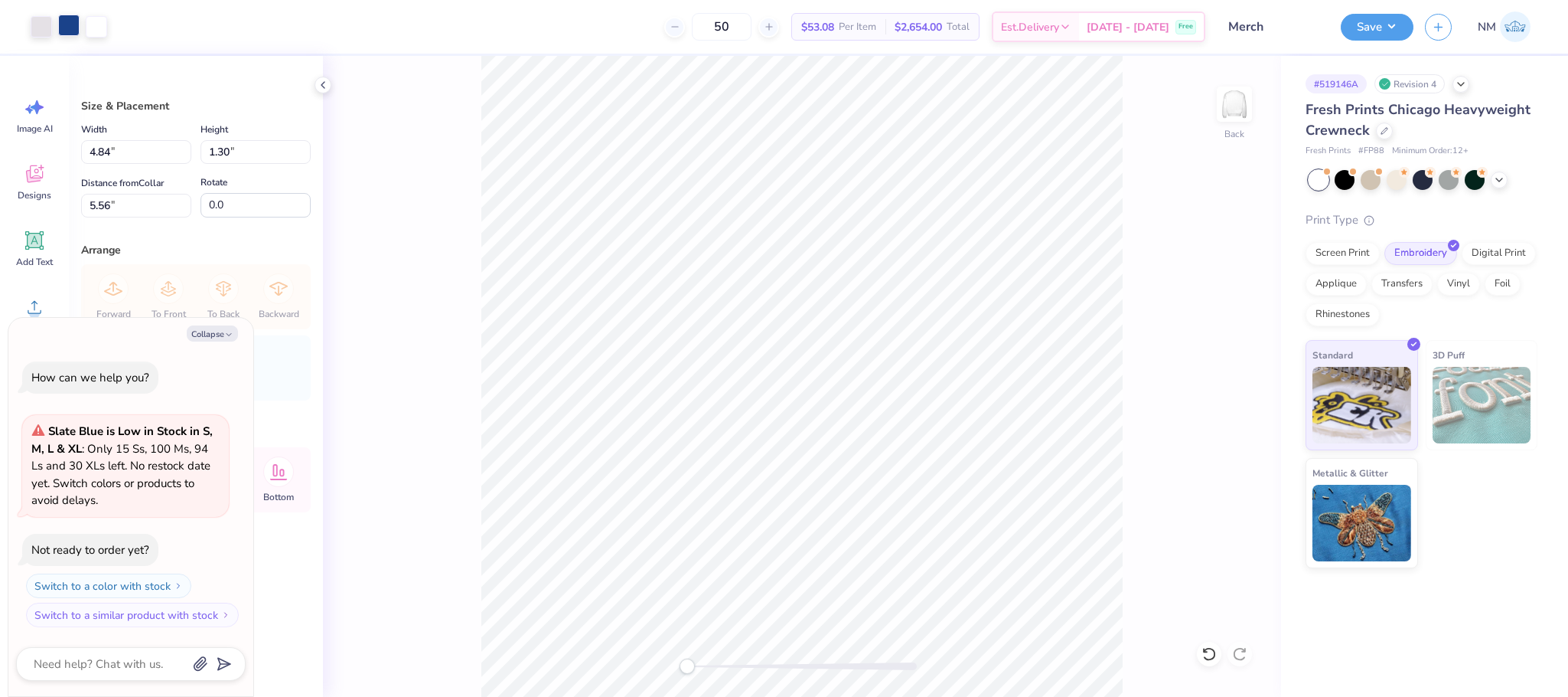
click at [67, 26] on div at bounding box center [68, 25] width 21 height 21
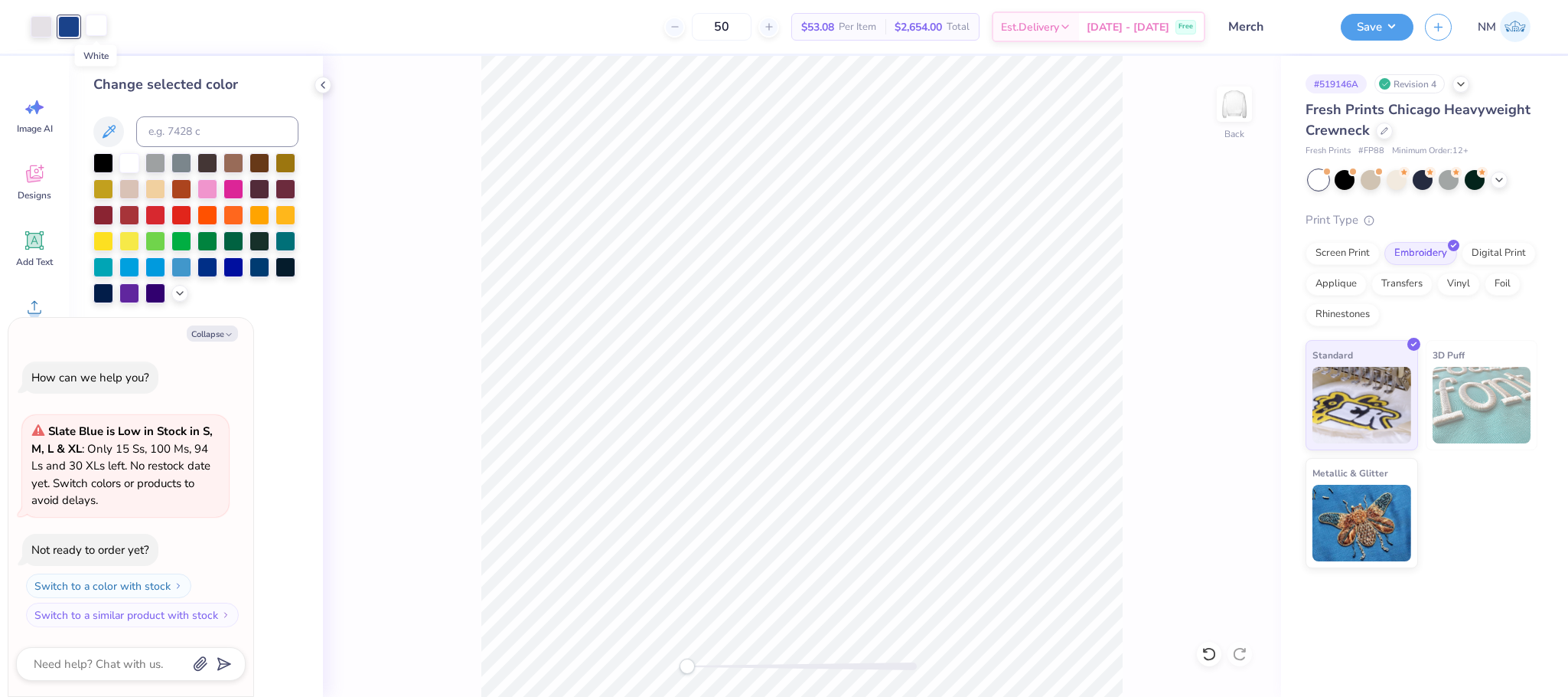
click at [101, 31] on div at bounding box center [96, 25] width 21 height 21
click at [106, 161] on div at bounding box center [103, 161] width 20 height 20
click at [39, 28] on div at bounding box center [41, 25] width 21 height 21
click at [125, 157] on div at bounding box center [129, 161] width 20 height 20
click at [108, 166] on div at bounding box center [103, 161] width 20 height 20
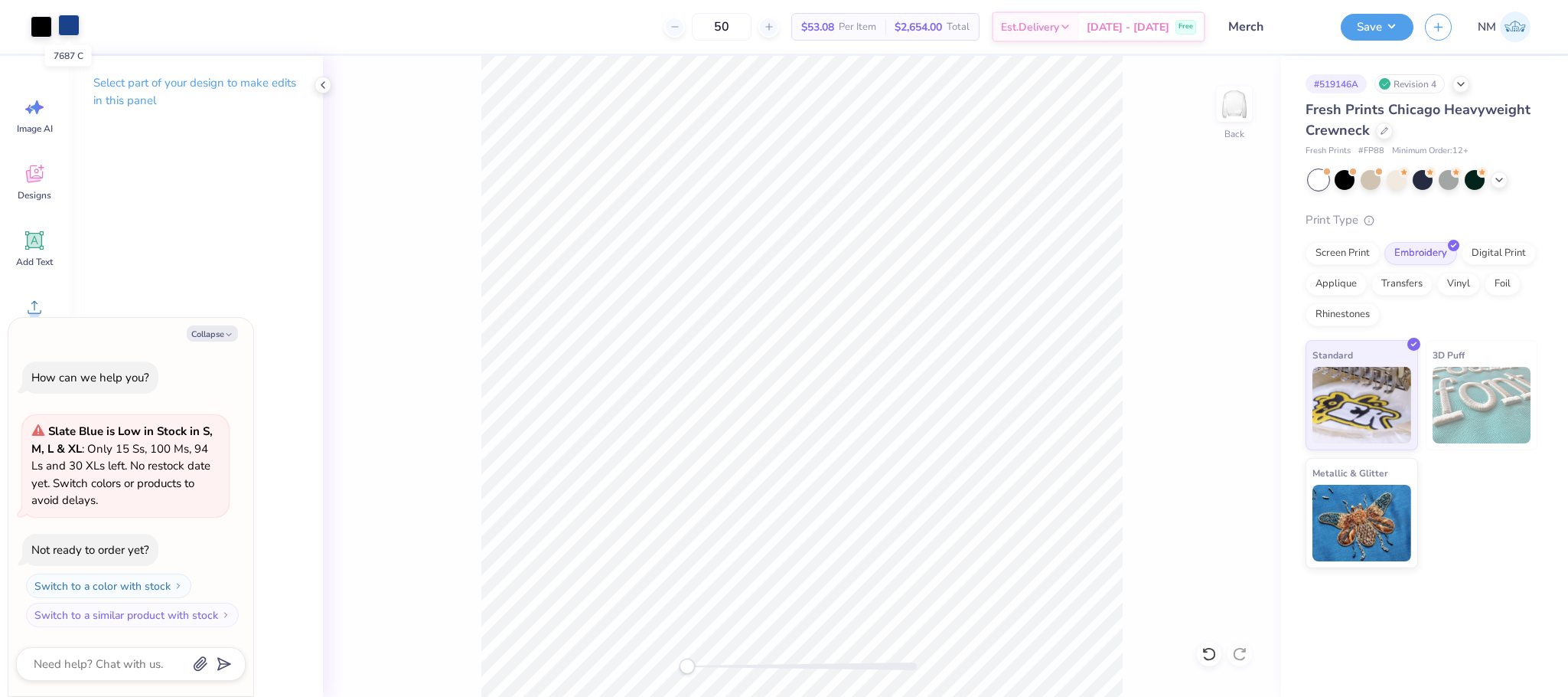
click at [75, 21] on div at bounding box center [68, 25] width 21 height 21
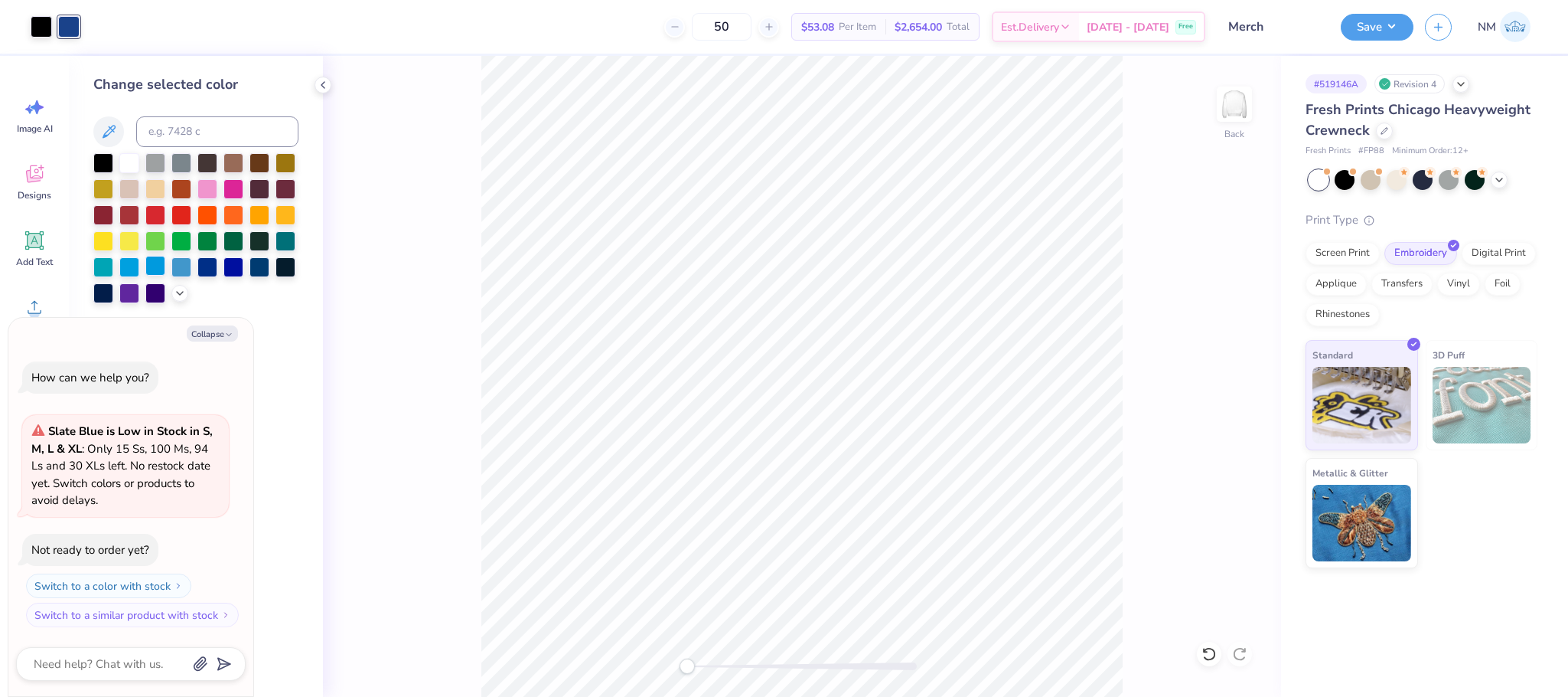
click at [163, 269] on div at bounding box center [155, 265] width 20 height 20
click at [212, 336] on button "Collapse" at bounding box center [212, 333] width 52 height 16
type textarea "x"
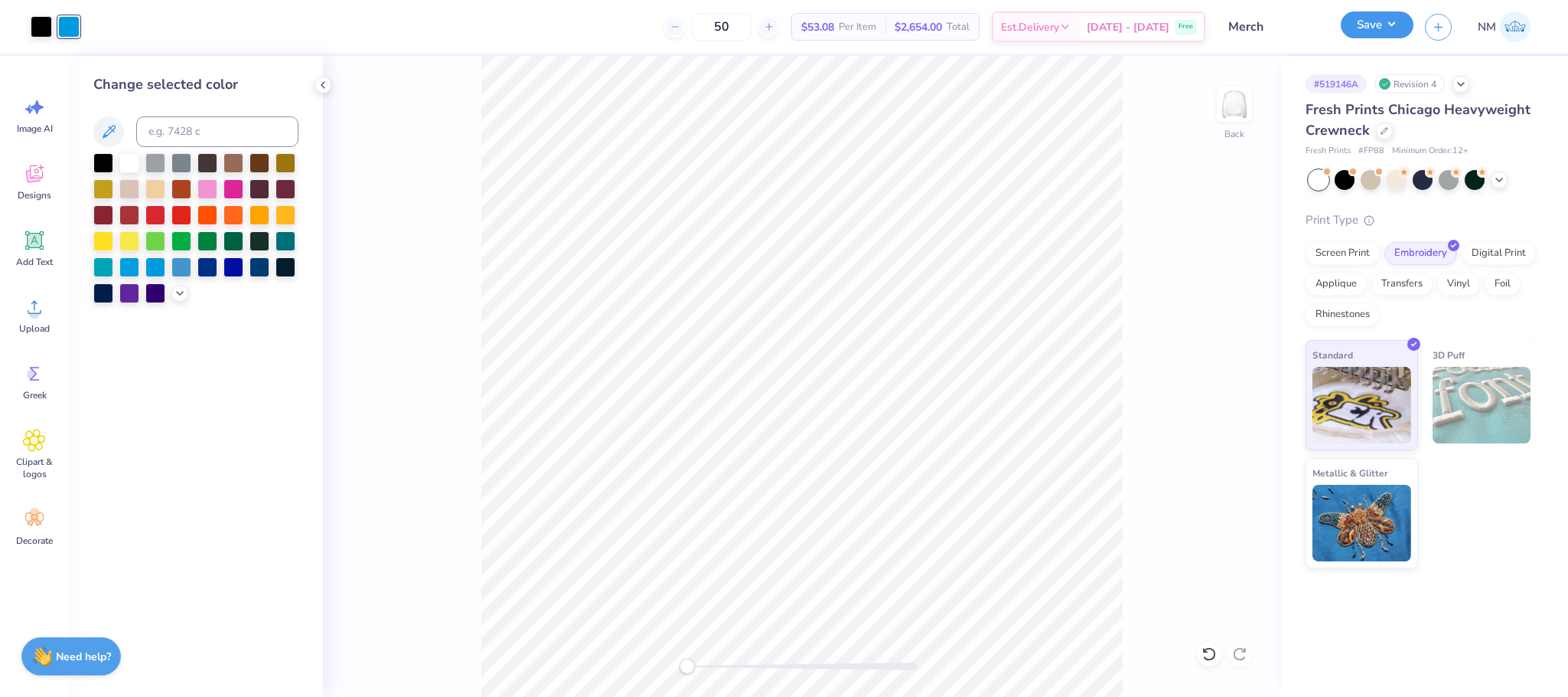
click at [1389, 30] on button "Save" at bounding box center [1378, 25] width 73 height 27
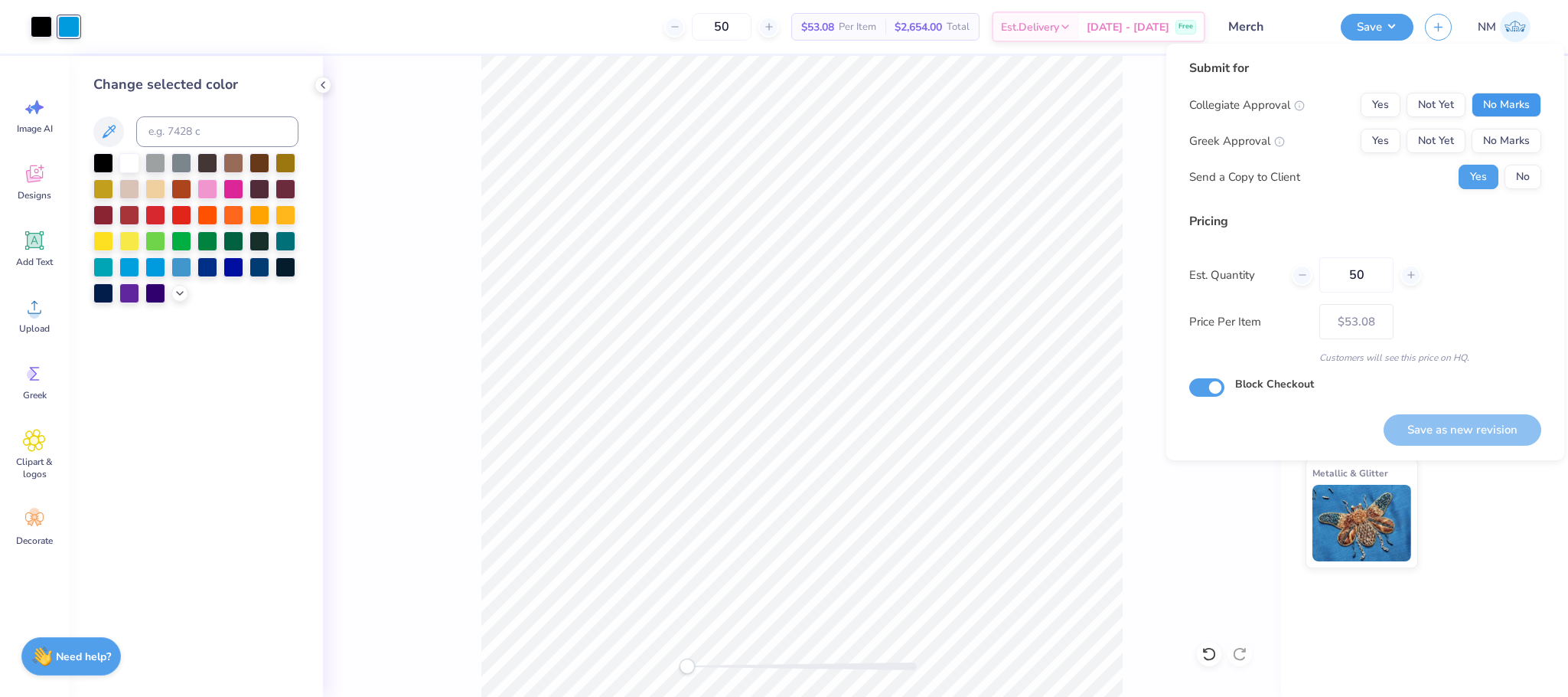
click at [1530, 99] on button "No Marks" at bounding box center [1507, 105] width 70 height 25
click at [1520, 131] on button "No Marks" at bounding box center [1507, 141] width 70 height 25
click at [1434, 419] on button "Save as new revision" at bounding box center [1462, 430] width 158 height 32
type input "$53.08"
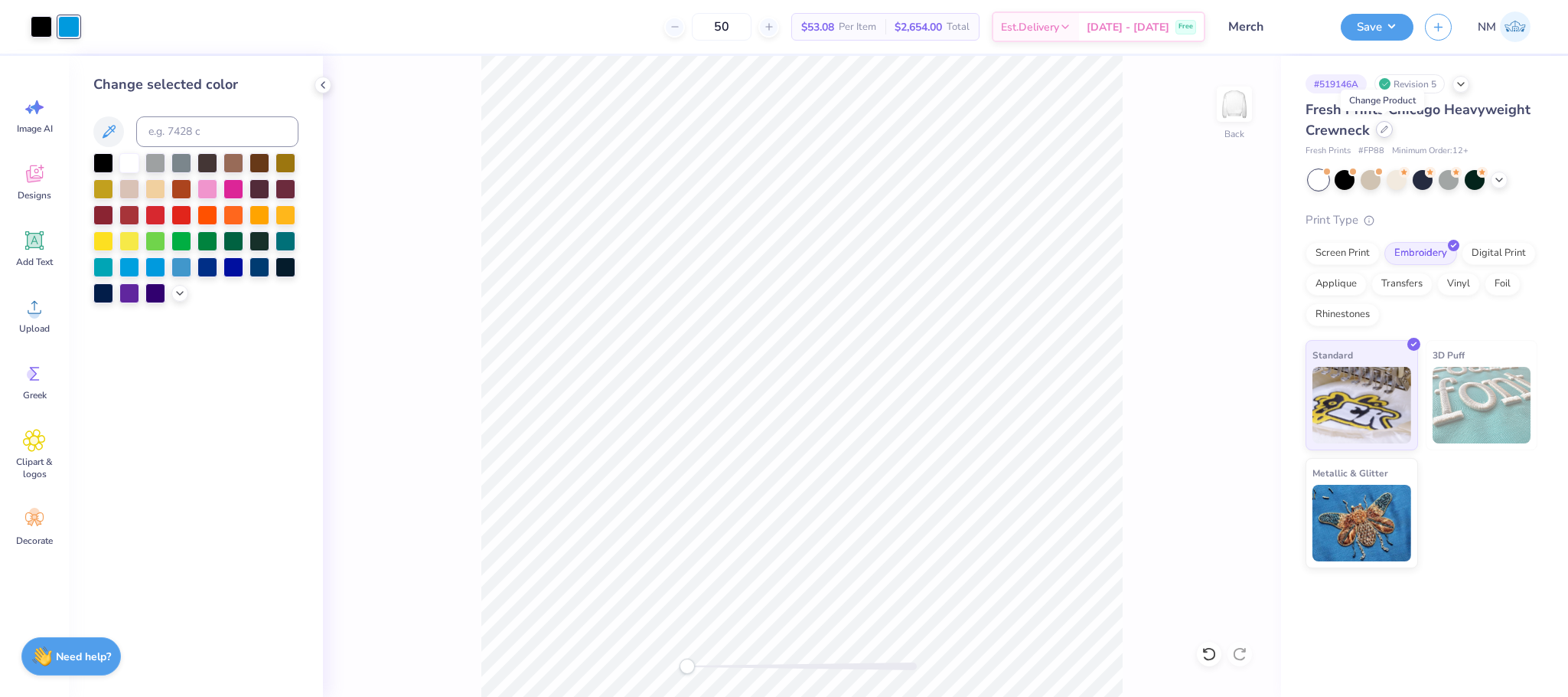
click at [1382, 129] on icon at bounding box center [1385, 129] width 8 height 8
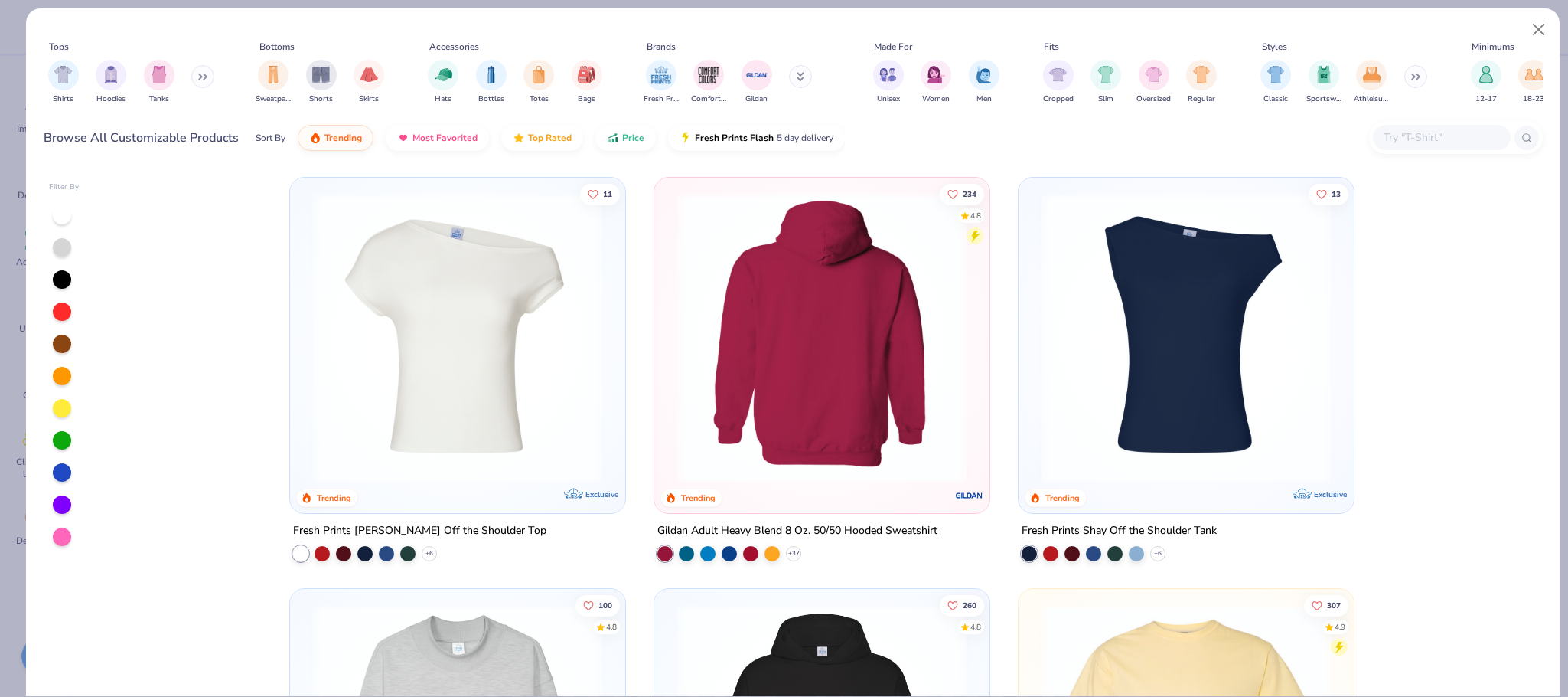
click at [898, 360] on div at bounding box center [822, 337] width 914 height 290
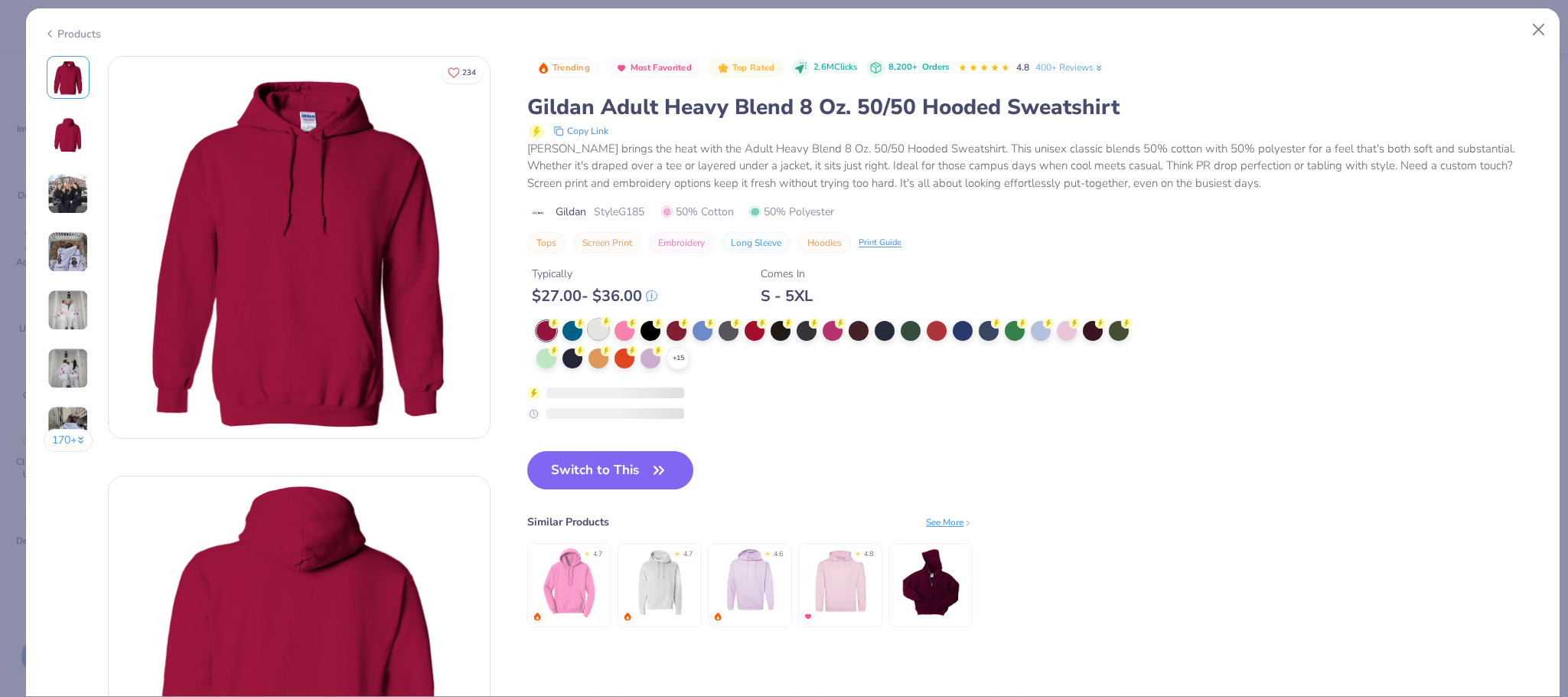
click at [601, 322] on div at bounding box center [598, 329] width 20 height 20
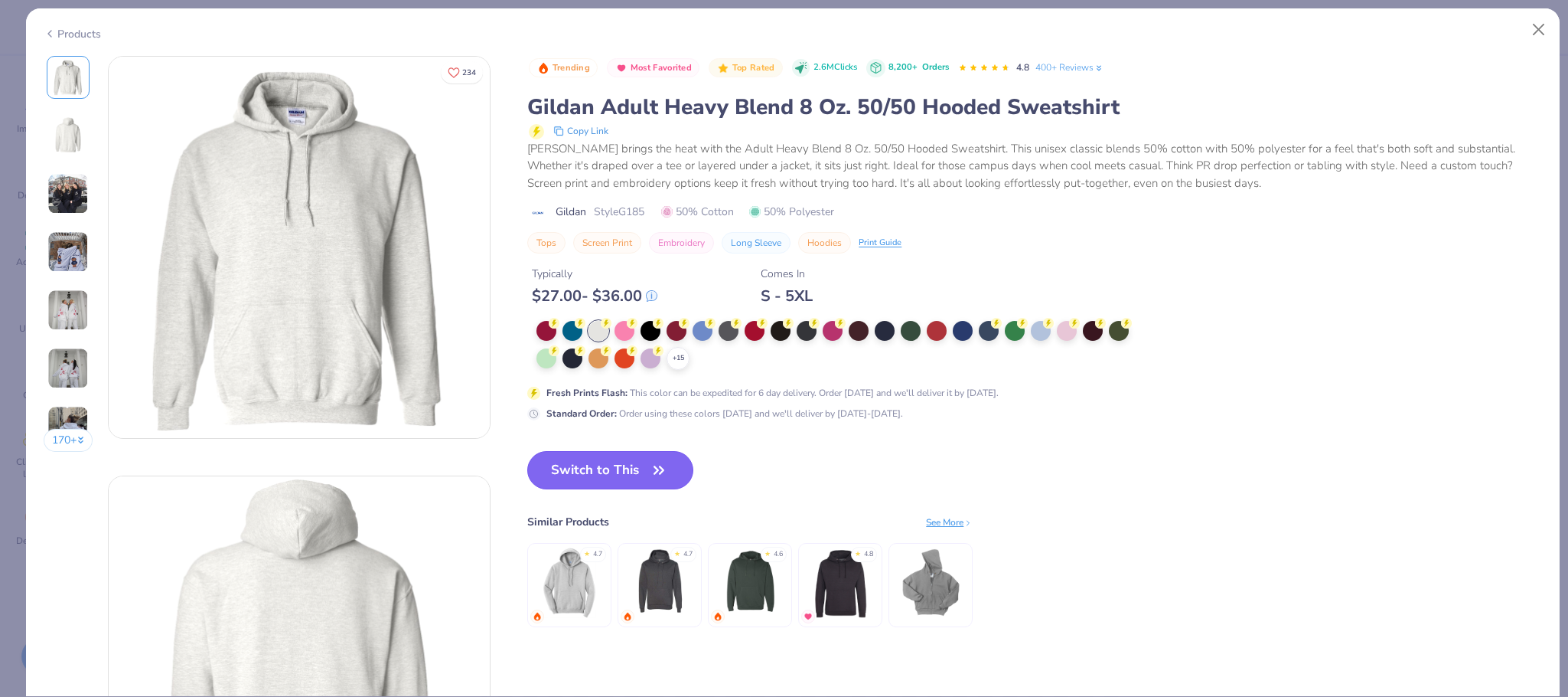
click at [606, 460] on button "Switch to This" at bounding box center [610, 470] width 166 height 38
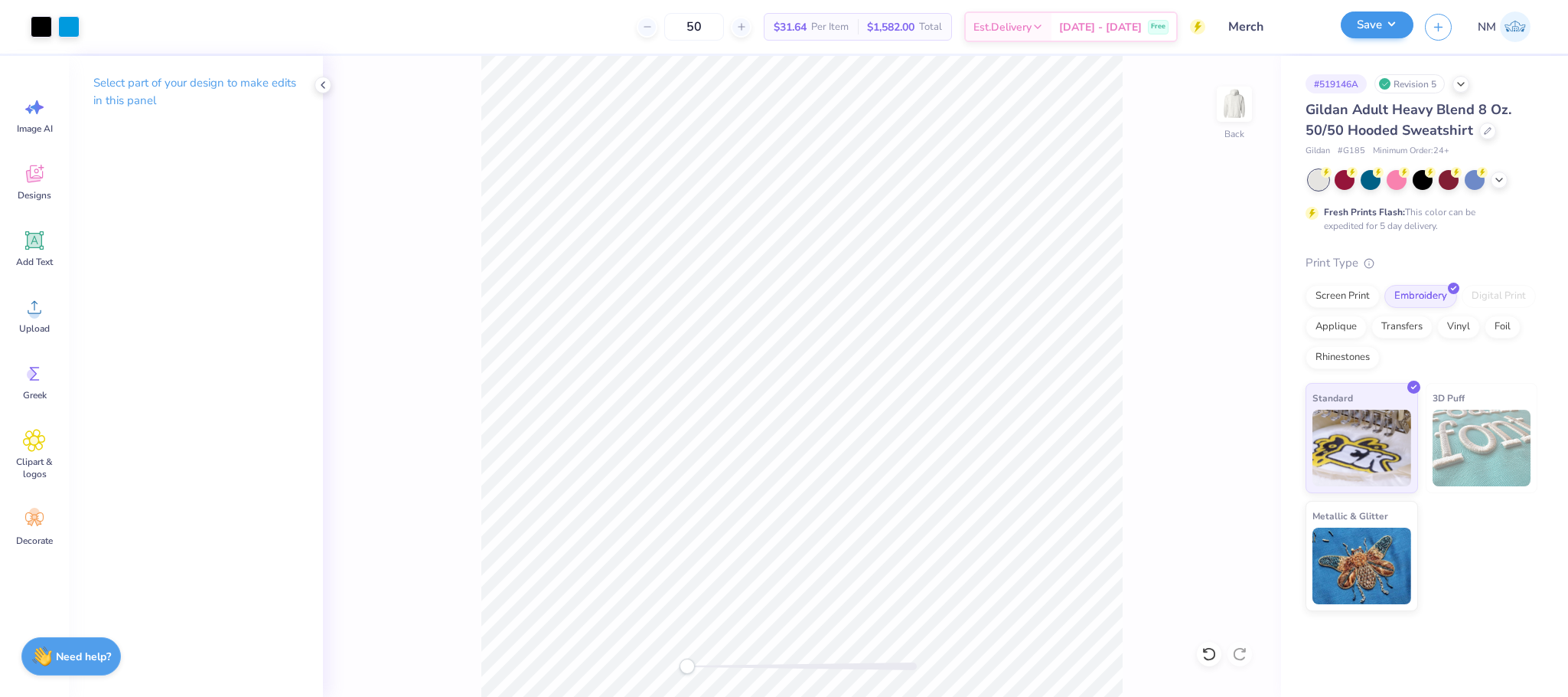
click at [1371, 11] on div "Save NM" at bounding box center [1455, 27] width 227 height 54
click at [1371, 17] on button "Save" at bounding box center [1378, 25] width 73 height 27
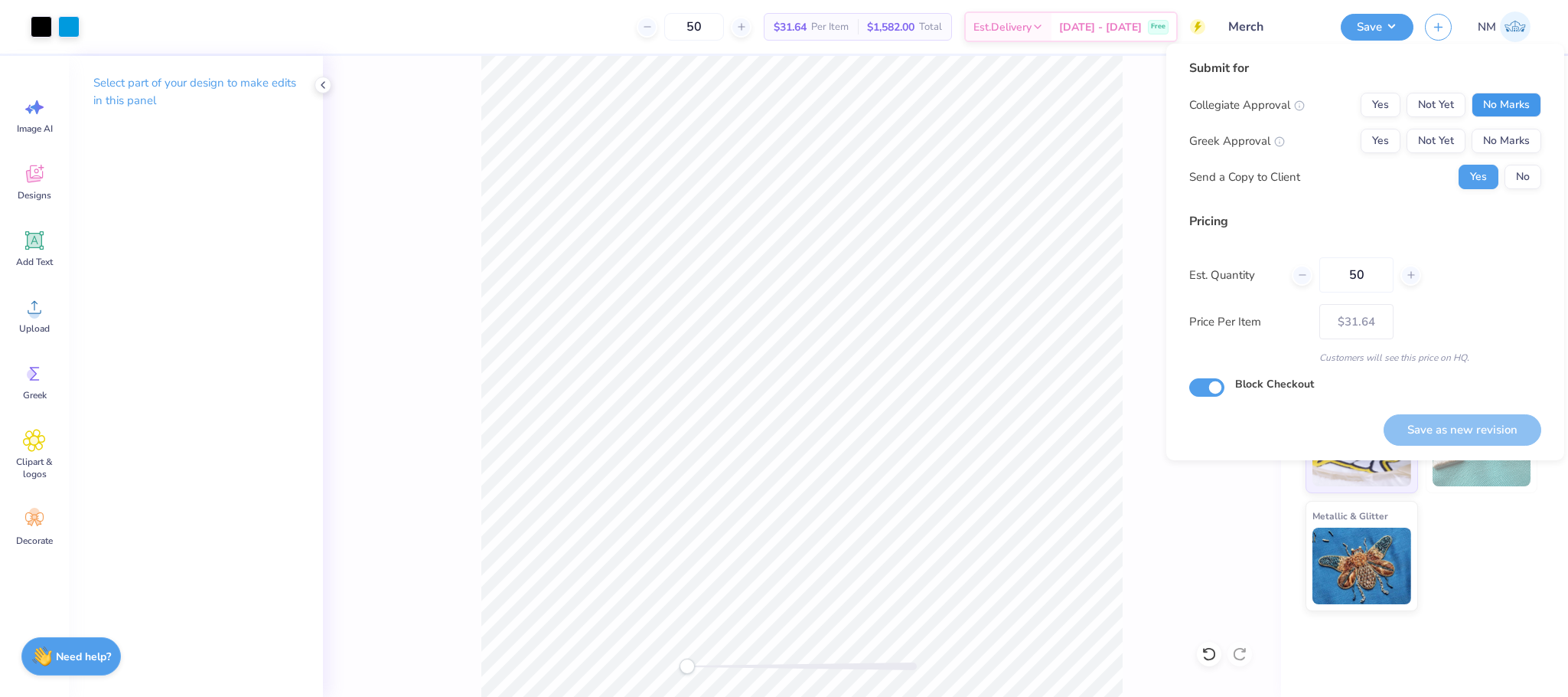
click at [1509, 103] on button "No Marks" at bounding box center [1507, 105] width 70 height 25
click at [1504, 137] on button "No Marks" at bounding box center [1507, 141] width 70 height 25
click at [1452, 423] on button "Save as new revision" at bounding box center [1462, 430] width 158 height 32
type input "$31.64"
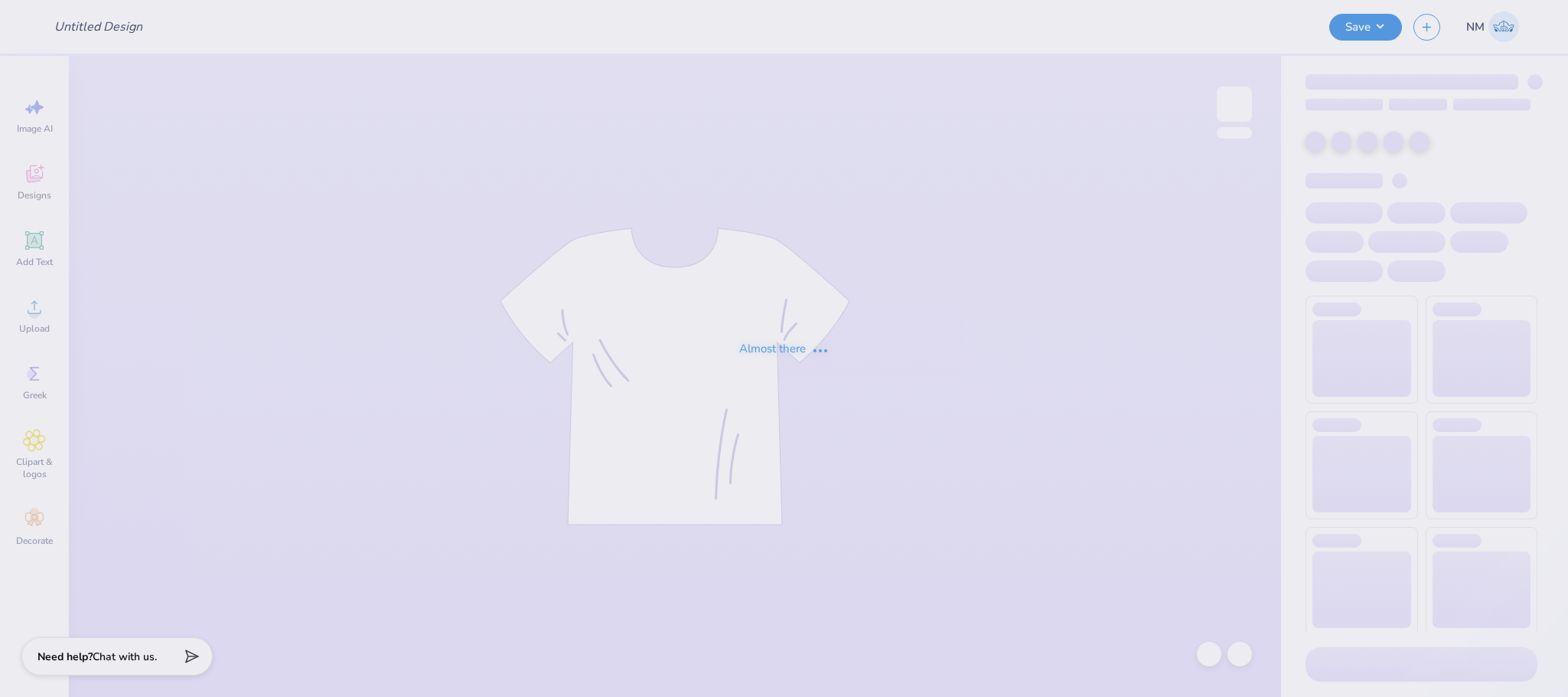
type input "mockup"
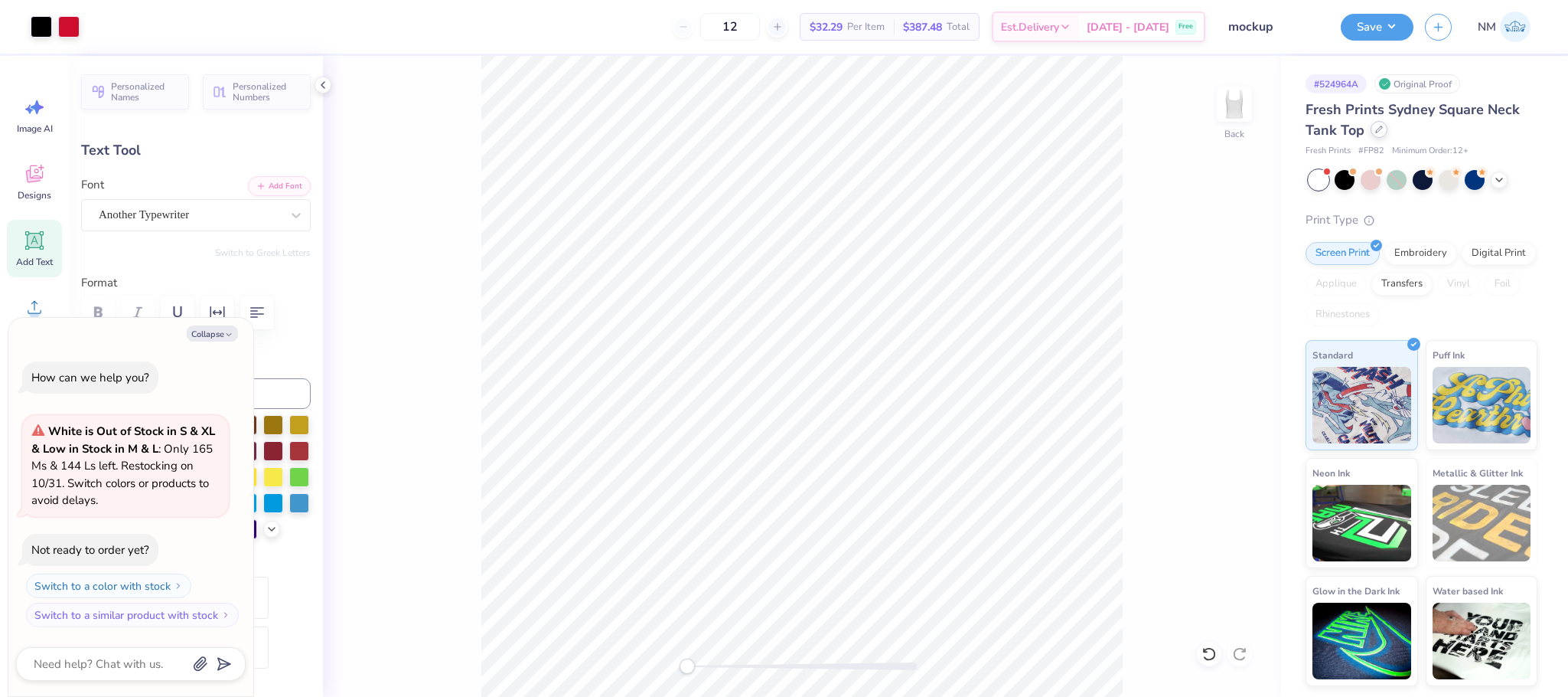
click at [1376, 132] on icon at bounding box center [1379, 129] width 8 height 8
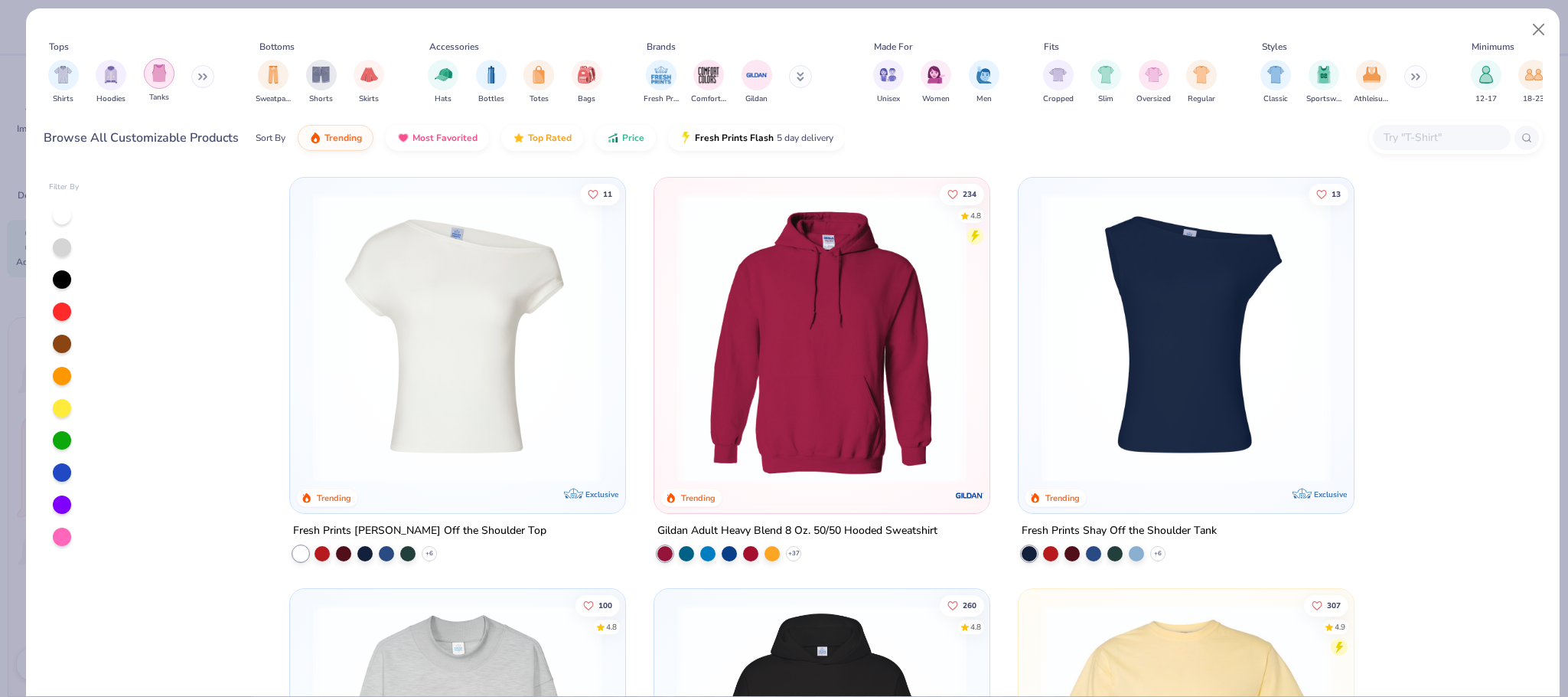
click at [162, 81] on img "filter for Tanks" at bounding box center [159, 73] width 17 height 17
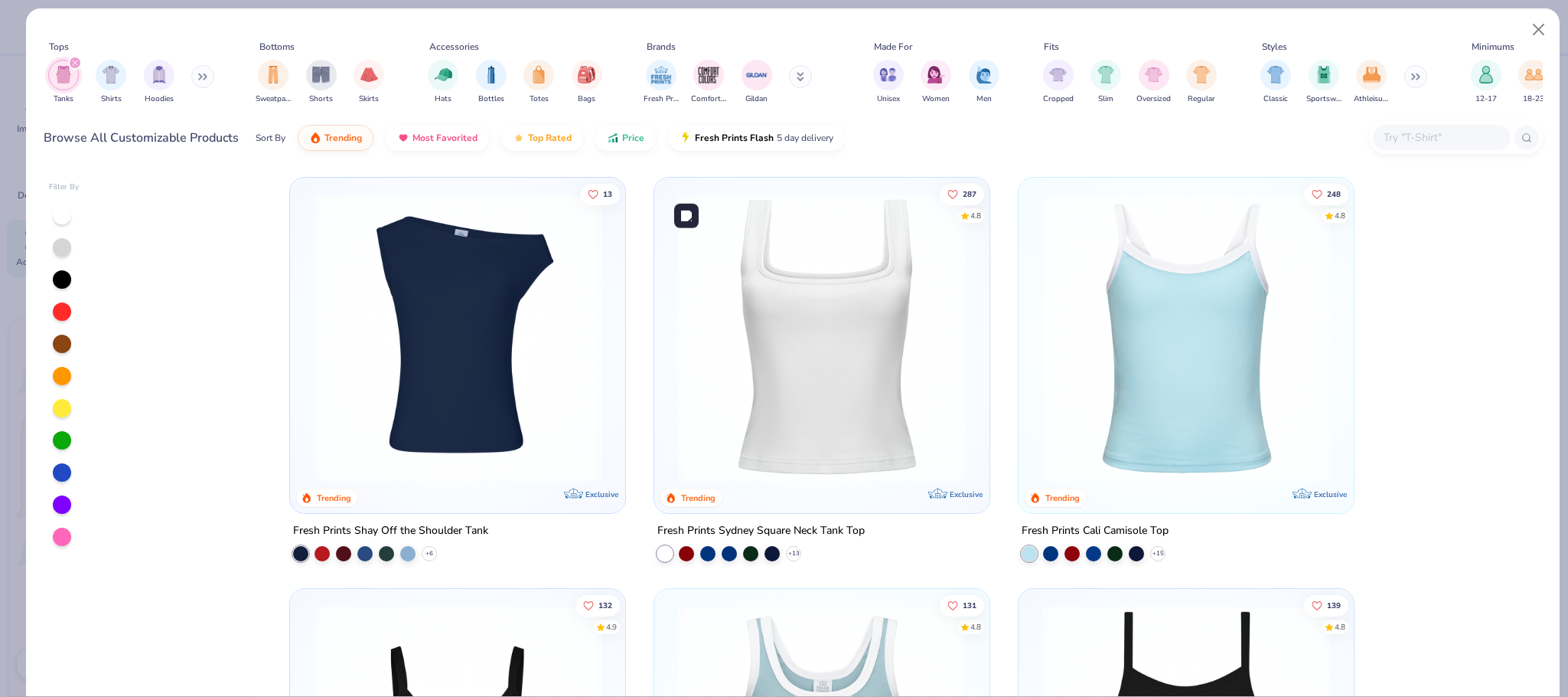
scroll to position [462, 0]
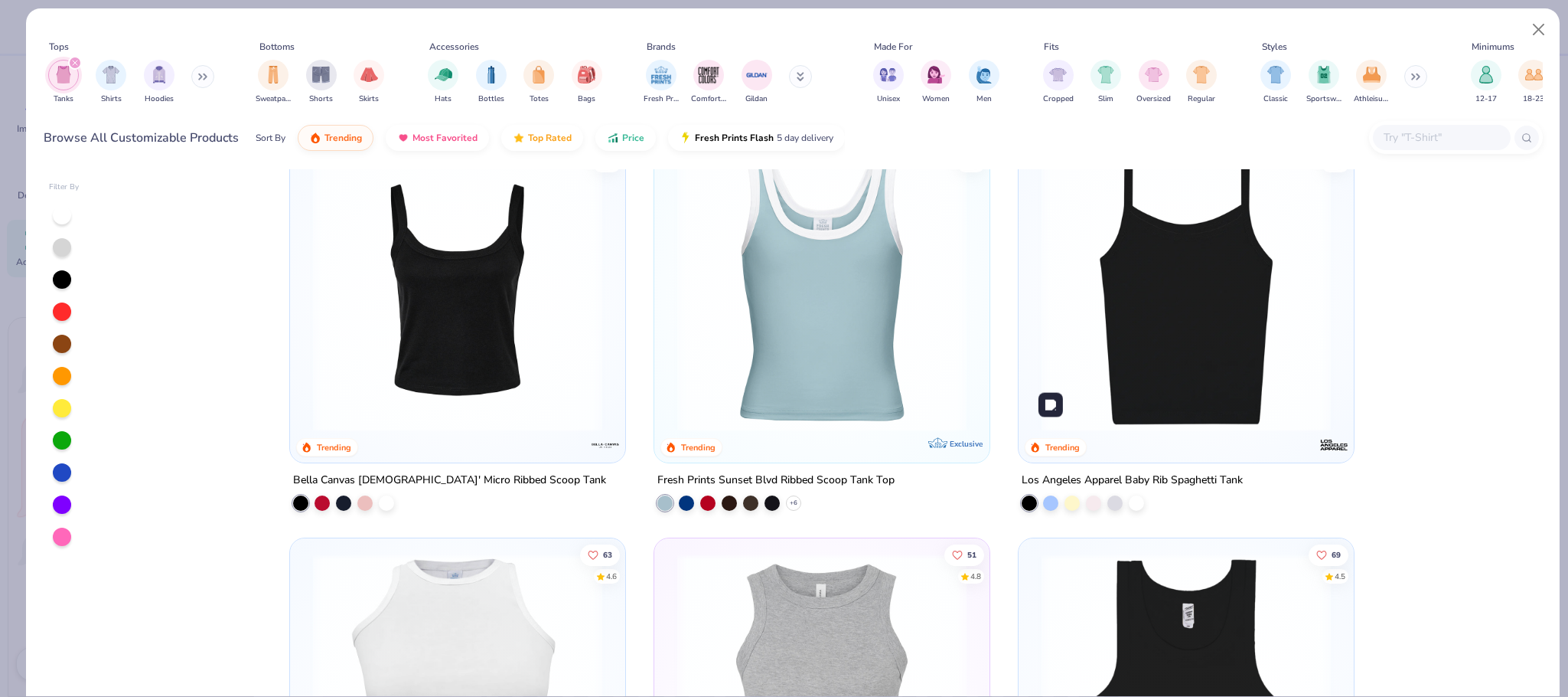
click at [1231, 337] on img at bounding box center [1186, 287] width 305 height 290
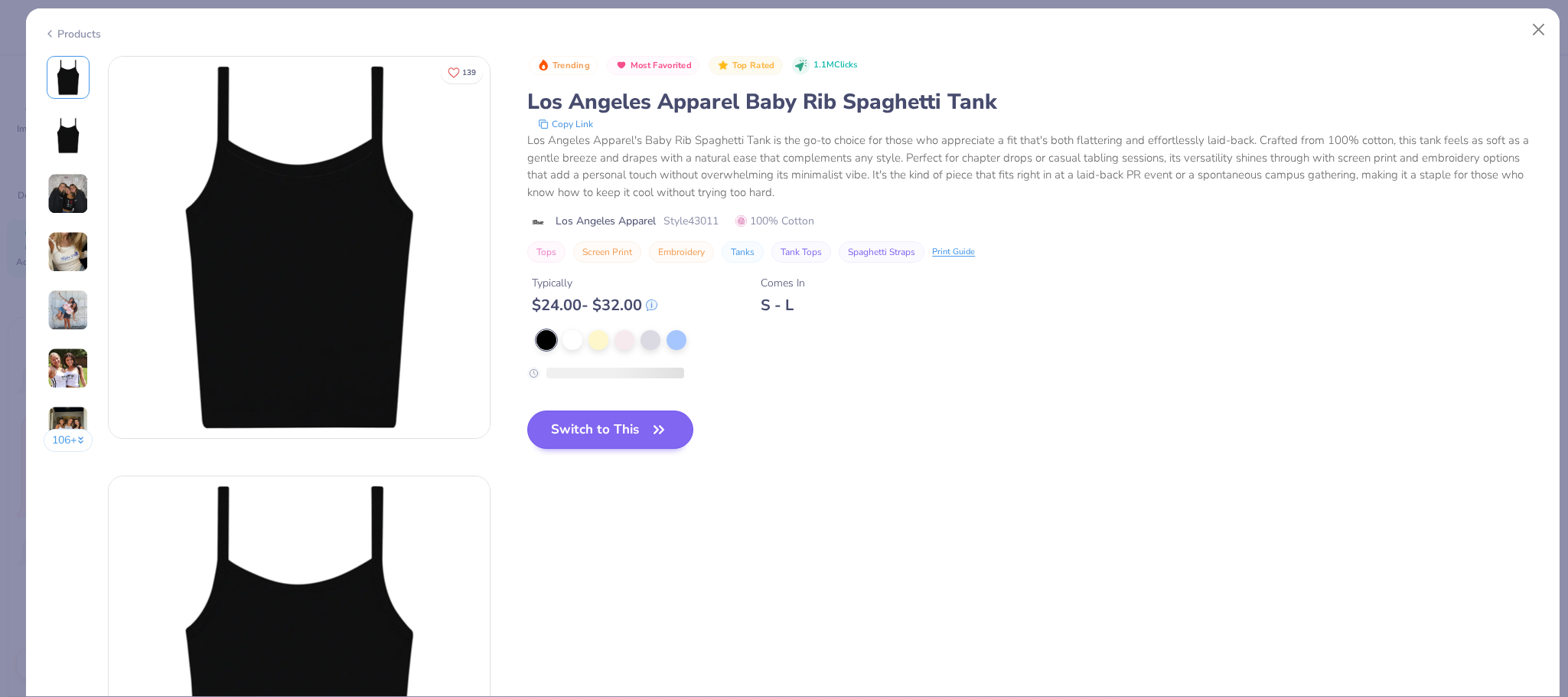
click at [578, 336] on div at bounding box center [572, 340] width 20 height 20
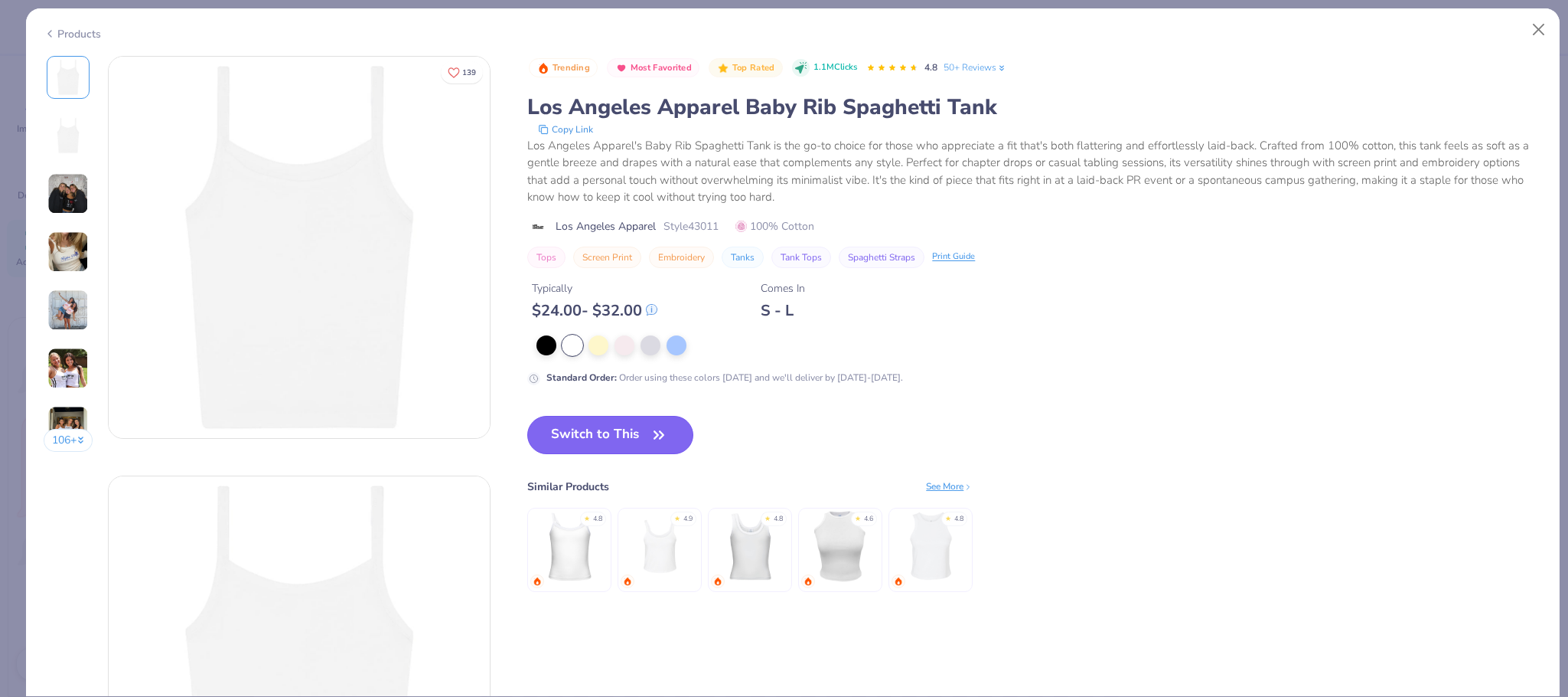
click at [607, 423] on button "Switch to This" at bounding box center [610, 435] width 166 height 38
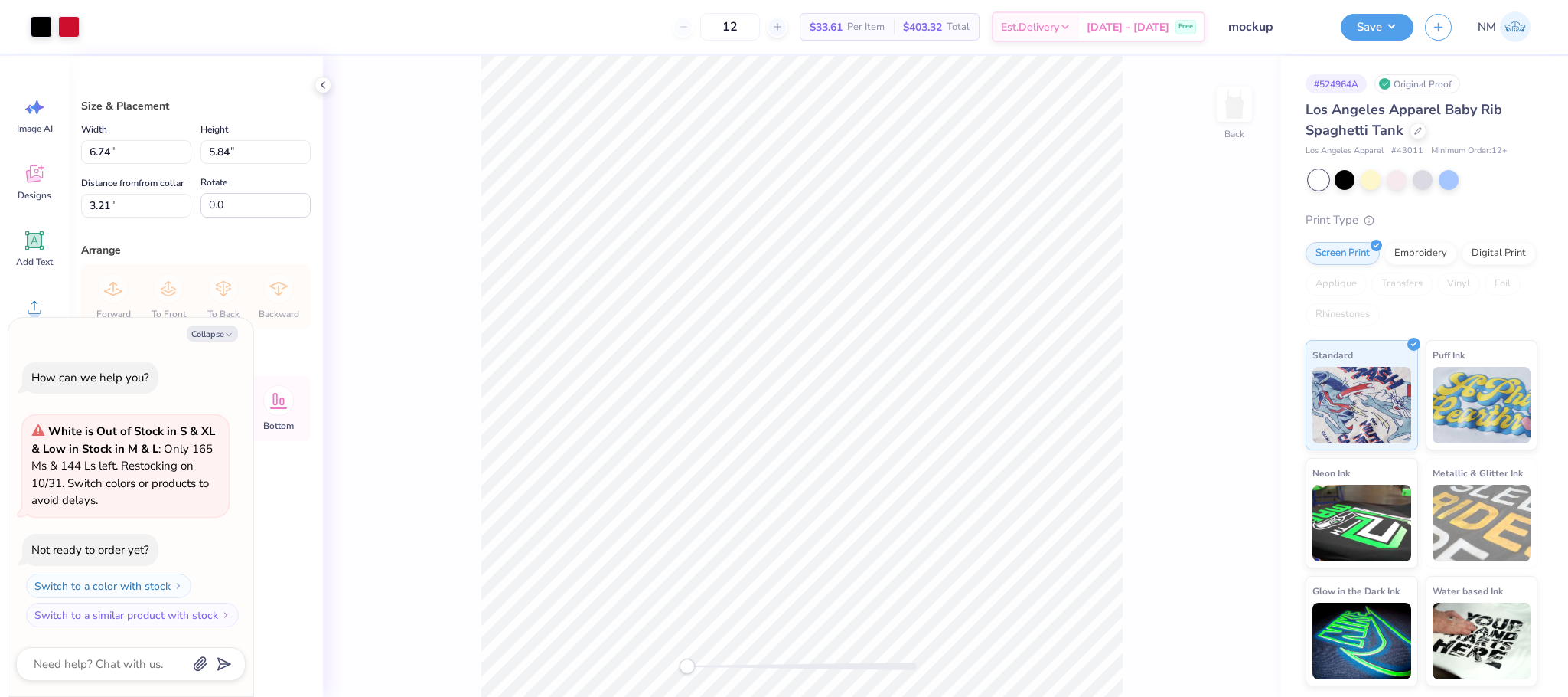
type textarea "x"
type input "2.54"
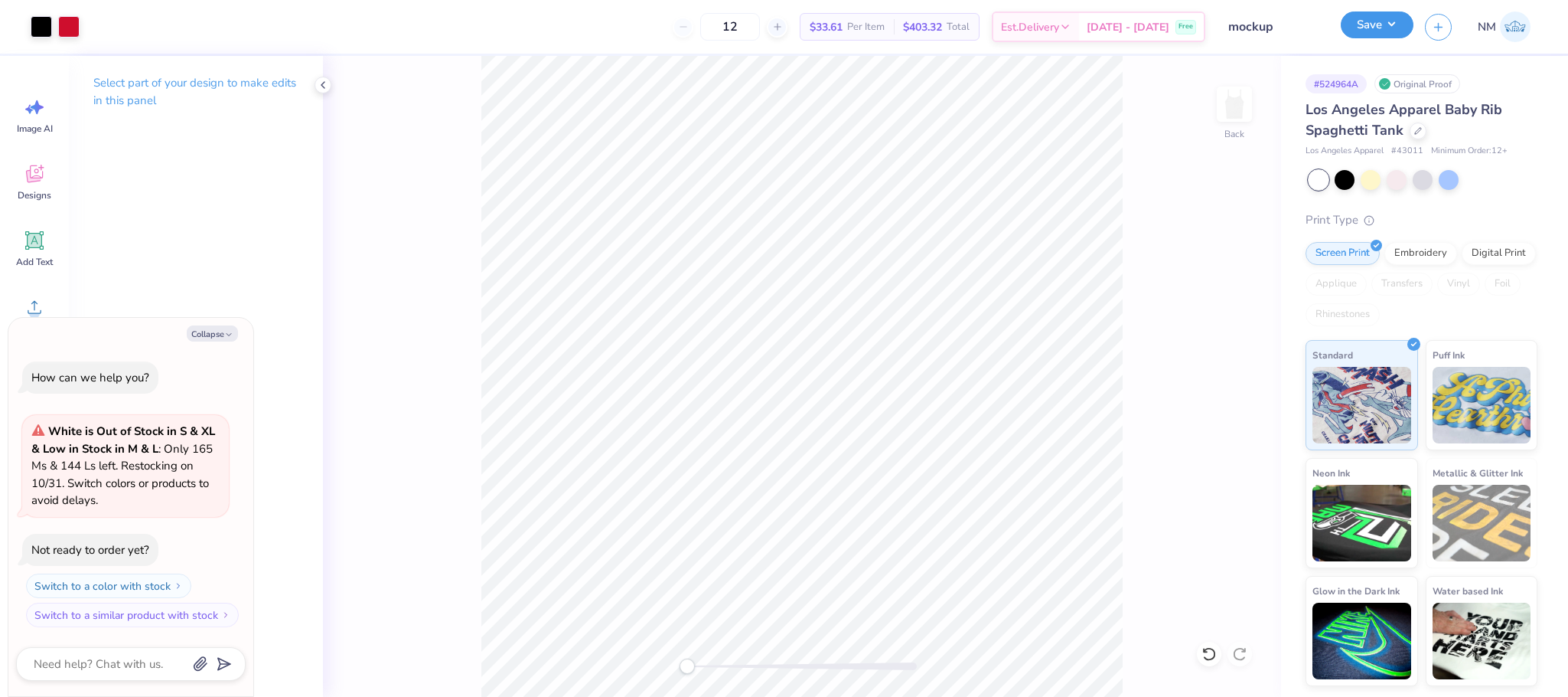
click at [1370, 13] on button "Save" at bounding box center [1378, 25] width 73 height 27
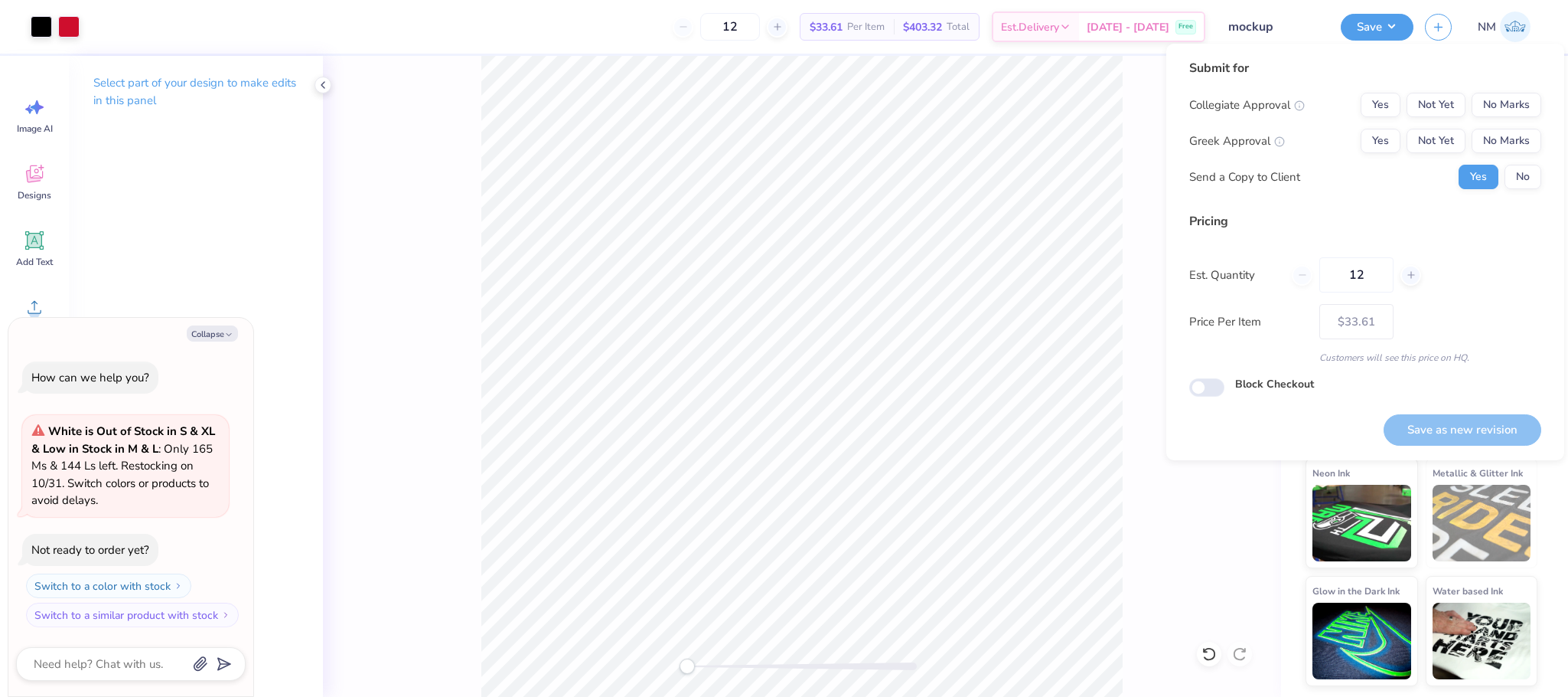
click at [1507, 90] on div "Submit for Collegiate Approval Yes Not Yet No Marks Greek Approval Yes Not Yet …" at bounding box center [1366, 129] width 352 height 141
click at [1501, 103] on button "No Marks" at bounding box center [1507, 105] width 70 height 25
click at [1378, 136] on button "Yes" at bounding box center [1381, 141] width 40 height 25
click at [1432, 417] on button "Save as new revision" at bounding box center [1462, 430] width 158 height 32
type textarea "x"
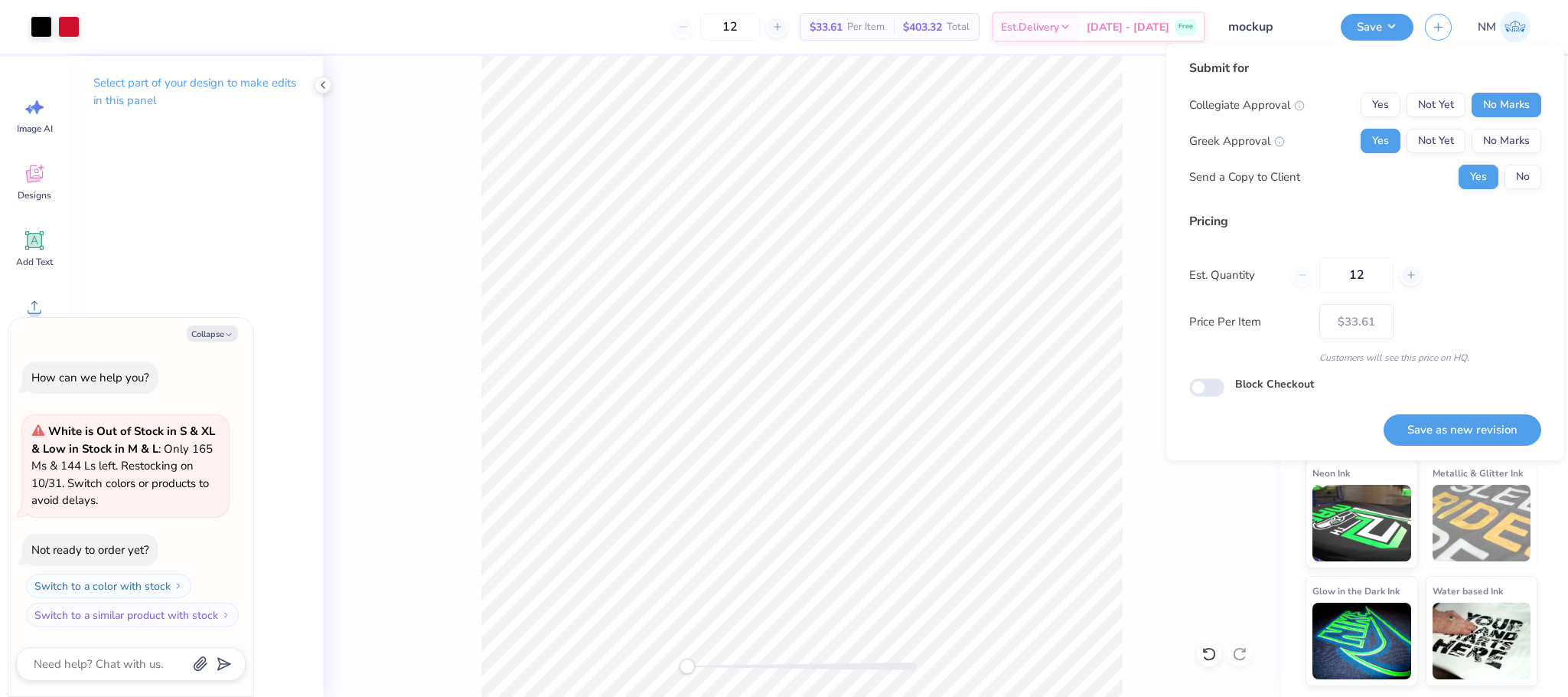
type input "– –"
type textarea "x"
type input "$33.61"
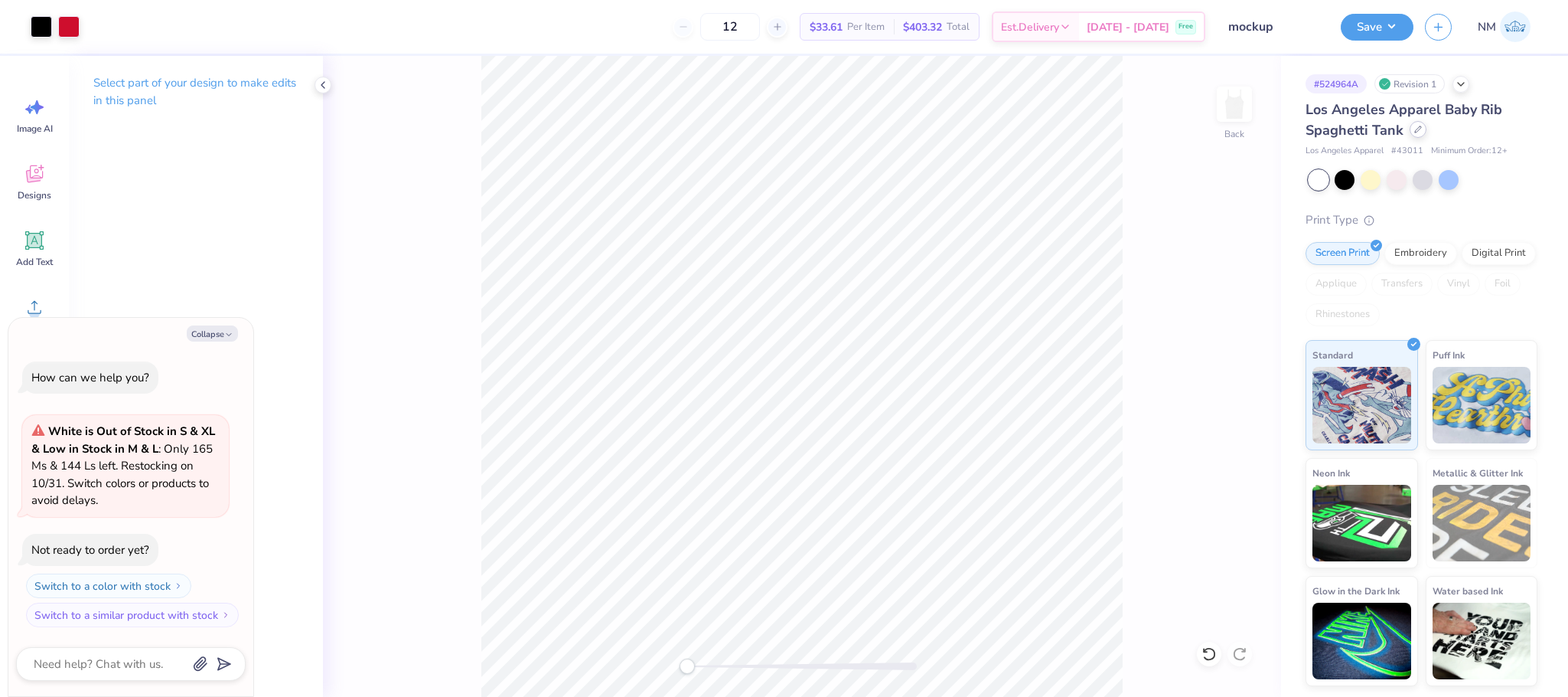
click at [1412, 127] on div at bounding box center [1418, 129] width 17 height 17
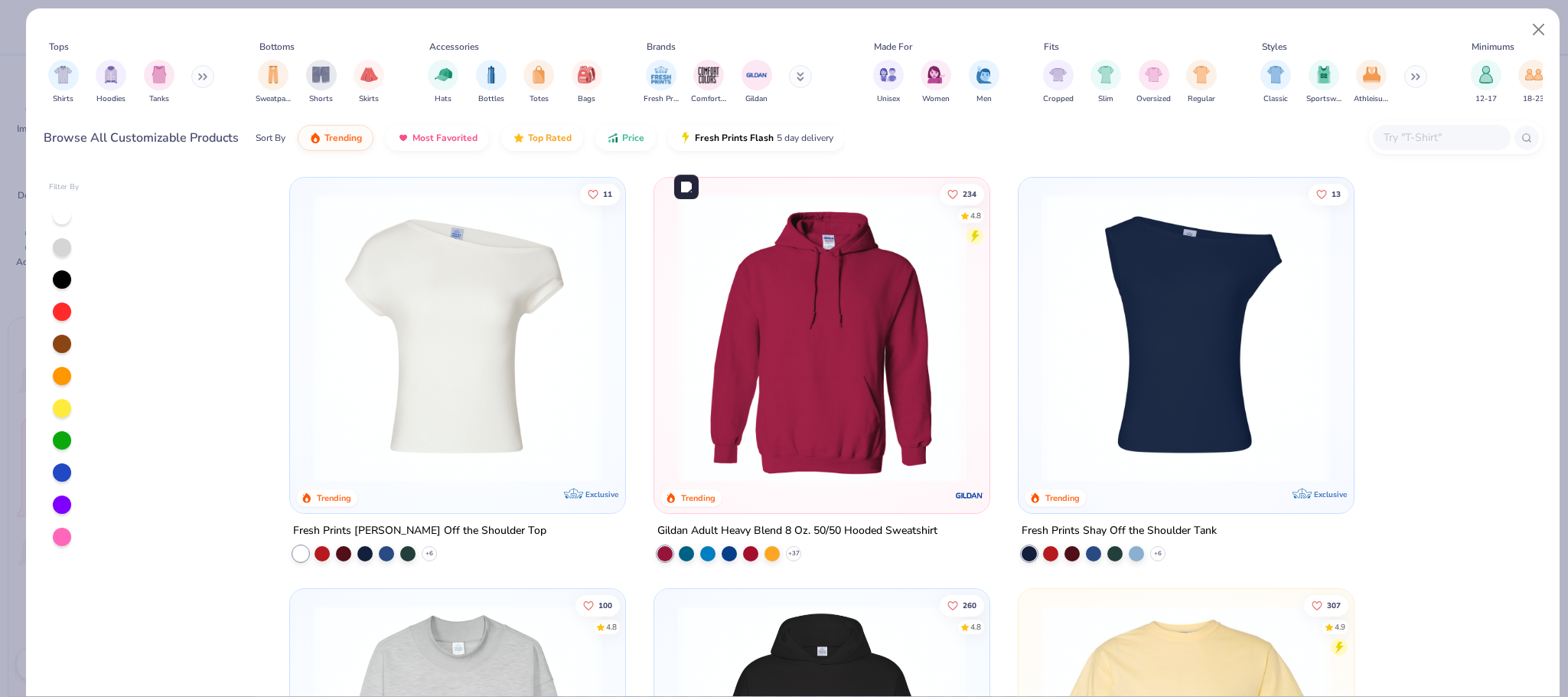
scroll to position [462, 0]
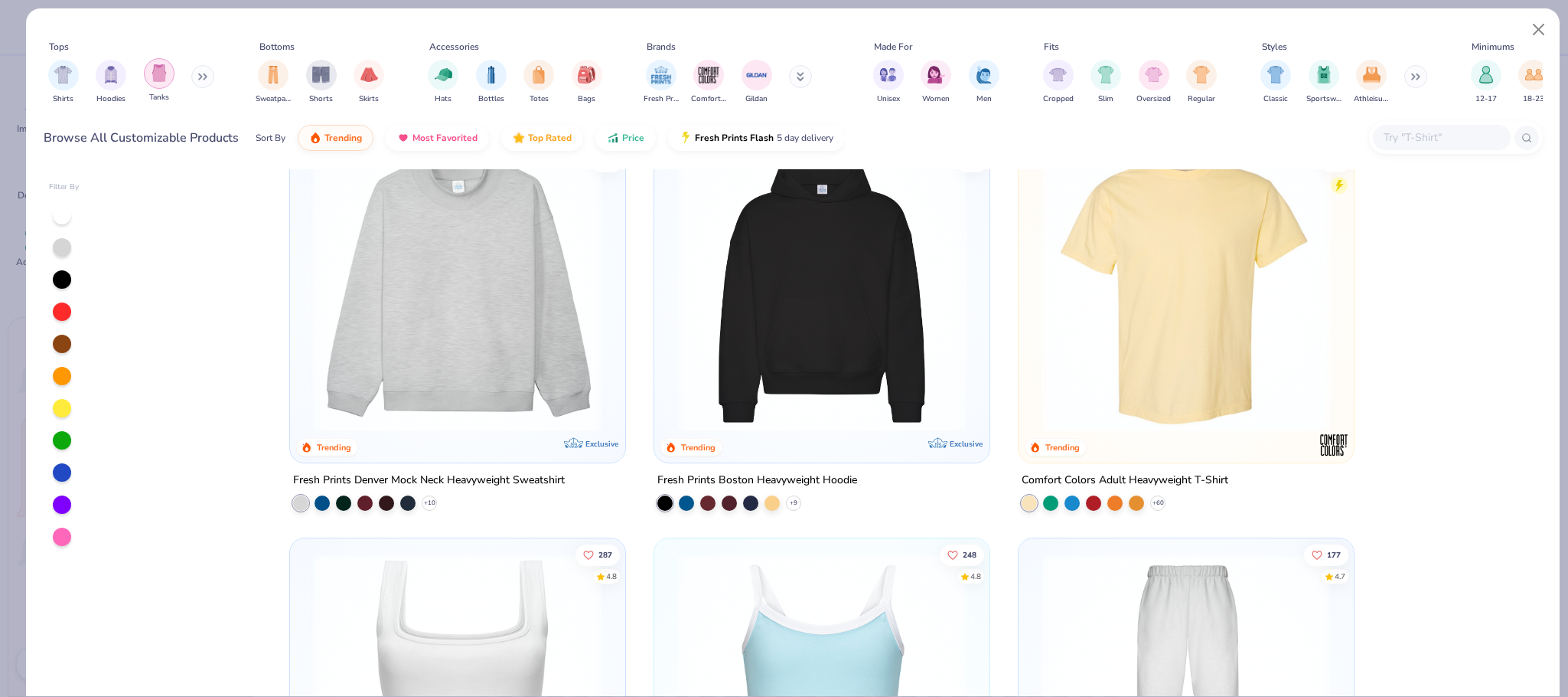
click at [163, 62] on div "filter for Tanks" at bounding box center [159, 73] width 31 height 31
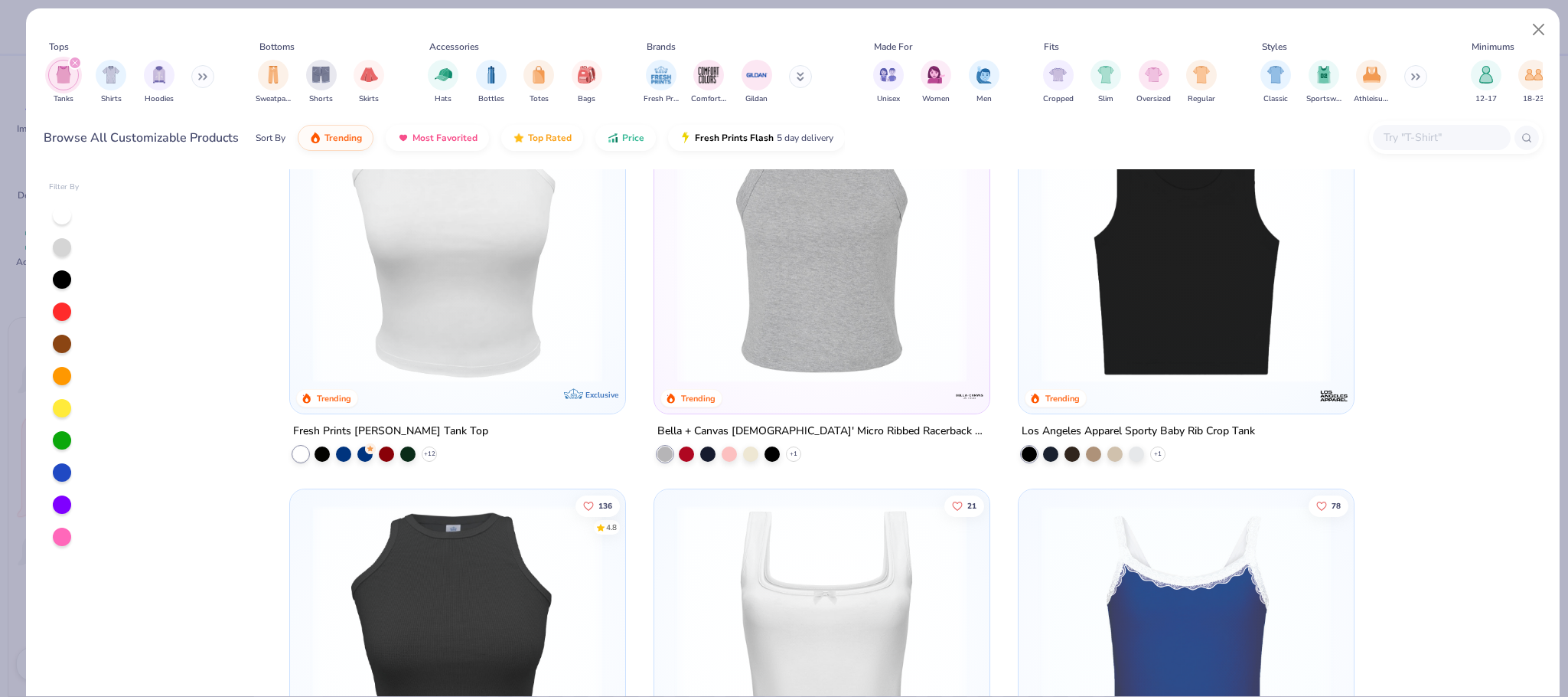
scroll to position [460, 0]
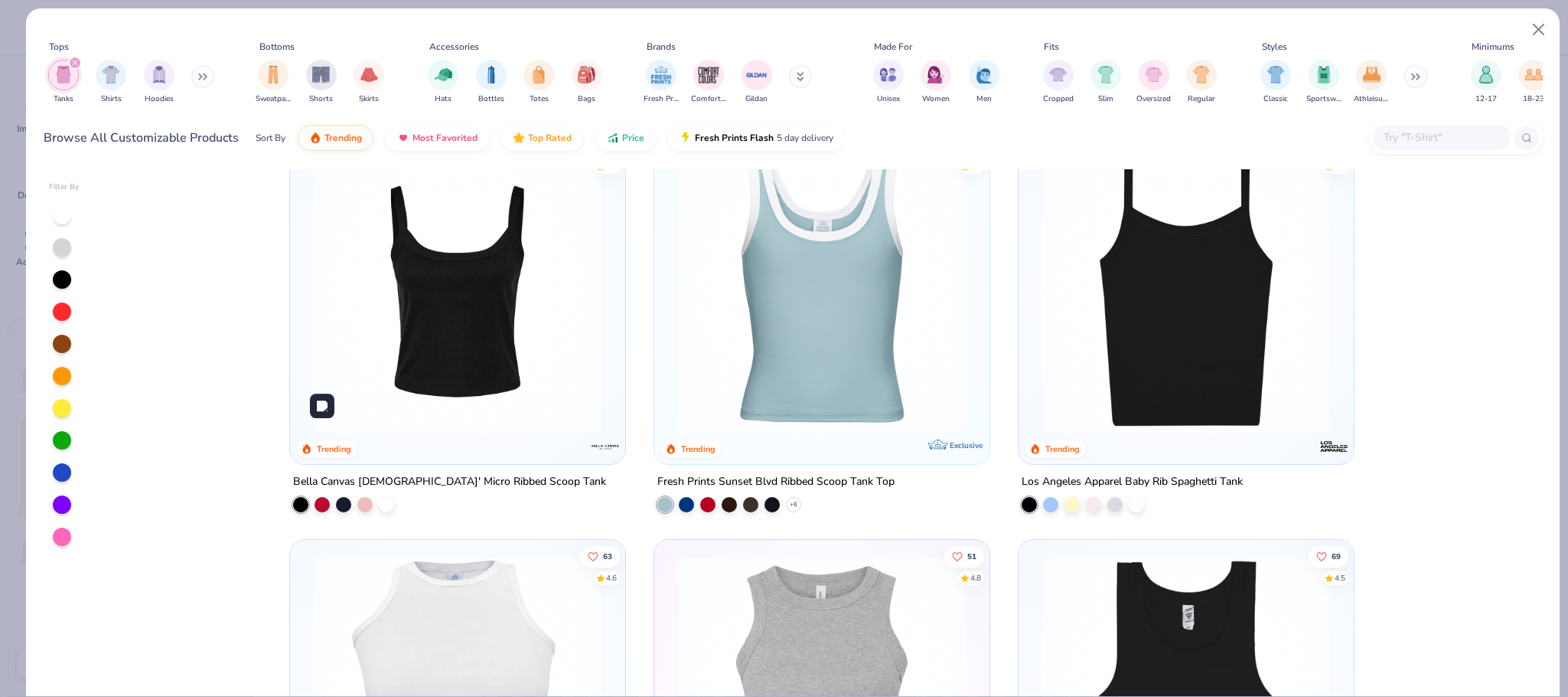
click at [570, 327] on img at bounding box center [458, 288] width 305 height 290
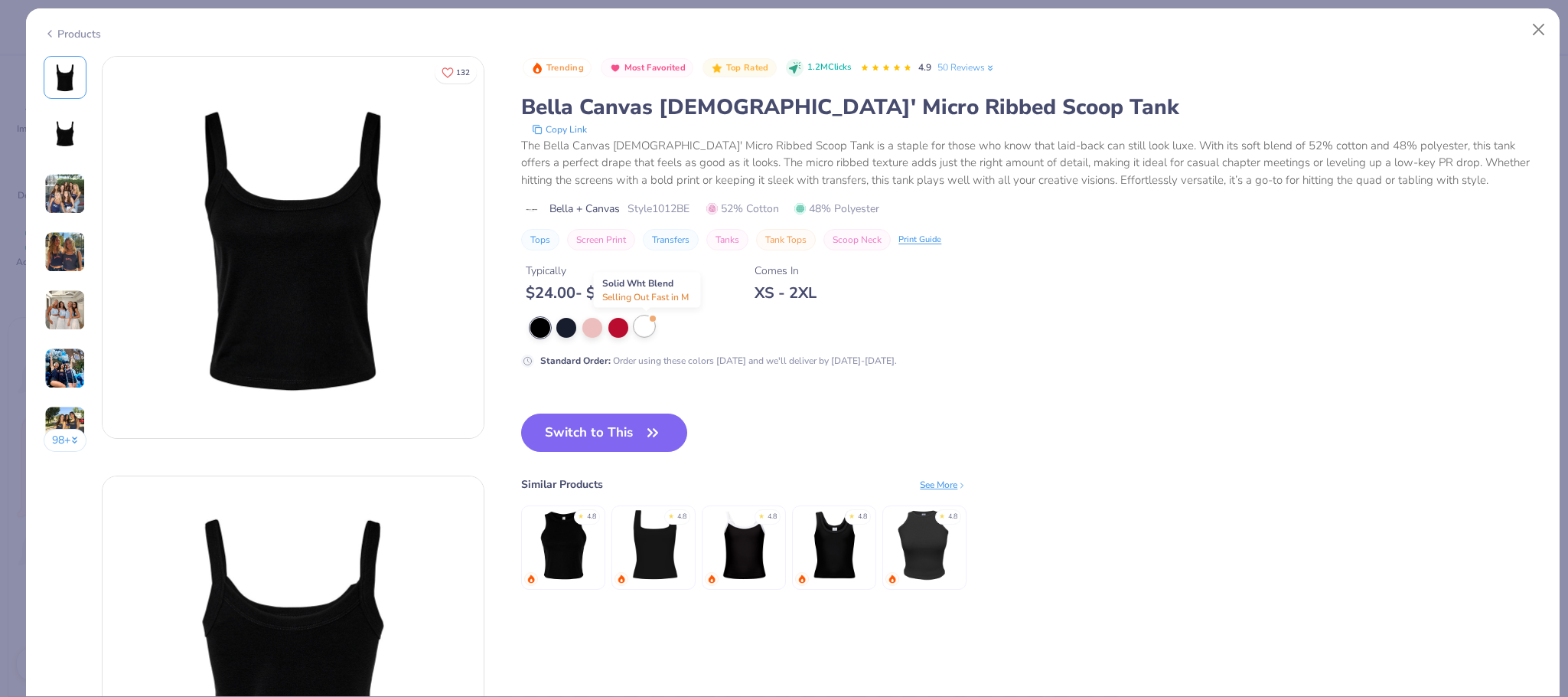
click at [644, 331] on div at bounding box center [644, 325] width 20 height 20
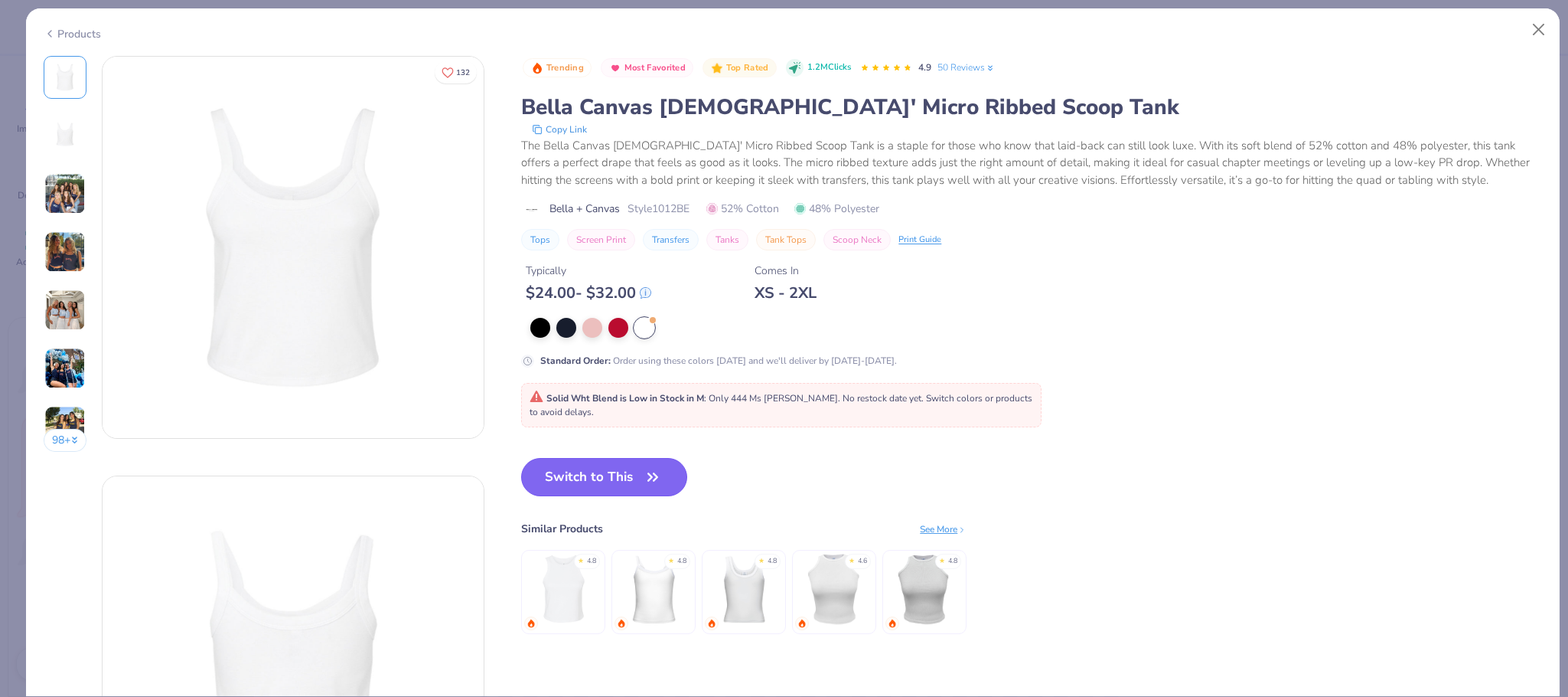
click at [632, 481] on button "Switch to This" at bounding box center [604, 477] width 166 height 38
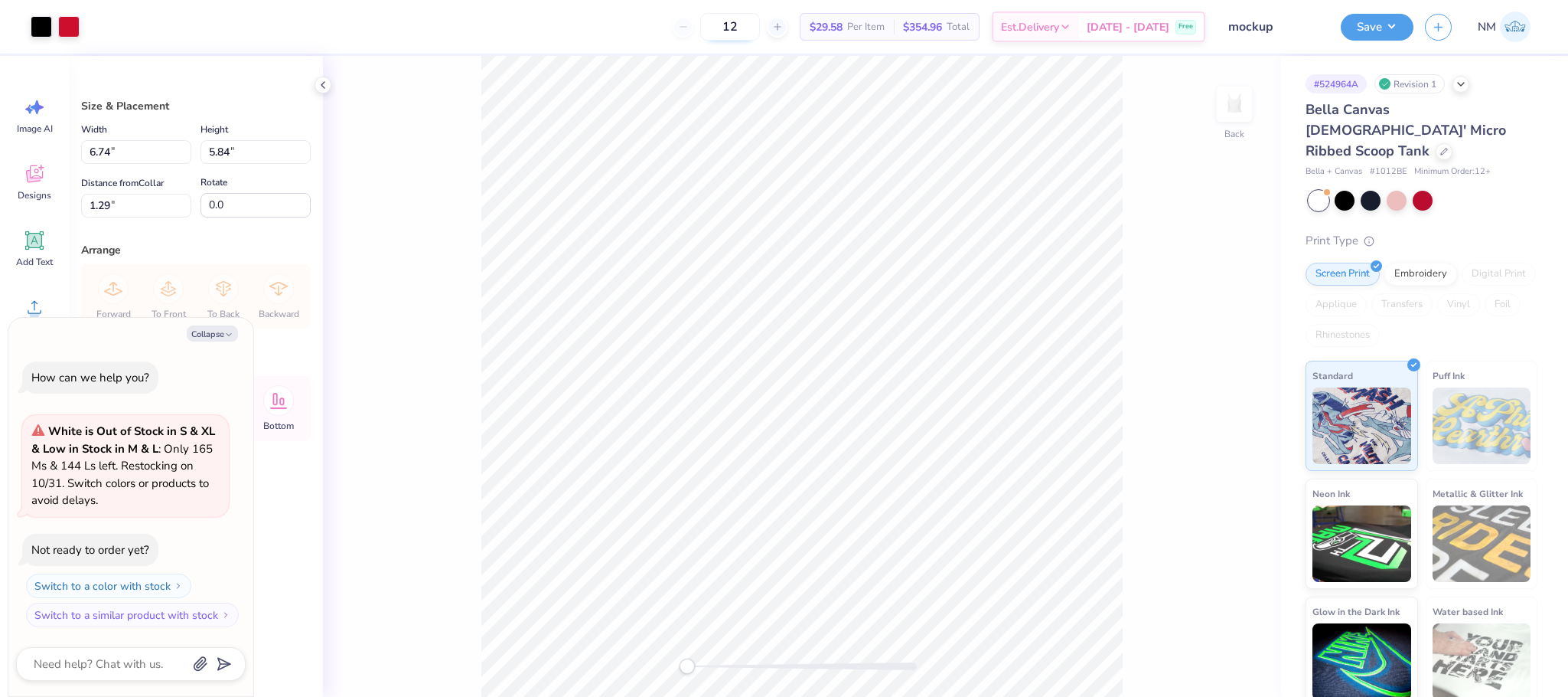
type textarea "x"
type input "4.94"
type input "4.28"
type textarea "x"
type input "2.00"
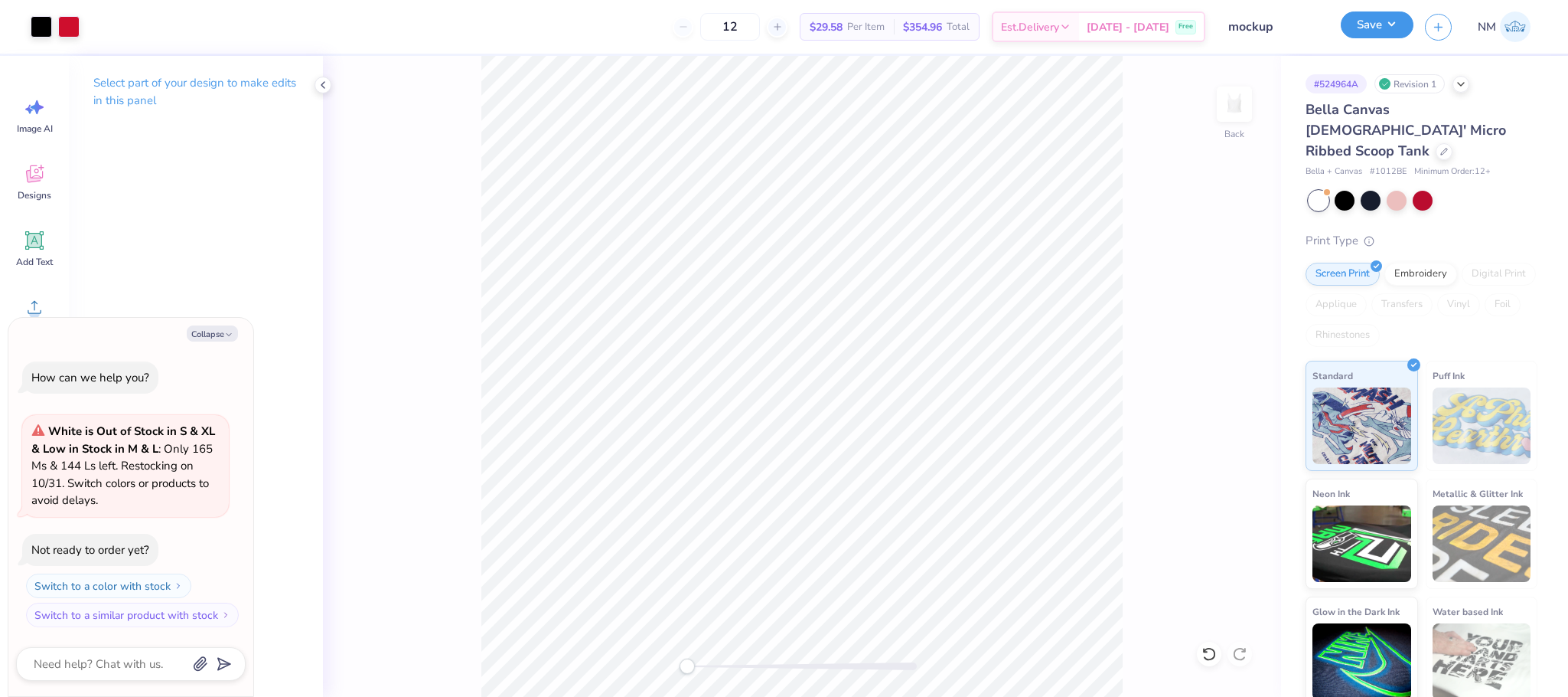
click at [1359, 30] on button "Save" at bounding box center [1378, 25] width 73 height 27
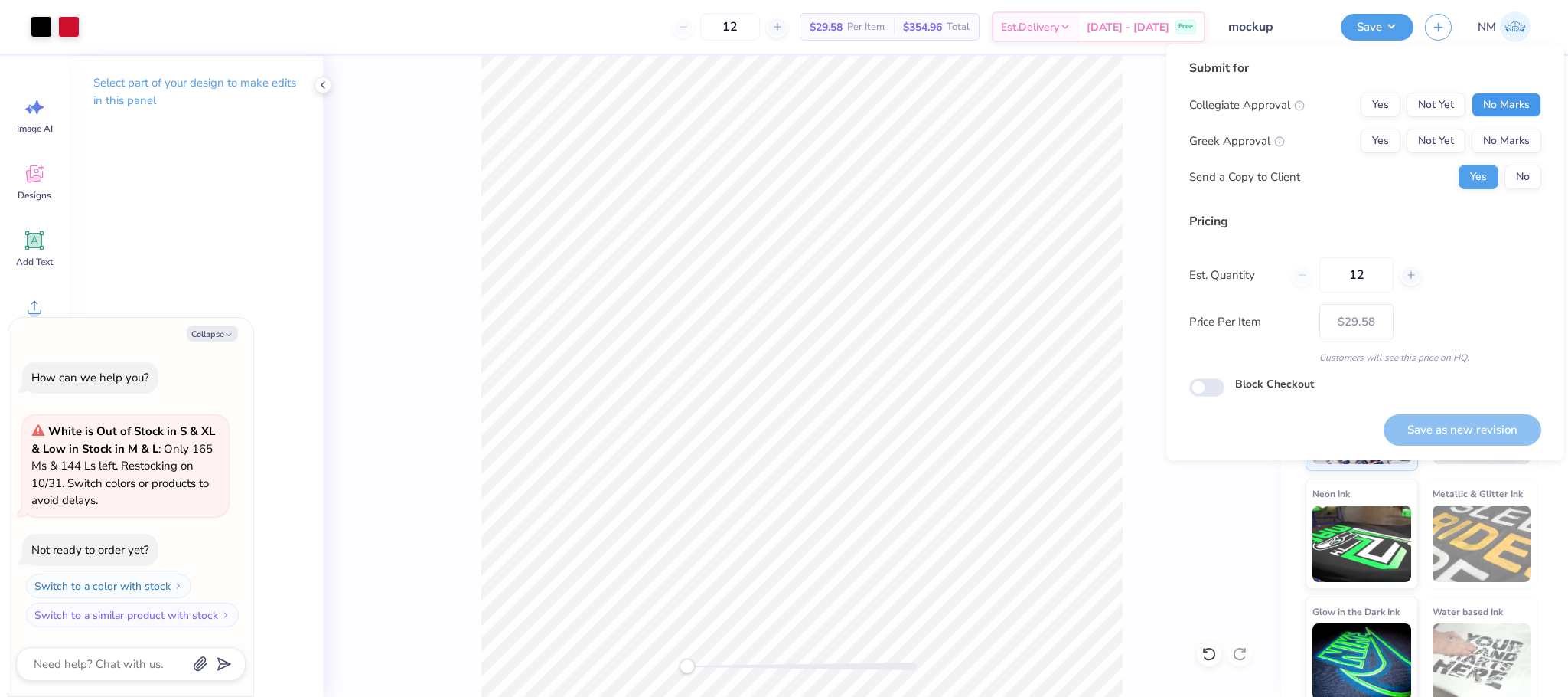
click at [1484, 103] on button "No Marks" at bounding box center [1507, 105] width 70 height 25
click at [1389, 143] on button "Yes" at bounding box center [1381, 141] width 40 height 25
click at [1504, 422] on button "Save as new revision" at bounding box center [1462, 430] width 158 height 32
type textarea "x"
type input "– –"
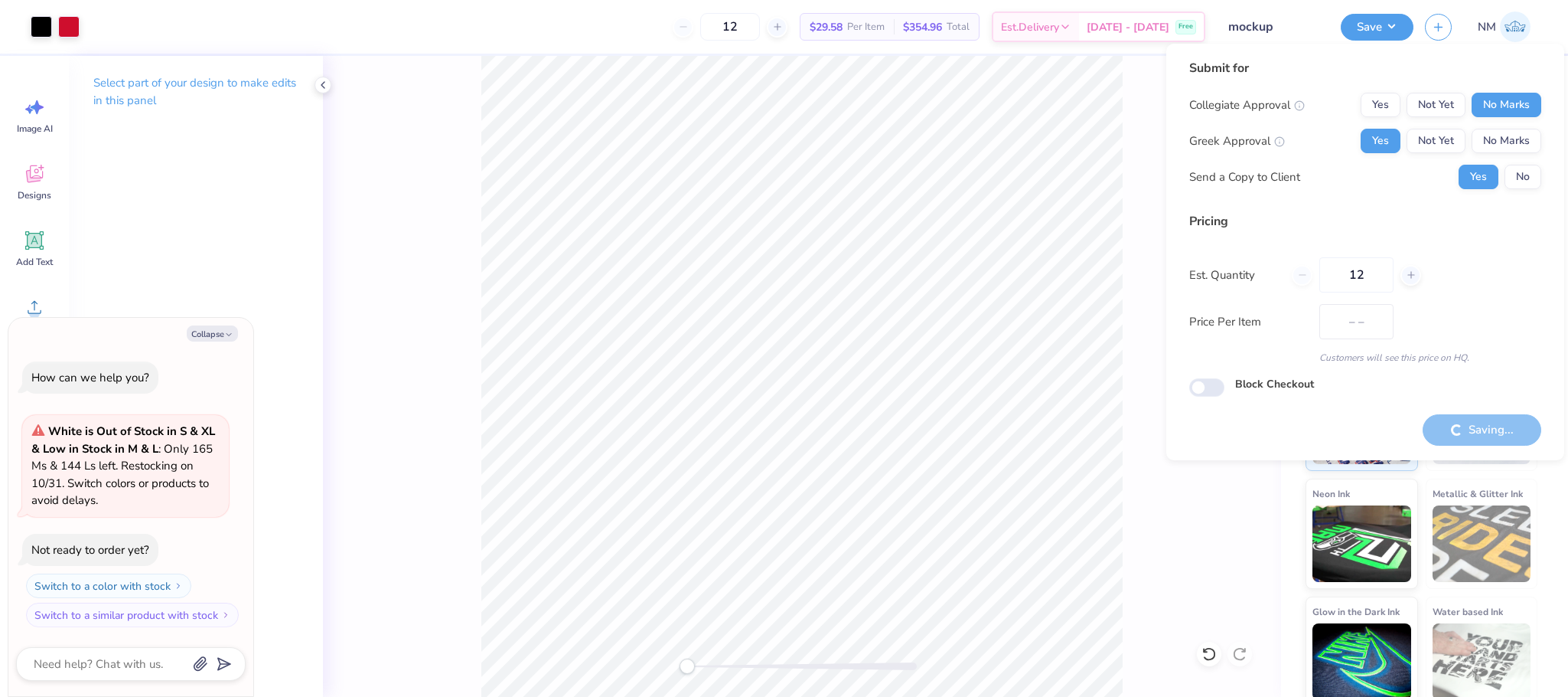
type textarea "x"
type input "$29.58"
type textarea "x"
